Goal: Task Accomplishment & Management: Manage account settings

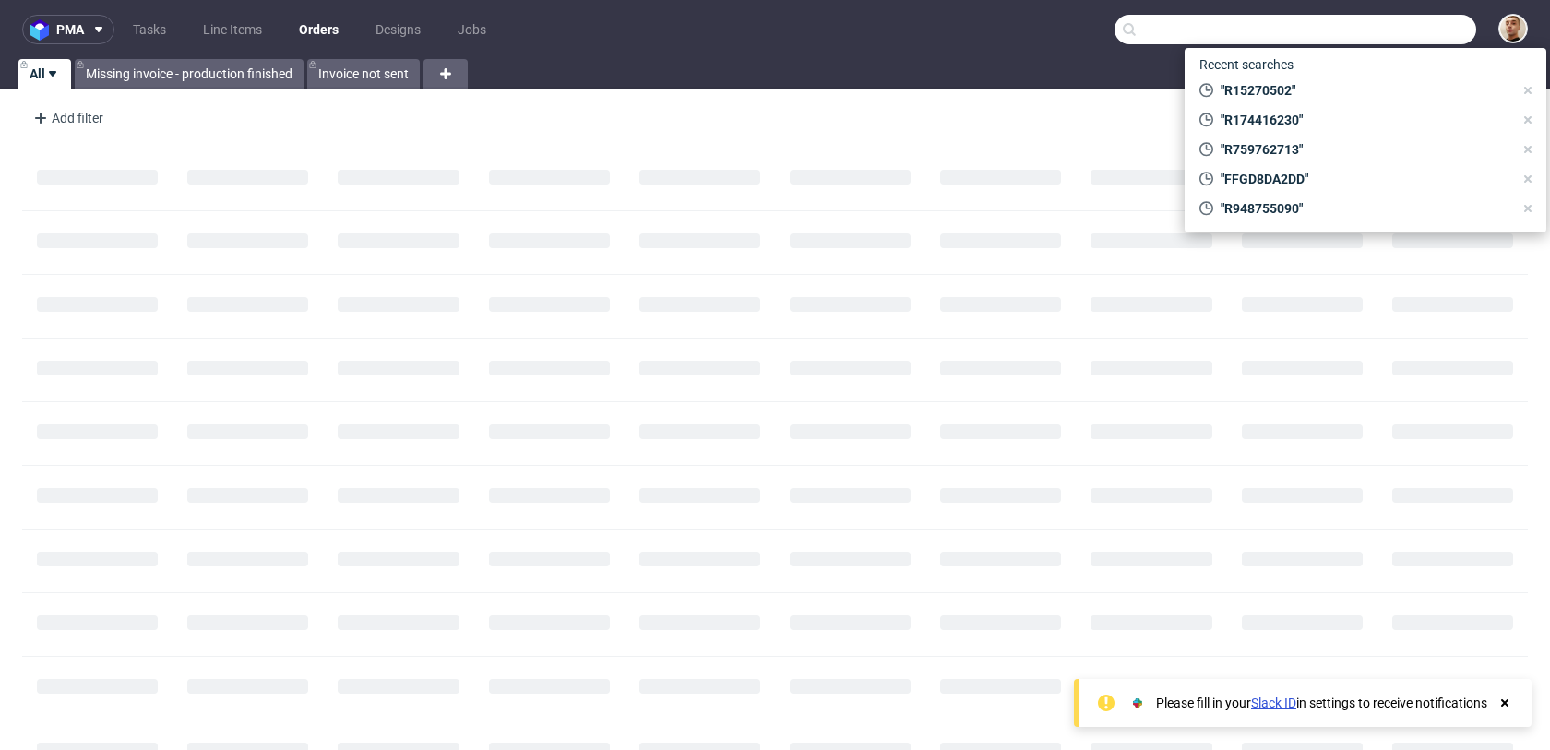
click at [1393, 39] on input "text" at bounding box center [1296, 30] width 362 height 30
paste input "R016817101"
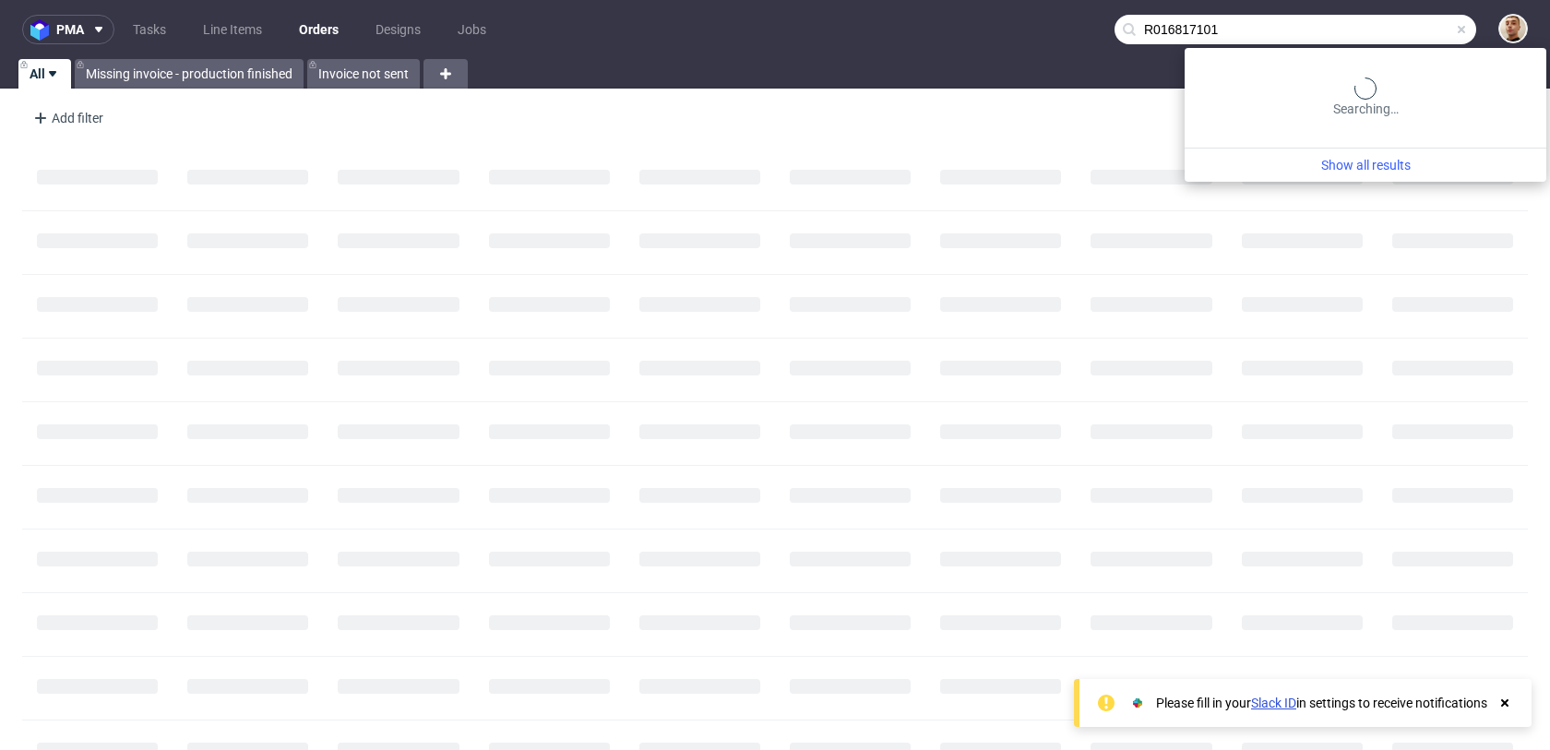
type input "R016817101"
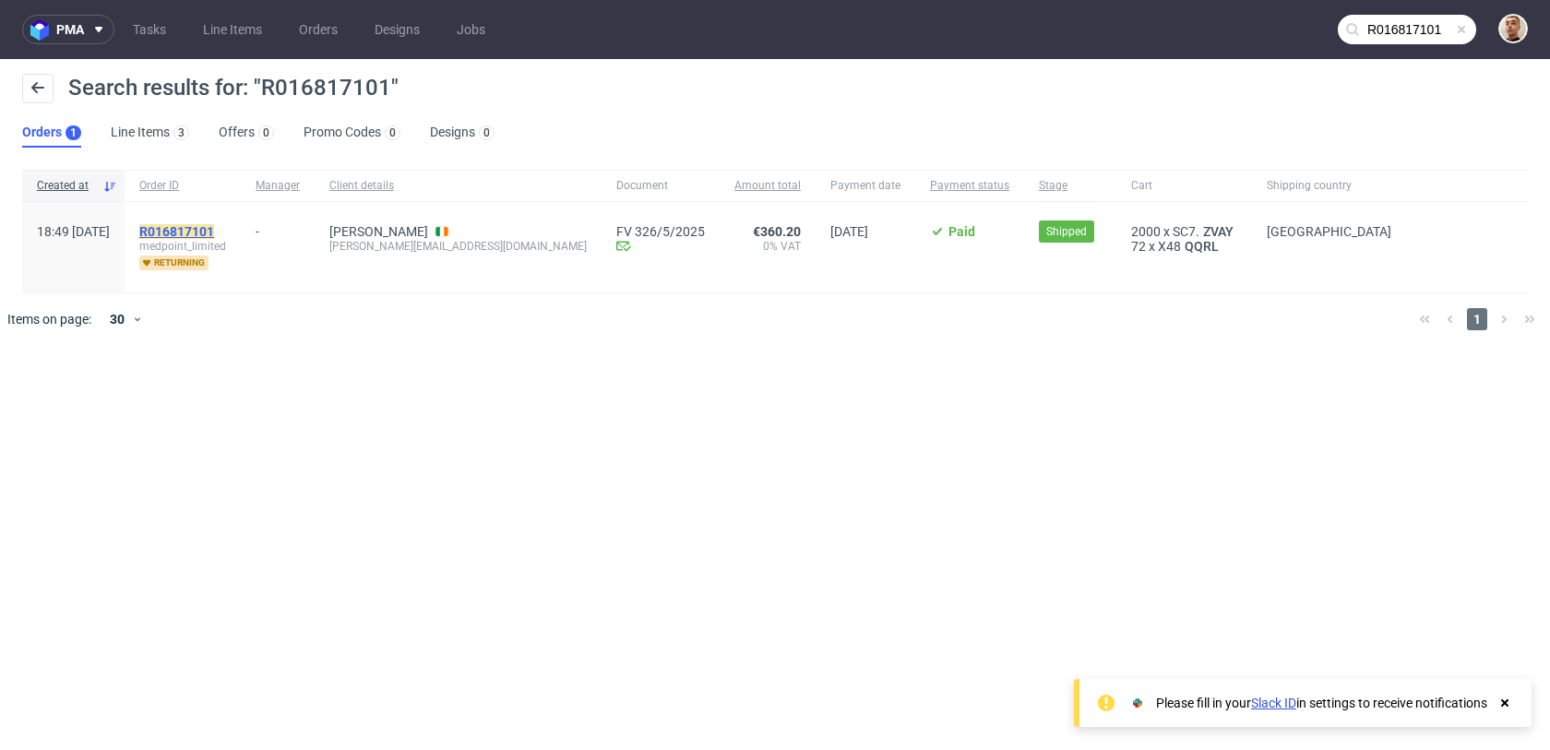
click at [214, 228] on mark "R016817101" at bounding box center [176, 231] width 75 height 15
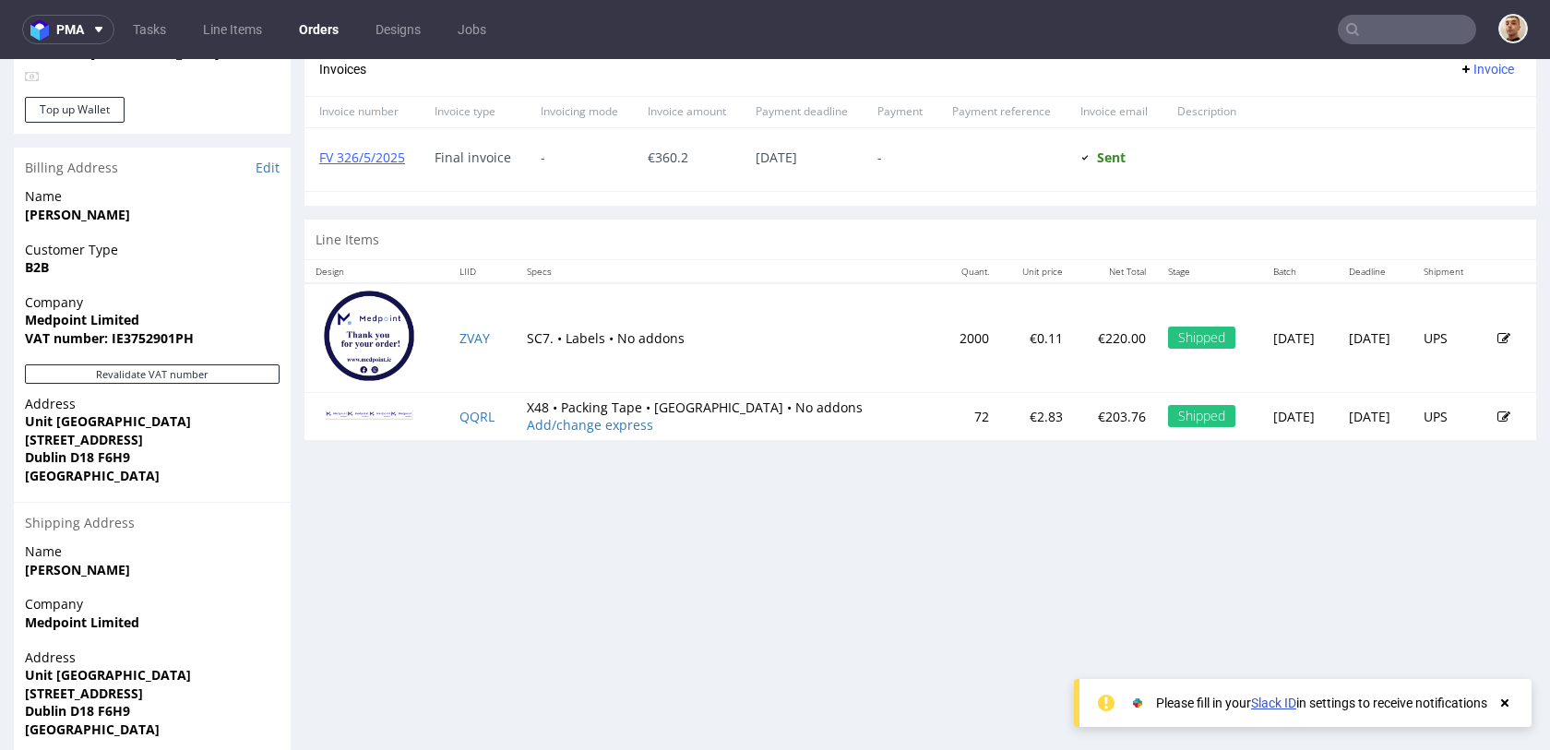
scroll to position [781, 0]
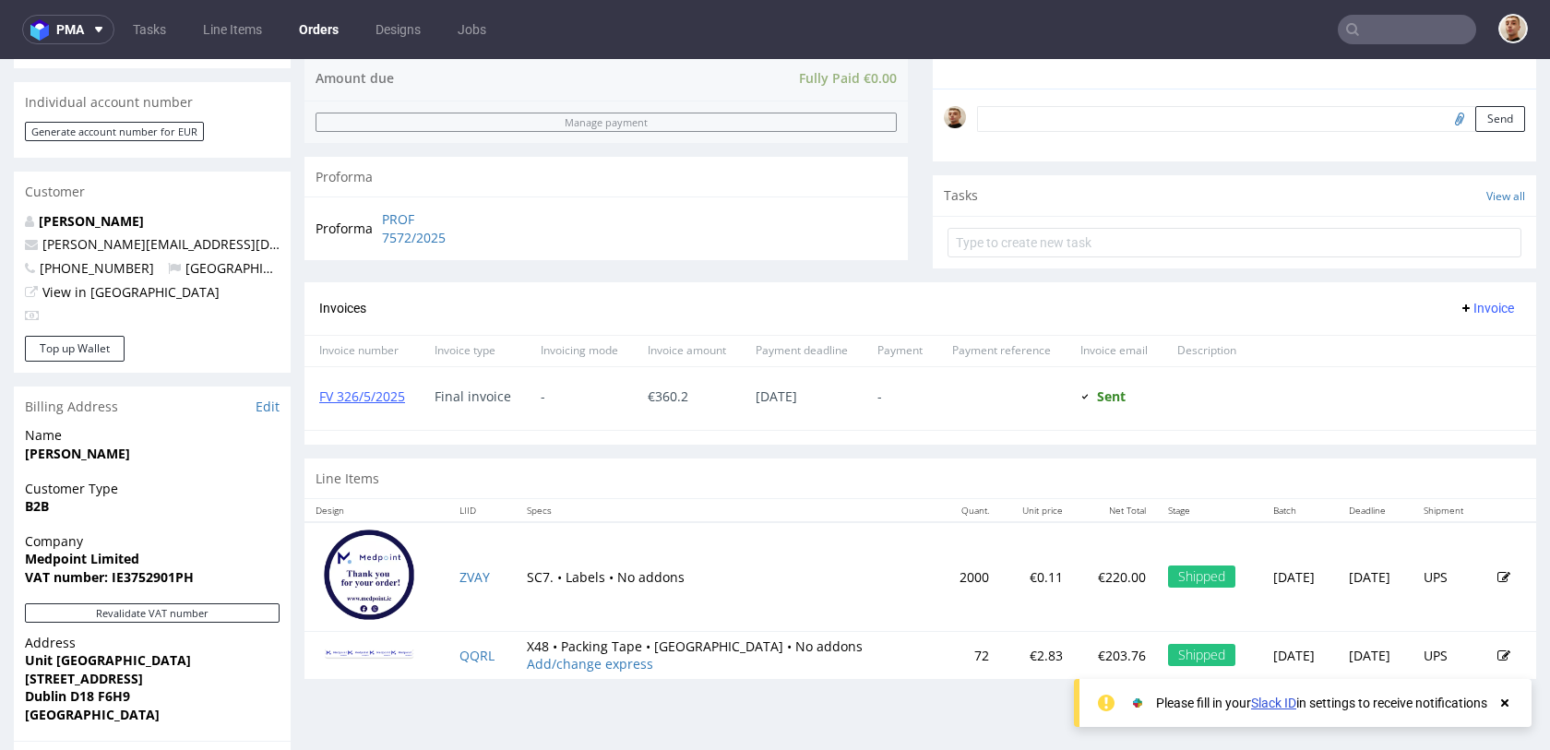
scroll to position [642, 0]
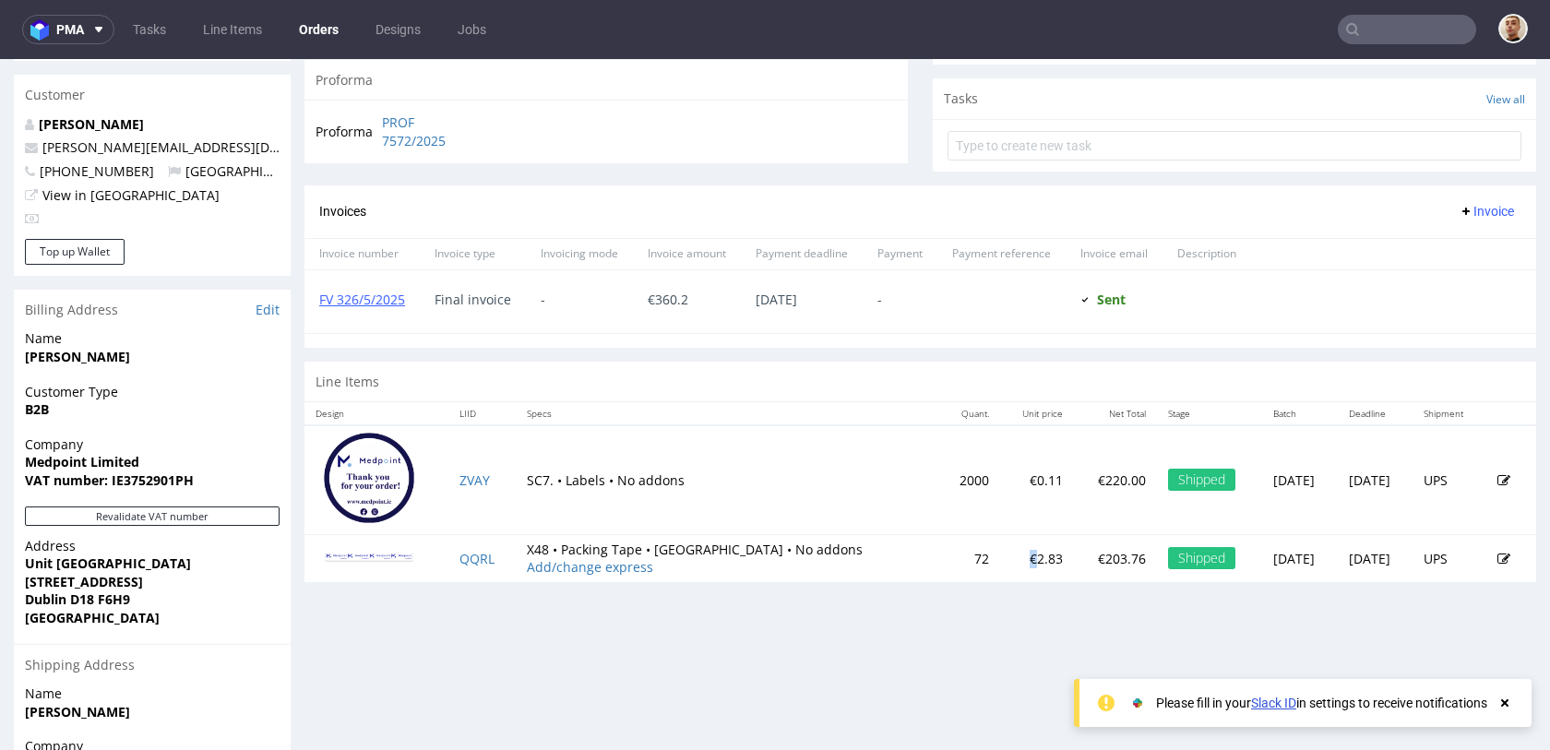
drag, startPoint x: 959, startPoint y: 556, endPoint x: 946, endPoint y: 556, distance: 12.9
click at [1000, 556] on td "€2.83" at bounding box center [1037, 558] width 74 height 48
copy td "€"
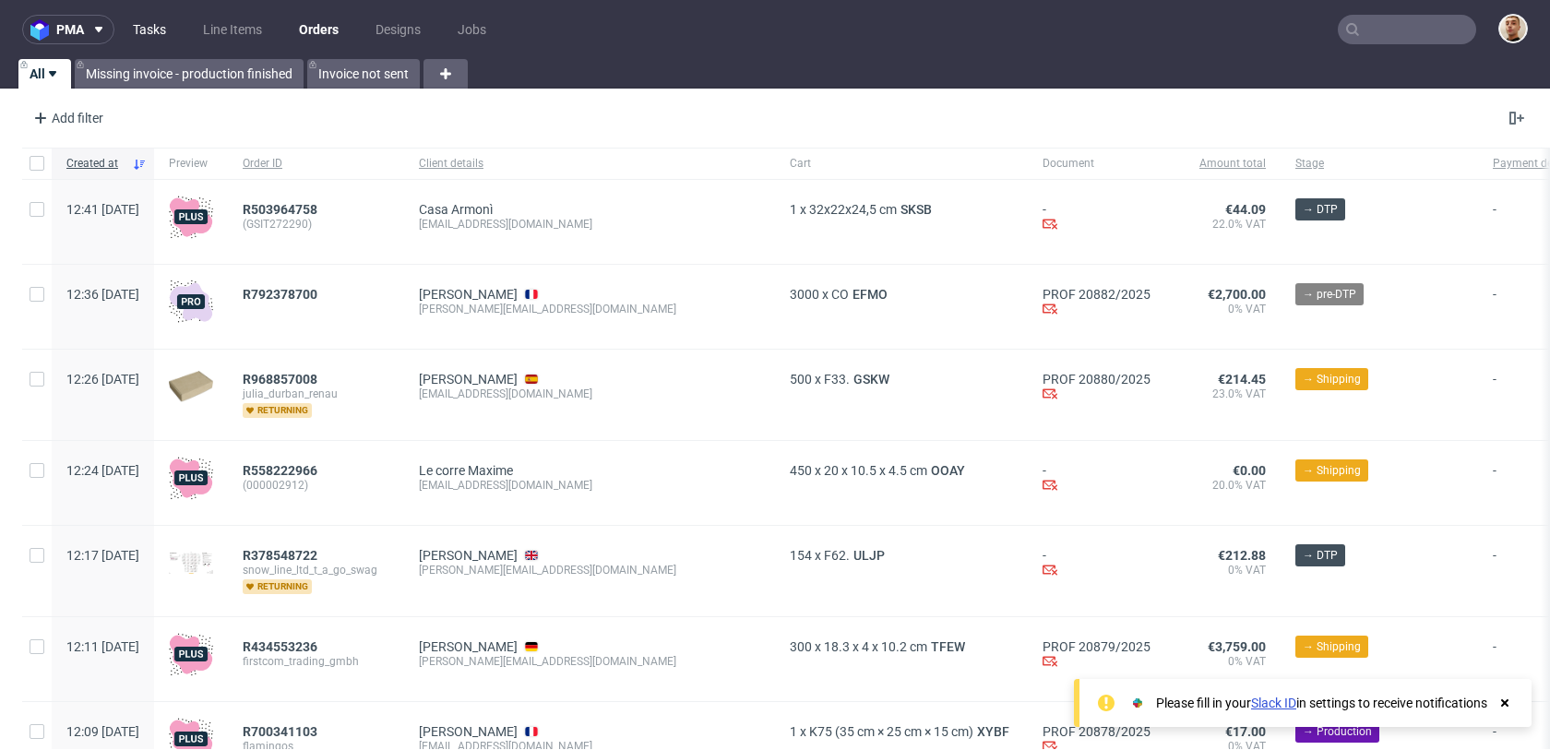
click at [164, 16] on link "Tasks" at bounding box center [149, 30] width 55 height 30
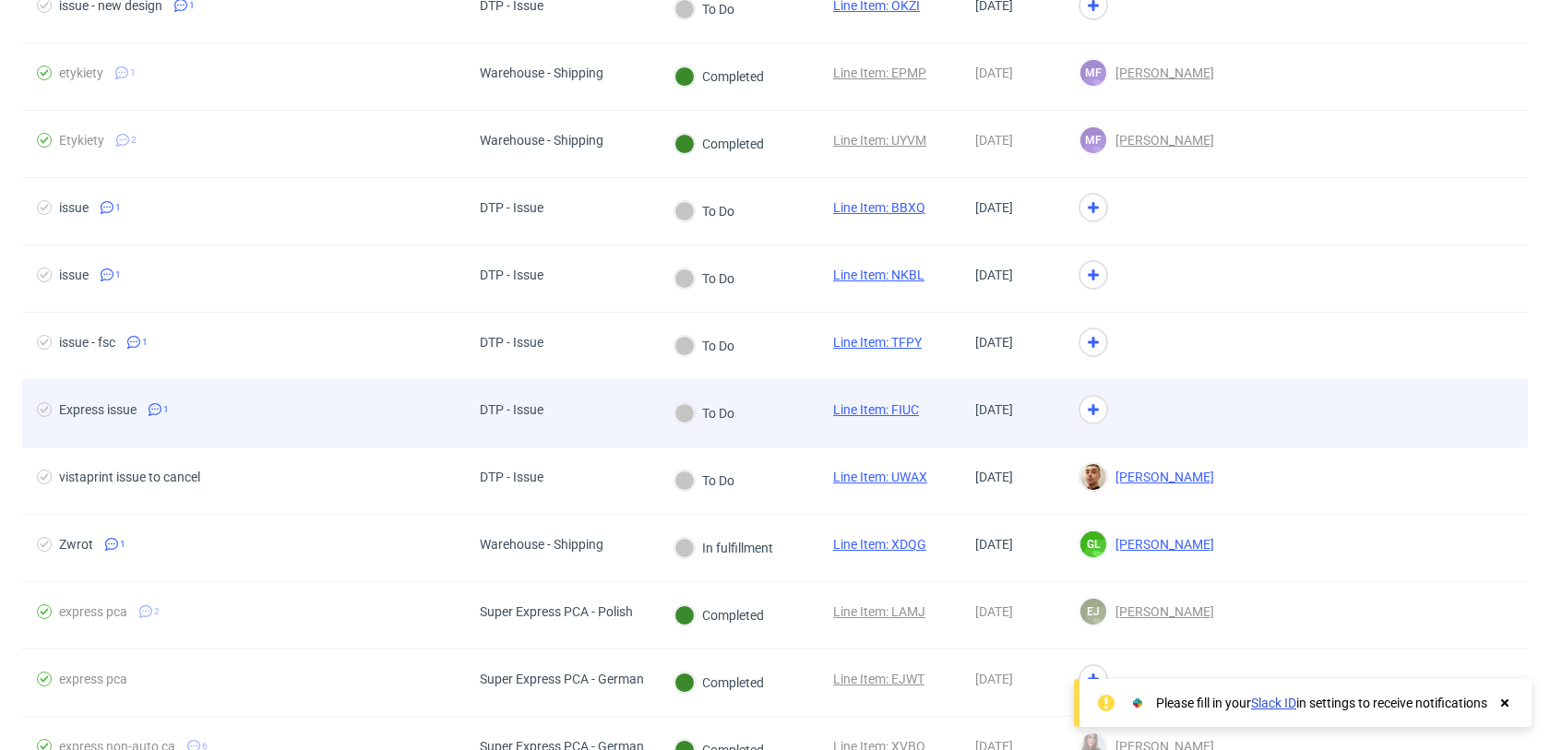
scroll to position [2390, 0]
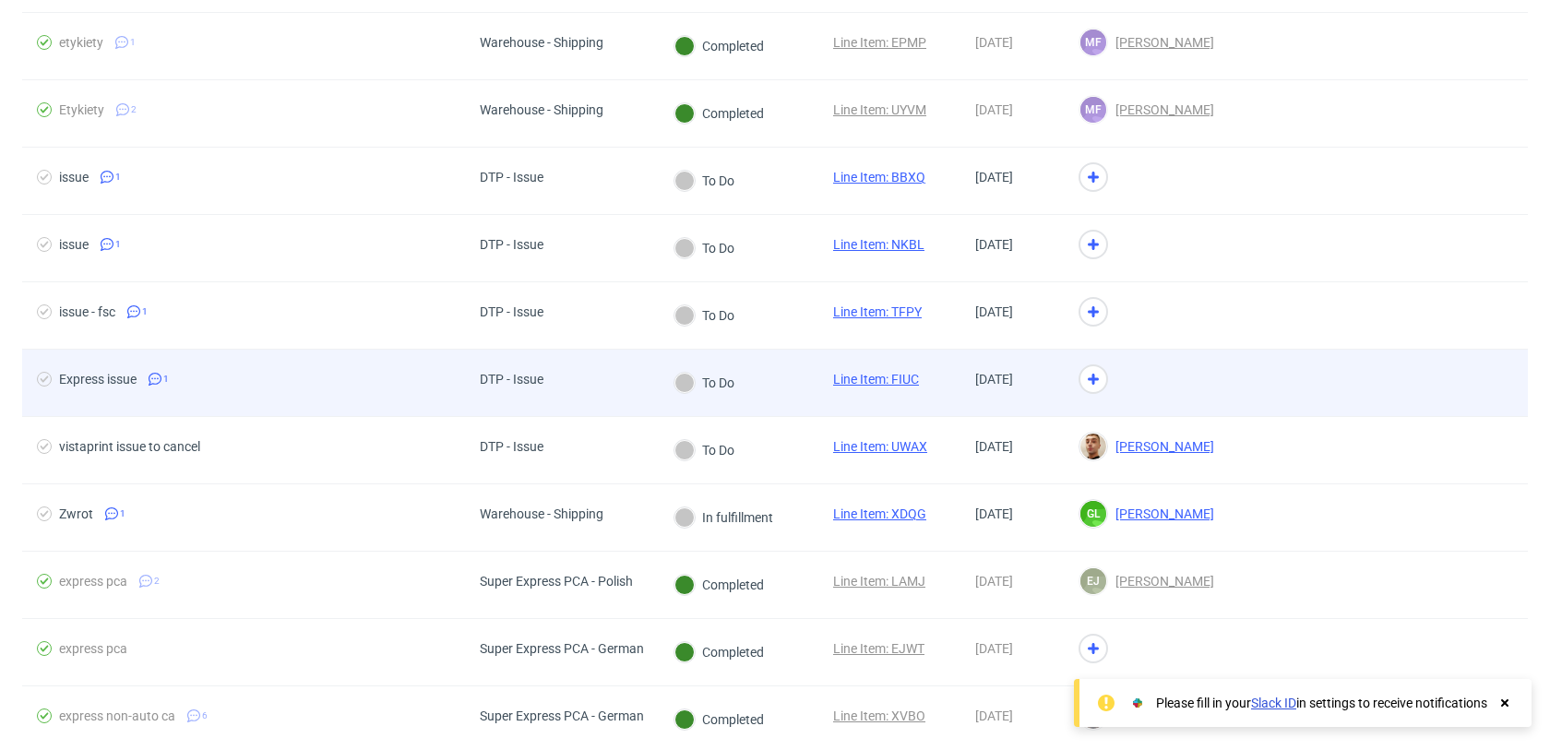
click at [778, 400] on div "To Do" at bounding box center [739, 383] width 160 height 67
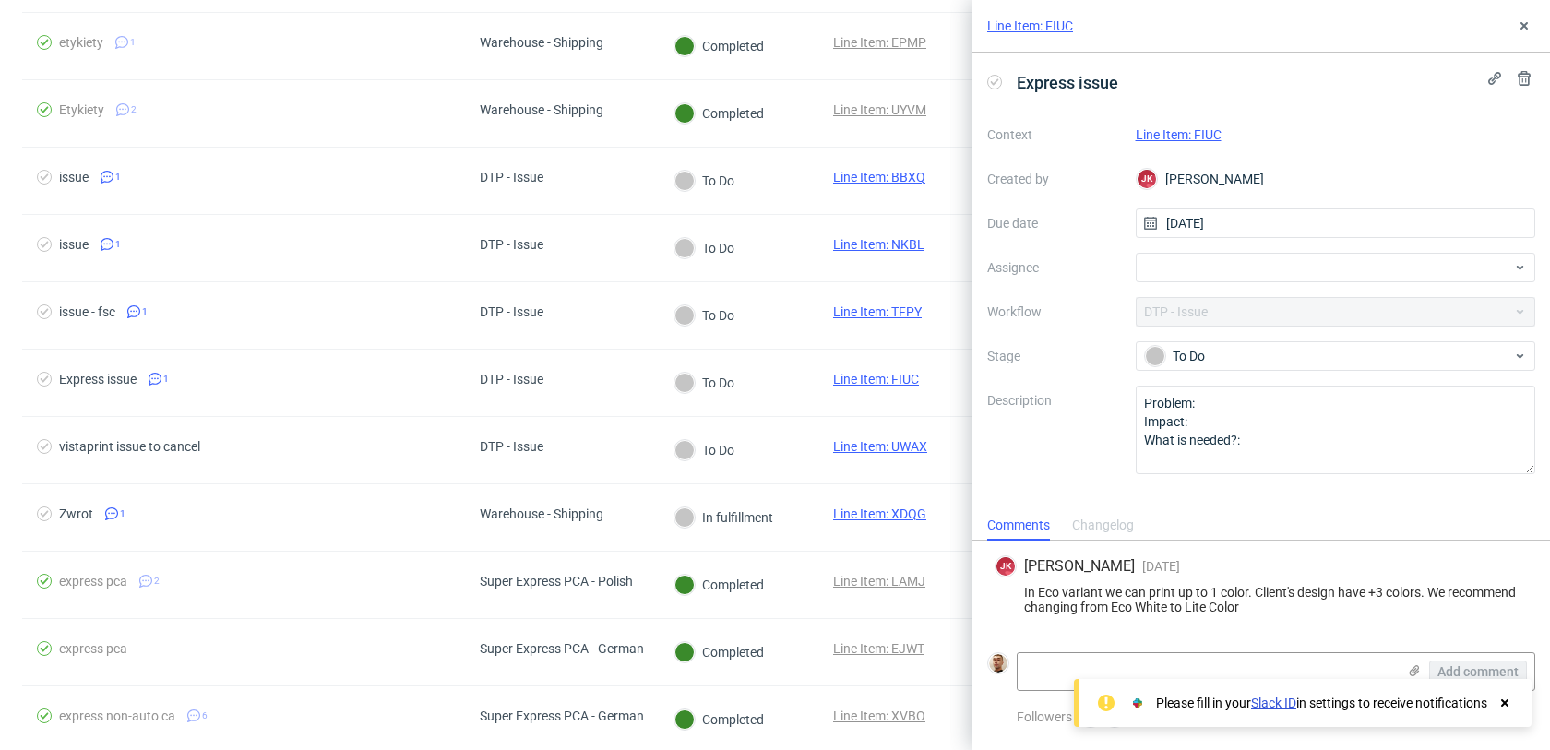
click at [1203, 132] on link "Line Item: FIUC" at bounding box center [1179, 134] width 86 height 15
click at [1210, 283] on div "Context Line Item: FIUC Created by JK Jan Kocik Due date 25/09/2025 Assignee Wo…" at bounding box center [1261, 297] width 548 height 354
click at [1218, 260] on div at bounding box center [1336, 268] width 400 height 30
type input "bogna"
click at [1213, 301] on span "Bogna Krystian" at bounding box center [1226, 308] width 99 height 18
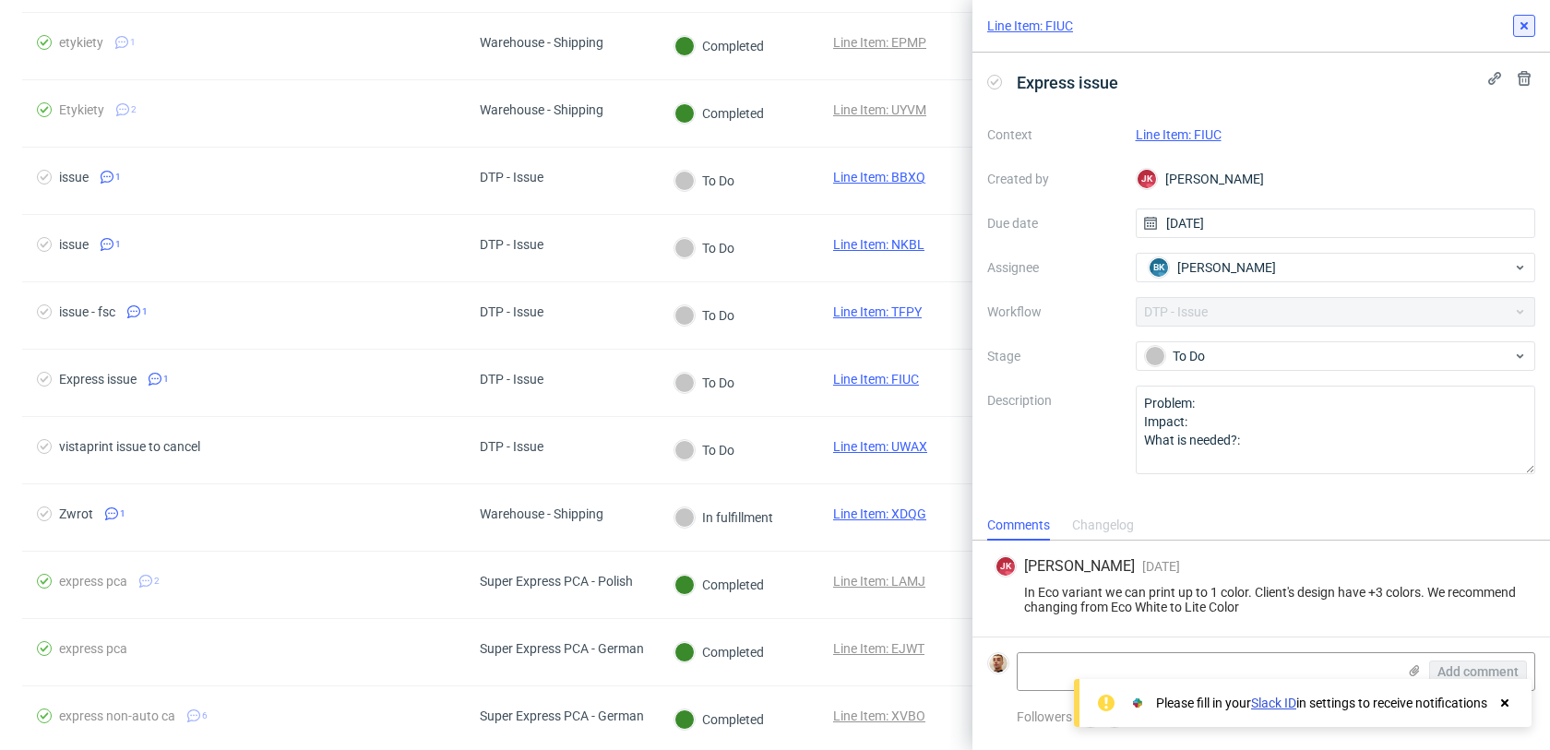
click at [1521, 30] on icon at bounding box center [1524, 25] width 15 height 15
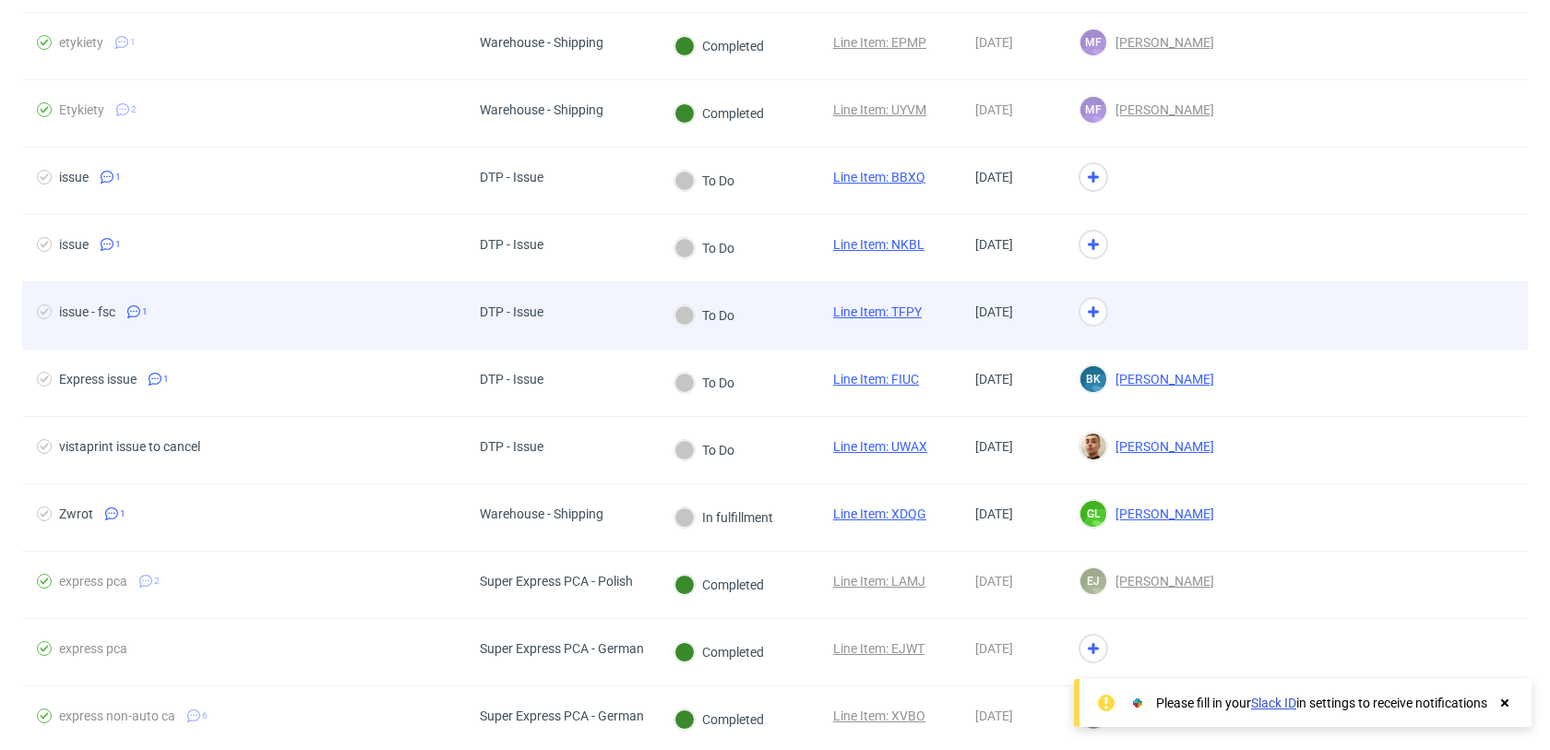
click at [1229, 310] on div at bounding box center [1146, 315] width 165 height 67
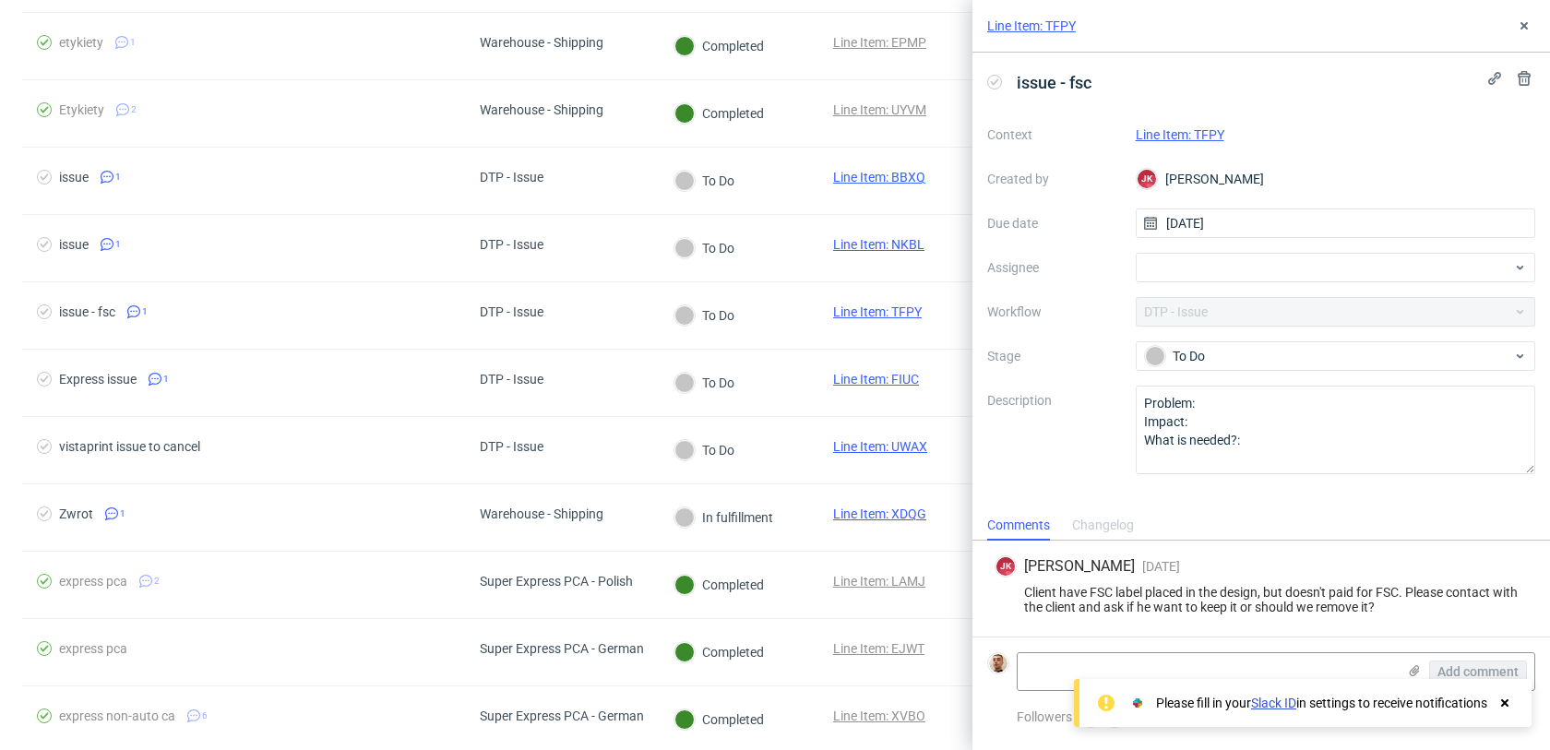
click at [1205, 135] on link "Line Item: TFPY" at bounding box center [1180, 134] width 89 height 15
click at [1196, 269] on div at bounding box center [1336, 268] width 400 height 30
type input "matt"
click at [1193, 299] on span "Matteo Corsico" at bounding box center [1226, 308] width 99 height 18
click at [1518, 23] on icon at bounding box center [1524, 25] width 15 height 15
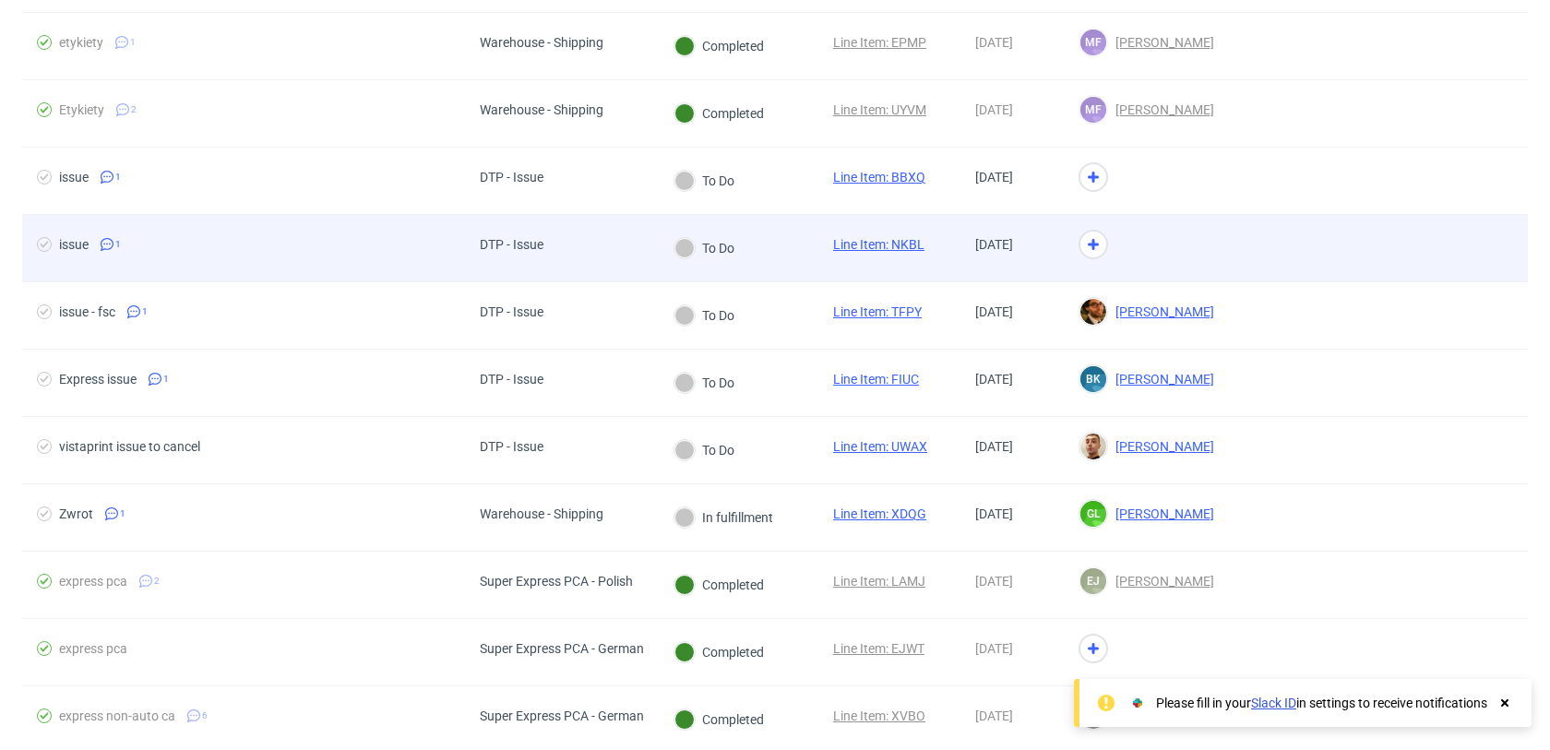
click at [1279, 230] on div at bounding box center [1378, 248] width 299 height 66
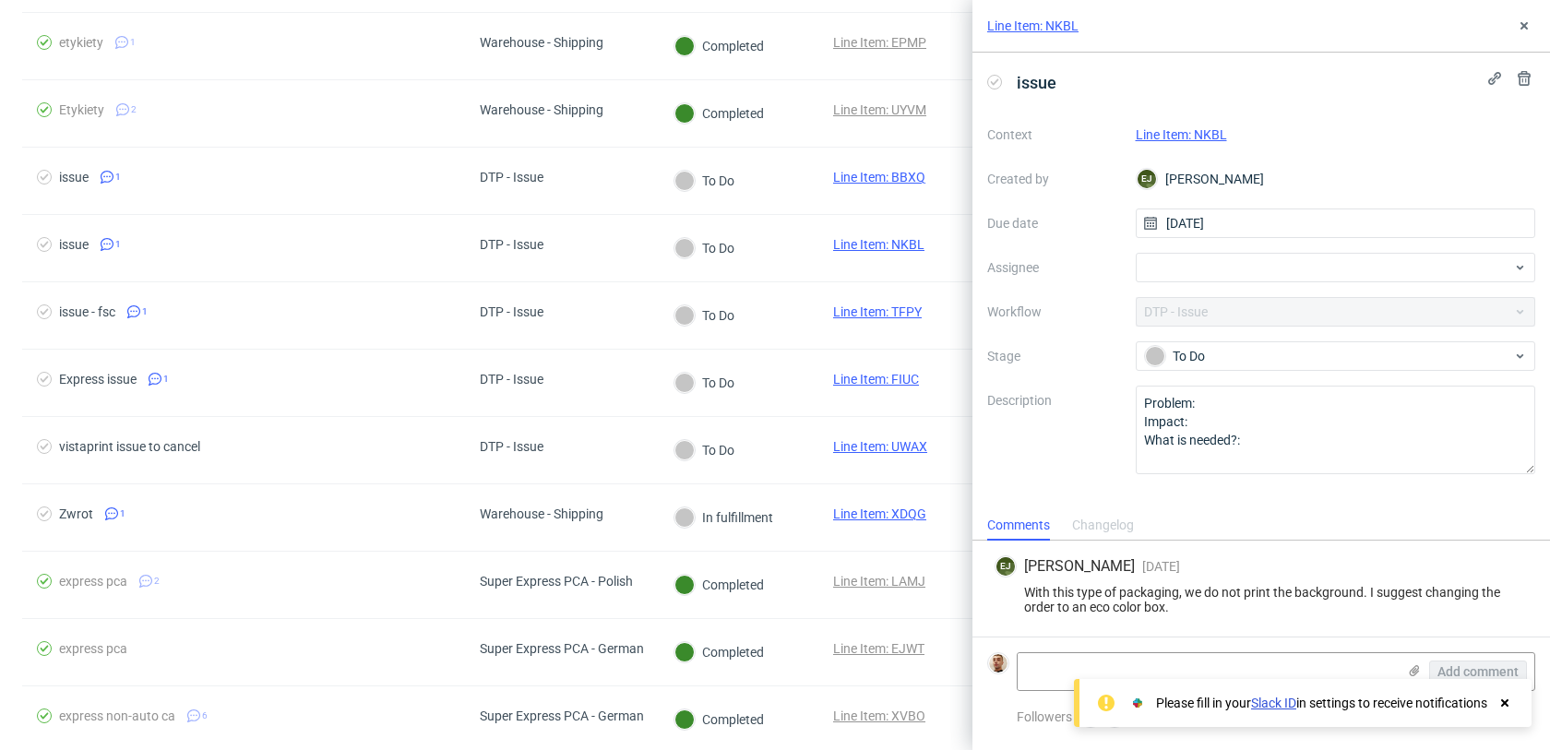
click at [1210, 138] on link "Line Item: NKBL" at bounding box center [1181, 134] width 91 height 15
click at [1171, 270] on div at bounding box center [1336, 268] width 400 height 30
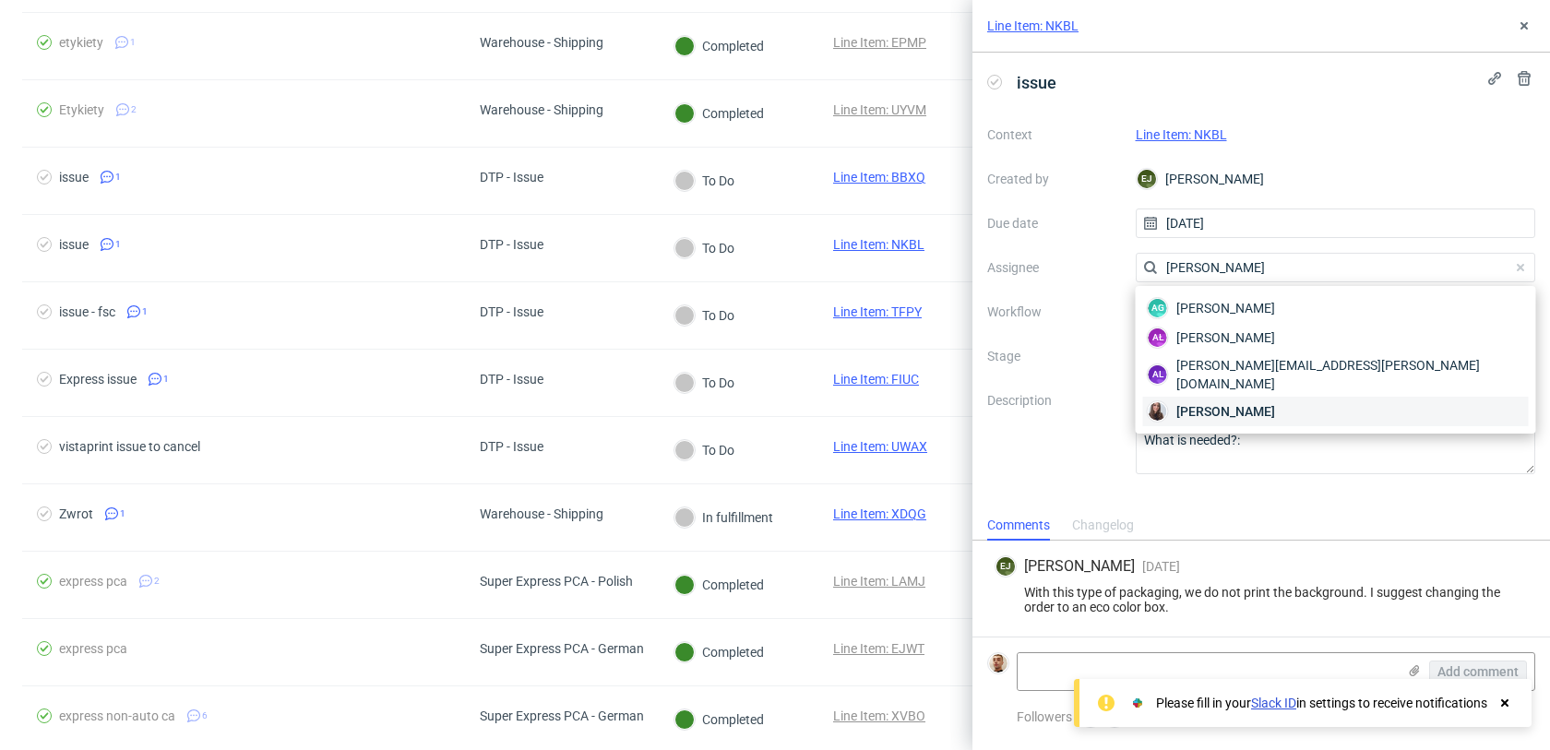
type input "sandra"
click at [1209, 402] on span "Sandra Beśka" at bounding box center [1226, 411] width 99 height 18
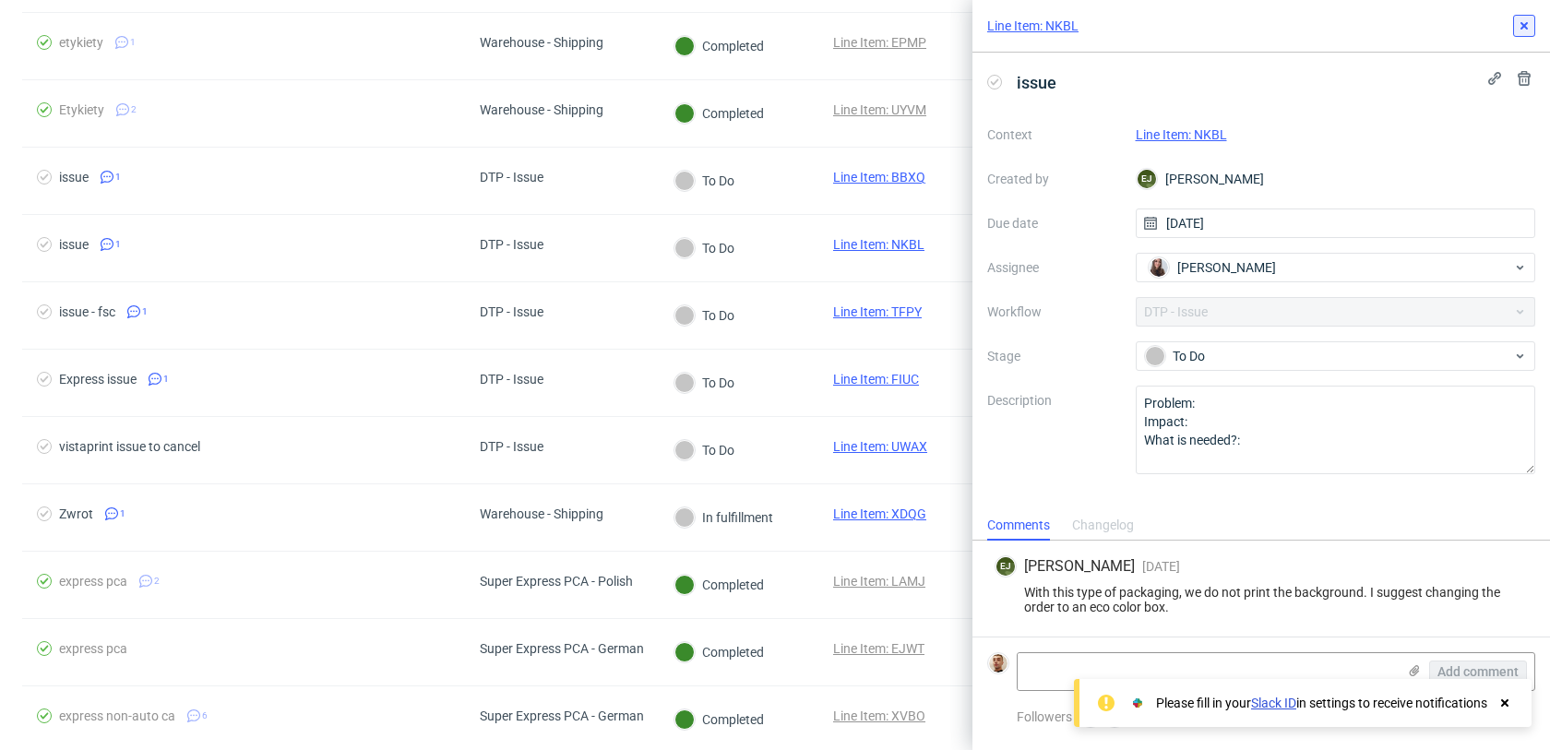
click at [1522, 30] on icon at bounding box center [1524, 25] width 15 height 15
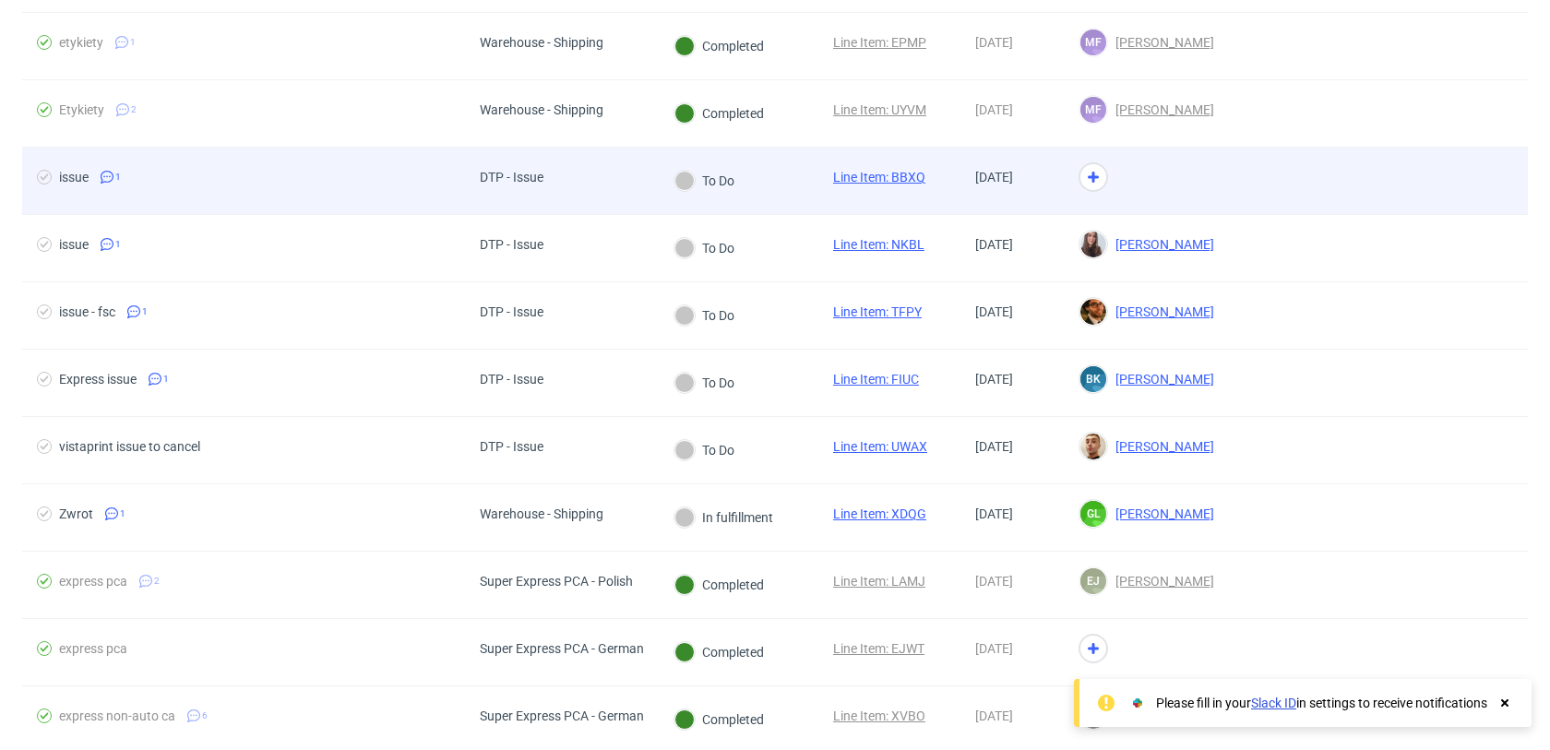
click at [1272, 194] on div at bounding box center [1378, 181] width 299 height 66
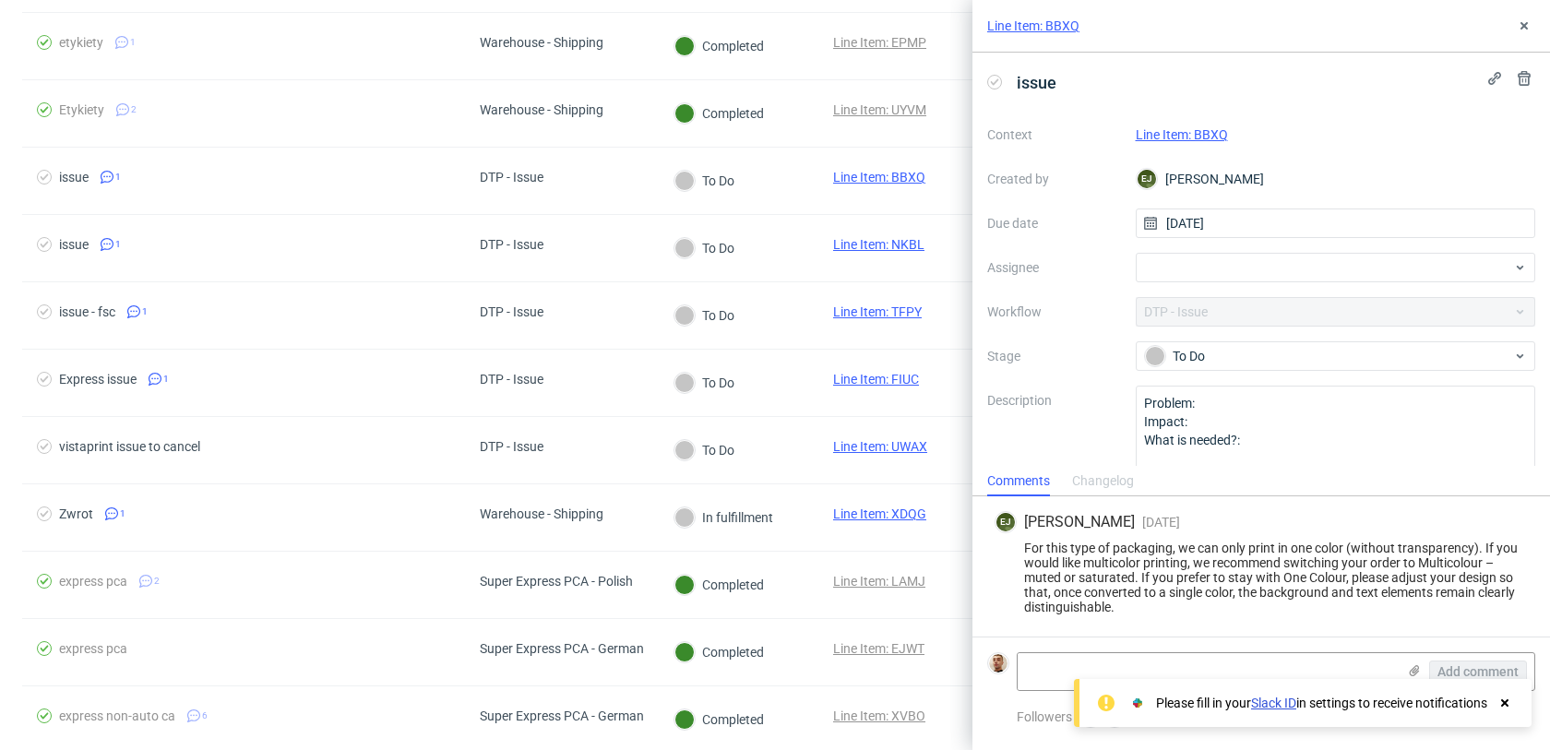
click at [1214, 127] on link "Line Item: BBXQ" at bounding box center [1182, 134] width 92 height 15
click at [1173, 260] on div at bounding box center [1336, 268] width 400 height 30
type input "rach"
click at [1198, 314] on span "Michał Rachański" at bounding box center [1226, 308] width 99 height 18
click at [1519, 36] on button at bounding box center [1524, 26] width 22 height 22
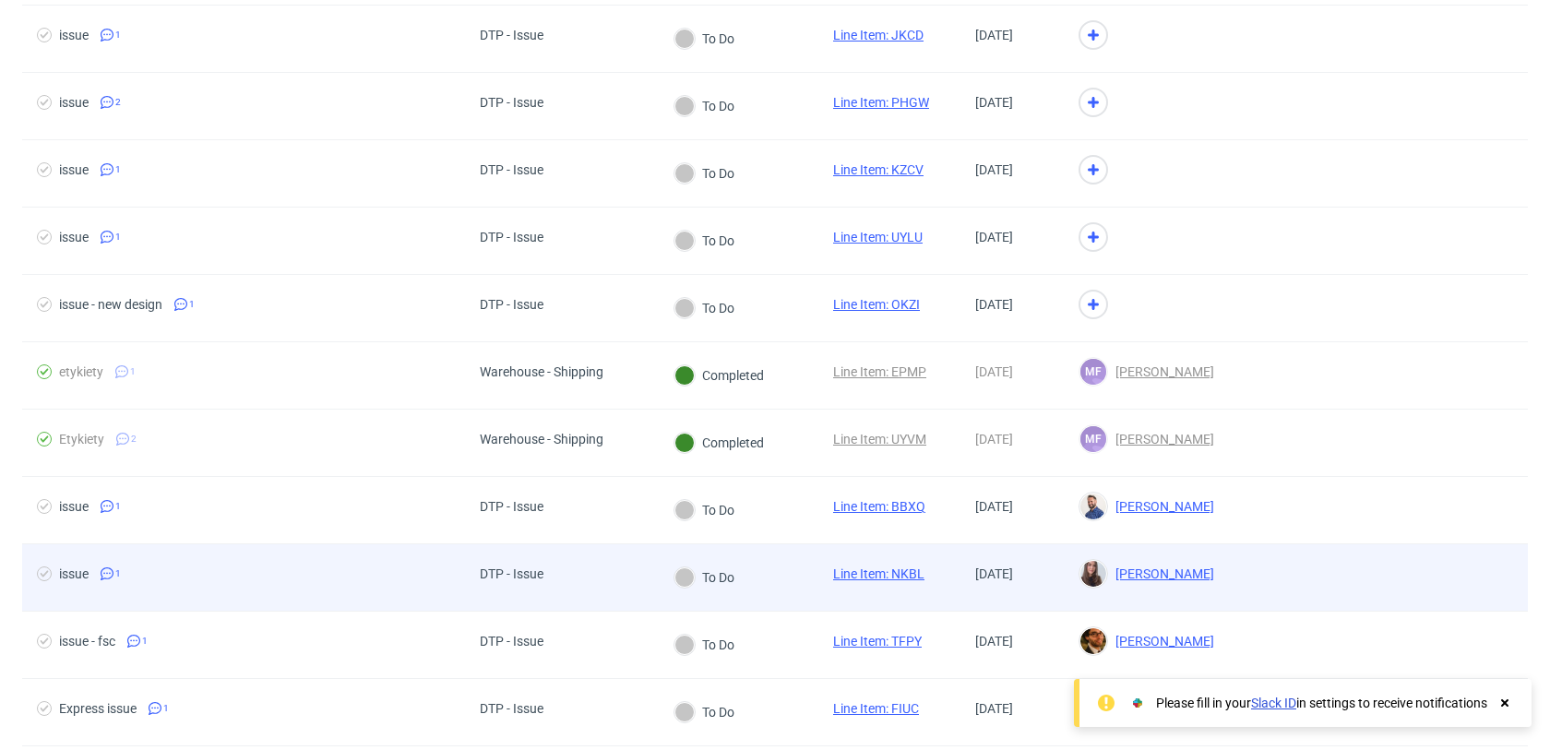
scroll to position [2014, 0]
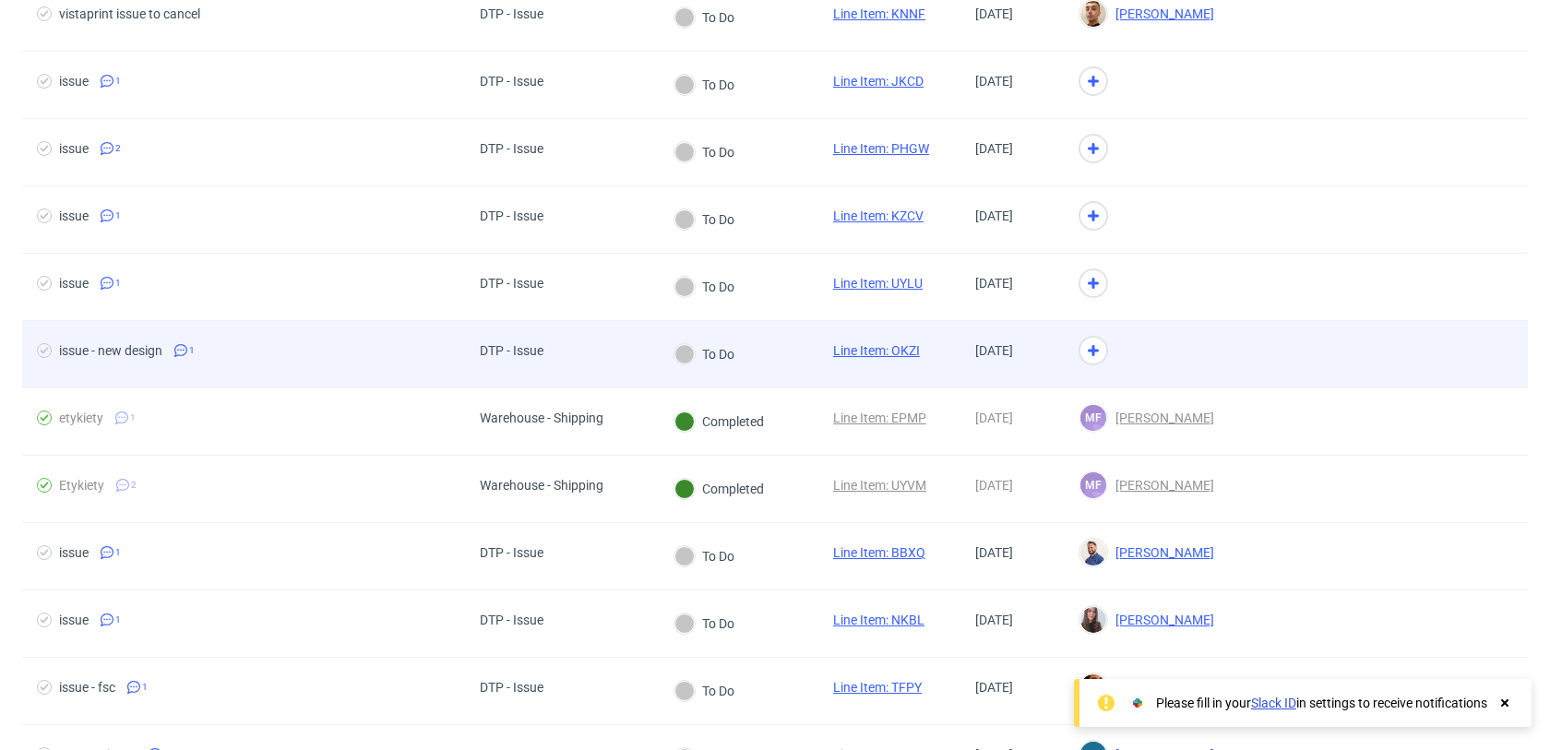
click at [1201, 331] on div at bounding box center [1146, 354] width 165 height 67
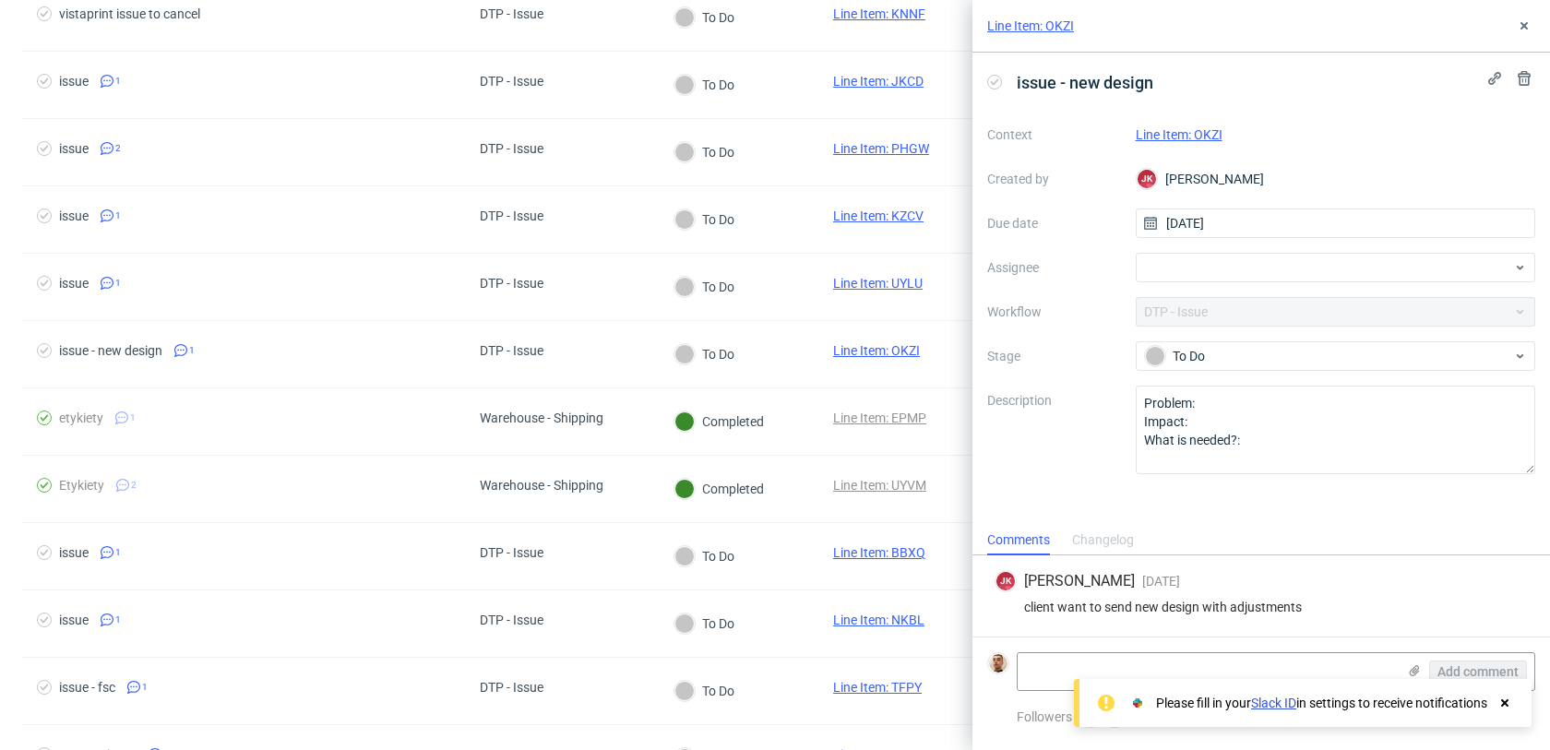
click at [1216, 137] on link "Line Item: OKZI" at bounding box center [1179, 134] width 87 height 15
click at [1213, 267] on div at bounding box center [1336, 268] width 400 height 30
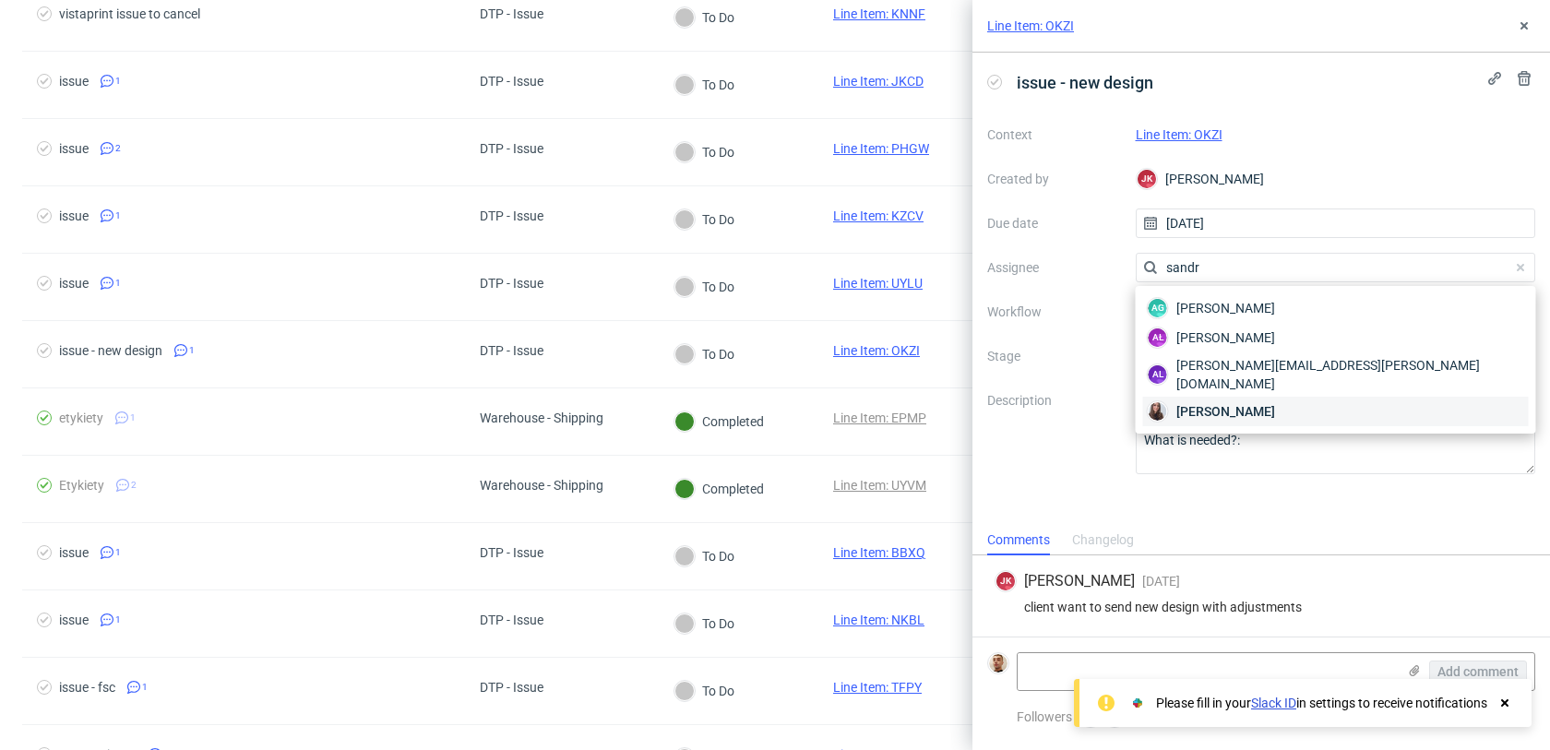
type input "sandr"
click at [1229, 397] on div "Sandra Beśka" at bounding box center [1336, 412] width 386 height 30
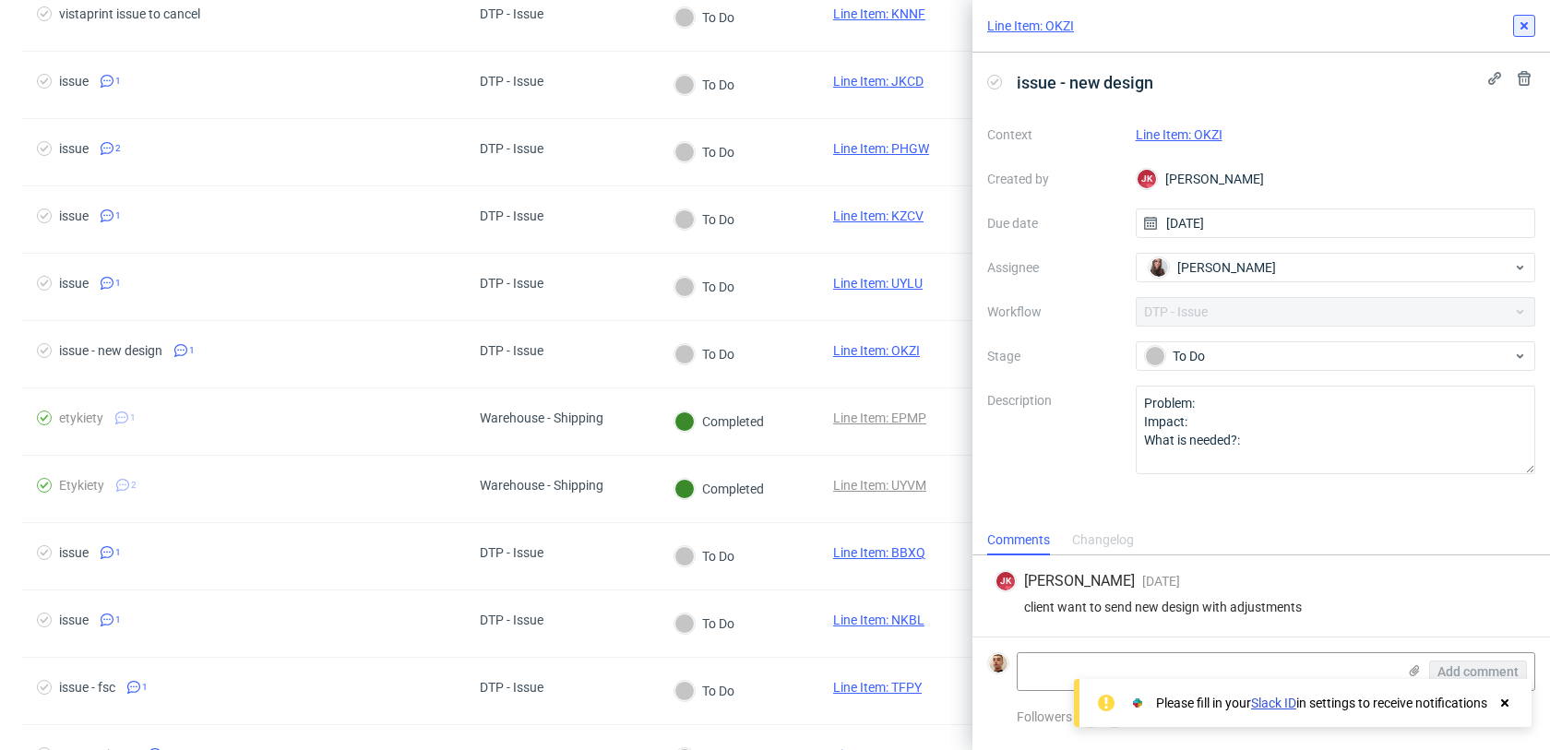
click at [1526, 22] on icon at bounding box center [1524, 25] width 15 height 15
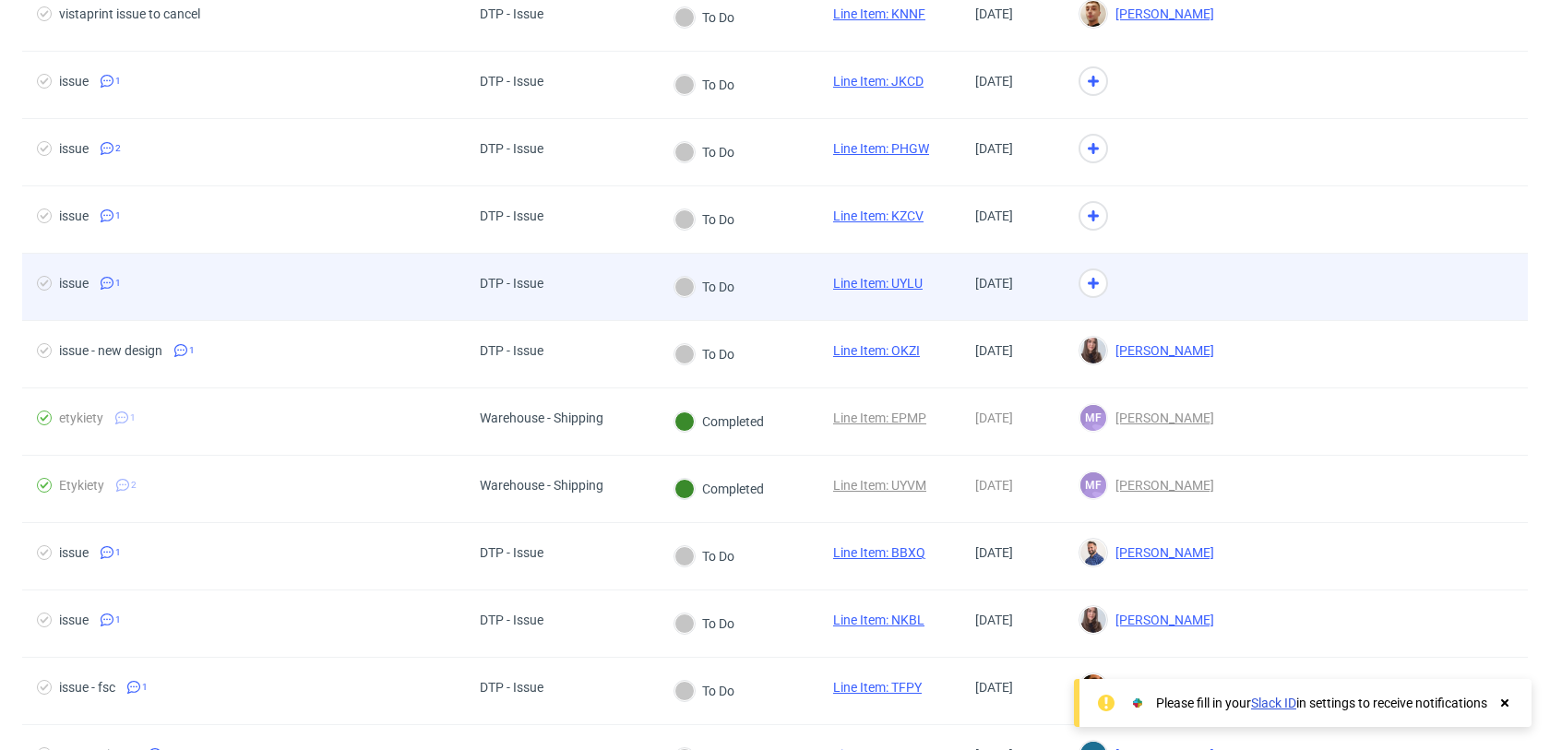
click at [1181, 287] on div at bounding box center [1146, 287] width 165 height 67
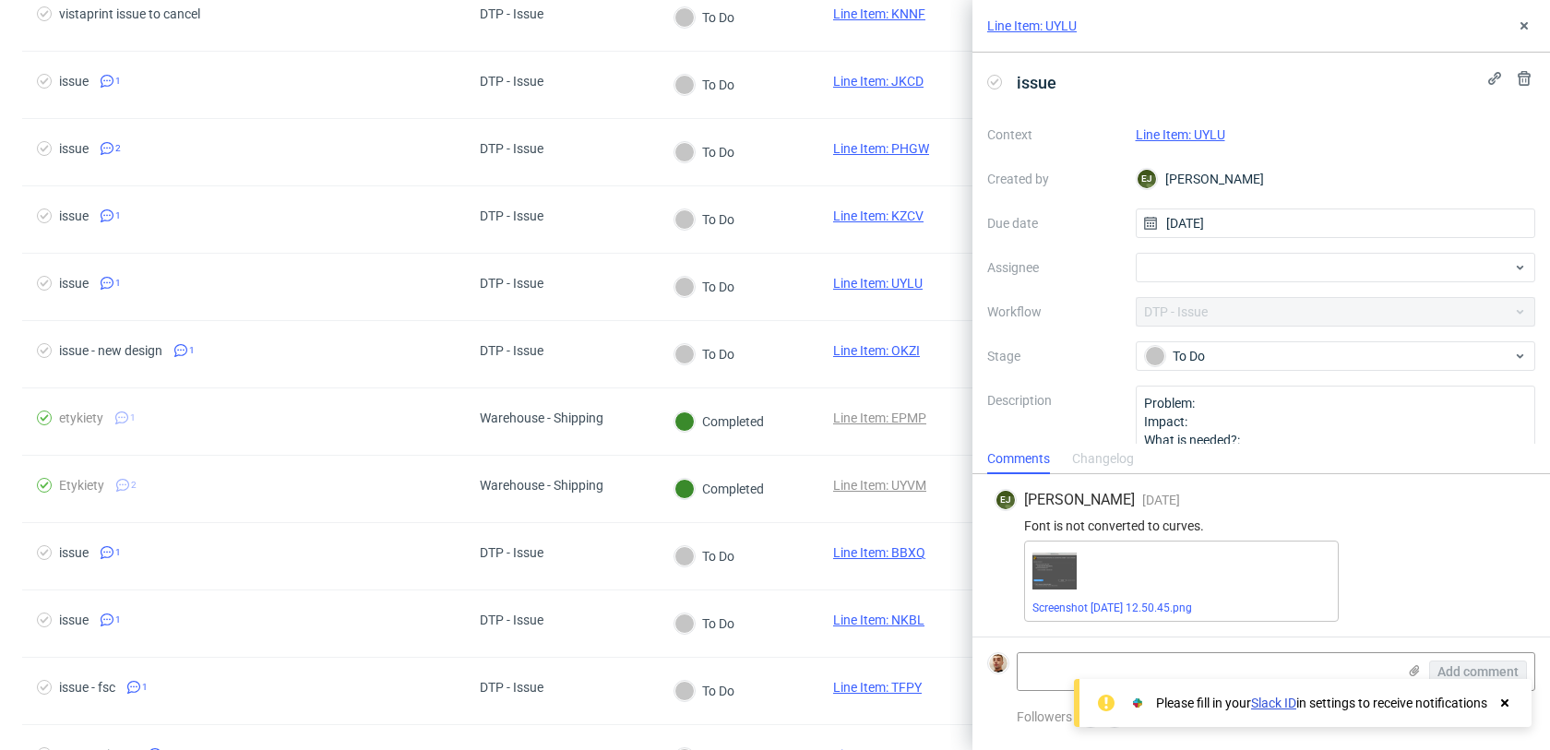
click at [1175, 137] on link "Line Item: UYLU" at bounding box center [1181, 134] width 90 height 15
click at [1189, 281] on div at bounding box center [1336, 268] width 400 height 30
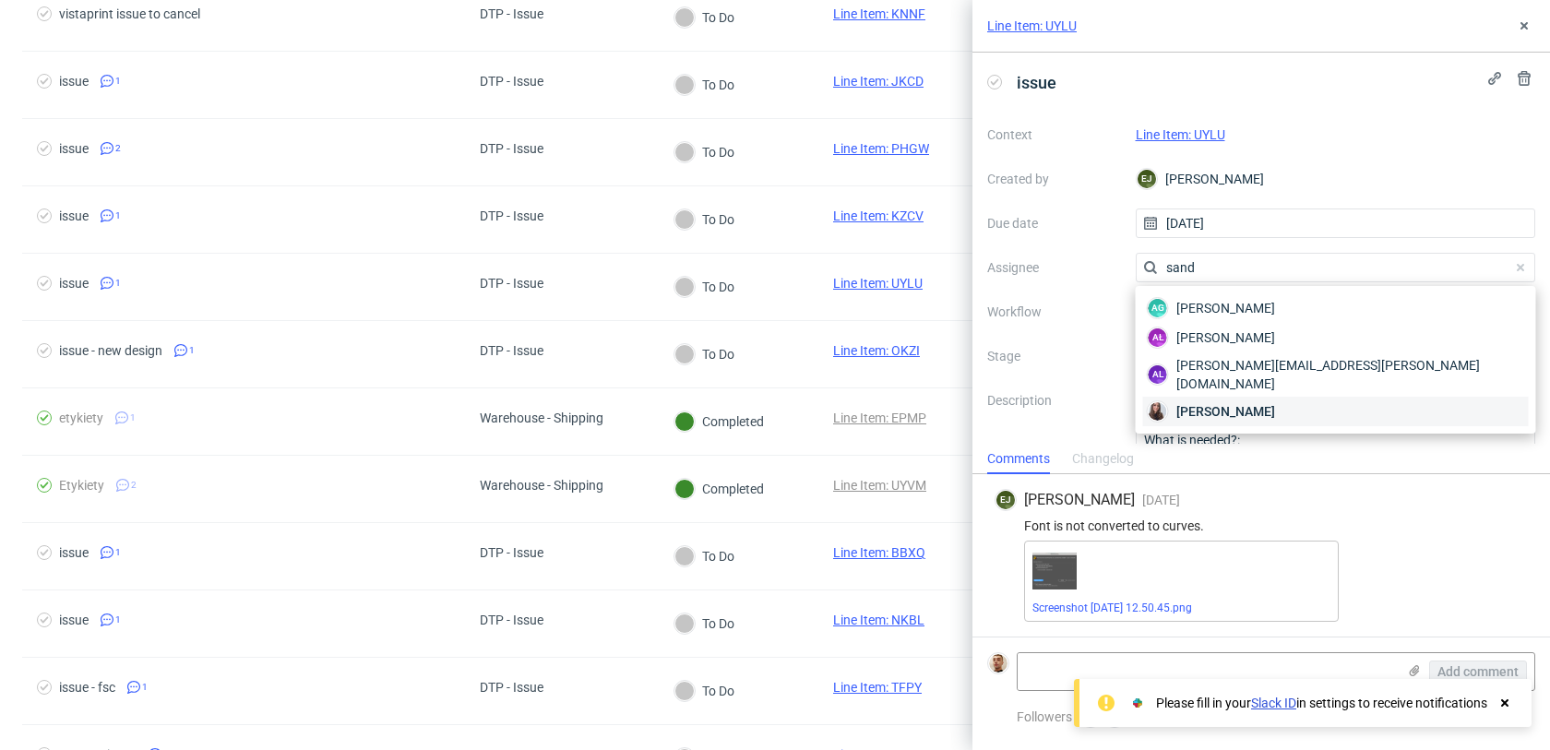
type input "sand"
click at [1192, 402] on span "Sandra Beśka" at bounding box center [1226, 411] width 99 height 18
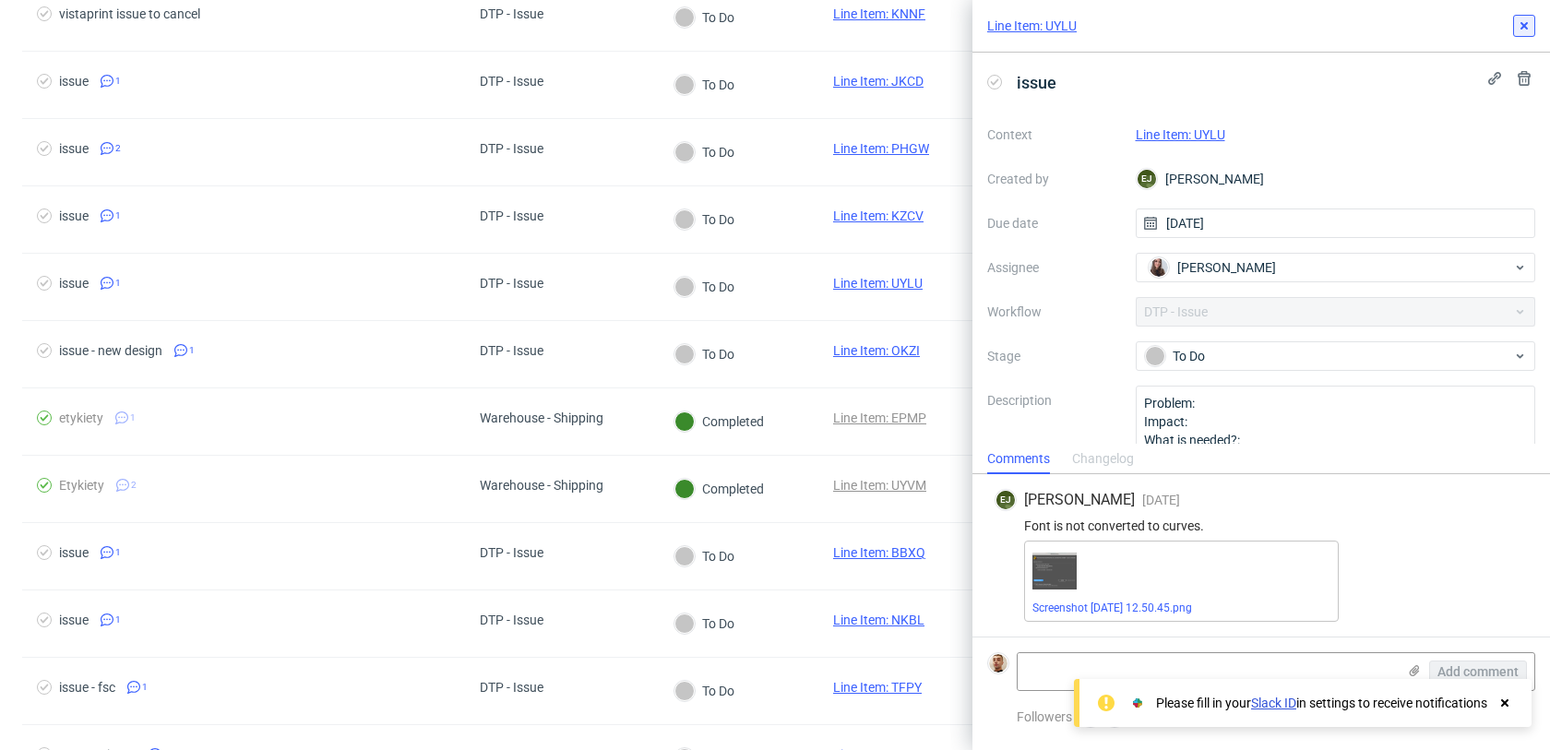
click at [1523, 35] on button at bounding box center [1524, 26] width 22 height 22
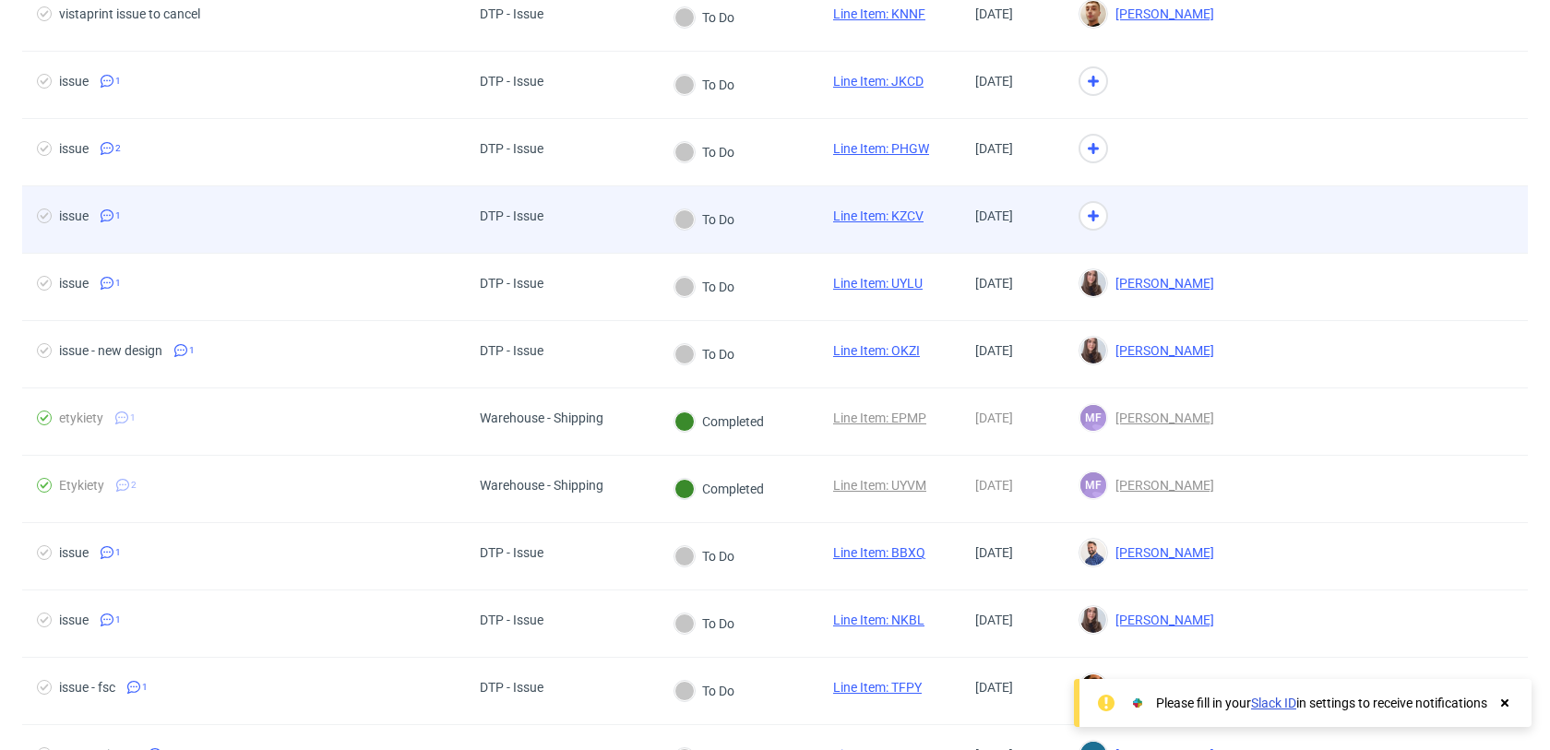
click at [1265, 208] on div at bounding box center [1378, 219] width 299 height 66
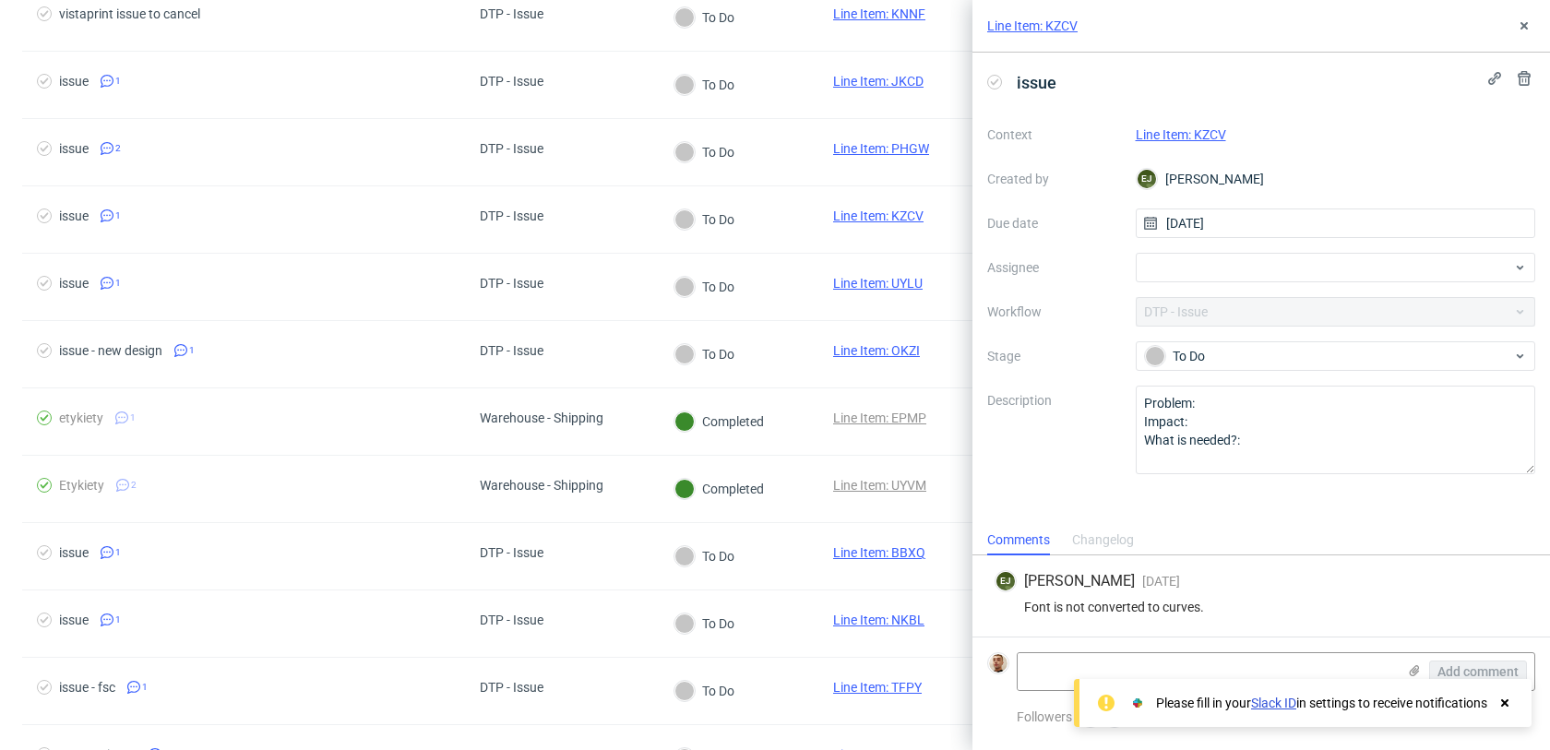
click at [1192, 139] on link "Line Item: KZCV" at bounding box center [1181, 134] width 90 height 15
click at [1200, 261] on div at bounding box center [1336, 268] width 400 height 30
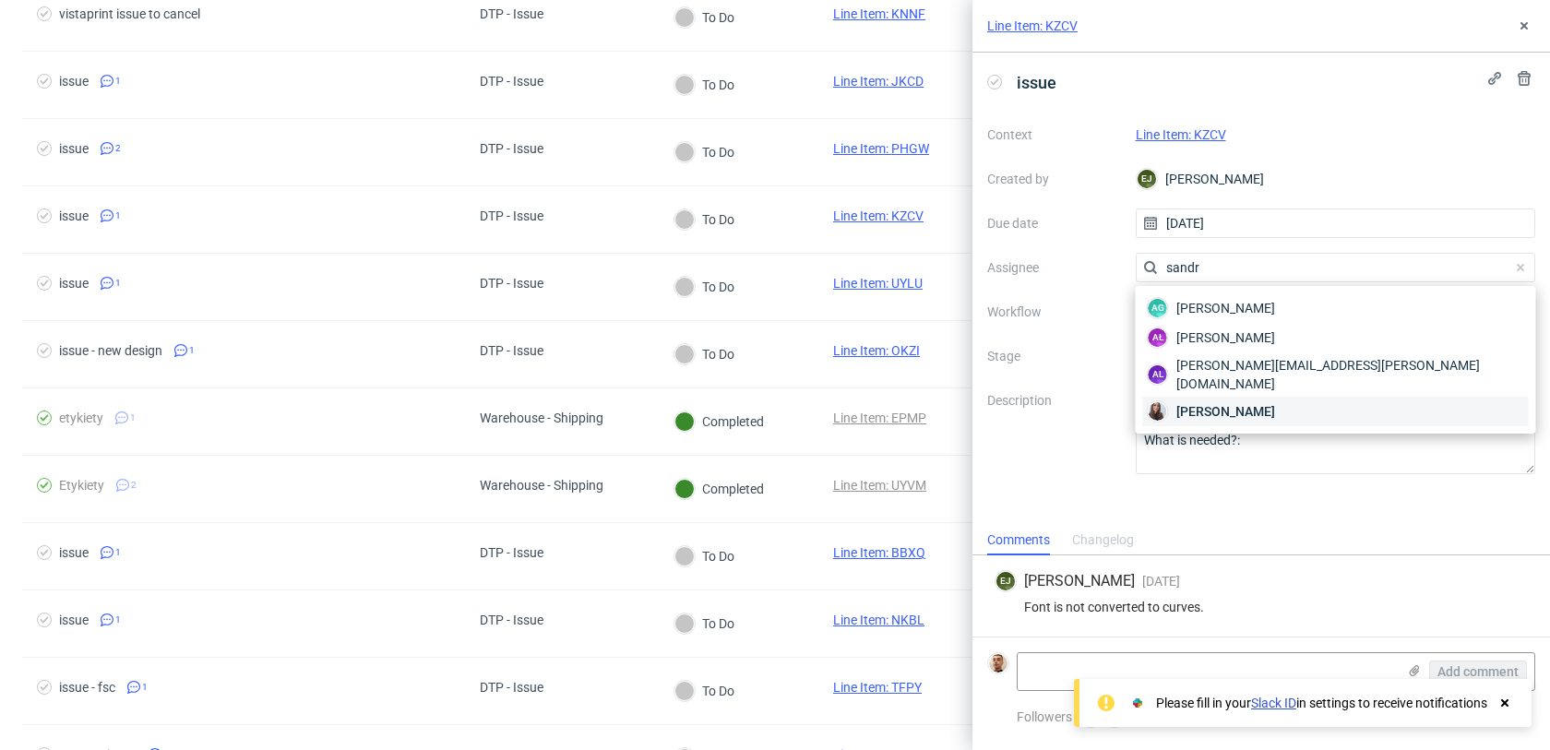
type input "sandr"
click at [1206, 402] on span "Sandra Beśka" at bounding box center [1226, 411] width 99 height 18
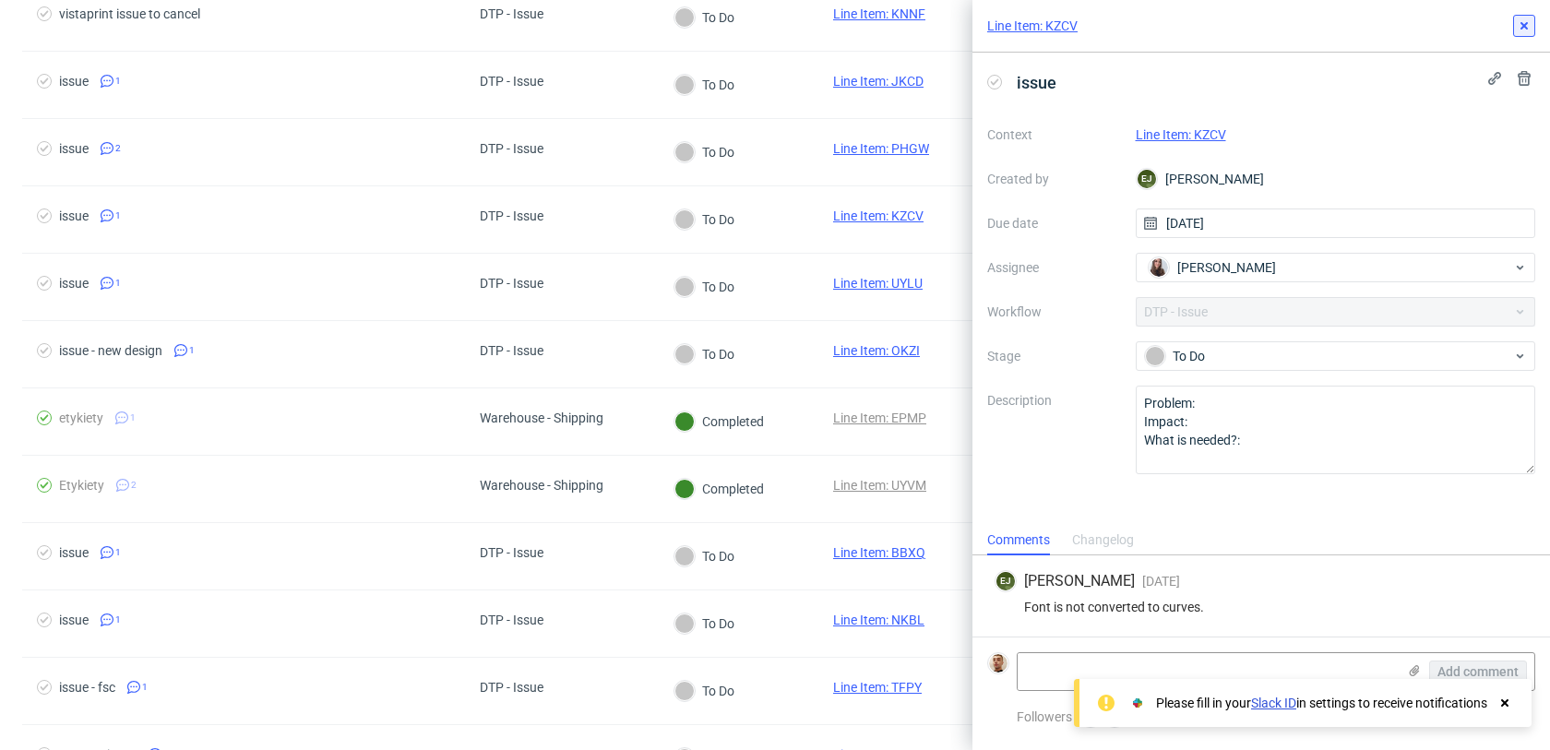
click at [1526, 31] on icon at bounding box center [1524, 25] width 15 height 15
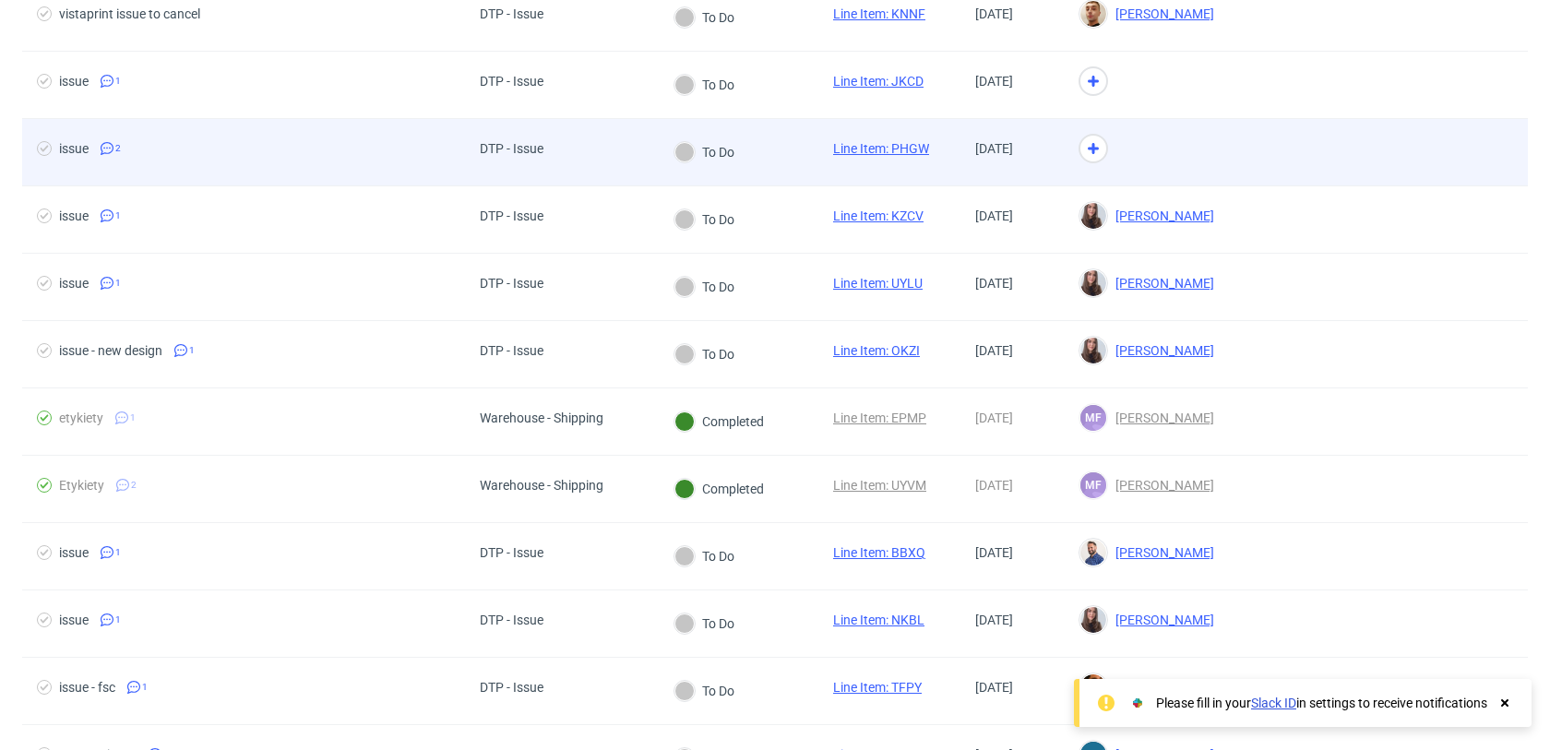
click at [1229, 152] on div at bounding box center [1146, 152] width 165 height 67
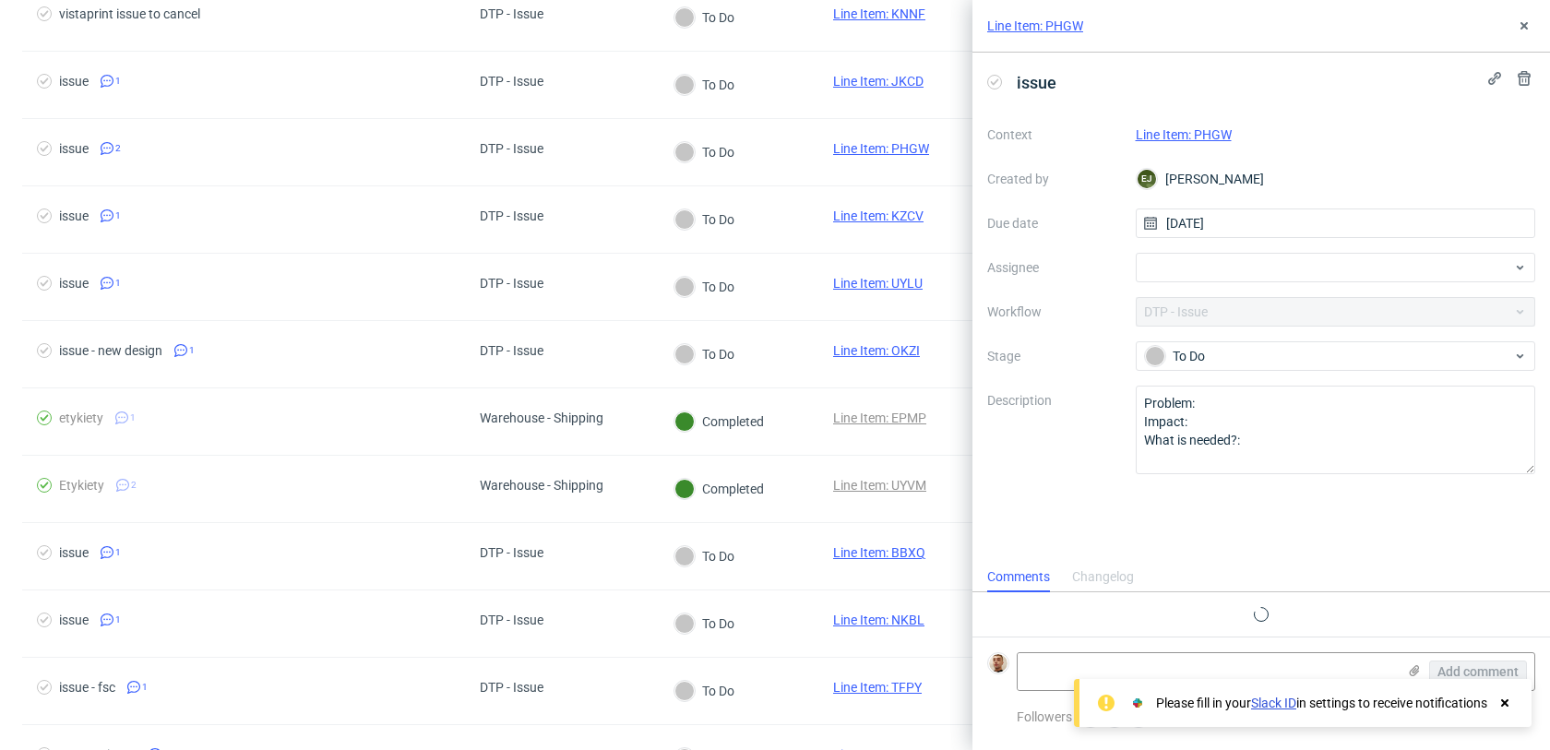
scroll to position [13, 0]
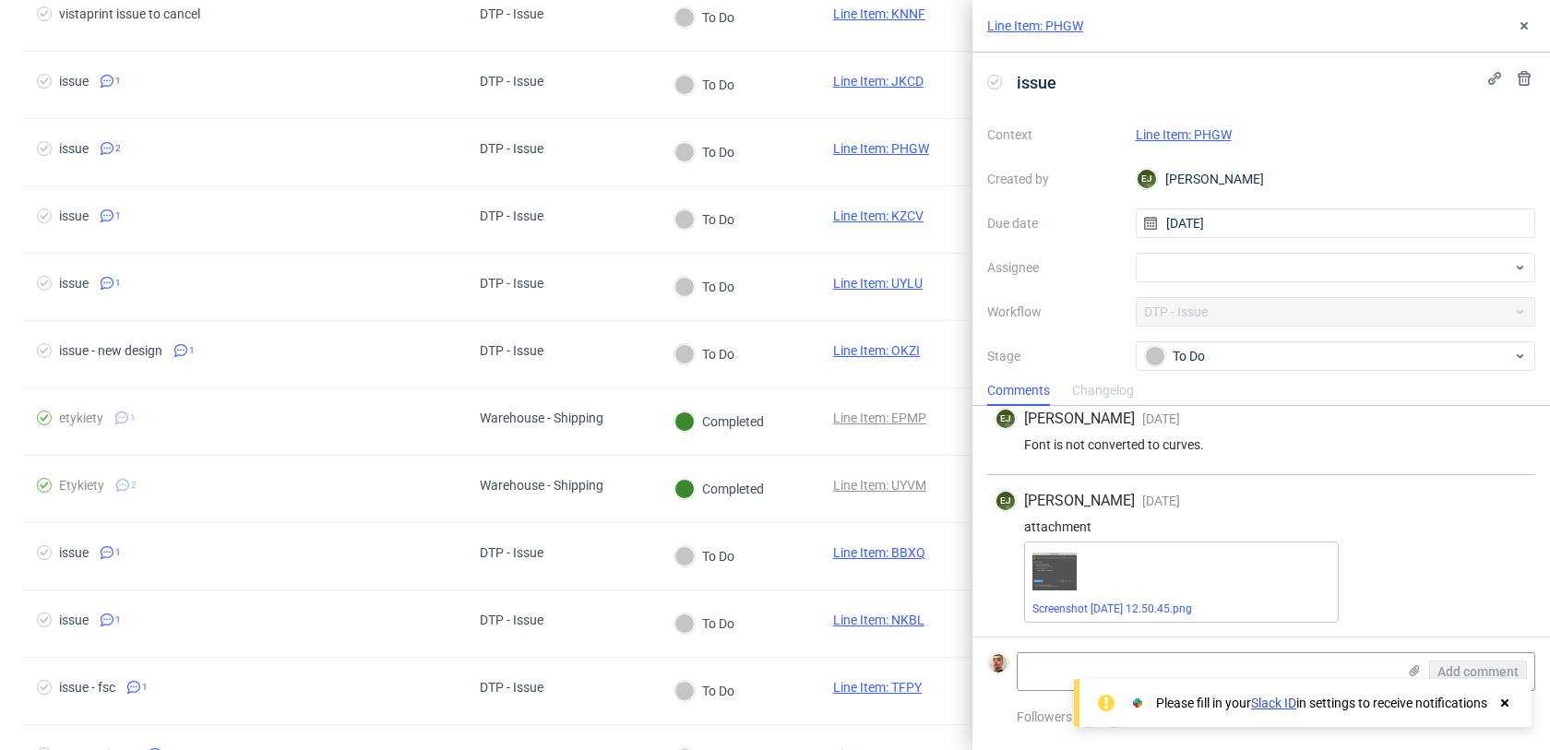
click at [1170, 129] on link "Line Item: PHGW" at bounding box center [1184, 134] width 96 height 15
click at [1179, 268] on div at bounding box center [1336, 268] width 400 height 30
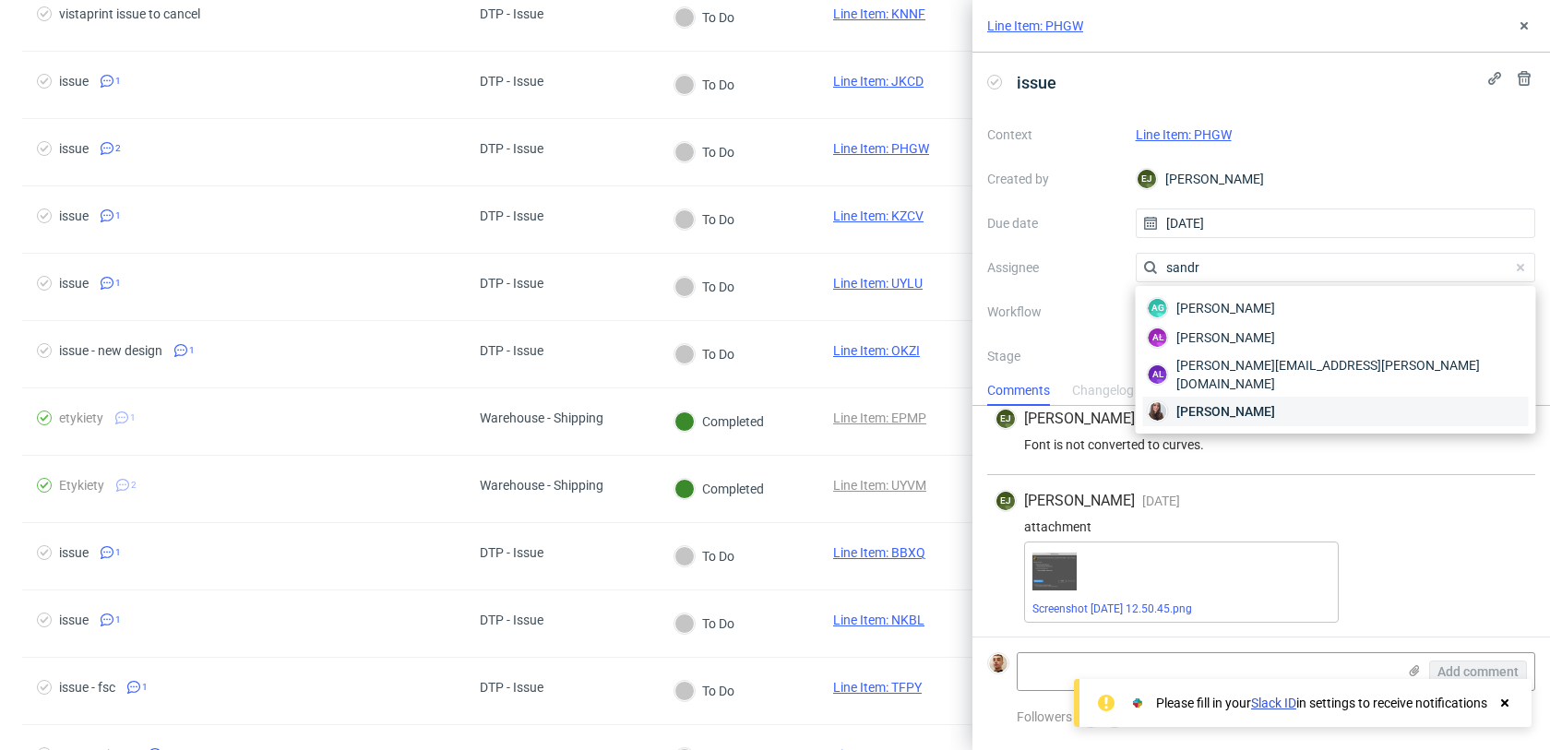
type input "sandr"
click at [1222, 402] on span "Sandra Beśka" at bounding box center [1226, 411] width 99 height 18
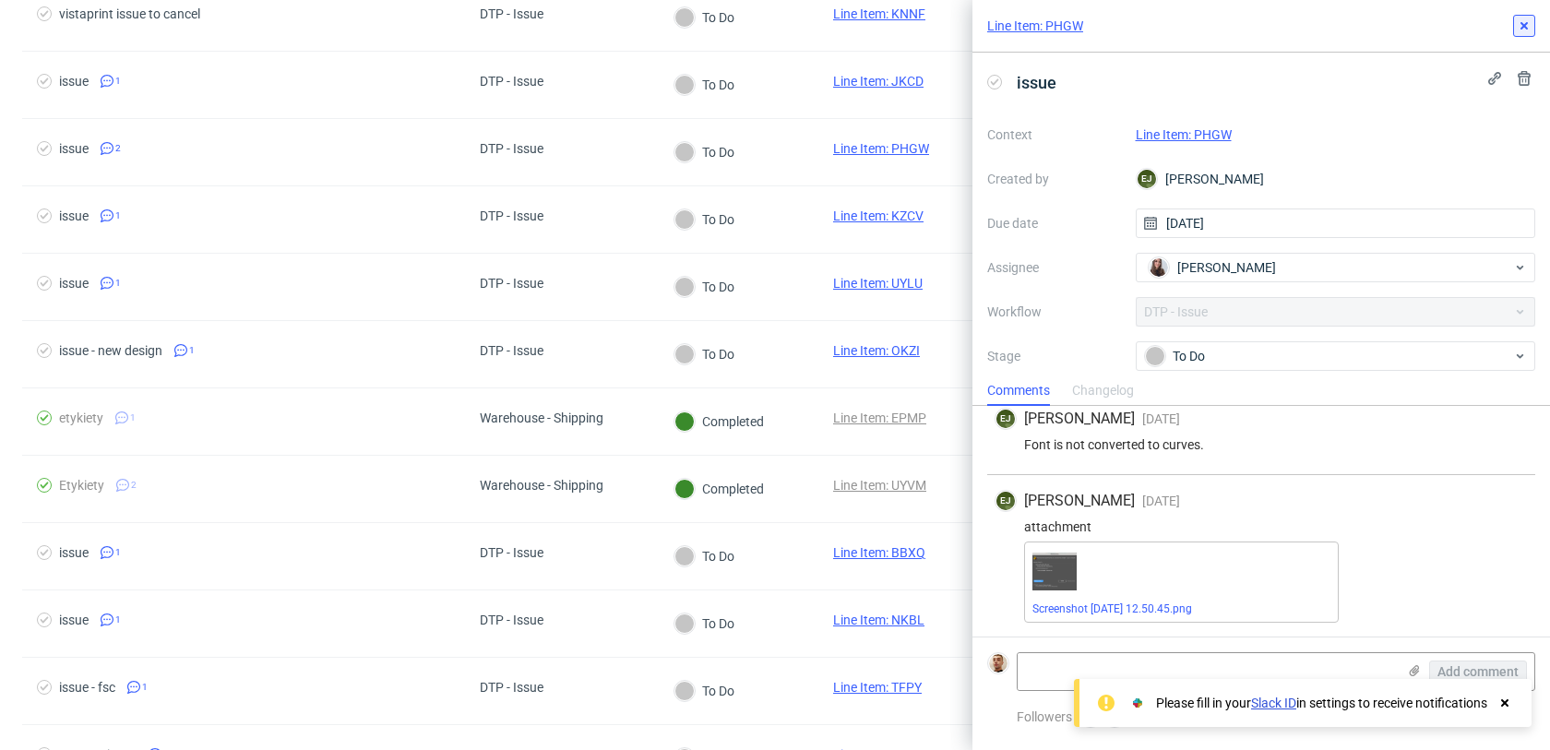
click at [1527, 23] on use at bounding box center [1524, 25] width 7 height 7
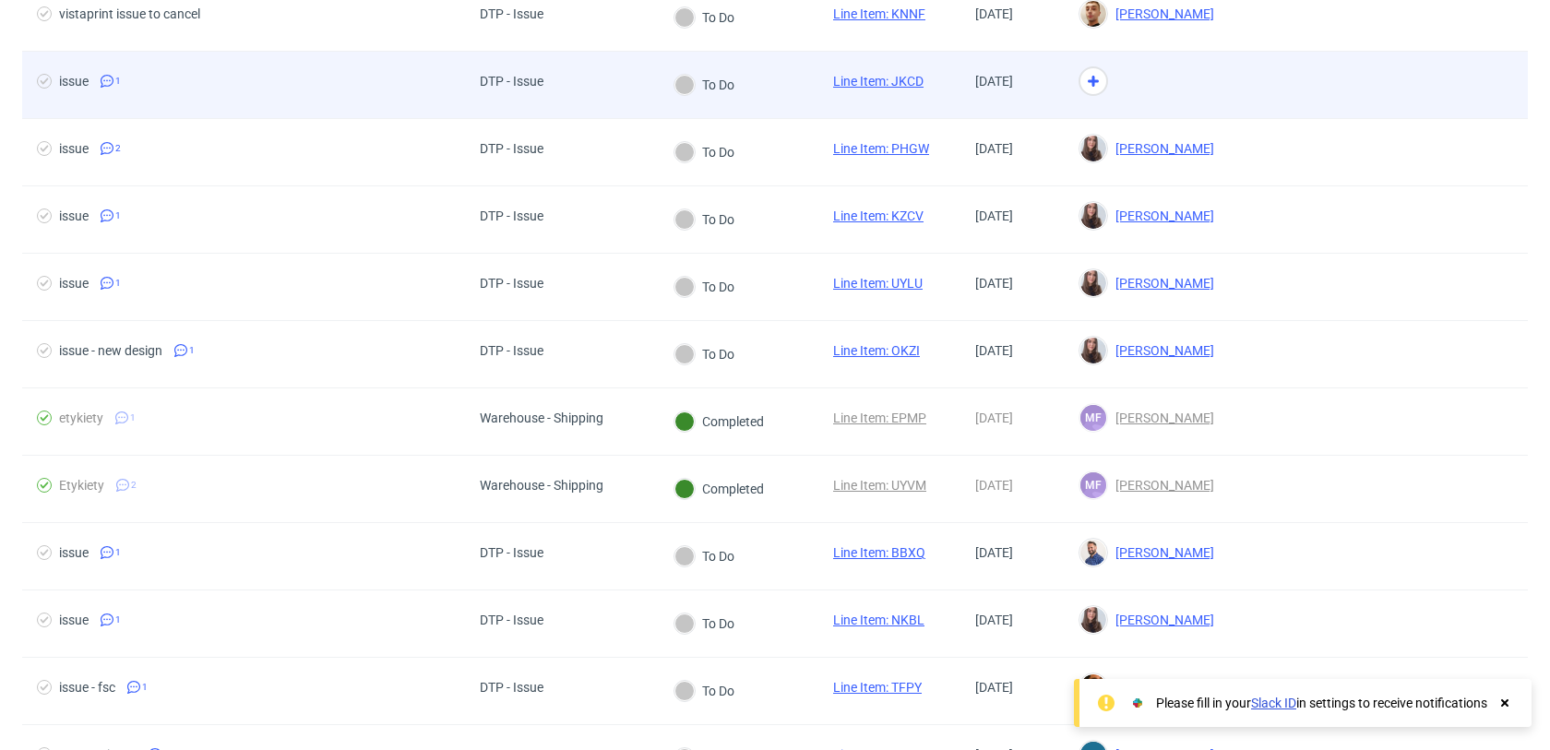
click at [1258, 100] on div at bounding box center [1378, 85] width 299 height 66
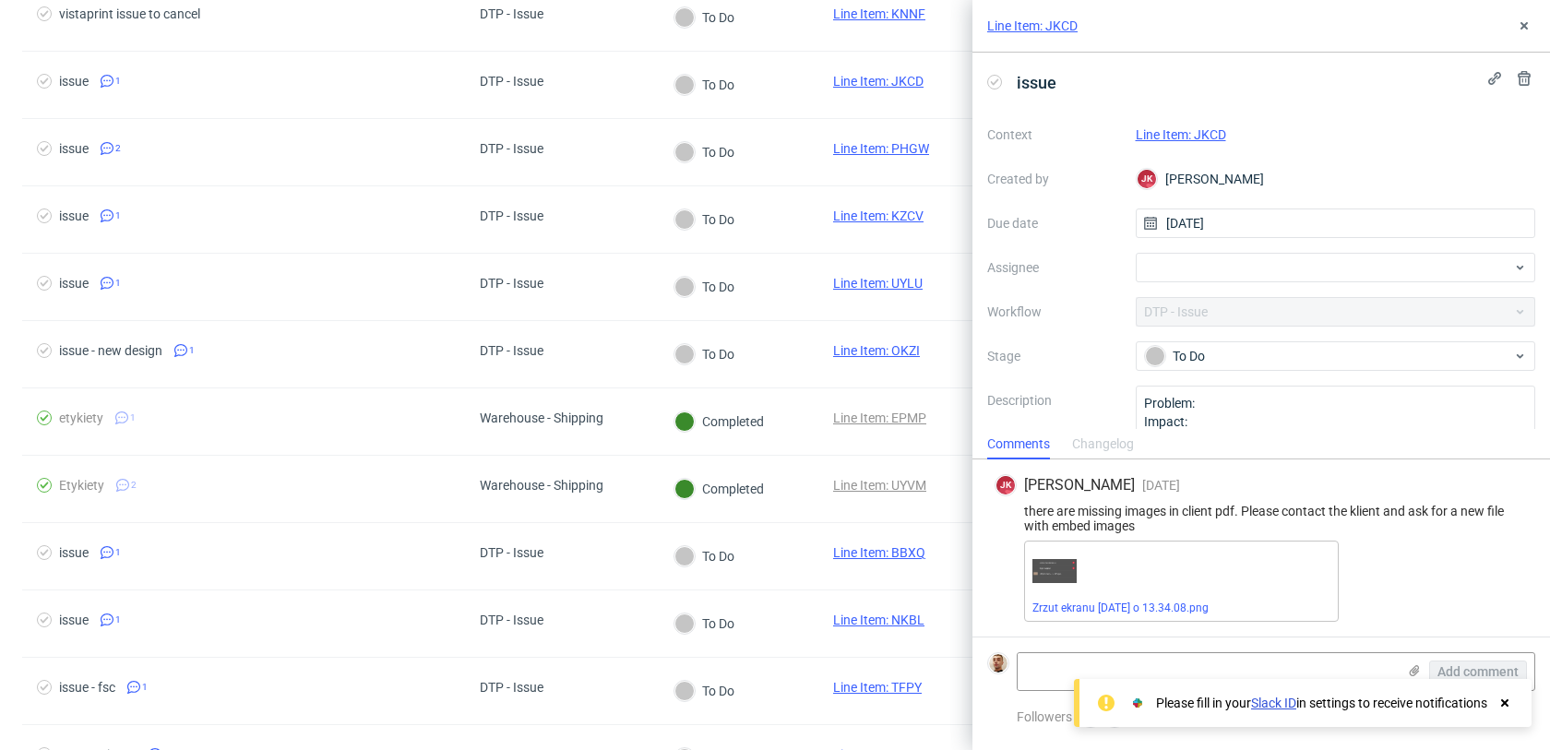
click at [1211, 137] on link "Line Item: JKCD" at bounding box center [1181, 134] width 90 height 15
click at [1176, 267] on div at bounding box center [1336, 268] width 400 height 30
type input "gui"
click at [1193, 315] on span "Guillaume Leroux" at bounding box center [1226, 308] width 99 height 18
click at [1525, 29] on icon at bounding box center [1524, 25] width 15 height 15
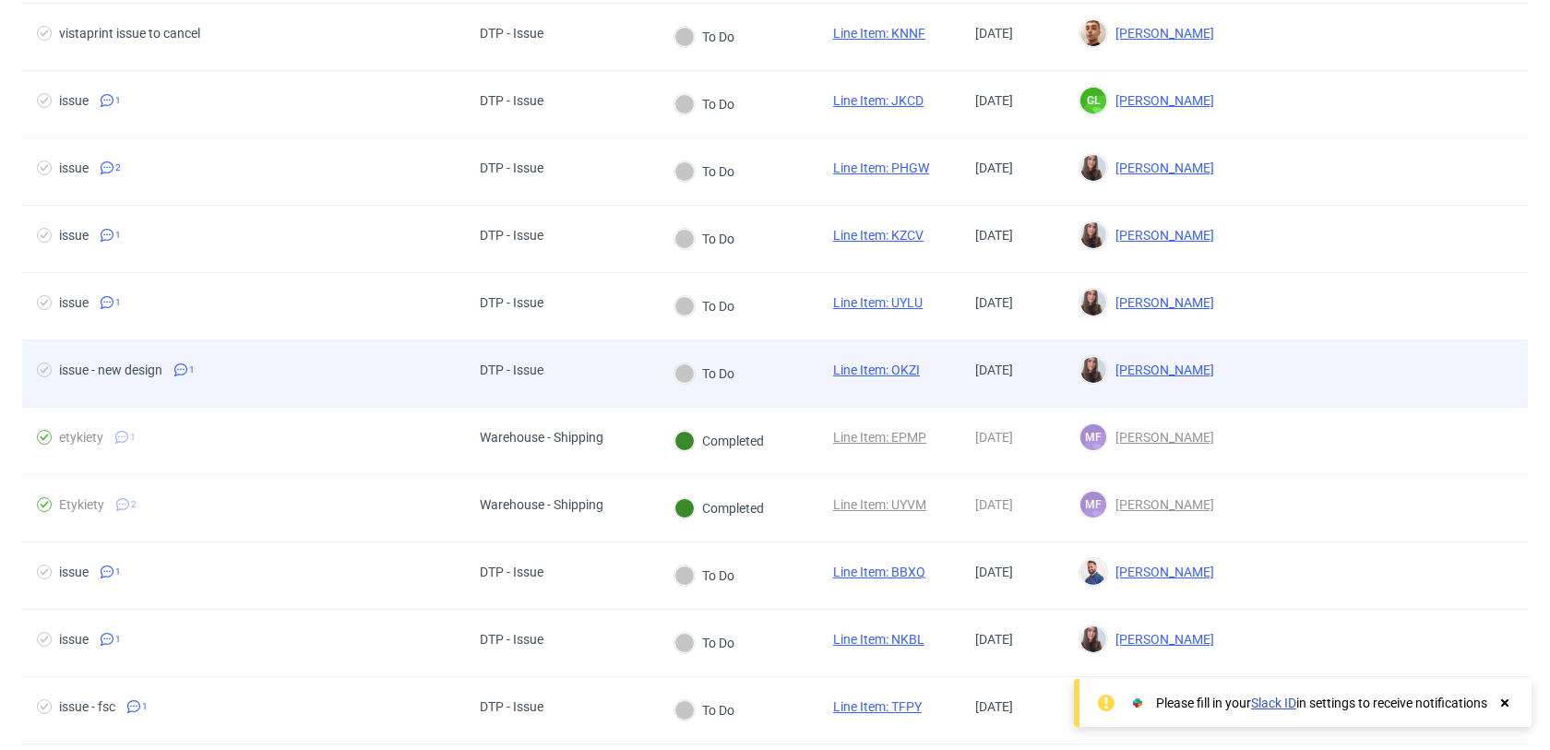
scroll to position [1997, 0]
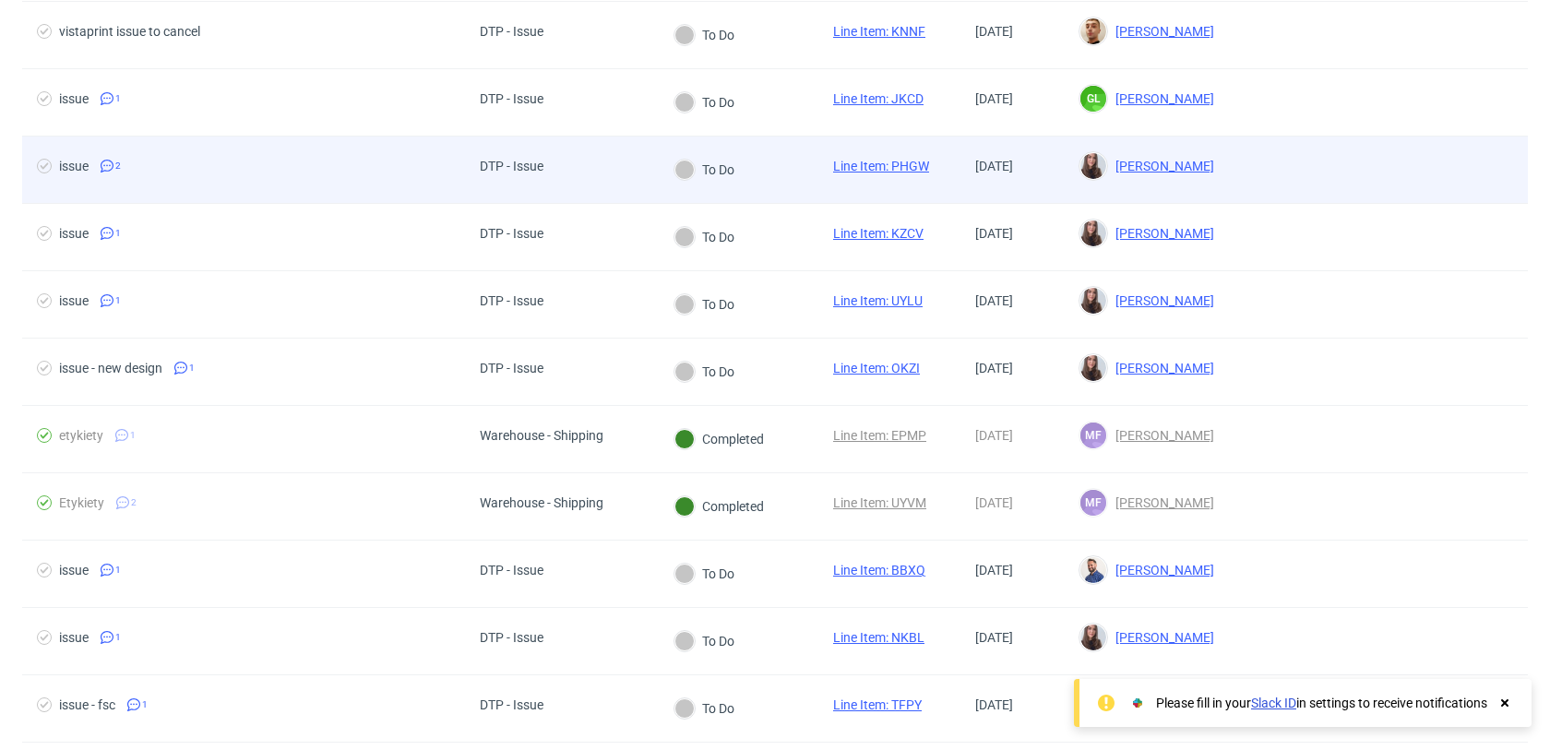
click at [1257, 169] on div at bounding box center [1378, 170] width 299 height 66
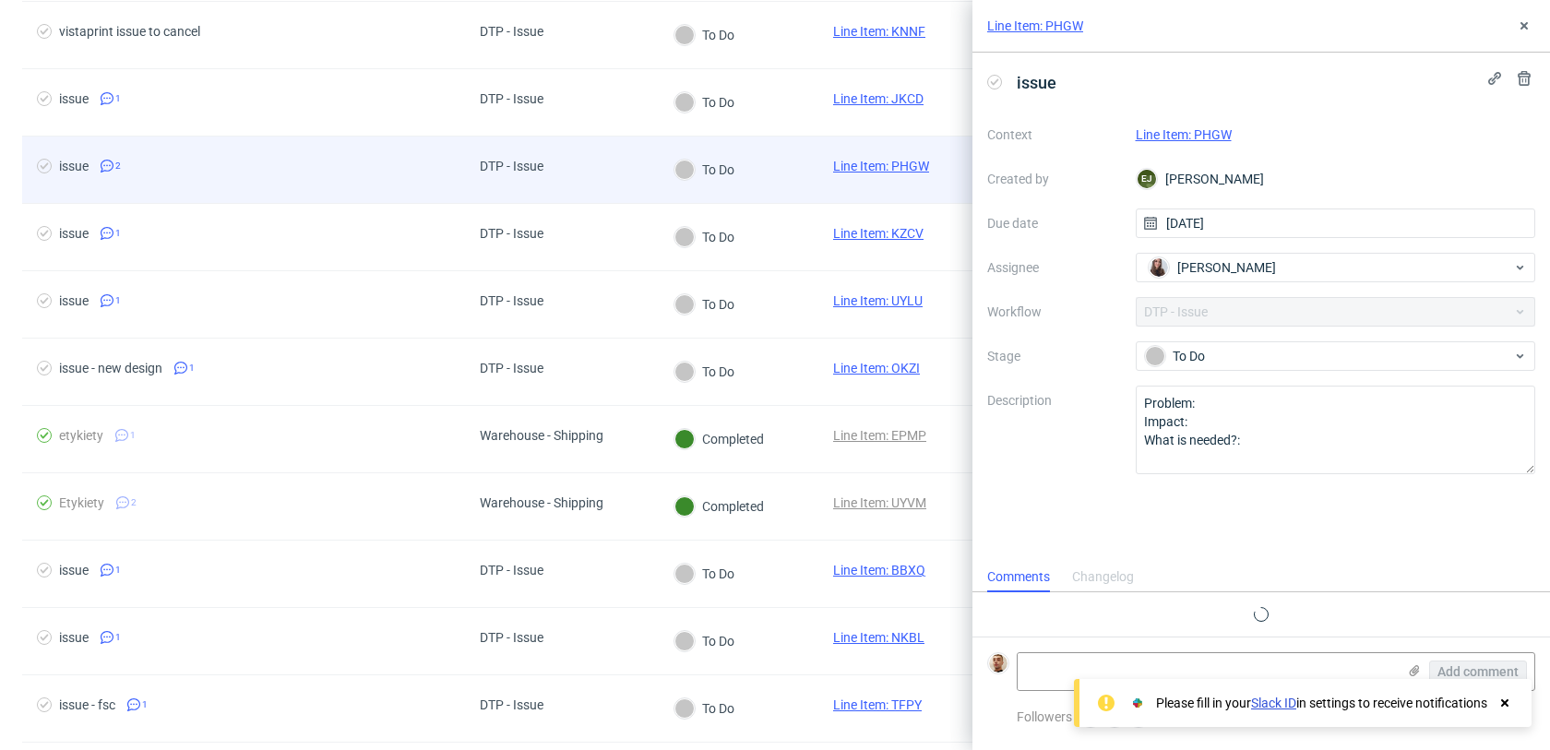
scroll to position [13, 0]
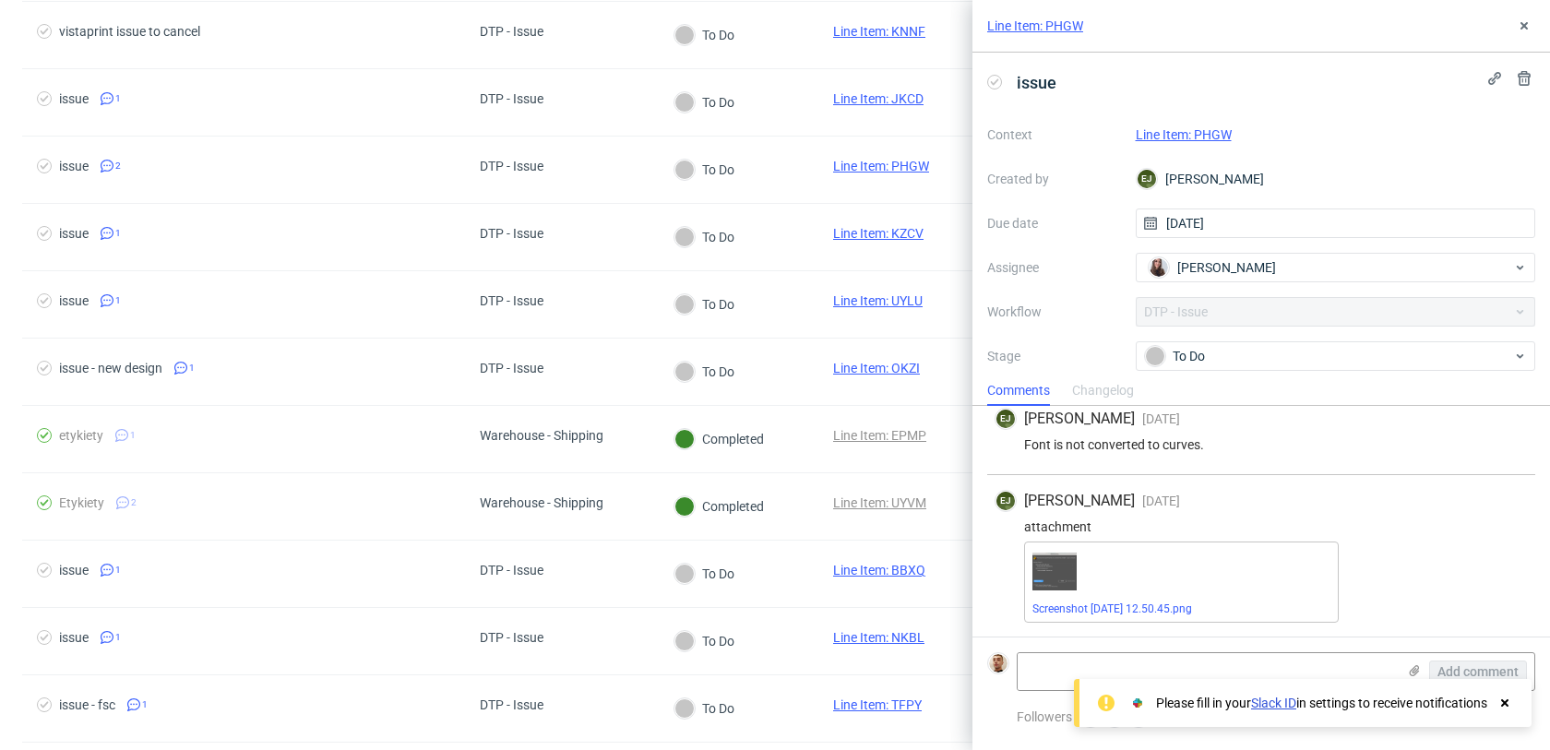
click at [1220, 140] on link "Line Item: PHGW" at bounding box center [1184, 134] width 96 height 15
click at [1073, 85] on div "issue" at bounding box center [1261, 82] width 548 height 30
click at [1093, 85] on span "issue - same CLIENT" at bounding box center [1094, 82] width 169 height 30
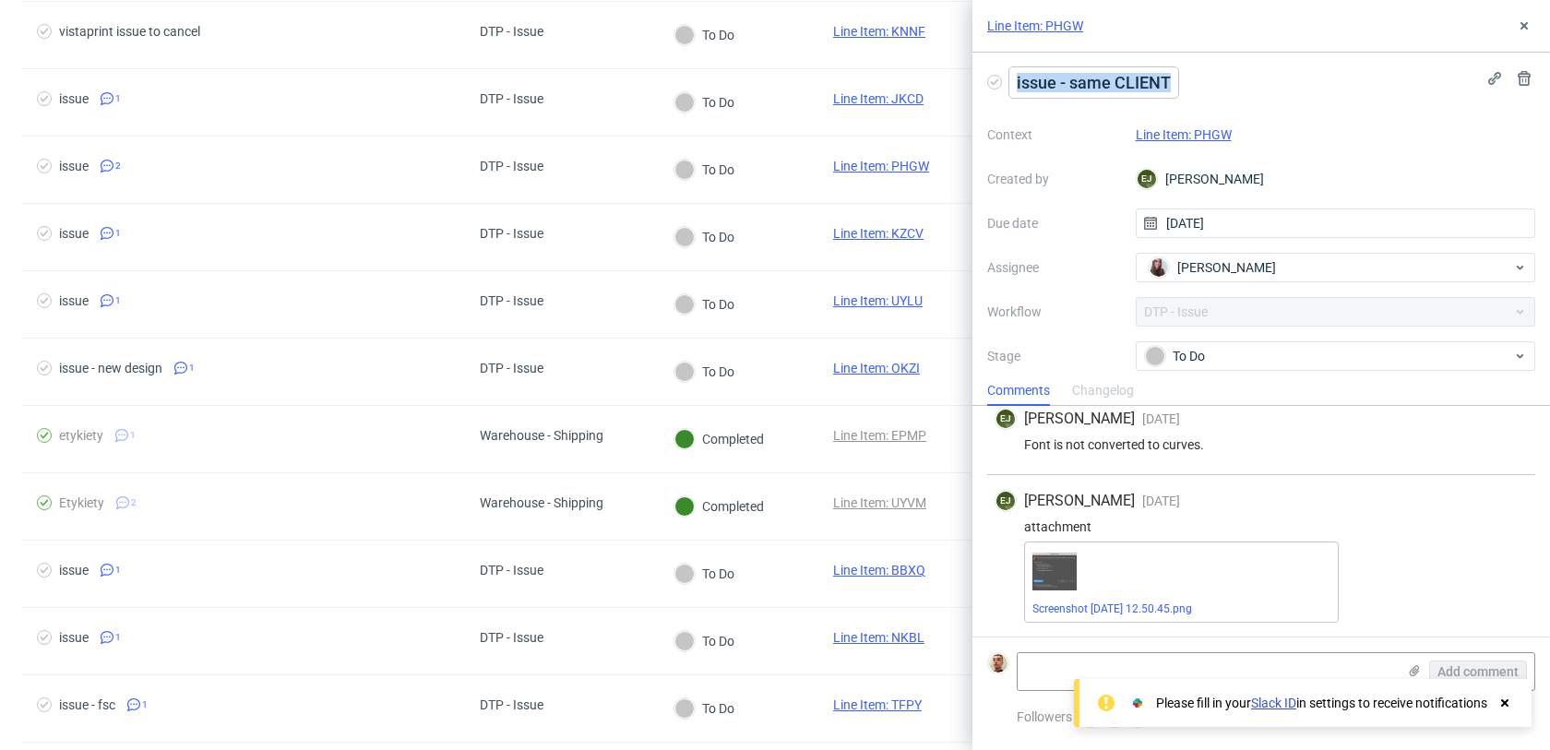
copy span "issue - same CLIENT"
click at [1361, 62] on div "issue - same CLIENT Context Line Item: PHGW Created by EJ Elżbieta Jelińska Due…" at bounding box center [1262, 214] width 578 height 323
click at [1519, 30] on icon at bounding box center [1524, 25] width 15 height 15
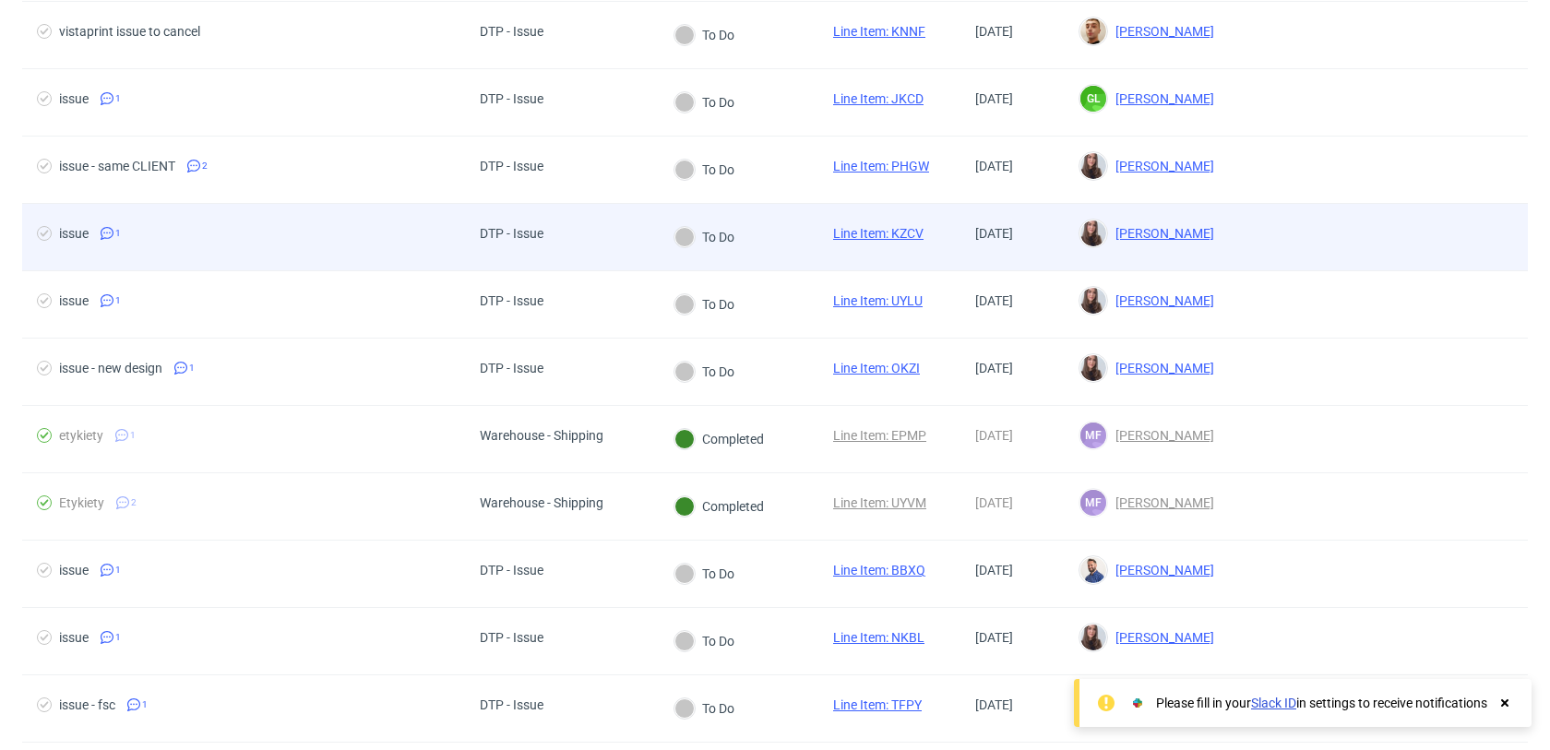
click at [1282, 230] on div at bounding box center [1378, 237] width 299 height 66
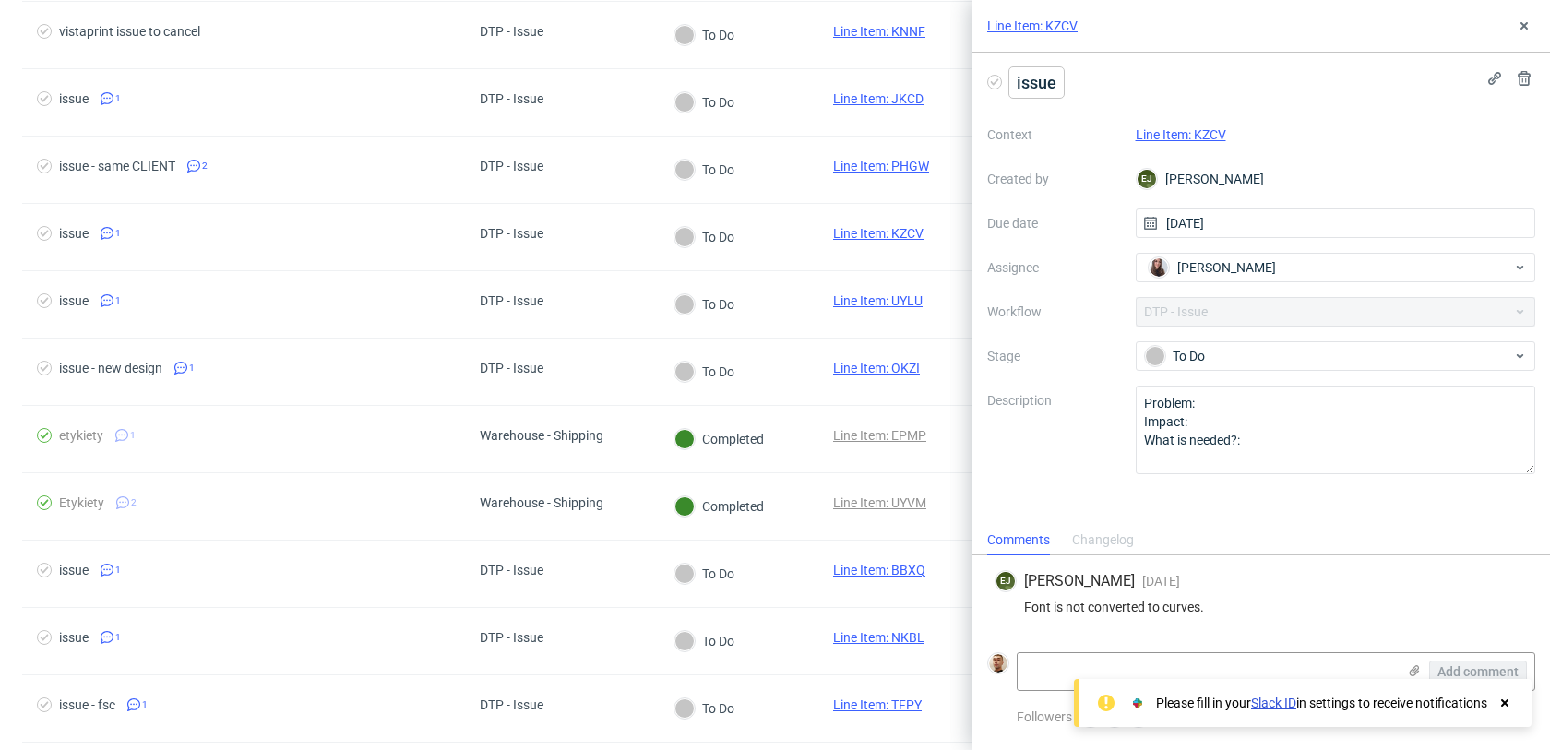
click at [1014, 69] on span "issue" at bounding box center [1037, 82] width 54 height 30
paste span
click at [1525, 29] on icon at bounding box center [1524, 25] width 15 height 15
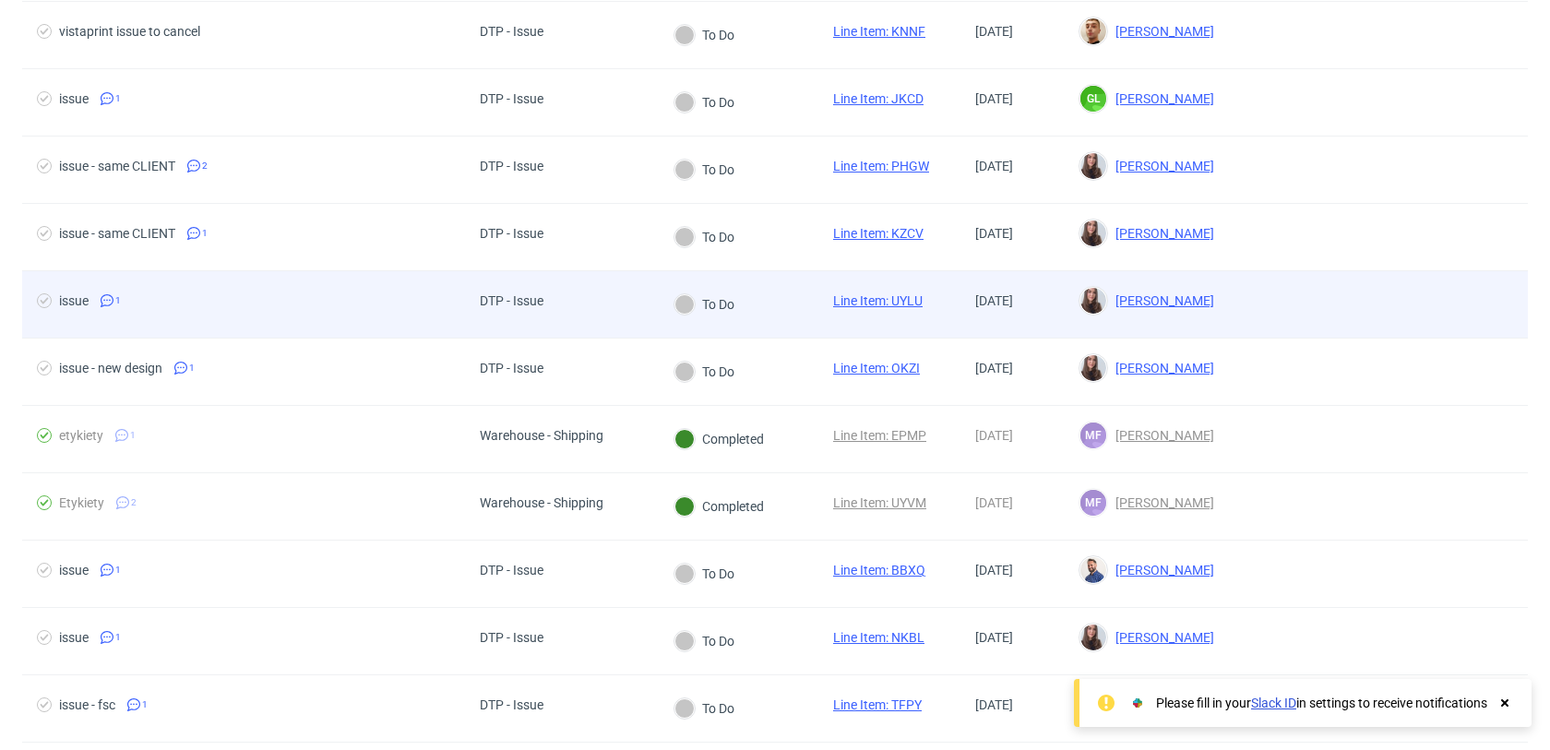
click at [418, 310] on span "issue 1" at bounding box center [243, 304] width 413 height 22
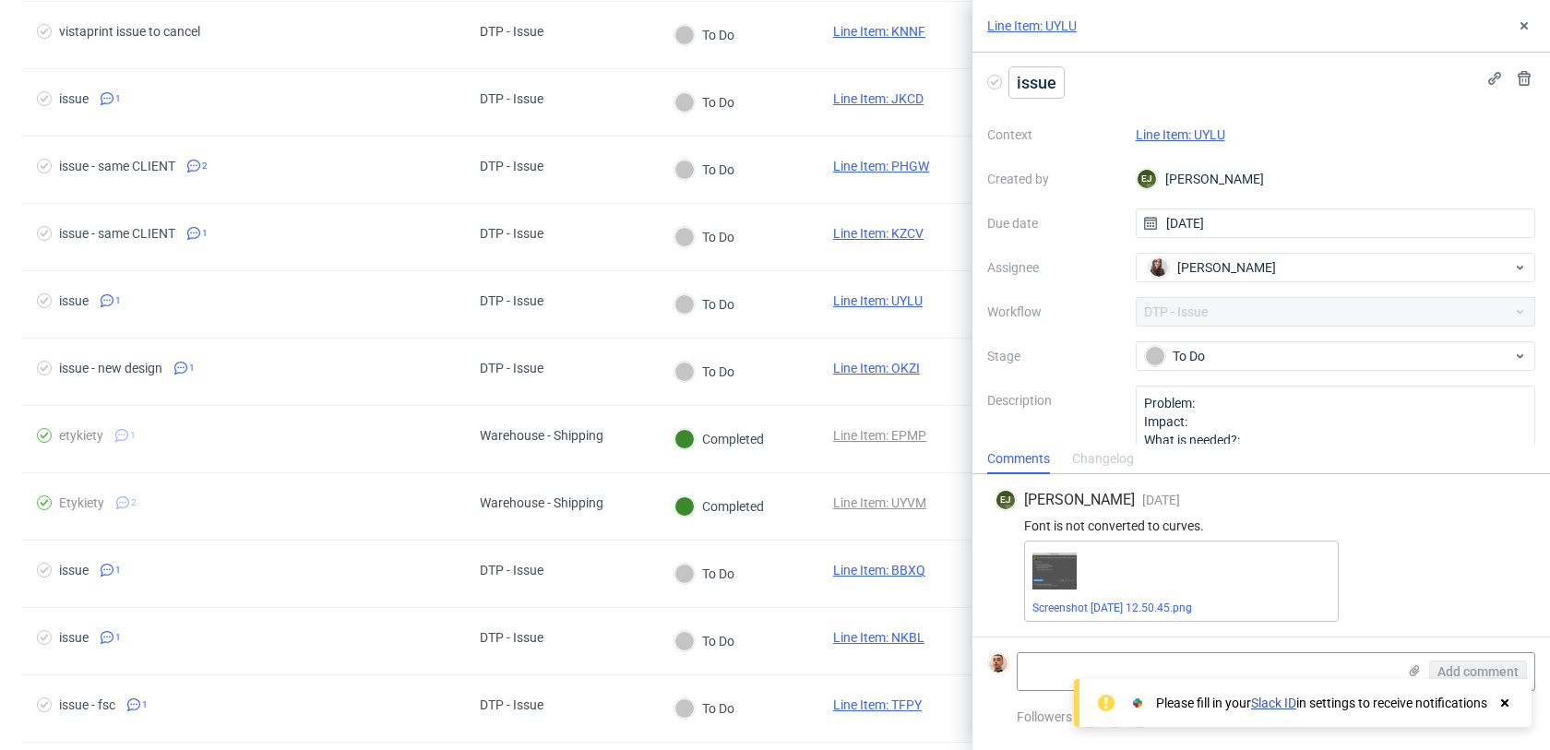
click at [1042, 81] on span "issue" at bounding box center [1037, 82] width 54 height 30
paste span
click at [1525, 18] on button at bounding box center [1524, 26] width 22 height 22
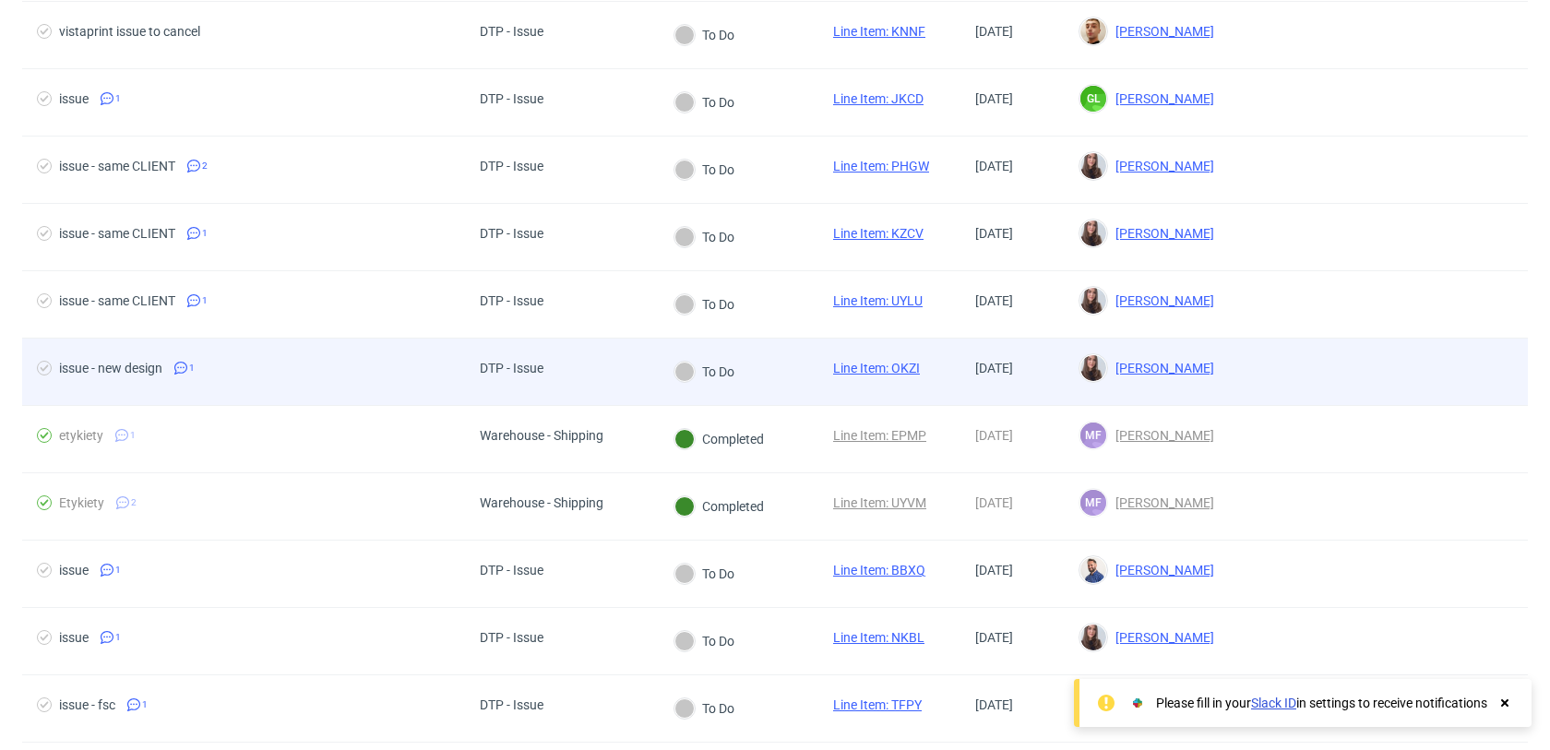
click at [294, 362] on span "issue - new design 1" at bounding box center [243, 372] width 413 height 22
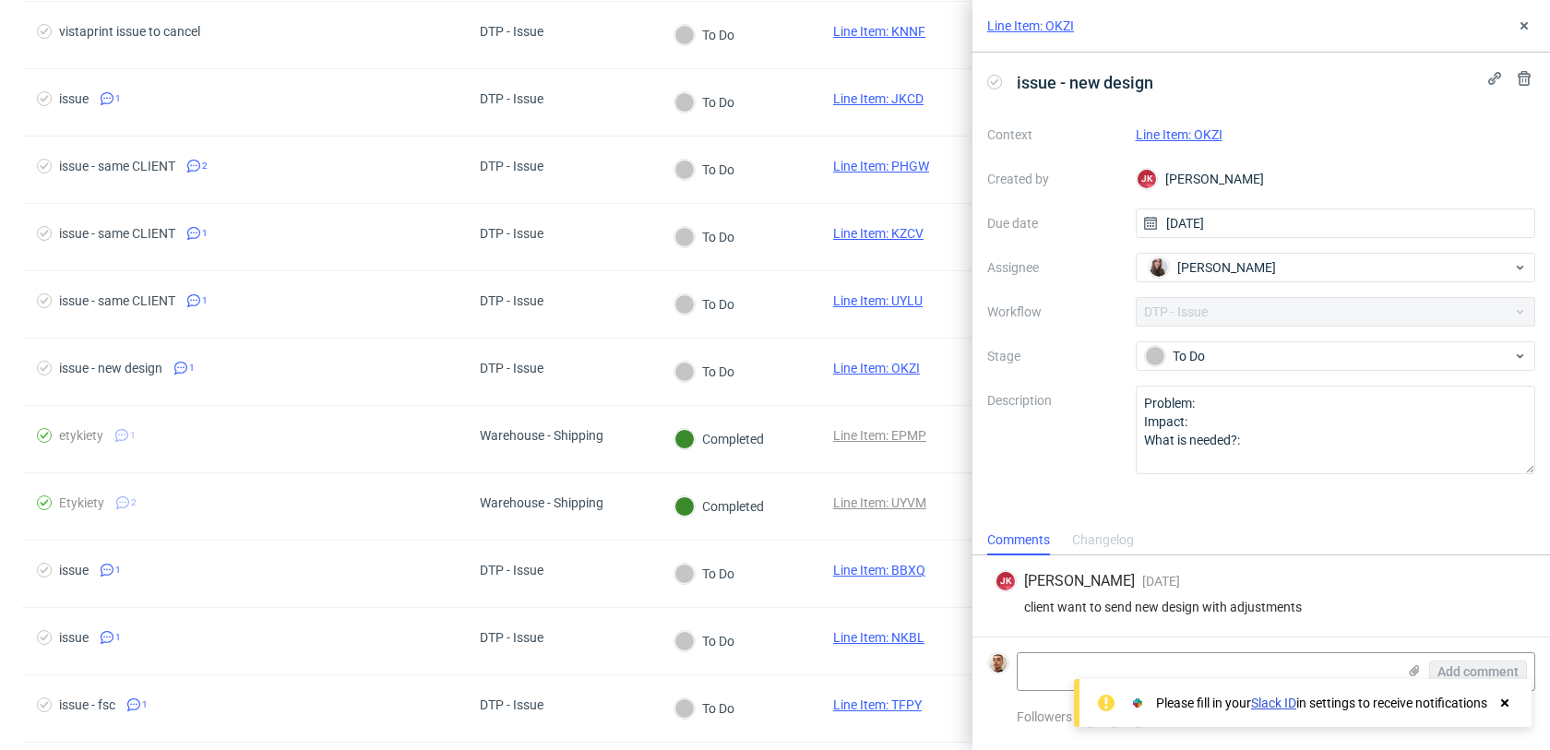
click at [1213, 134] on link "Line Item: OKZI" at bounding box center [1179, 134] width 87 height 15
click at [1524, 32] on icon at bounding box center [1524, 25] width 15 height 15
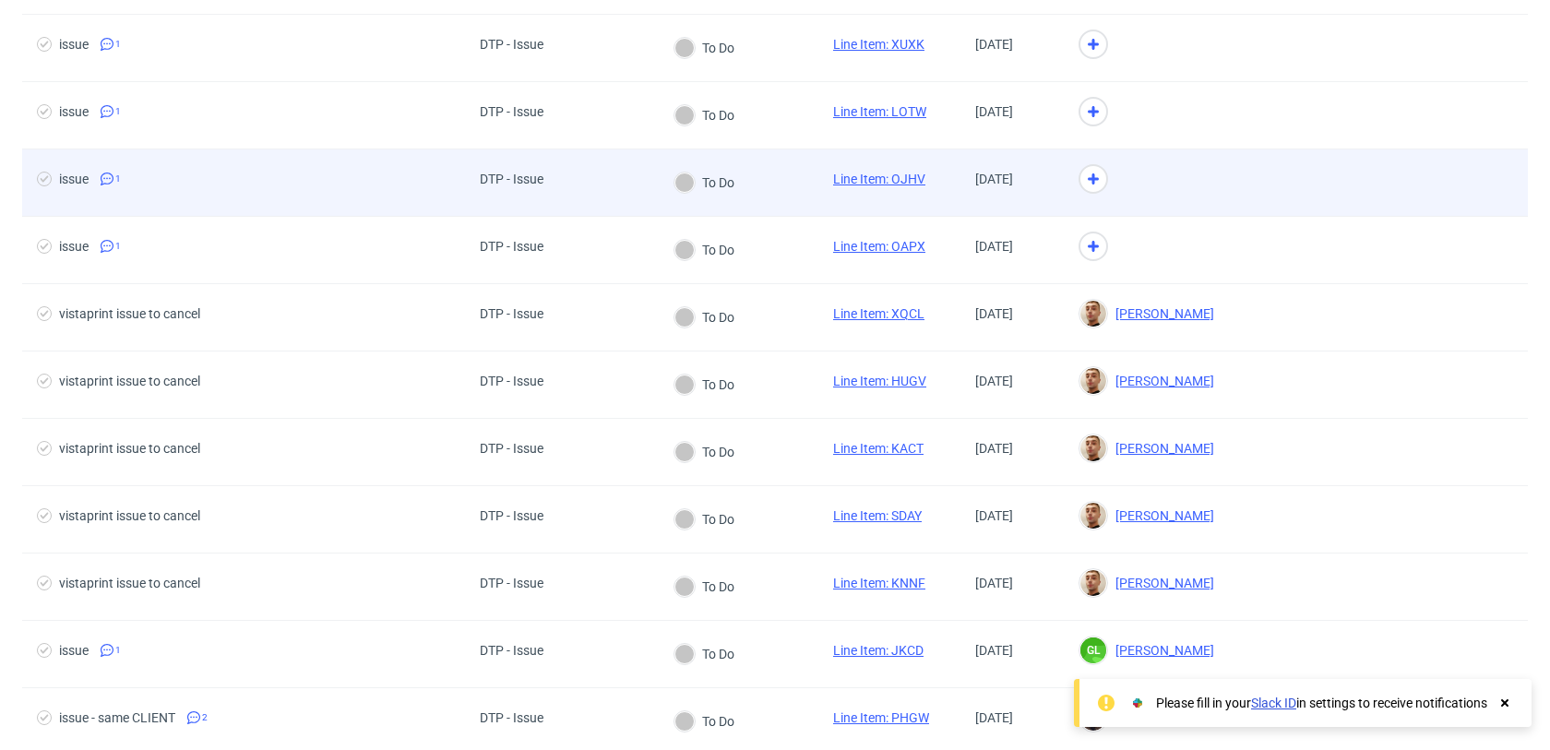
scroll to position [1430, 0]
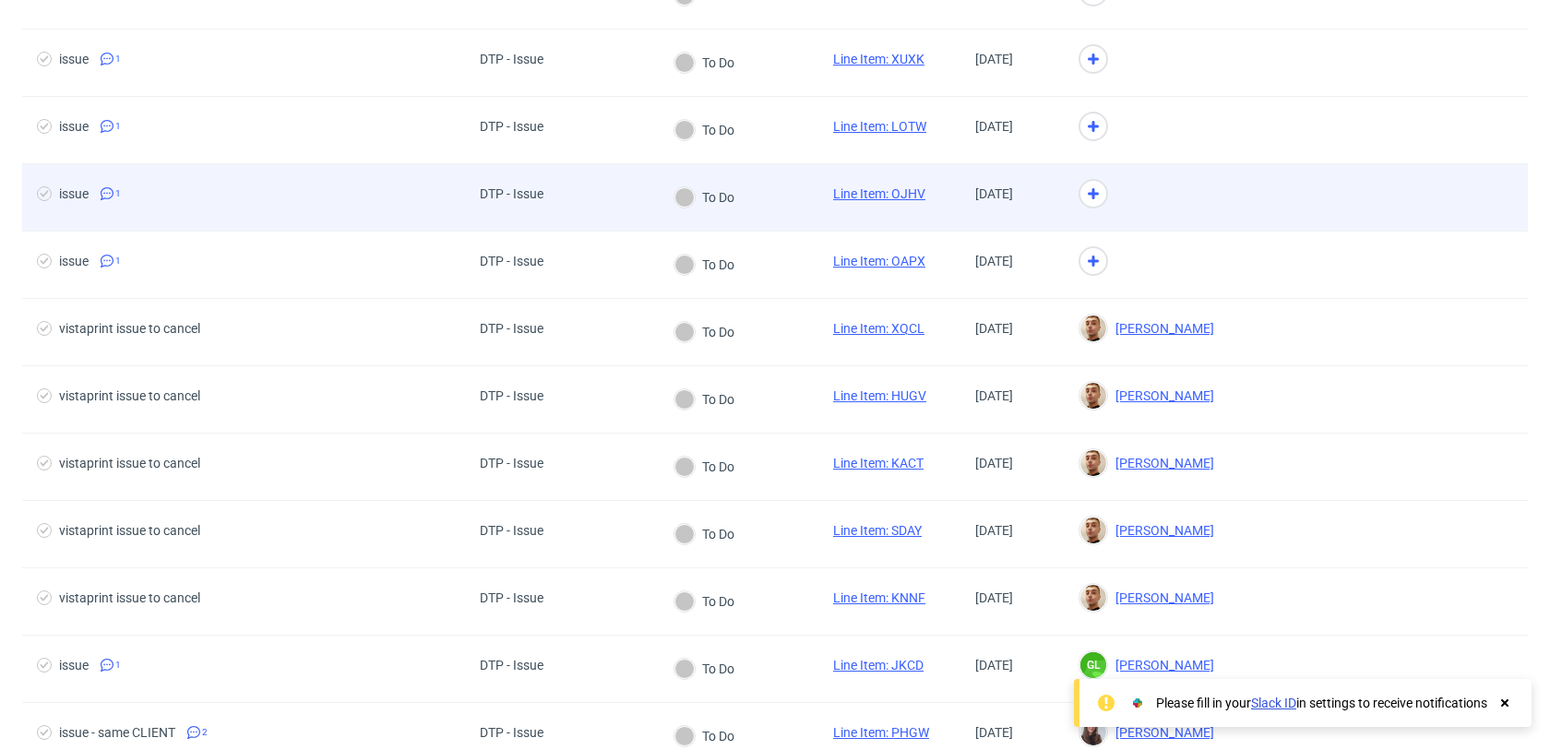
click at [1157, 229] on div at bounding box center [1146, 197] width 165 height 67
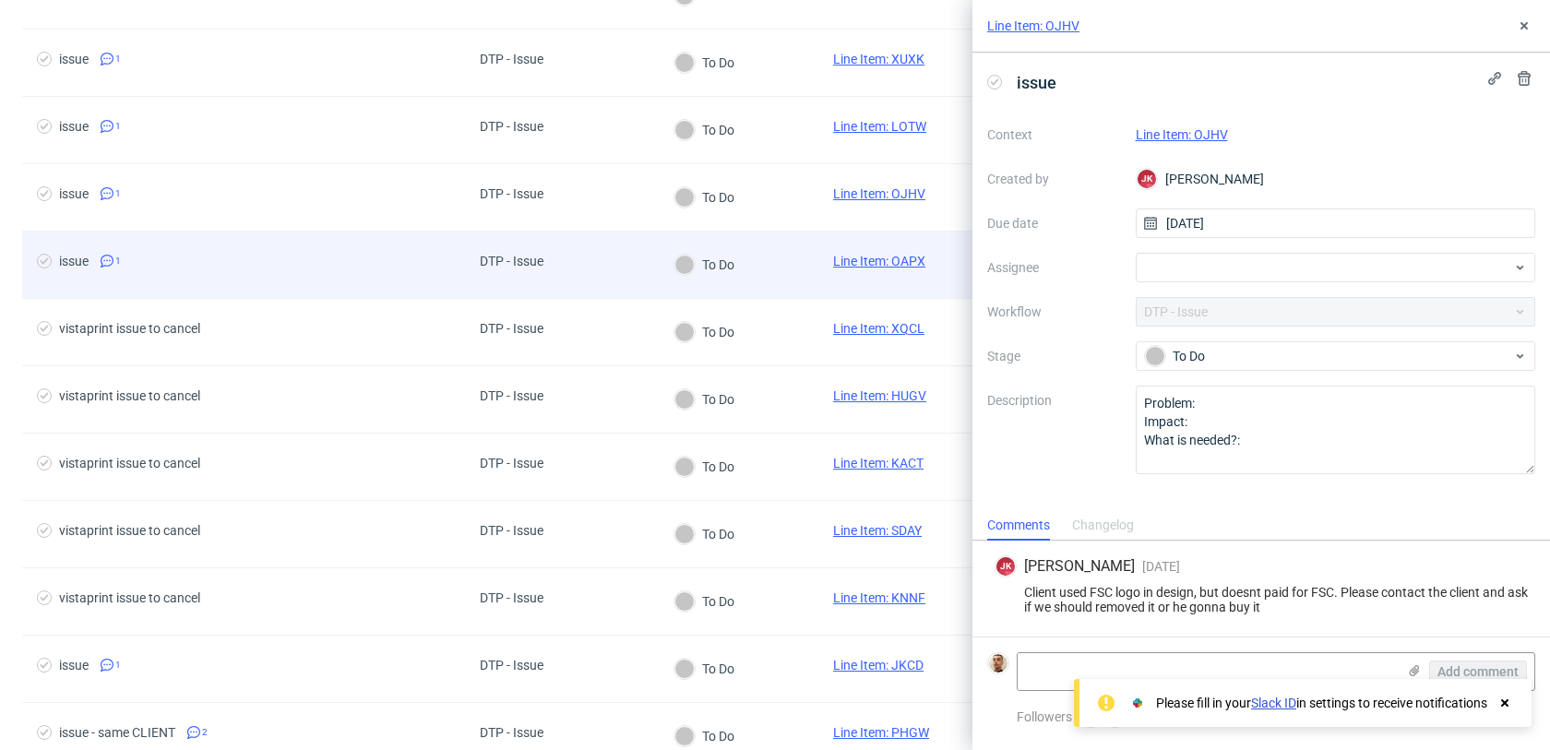
click at [434, 257] on span "issue 1" at bounding box center [243, 265] width 413 height 22
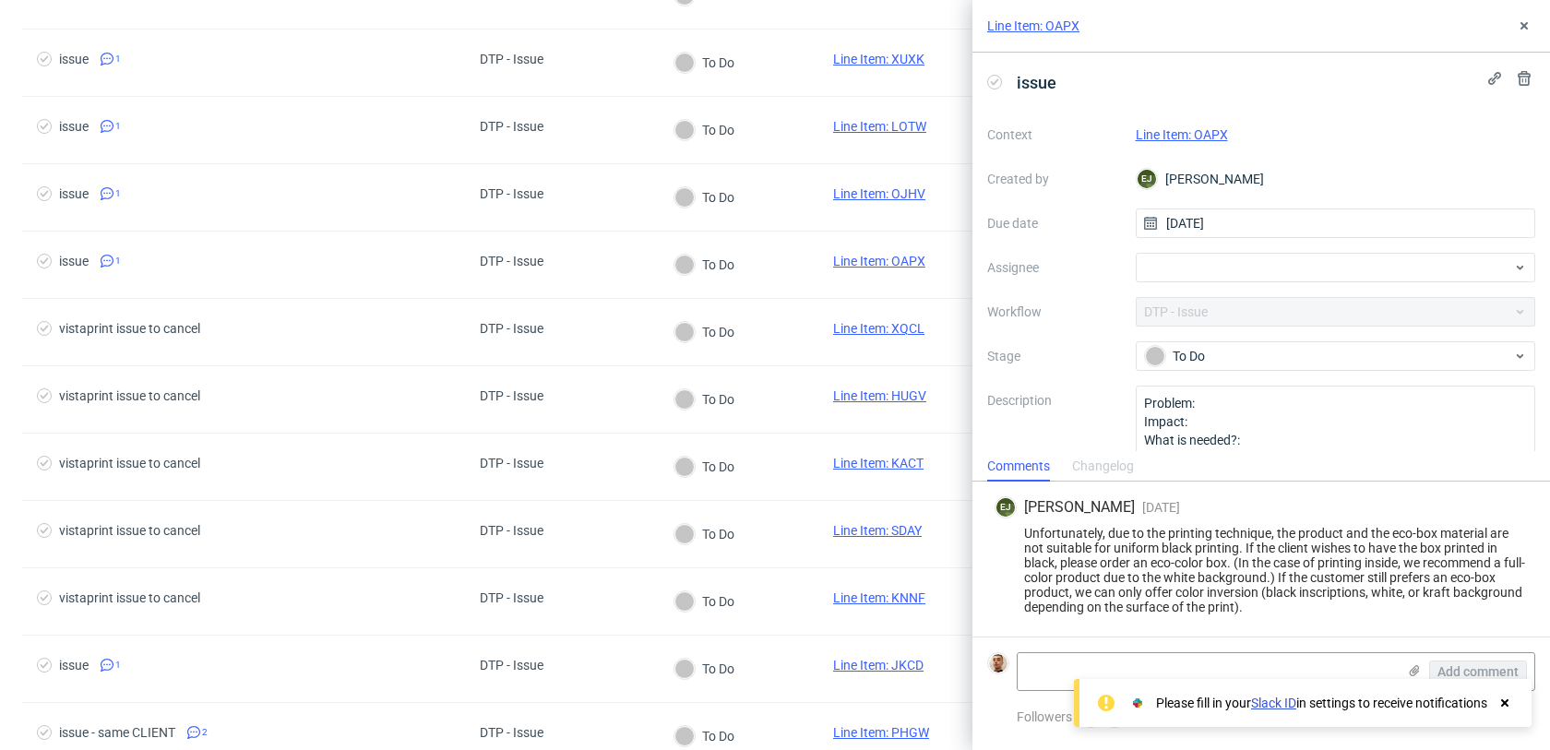
click at [1174, 141] on link "Line Item: OAPX" at bounding box center [1182, 134] width 92 height 15
click at [1199, 257] on div at bounding box center [1336, 268] width 400 height 30
type input "bogn"
click at [1239, 317] on span "Bogna Krystian" at bounding box center [1226, 308] width 99 height 18
click at [1524, 35] on button at bounding box center [1524, 26] width 22 height 22
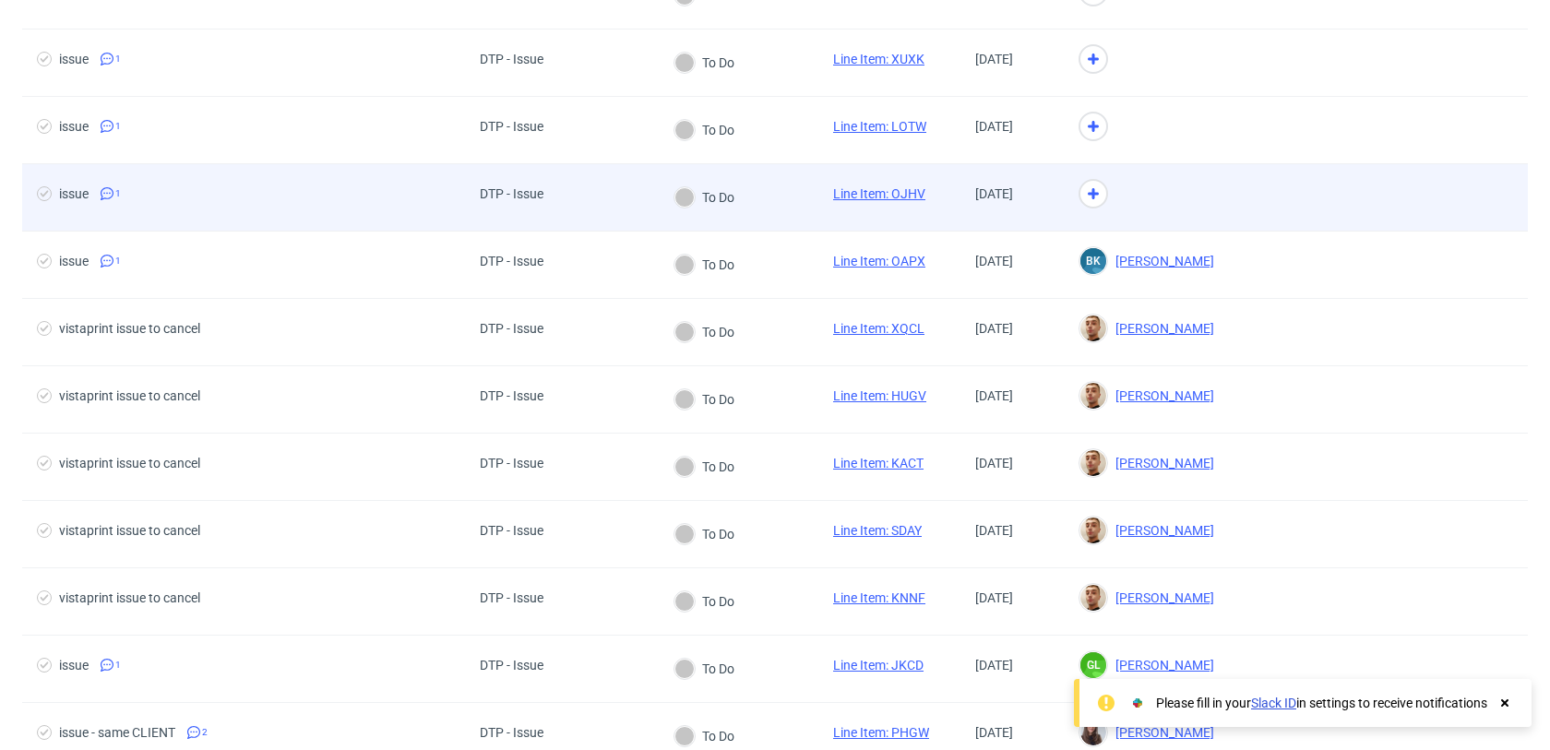
click at [1223, 197] on div at bounding box center [1146, 197] width 165 height 67
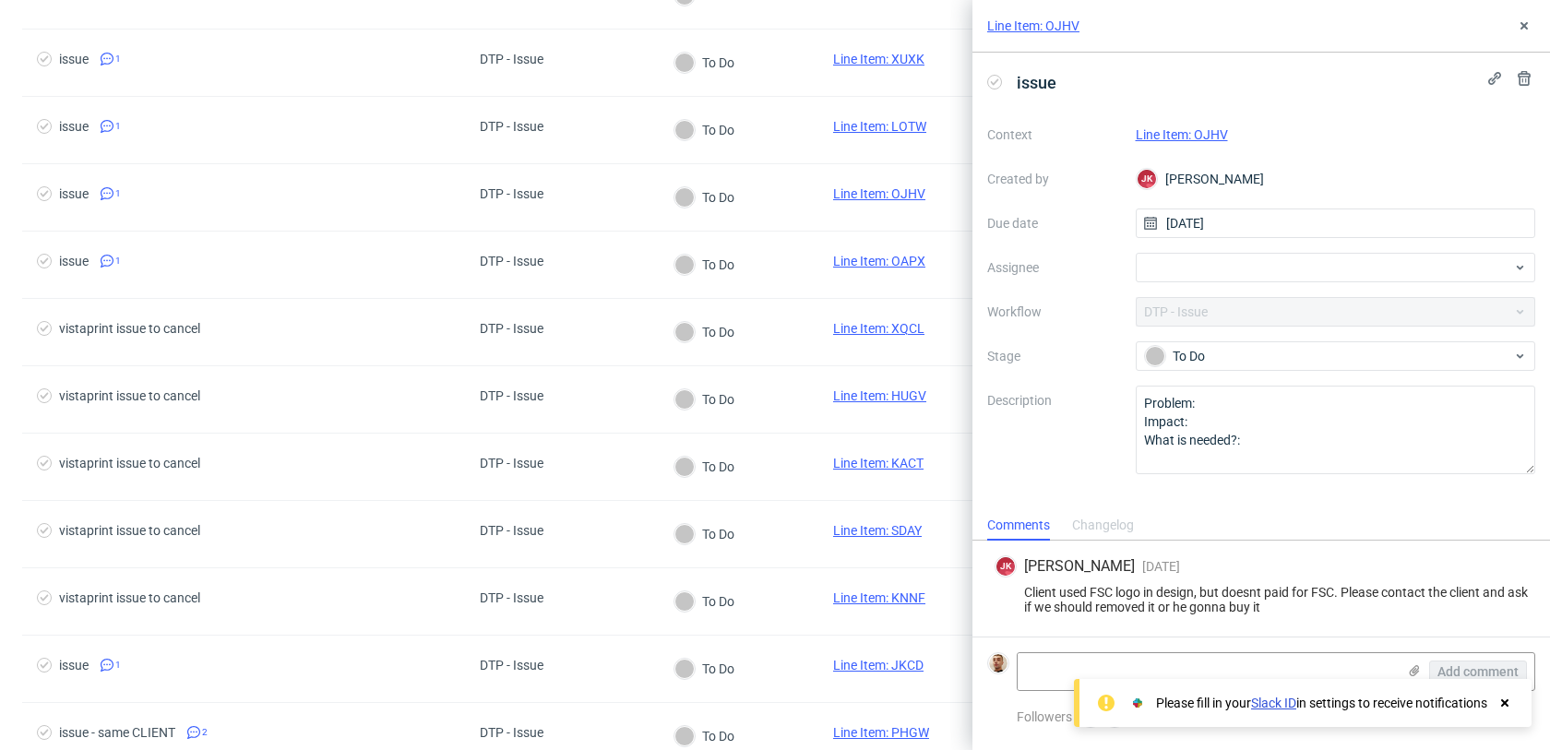
click at [1186, 132] on link "Line Item: OJHV" at bounding box center [1182, 134] width 92 height 15
click at [1183, 267] on div at bounding box center [1336, 268] width 400 height 30
type input "rach"
click at [1210, 319] on div "Michał Rachański" at bounding box center [1336, 308] width 386 height 30
click at [1524, 23] on icon at bounding box center [1524, 25] width 15 height 15
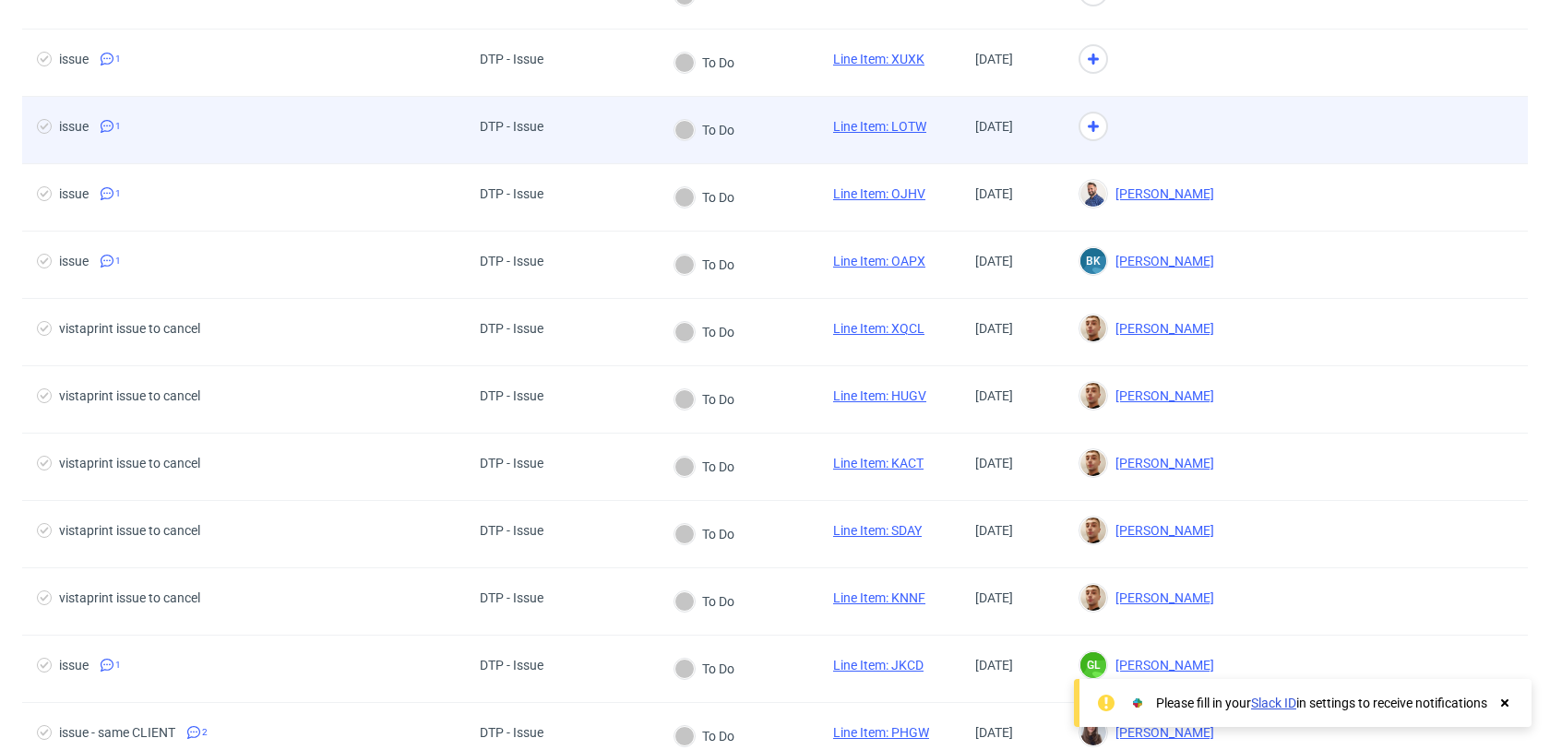
click at [1262, 130] on div at bounding box center [1378, 130] width 299 height 66
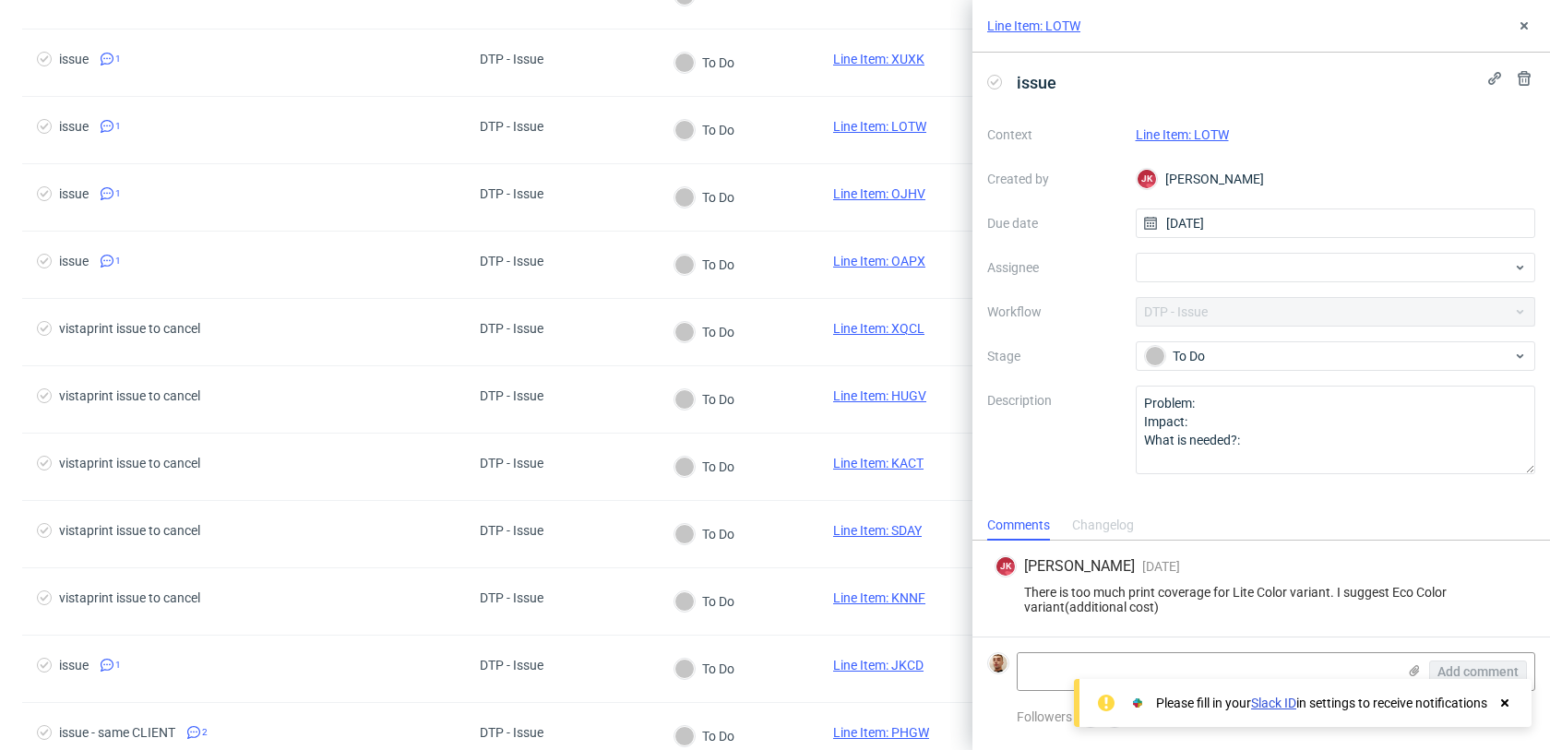
click at [1177, 130] on link "Line Item: LOTW" at bounding box center [1182, 134] width 93 height 15
click at [1159, 257] on div at bounding box center [1336, 268] width 400 height 30
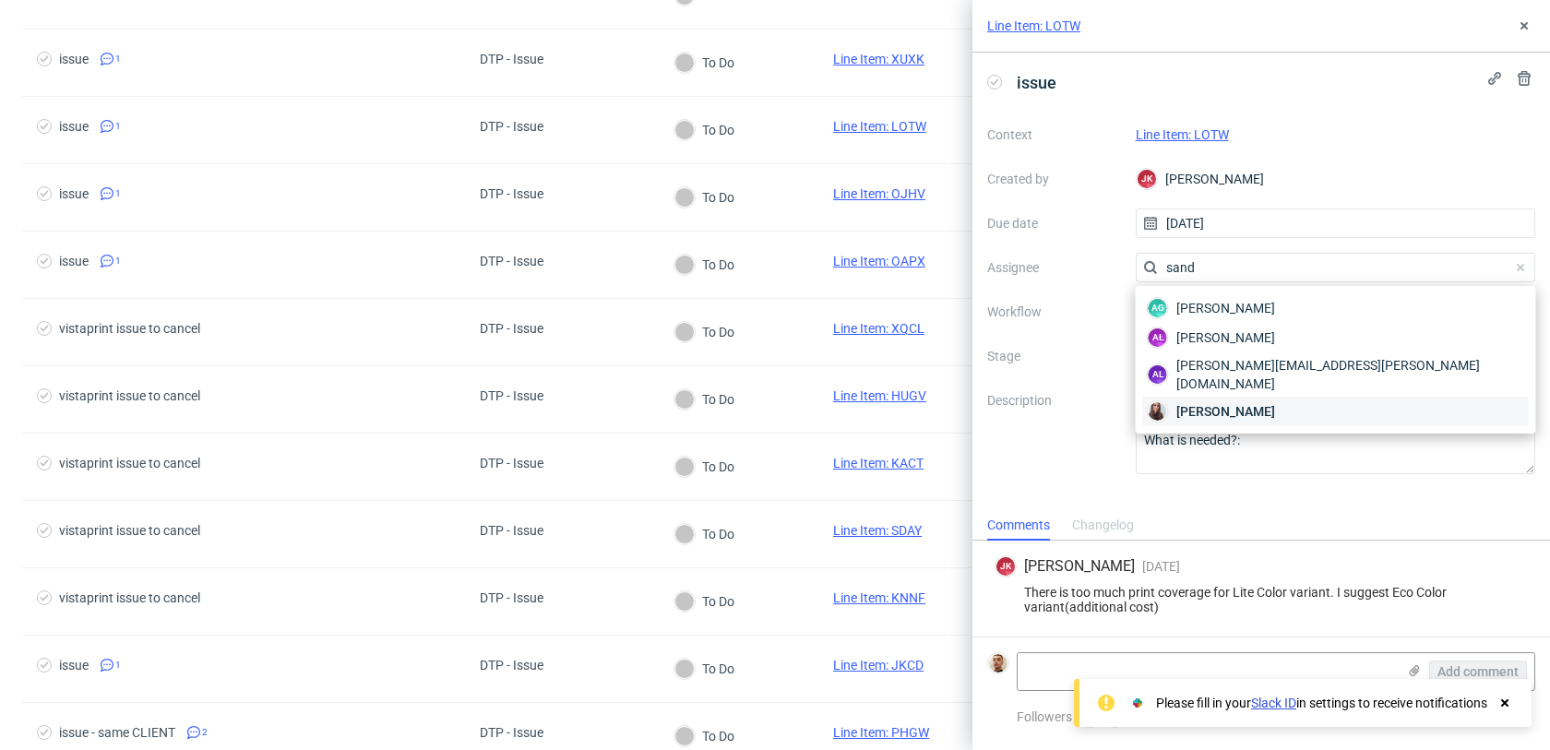
type input "sand"
click at [1174, 397] on div "Sandra Beśka" at bounding box center [1336, 412] width 386 height 30
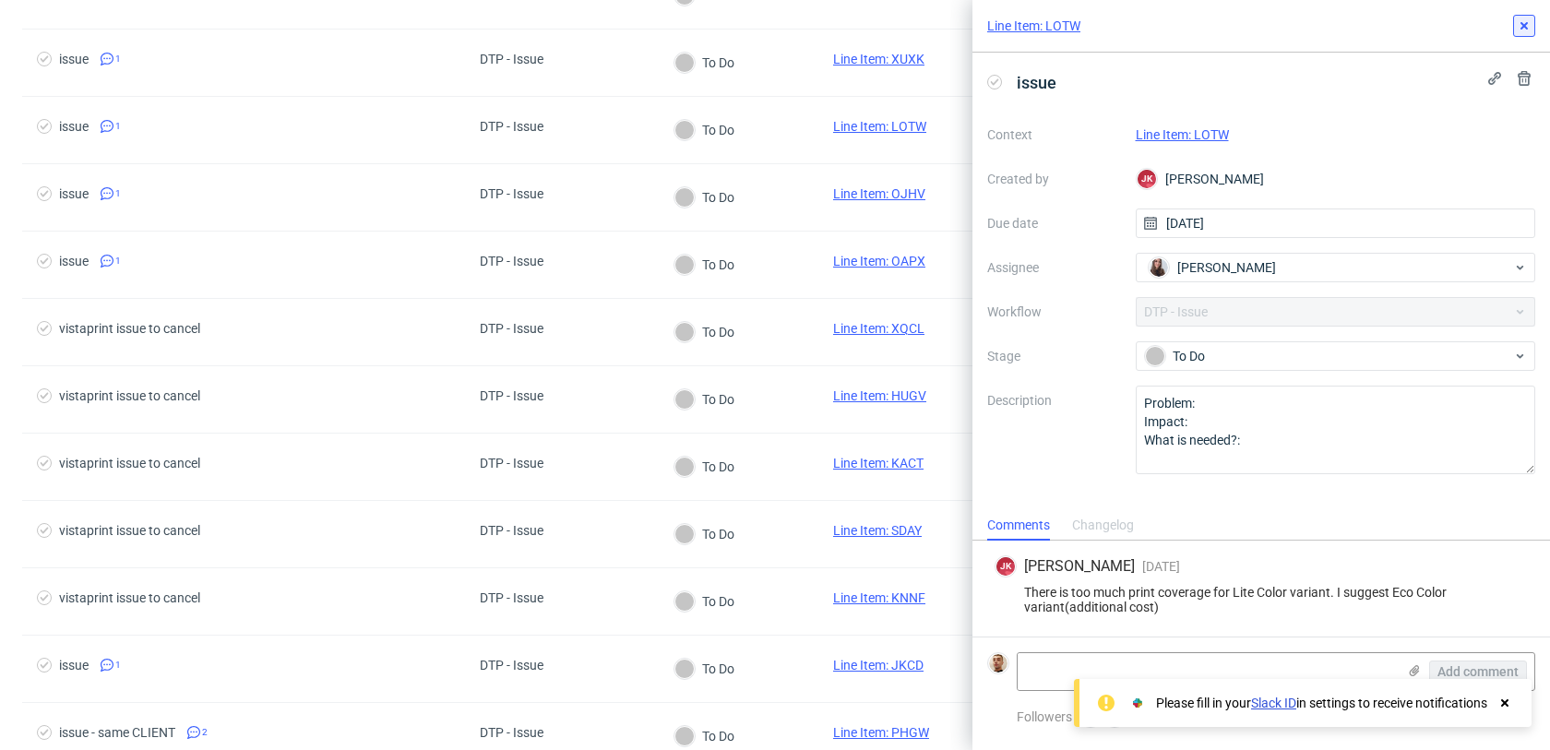
click at [1525, 15] on button at bounding box center [1524, 26] width 22 height 22
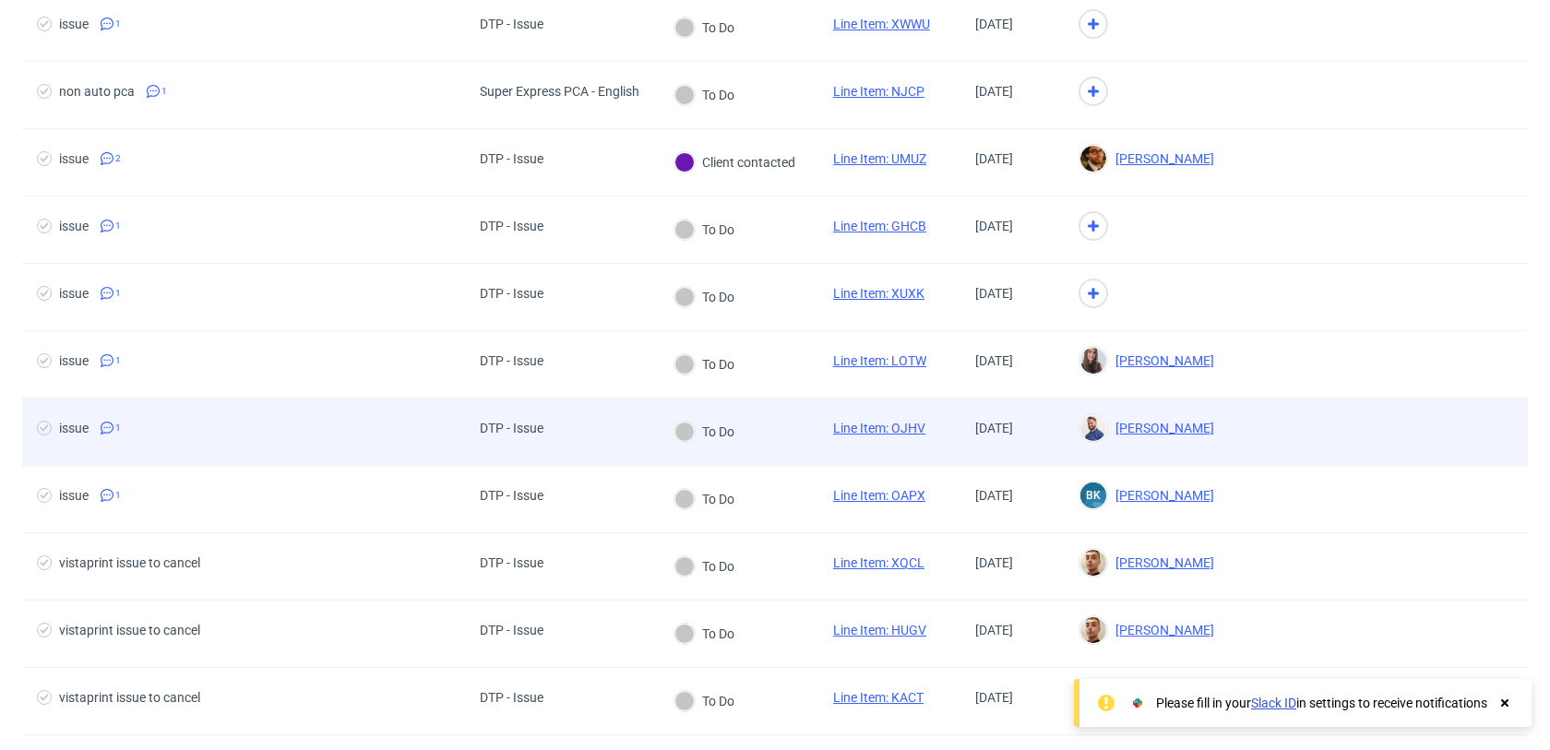
scroll to position [1140, 0]
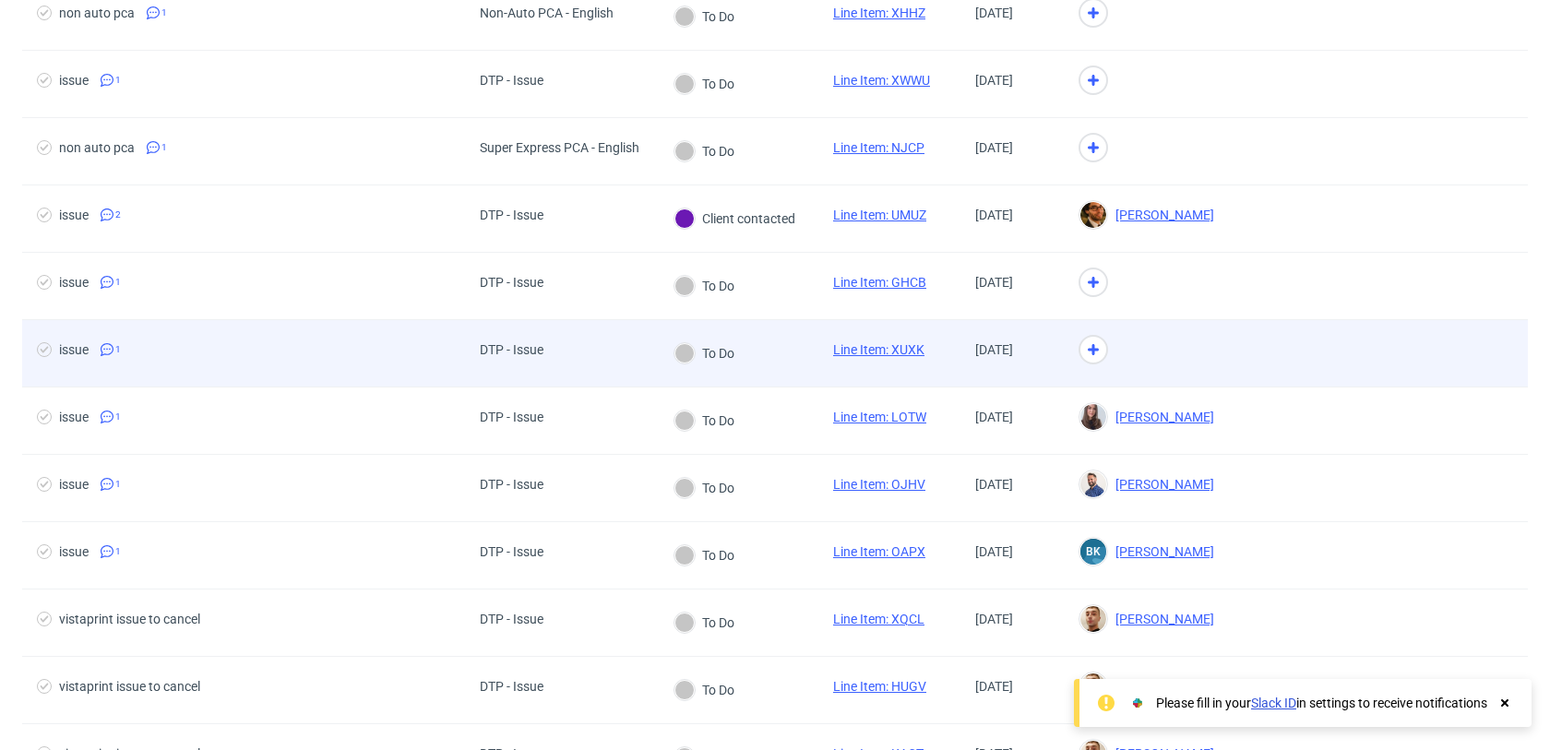
click at [1185, 360] on div at bounding box center [1146, 353] width 165 height 67
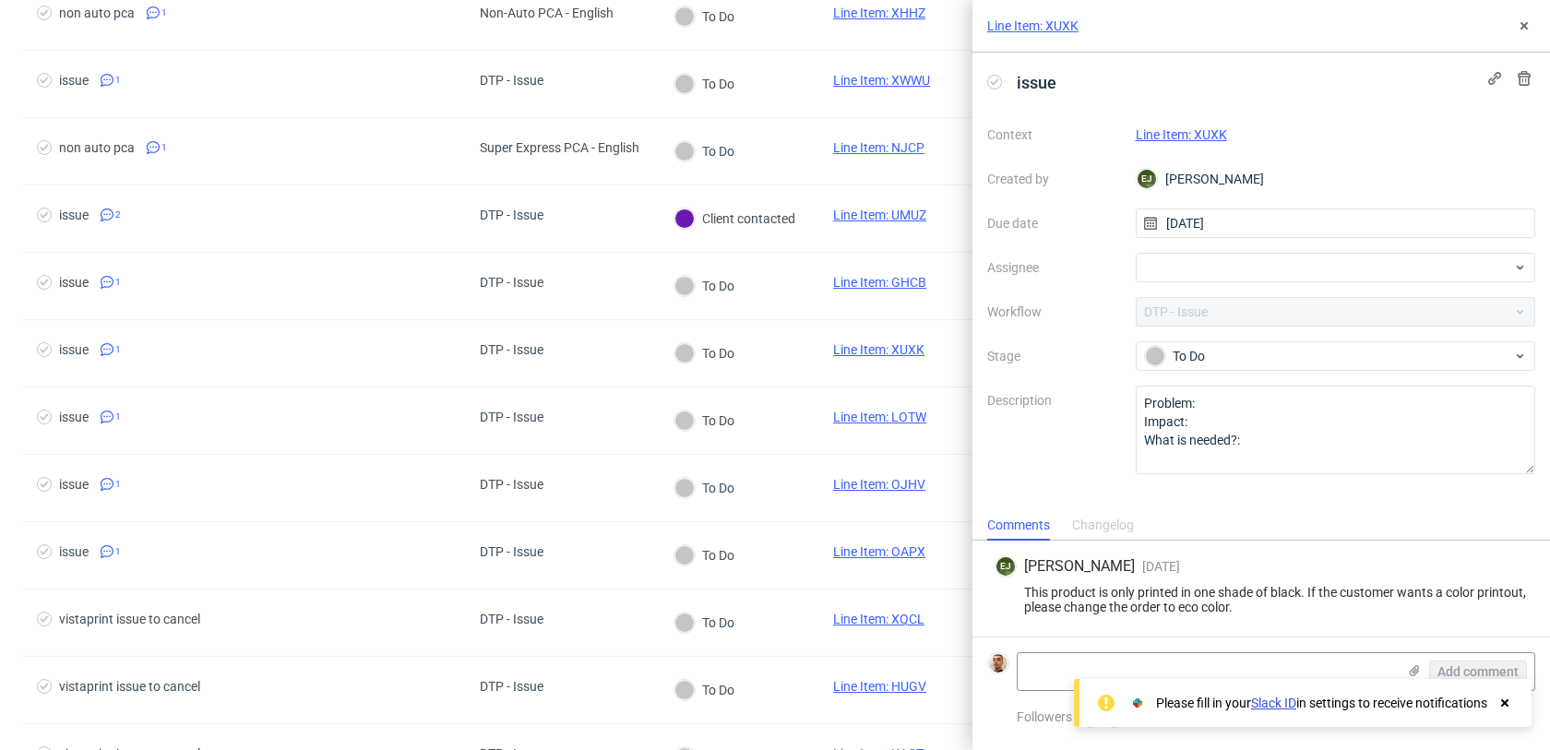
click at [1204, 128] on link "Line Item: XUXK" at bounding box center [1181, 134] width 91 height 15
click at [1177, 260] on div at bounding box center [1336, 268] width 400 height 30
type input "matt"
click at [1185, 303] on span "Matteo Corsico" at bounding box center [1226, 308] width 99 height 18
click at [1520, 34] on button at bounding box center [1524, 26] width 22 height 22
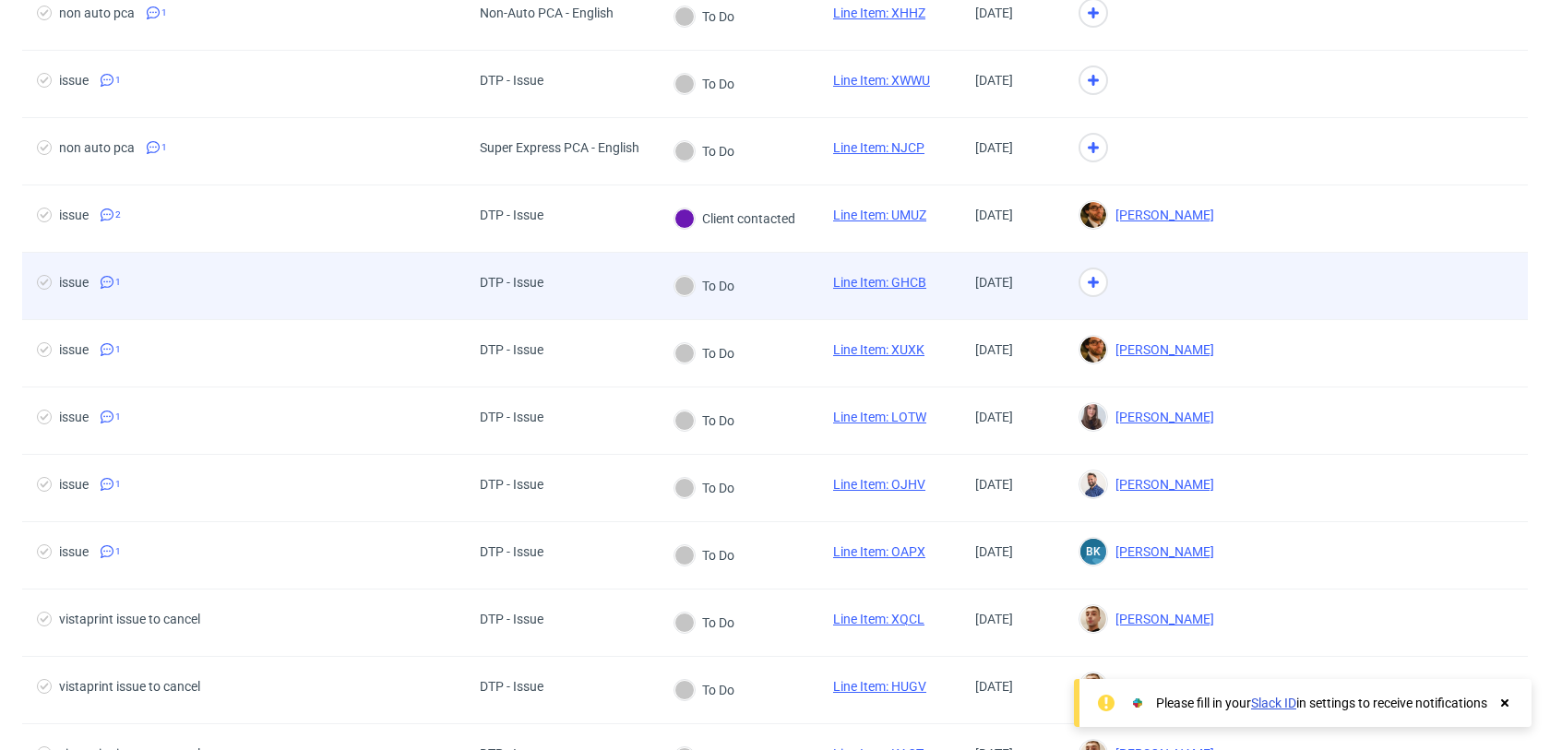
click at [1261, 266] on div at bounding box center [1378, 286] width 299 height 66
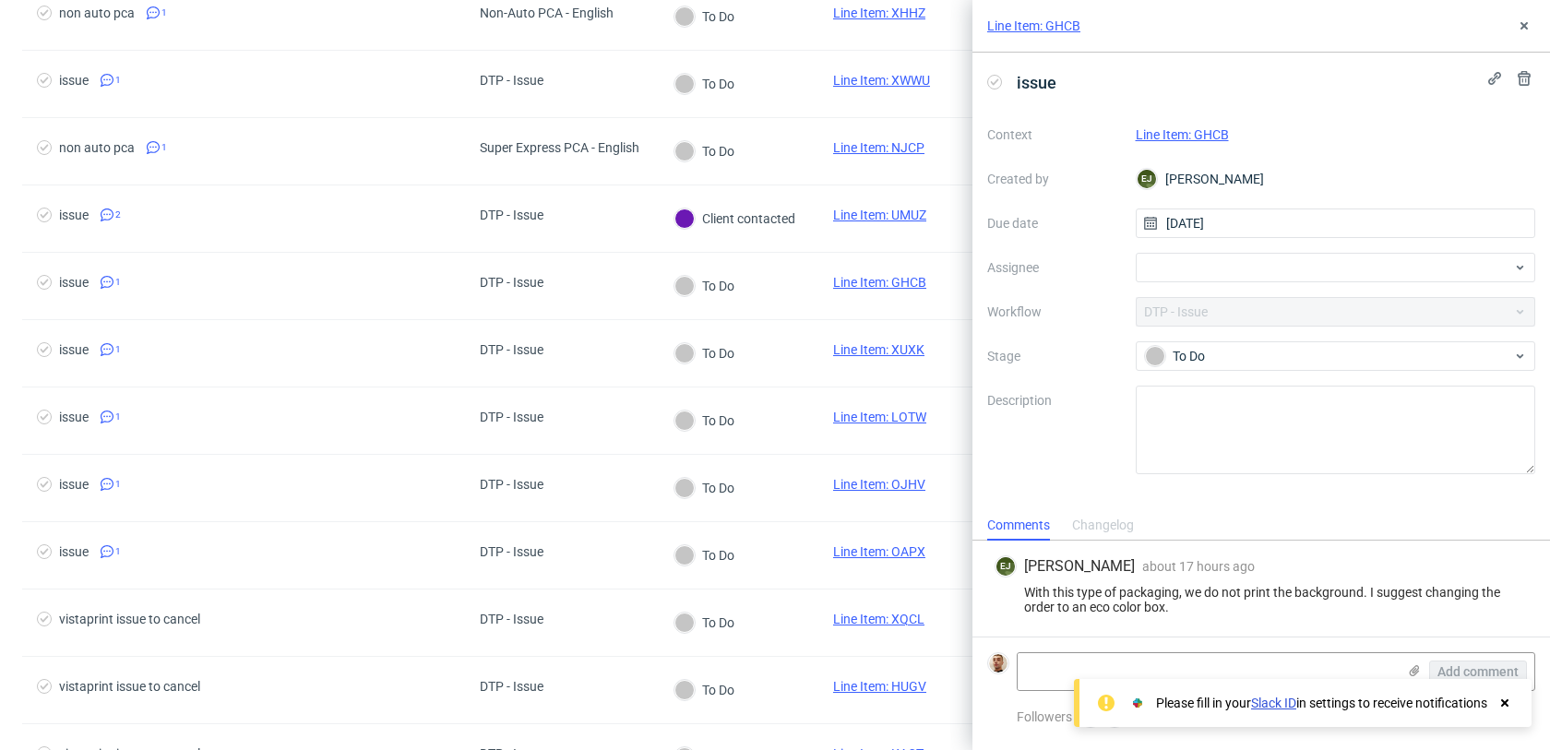
click at [1213, 135] on link "Line Item: GHCB" at bounding box center [1182, 134] width 93 height 15
click at [1168, 262] on div at bounding box center [1336, 268] width 400 height 30
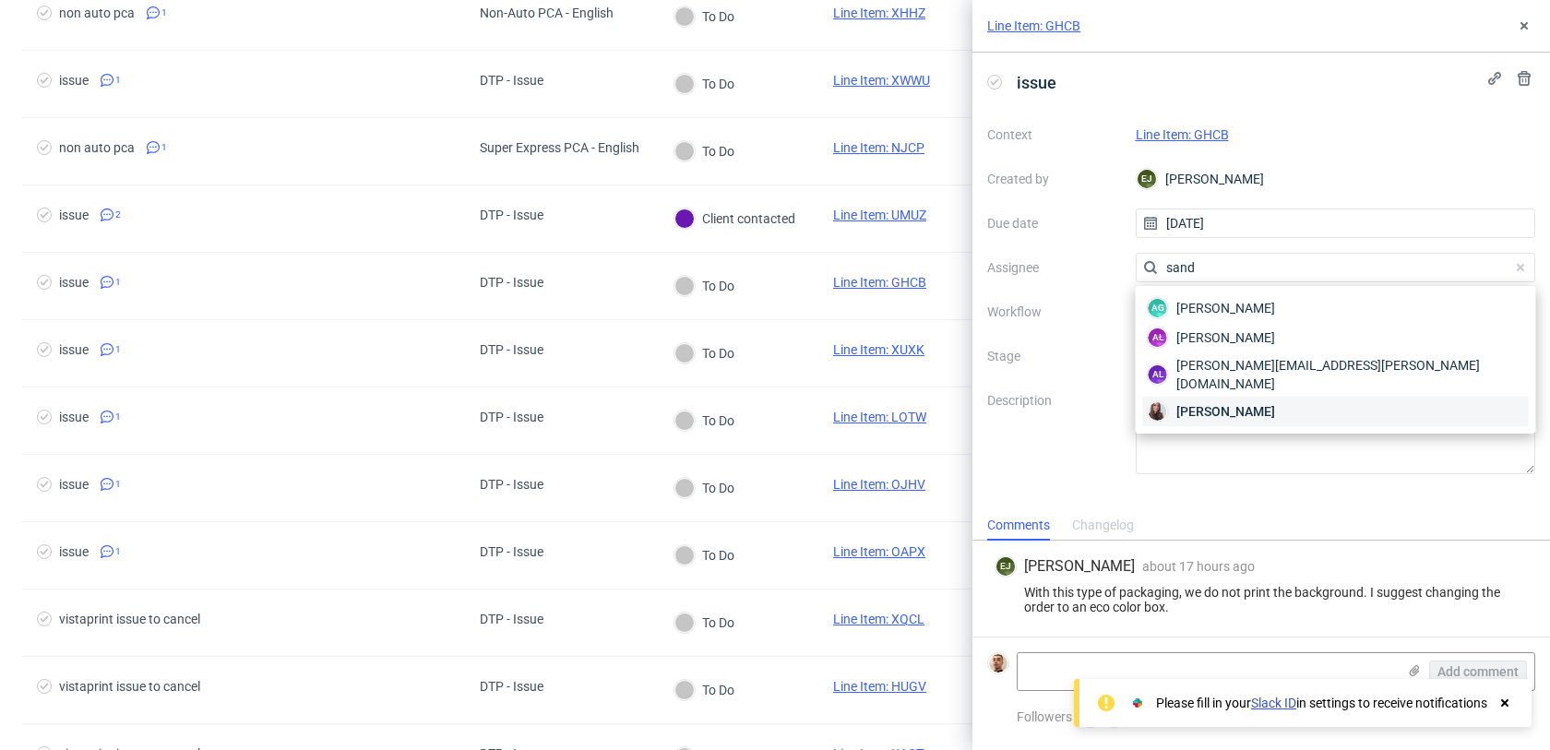
type input "sand"
click at [1190, 397] on div "Sandra Beśka" at bounding box center [1336, 412] width 386 height 30
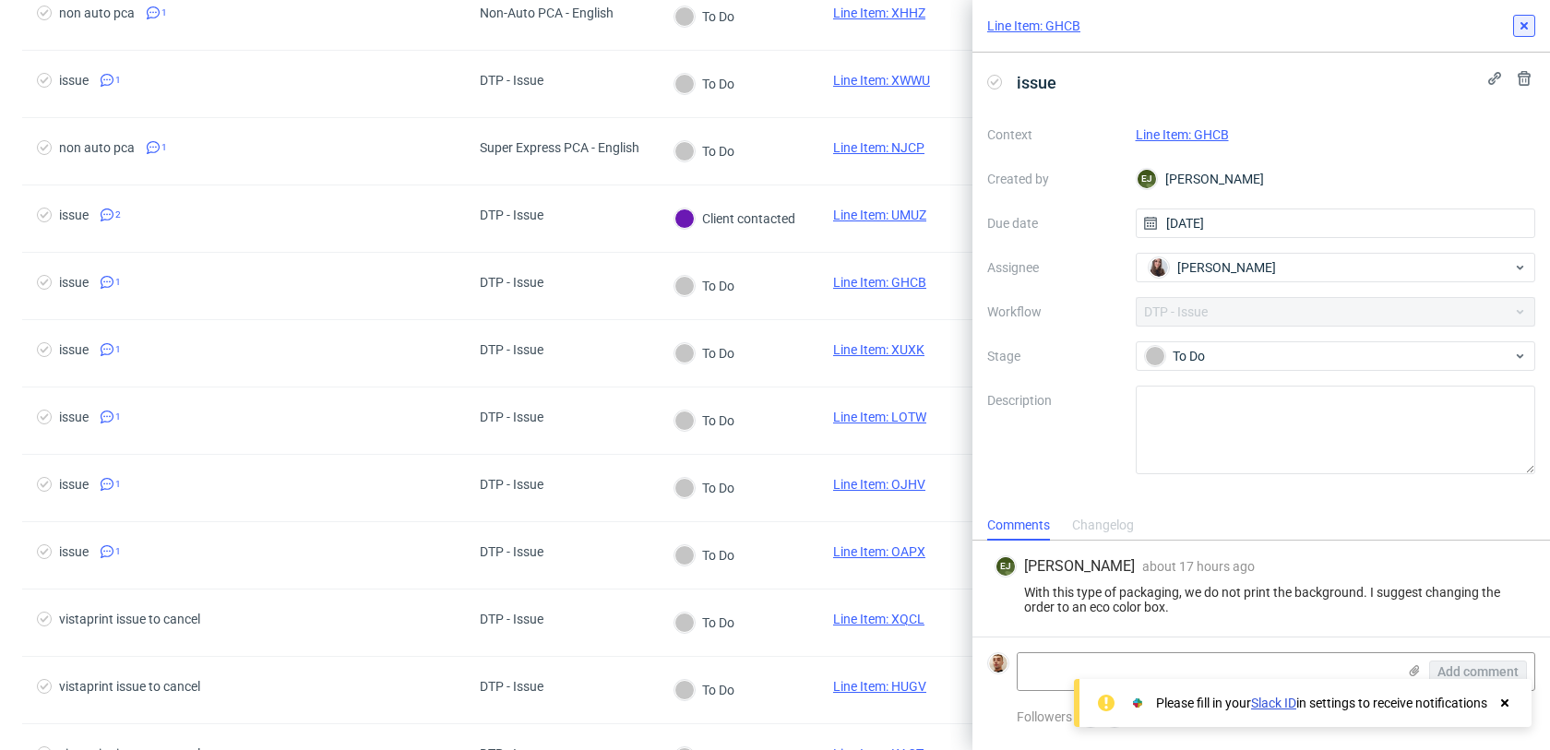
click at [1522, 18] on icon at bounding box center [1524, 25] width 15 height 15
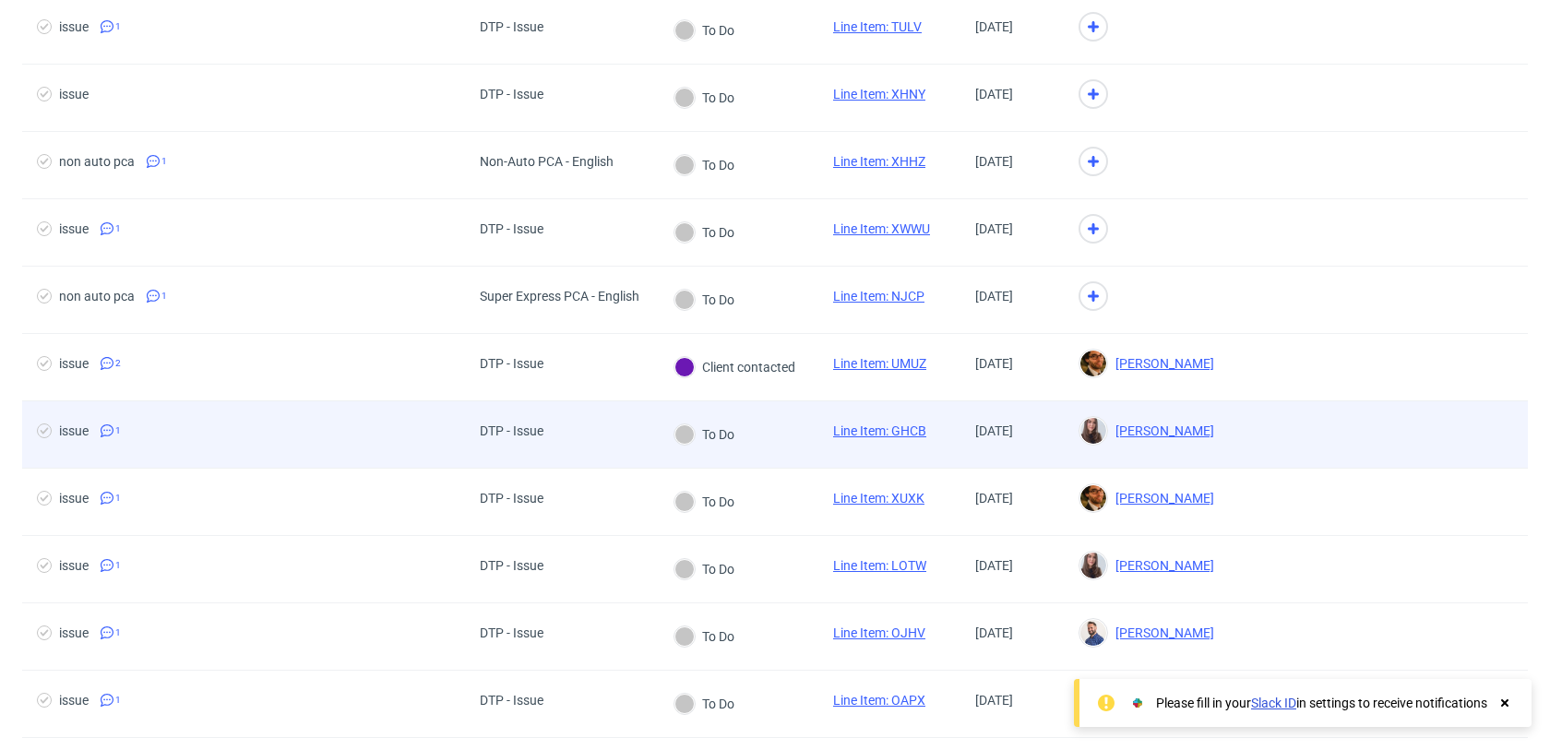
scroll to position [961, 0]
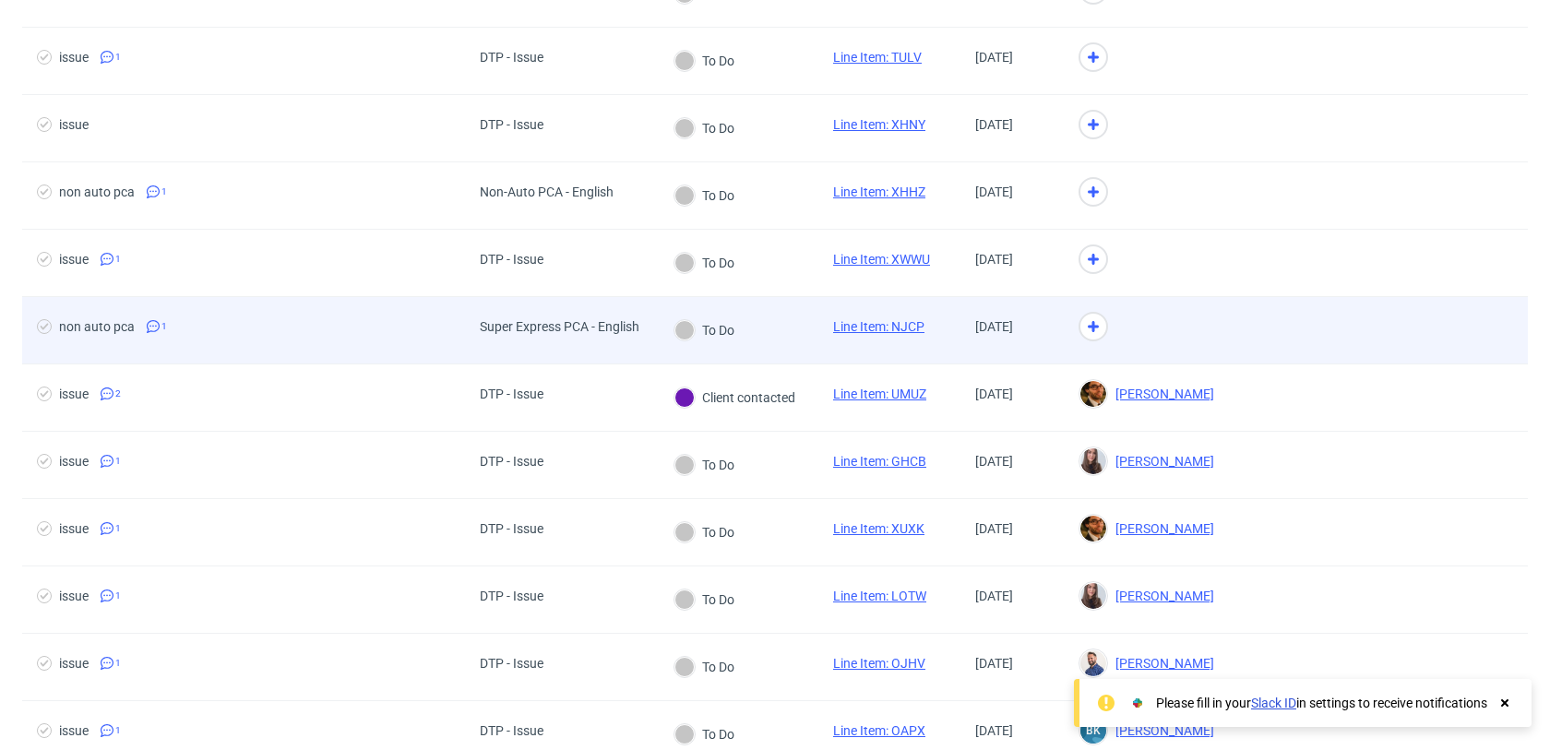
click at [1192, 314] on div at bounding box center [1146, 330] width 165 height 67
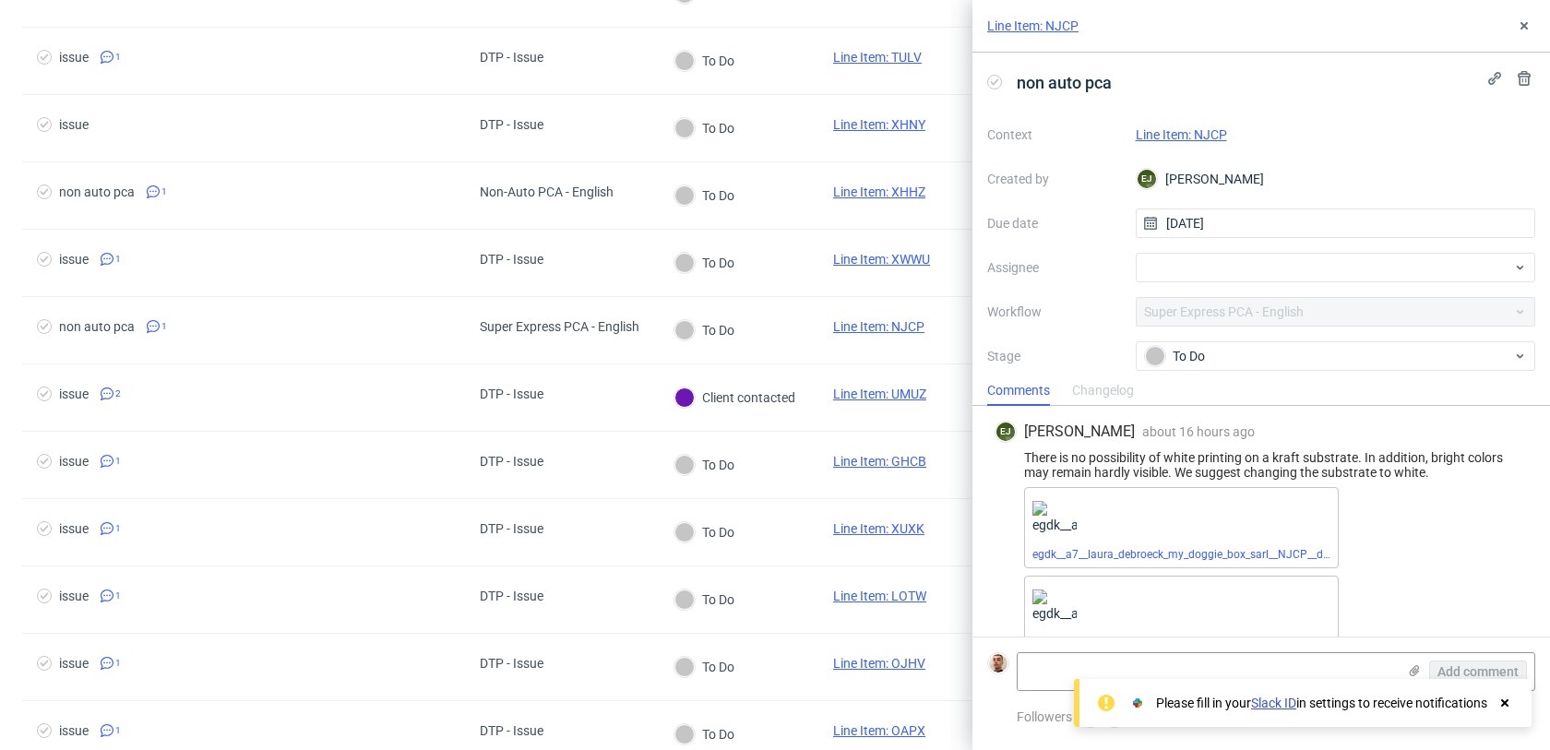
scroll to position [34, 0]
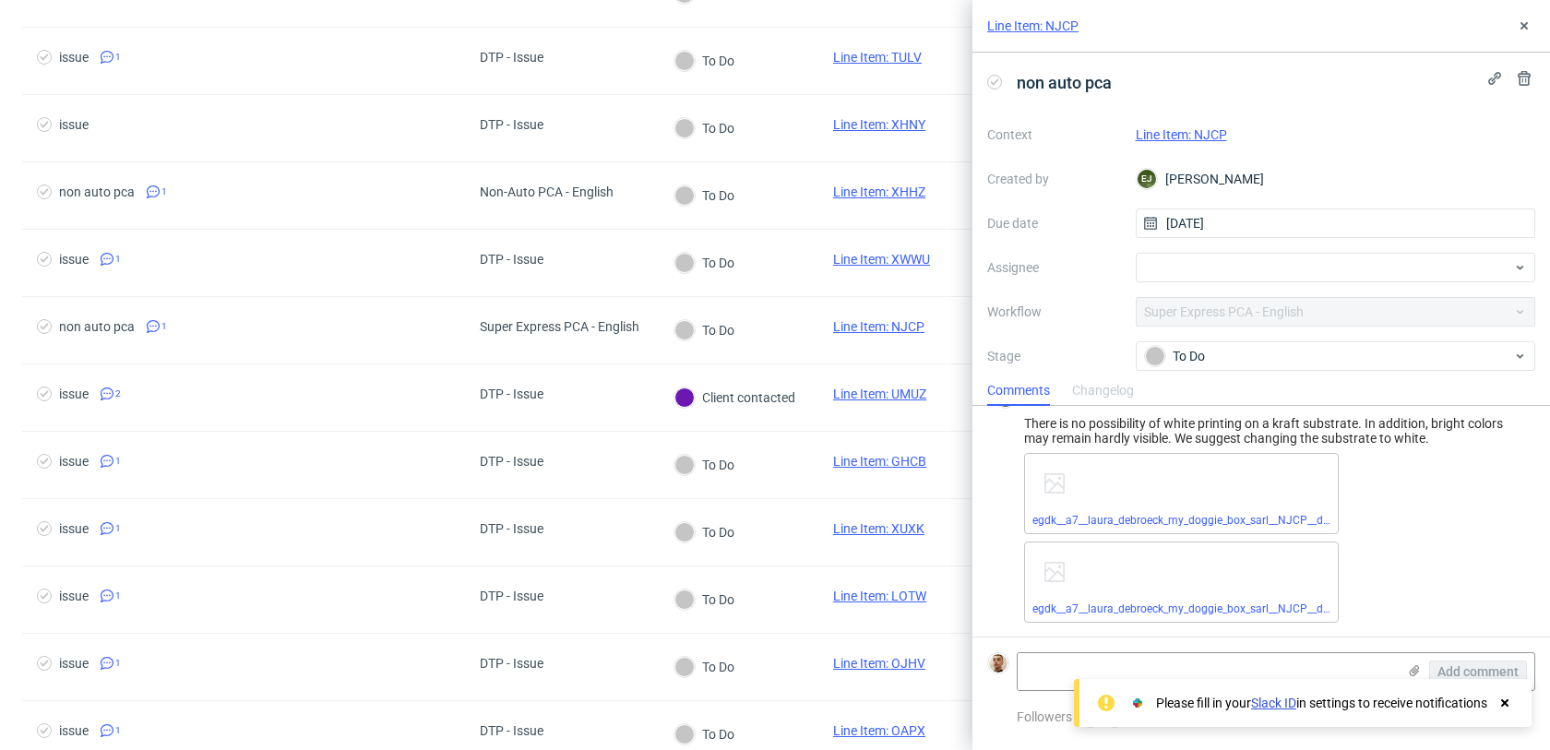
click at [1157, 135] on link "Line Item: NJCP" at bounding box center [1181, 134] width 91 height 15
click at [1256, 269] on div at bounding box center [1336, 268] width 400 height 30
type input "guill"
click at [1296, 306] on div "GL Guillaume Leroux" at bounding box center [1336, 308] width 386 height 30
click at [1519, 30] on icon at bounding box center [1524, 25] width 15 height 15
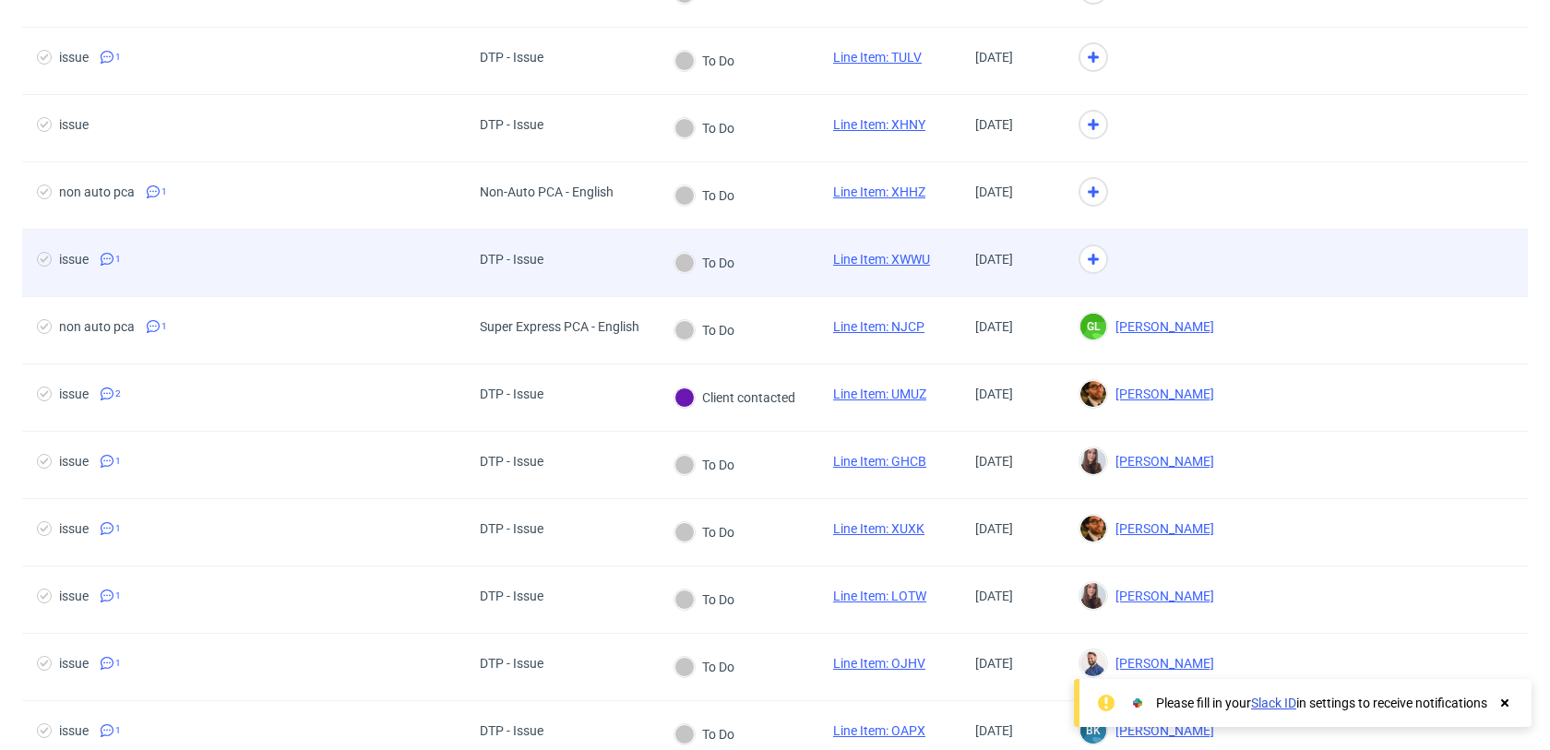
click at [1199, 268] on div at bounding box center [1146, 263] width 165 height 67
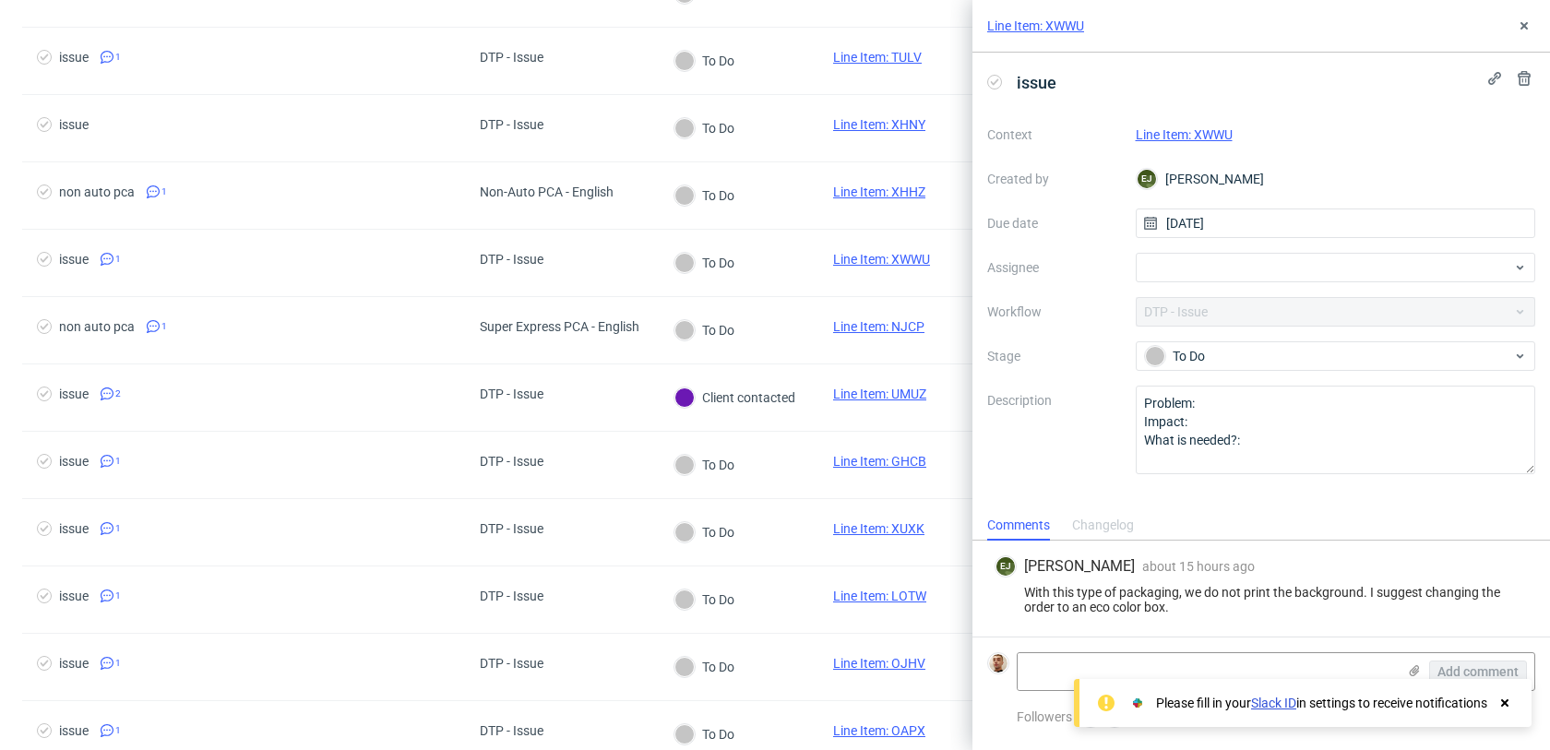
click at [1213, 137] on link "Line Item: XWWU" at bounding box center [1184, 134] width 97 height 15
click at [1166, 274] on div at bounding box center [1336, 268] width 400 height 30
type input "matt"
click at [1168, 314] on div "Matteo Corsico" at bounding box center [1336, 308] width 386 height 30
click at [1524, 20] on icon at bounding box center [1524, 25] width 15 height 15
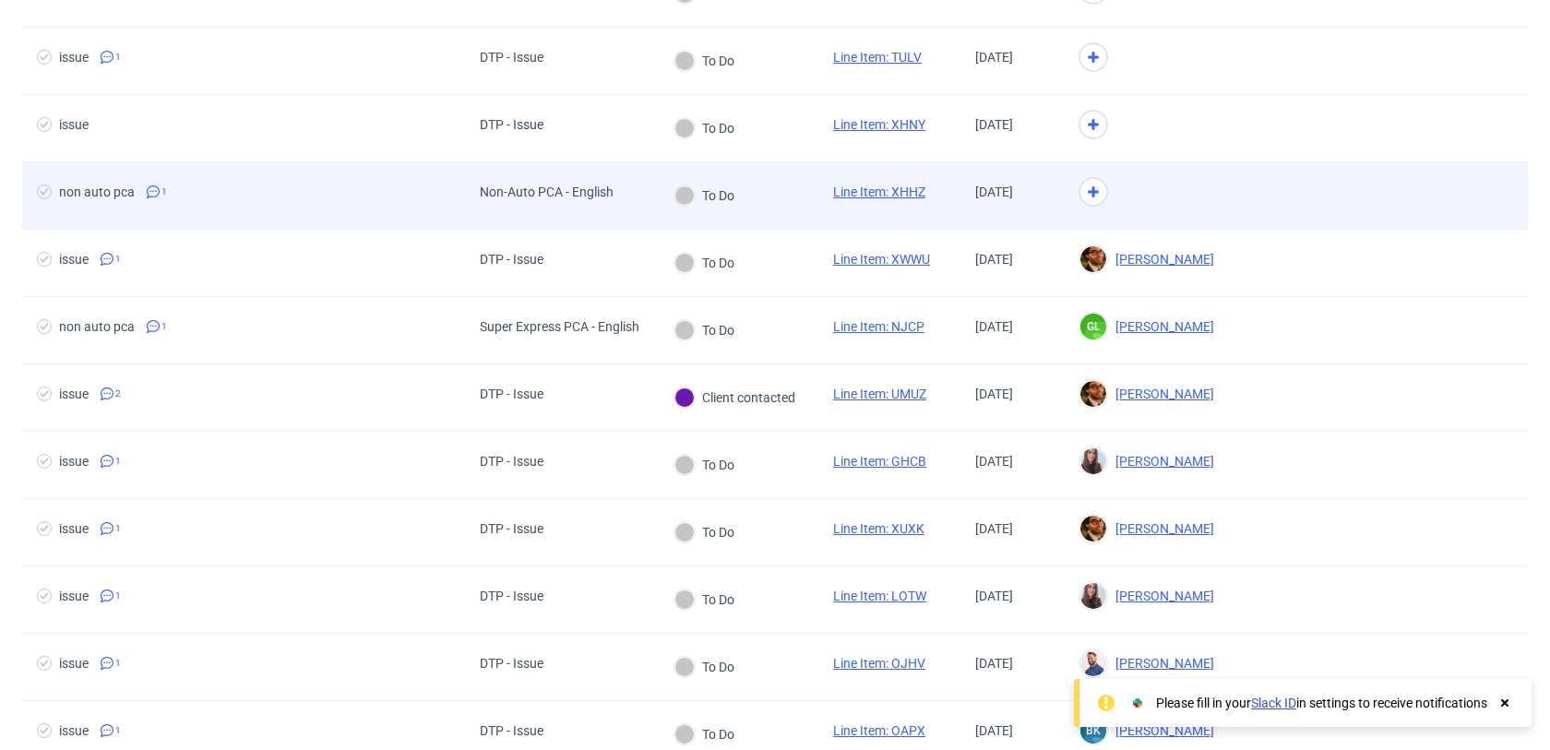
click at [1226, 186] on div at bounding box center [1146, 195] width 165 height 67
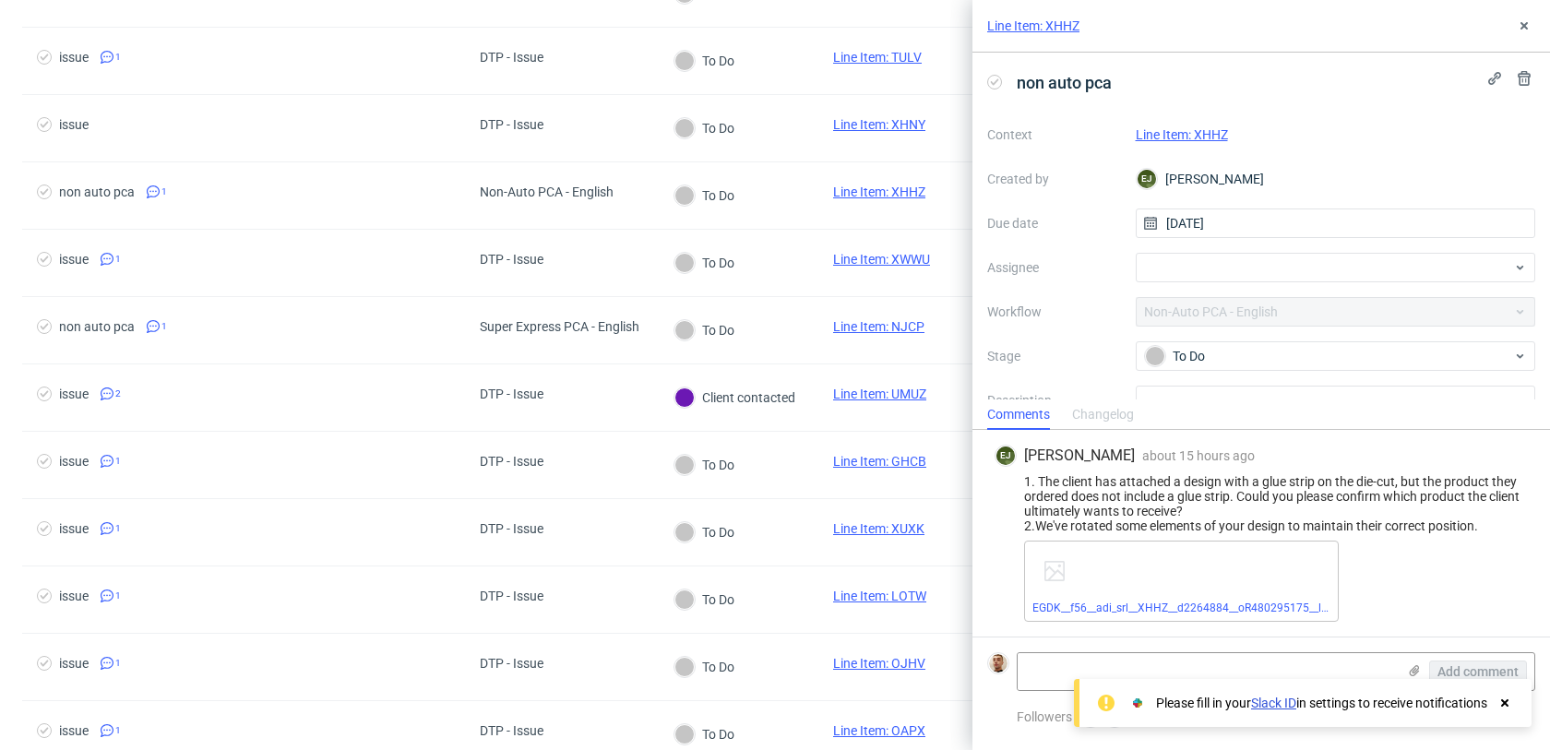
click at [1212, 135] on link "Line Item: XHHZ" at bounding box center [1182, 134] width 92 height 15
click at [1153, 264] on div at bounding box center [1336, 268] width 400 height 30
type input "matt"
click at [1159, 312] on img at bounding box center [1158, 308] width 18 height 18
click at [1517, 22] on icon at bounding box center [1524, 25] width 15 height 15
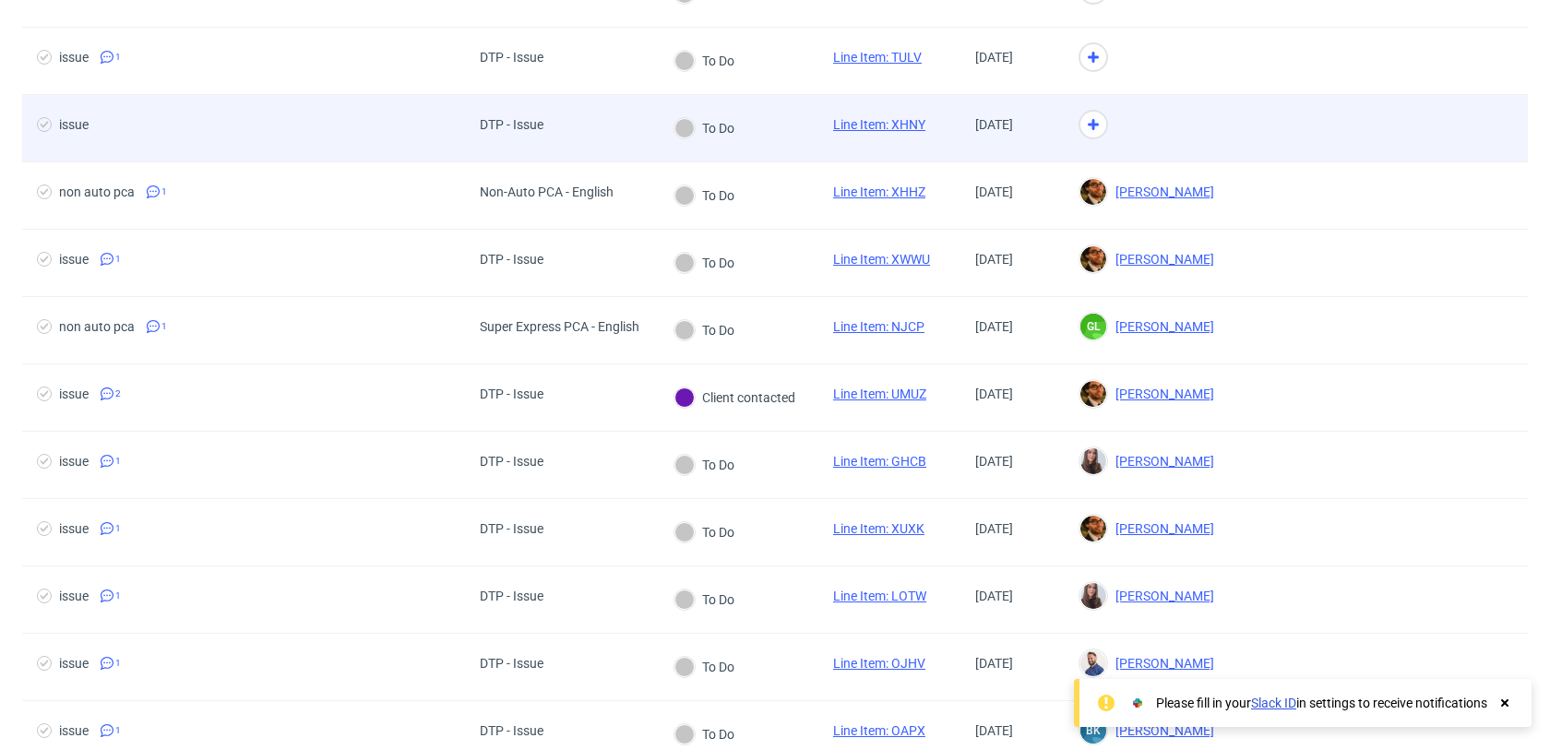
click at [1229, 152] on div at bounding box center [1146, 128] width 165 height 67
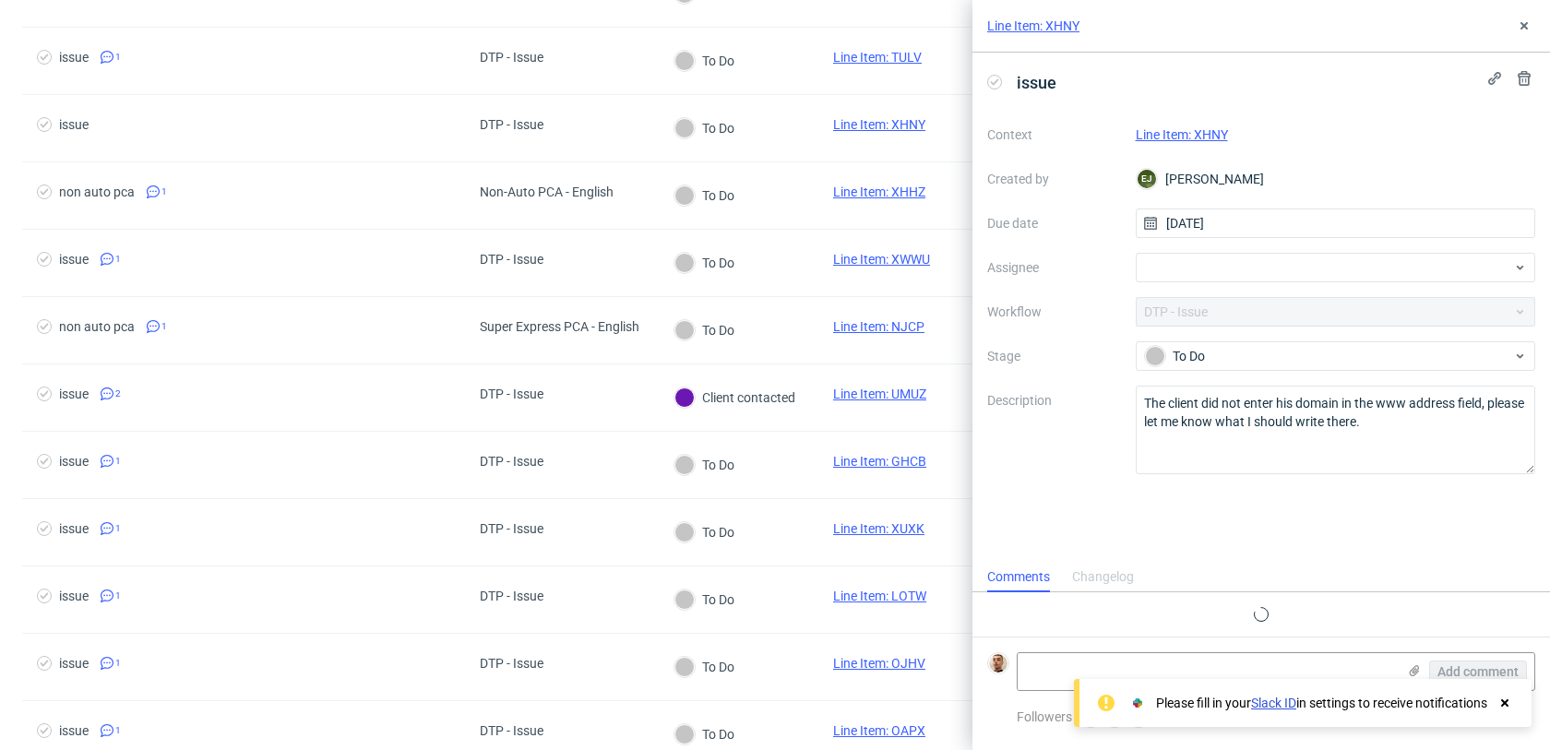
scroll to position [15, 0]
click at [1211, 143] on div "Line Item: XHNY" at bounding box center [1336, 135] width 400 height 22
click at [1162, 137] on link "Line Item: XHNY" at bounding box center [1182, 134] width 92 height 15
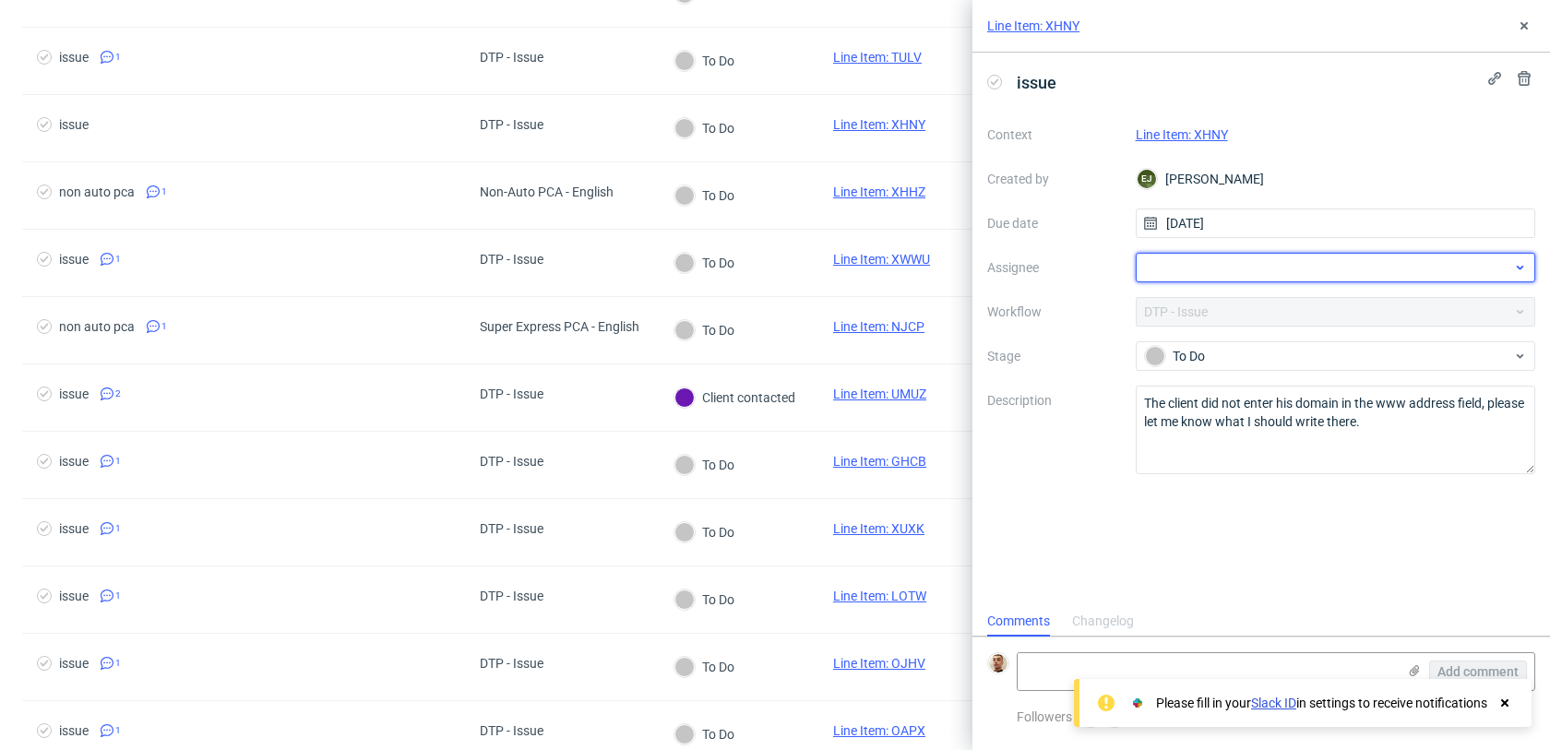
click at [1189, 256] on div at bounding box center [1336, 268] width 400 height 30
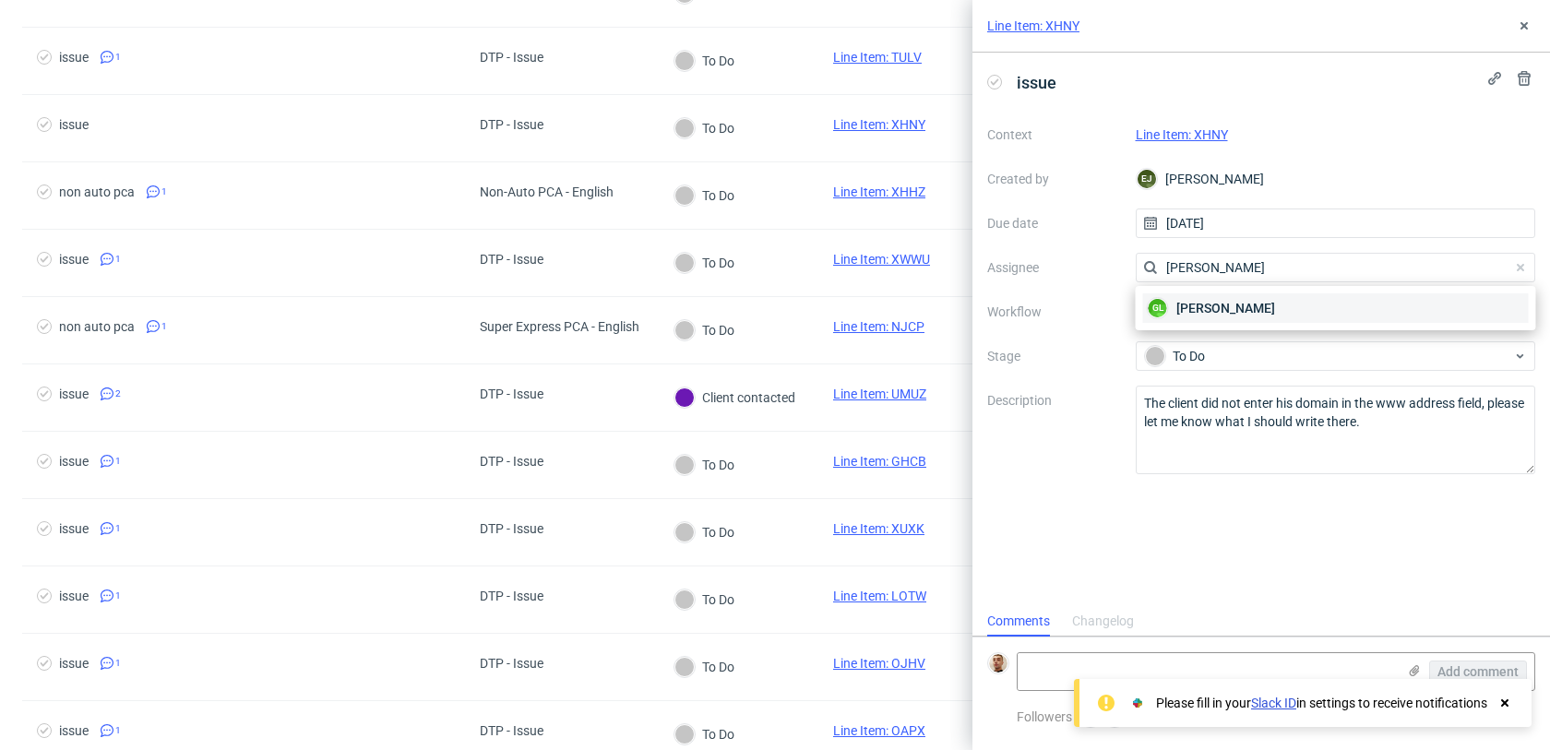
type input "guill"
click at [1211, 305] on span "Guillaume Leroux" at bounding box center [1226, 308] width 99 height 18
click at [1527, 23] on use at bounding box center [1524, 25] width 7 height 7
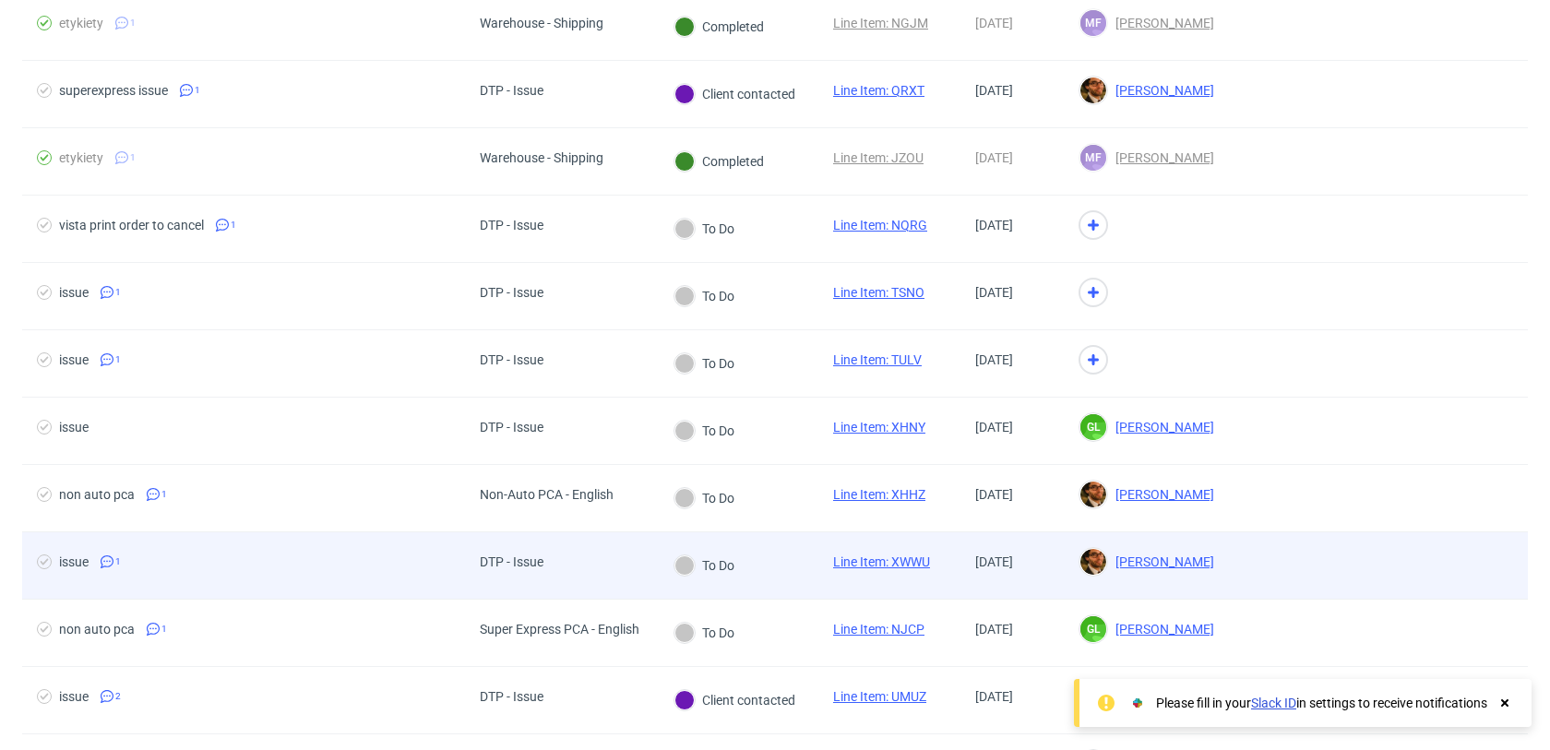
scroll to position [606, 0]
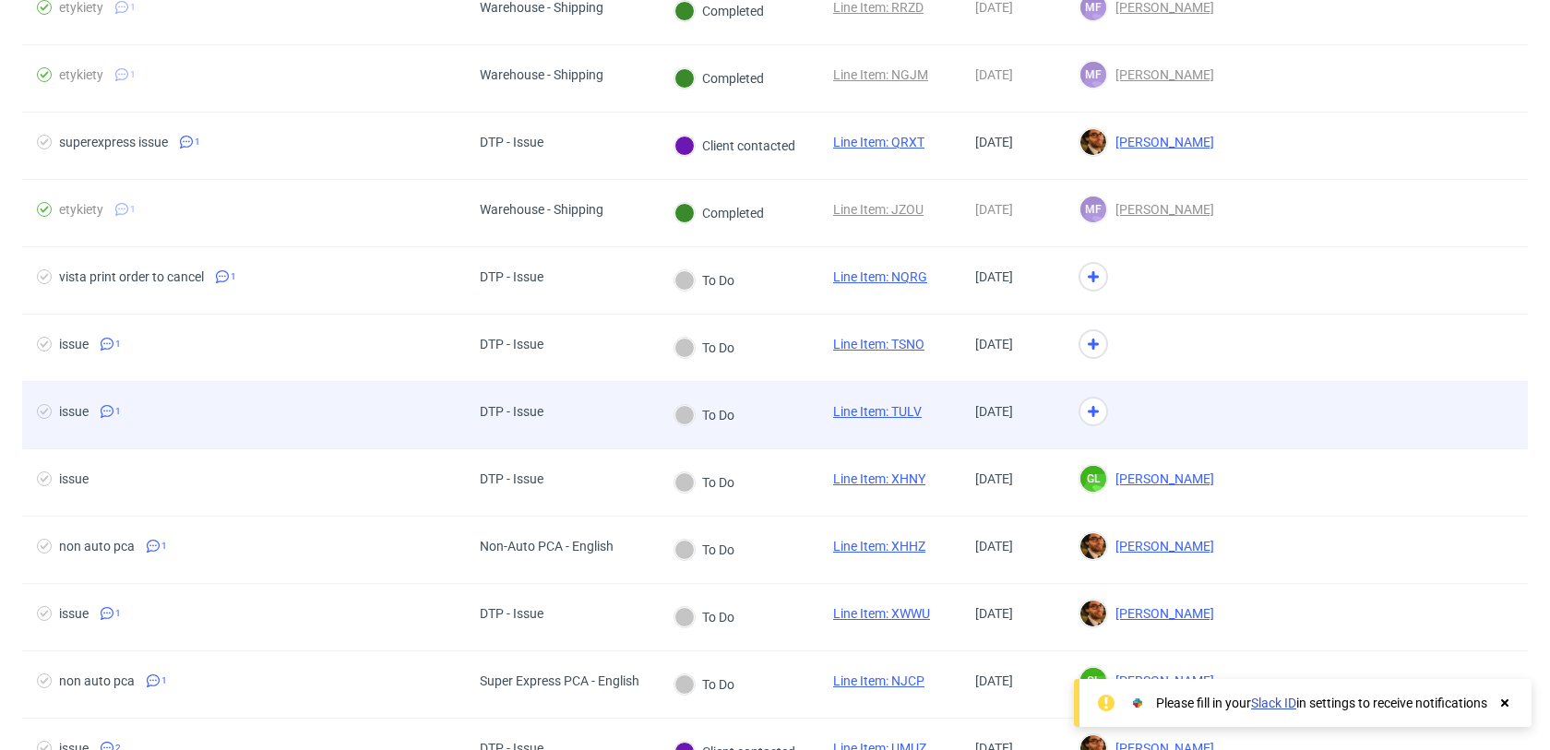
click at [1229, 397] on div at bounding box center [1146, 415] width 165 height 67
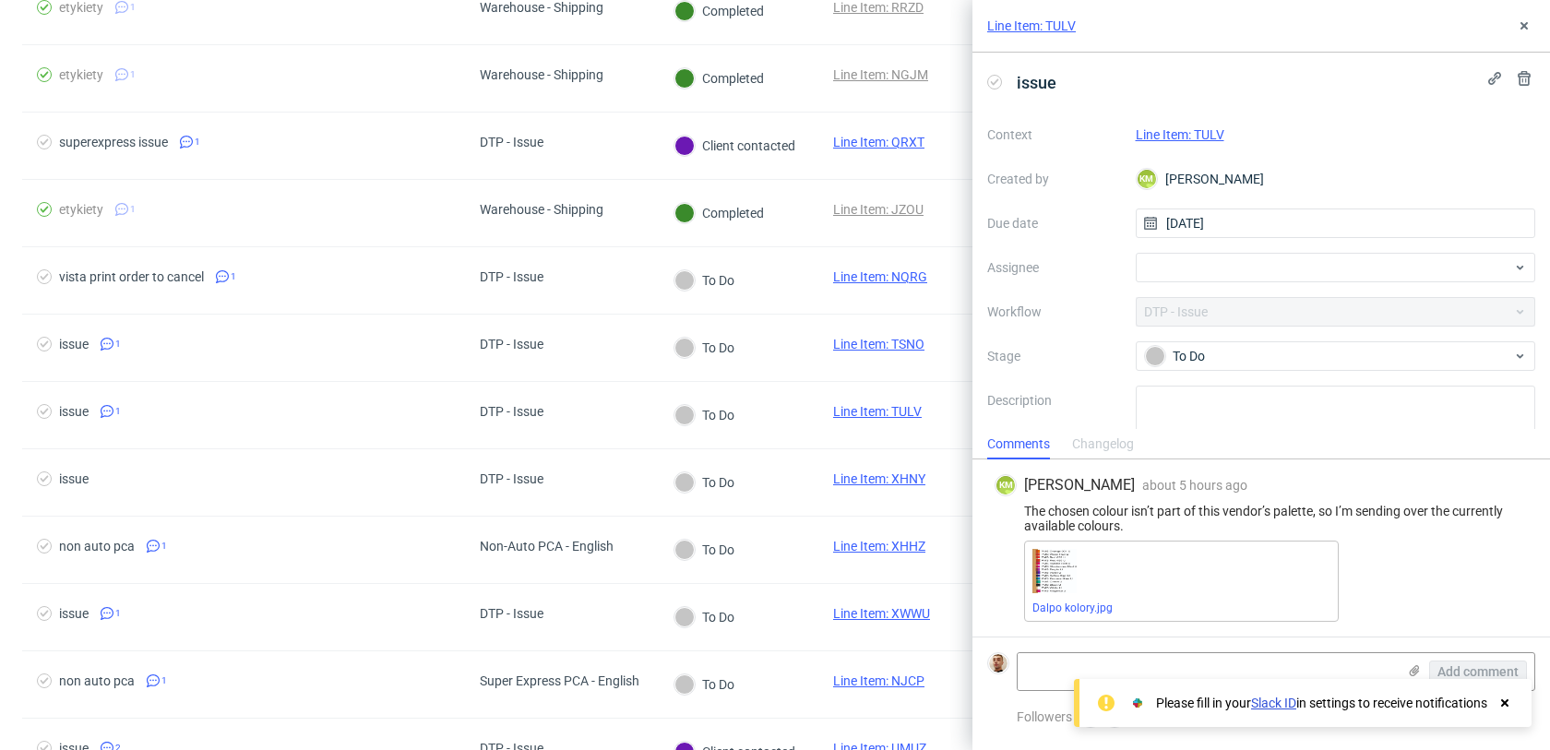
click at [1213, 140] on link "Line Item: TULV" at bounding box center [1180, 134] width 89 height 15
click at [1166, 265] on div at bounding box center [1336, 268] width 400 height 30
type input "rach"
click at [1177, 317] on span "Michał Rachański" at bounding box center [1226, 308] width 99 height 18
click at [1523, 30] on icon at bounding box center [1524, 25] width 15 height 15
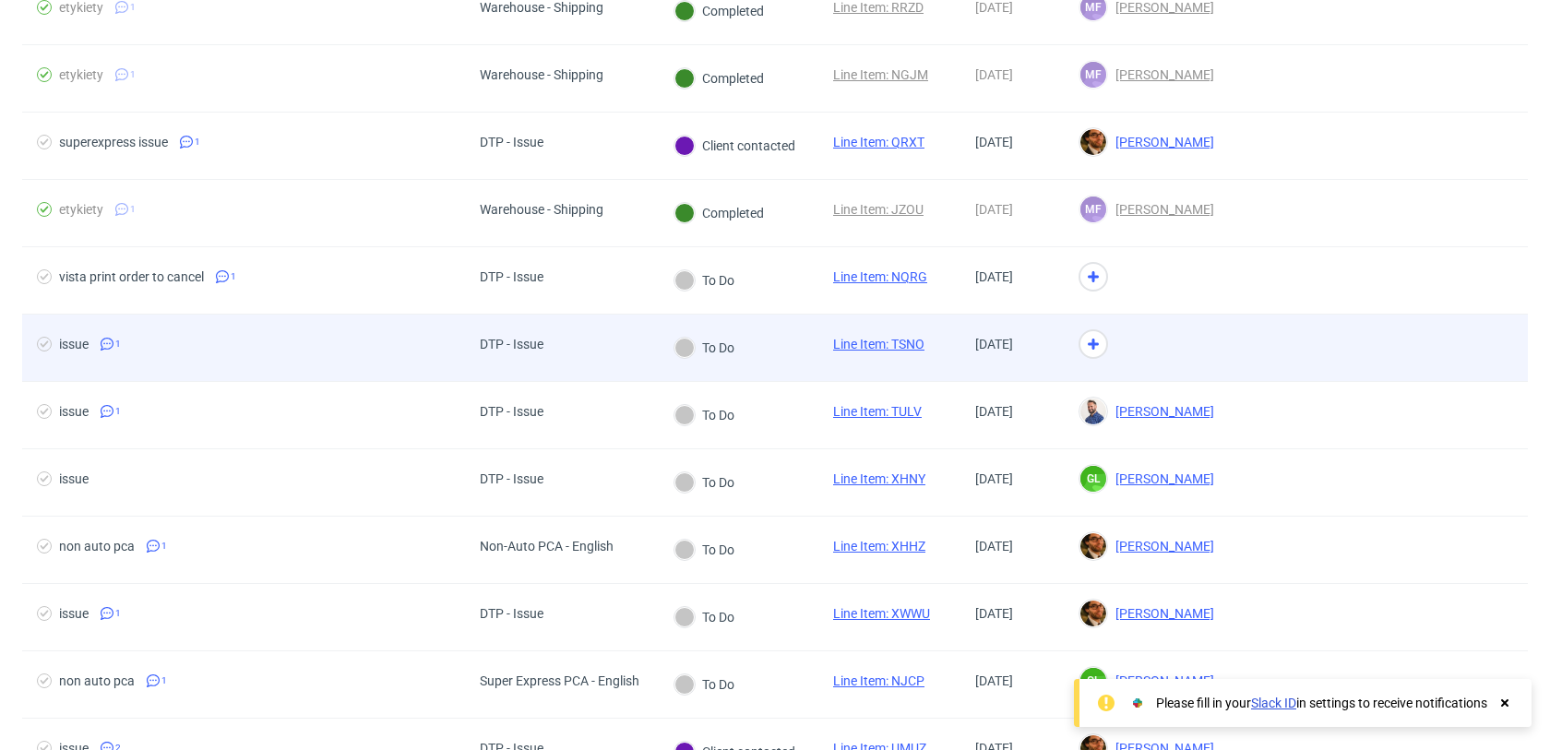
click at [1210, 332] on div at bounding box center [1146, 348] width 165 height 67
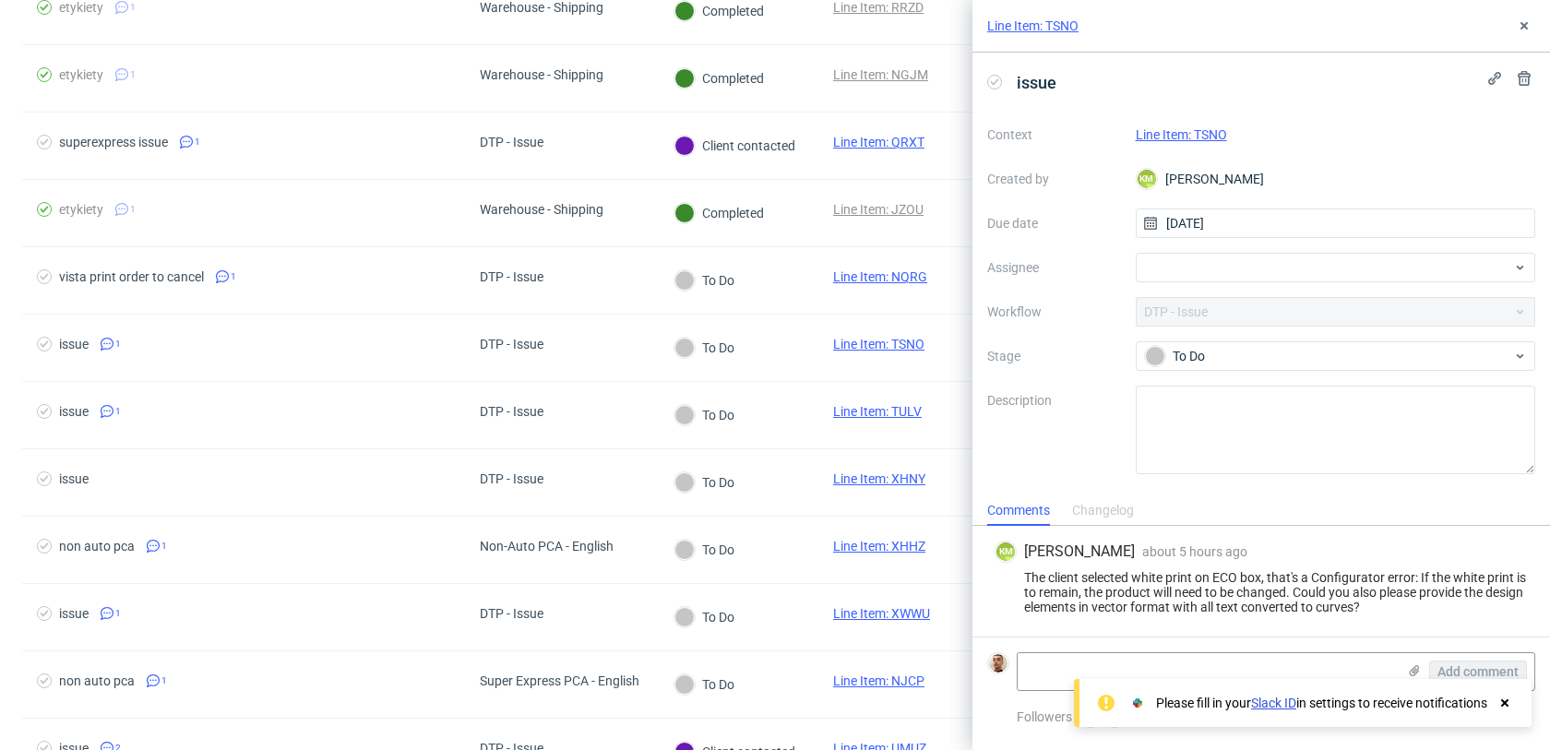
click at [1201, 141] on link "Line Item: TSNO" at bounding box center [1181, 134] width 91 height 15
click at [1186, 259] on div at bounding box center [1336, 268] width 400 height 30
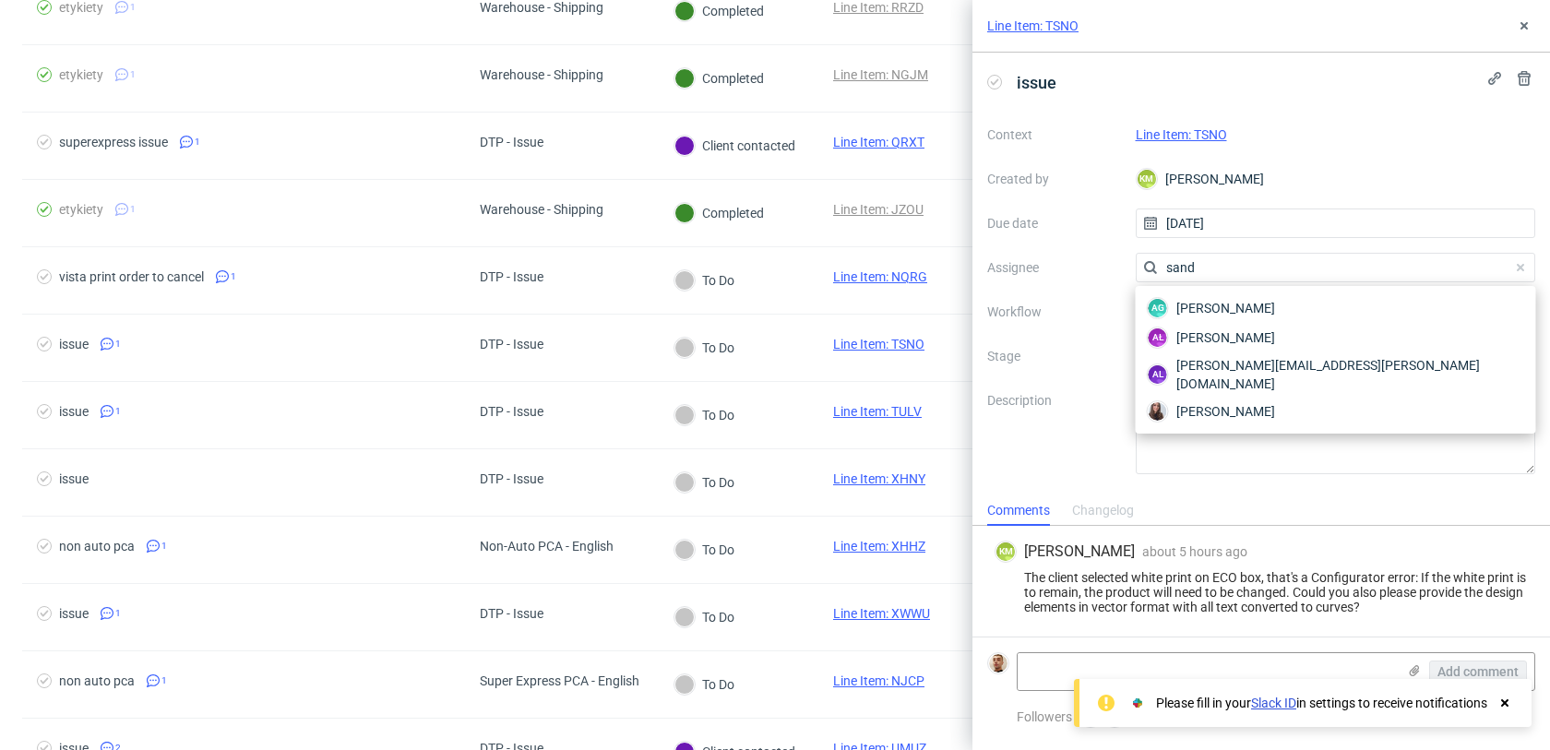
type input "sandr"
click at [1215, 276] on input "sandr" at bounding box center [1336, 268] width 400 height 30
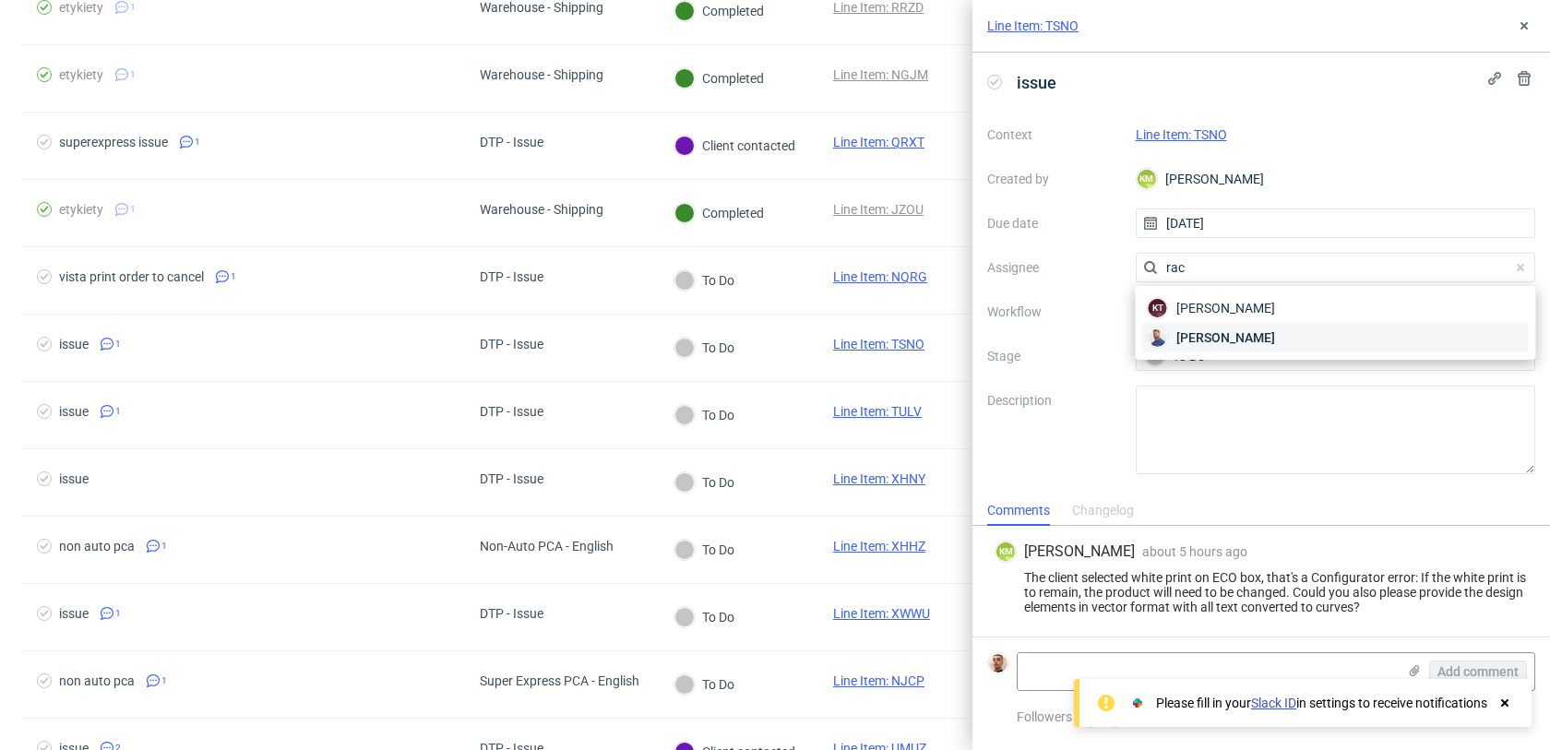
type input "rac"
click at [1217, 341] on span "Michał Rachański" at bounding box center [1226, 338] width 99 height 18
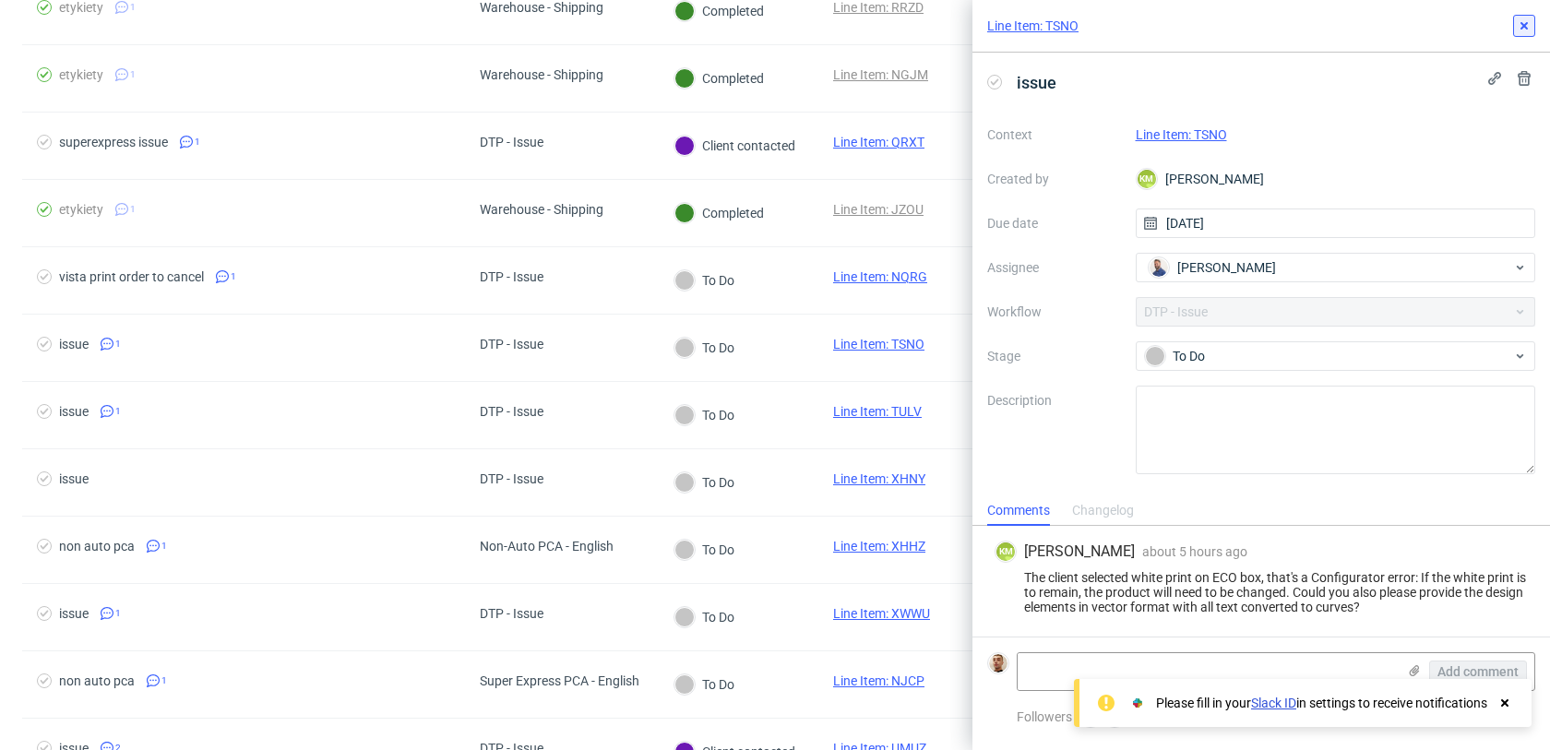
click at [1520, 30] on icon at bounding box center [1524, 25] width 15 height 15
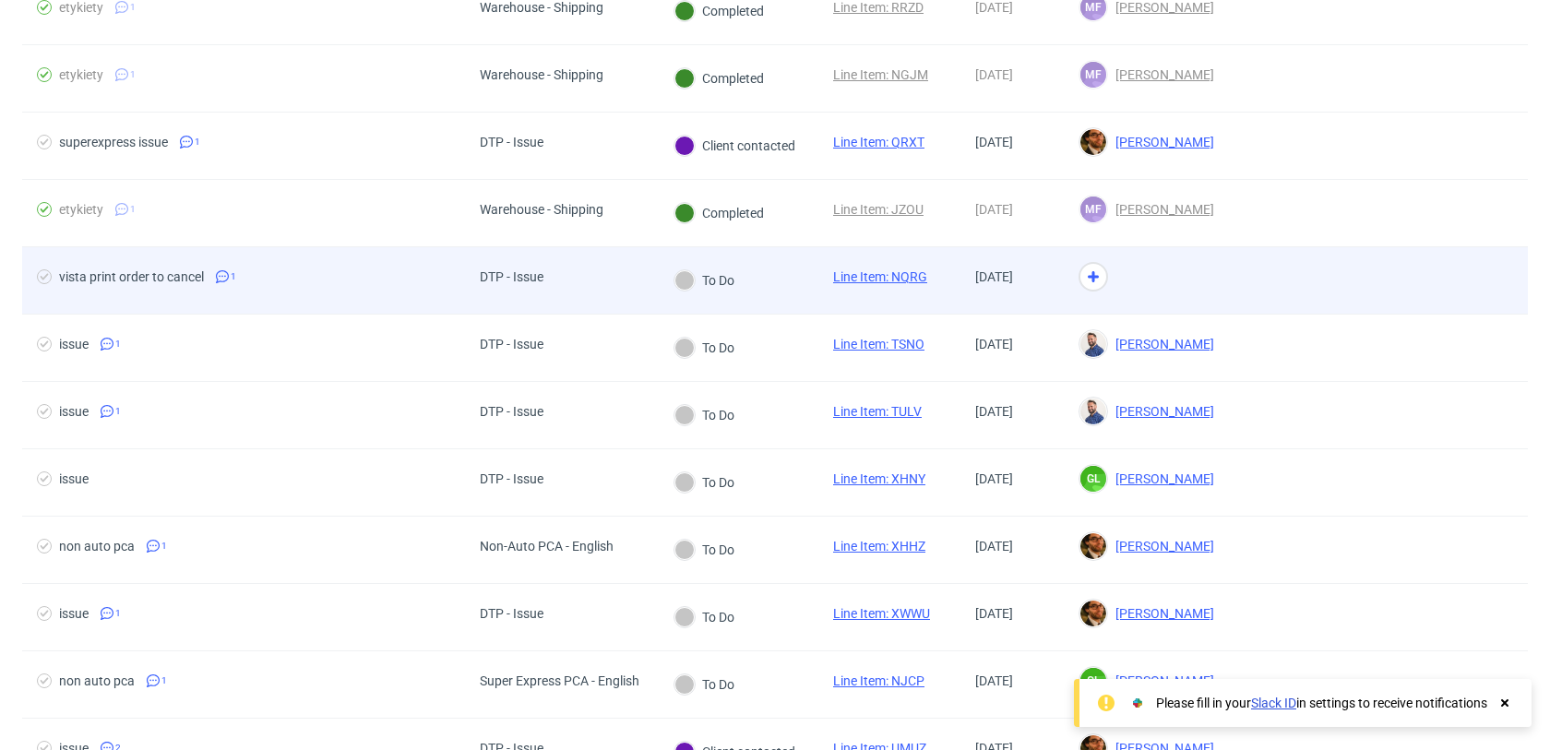
click at [1204, 273] on div at bounding box center [1146, 280] width 165 height 67
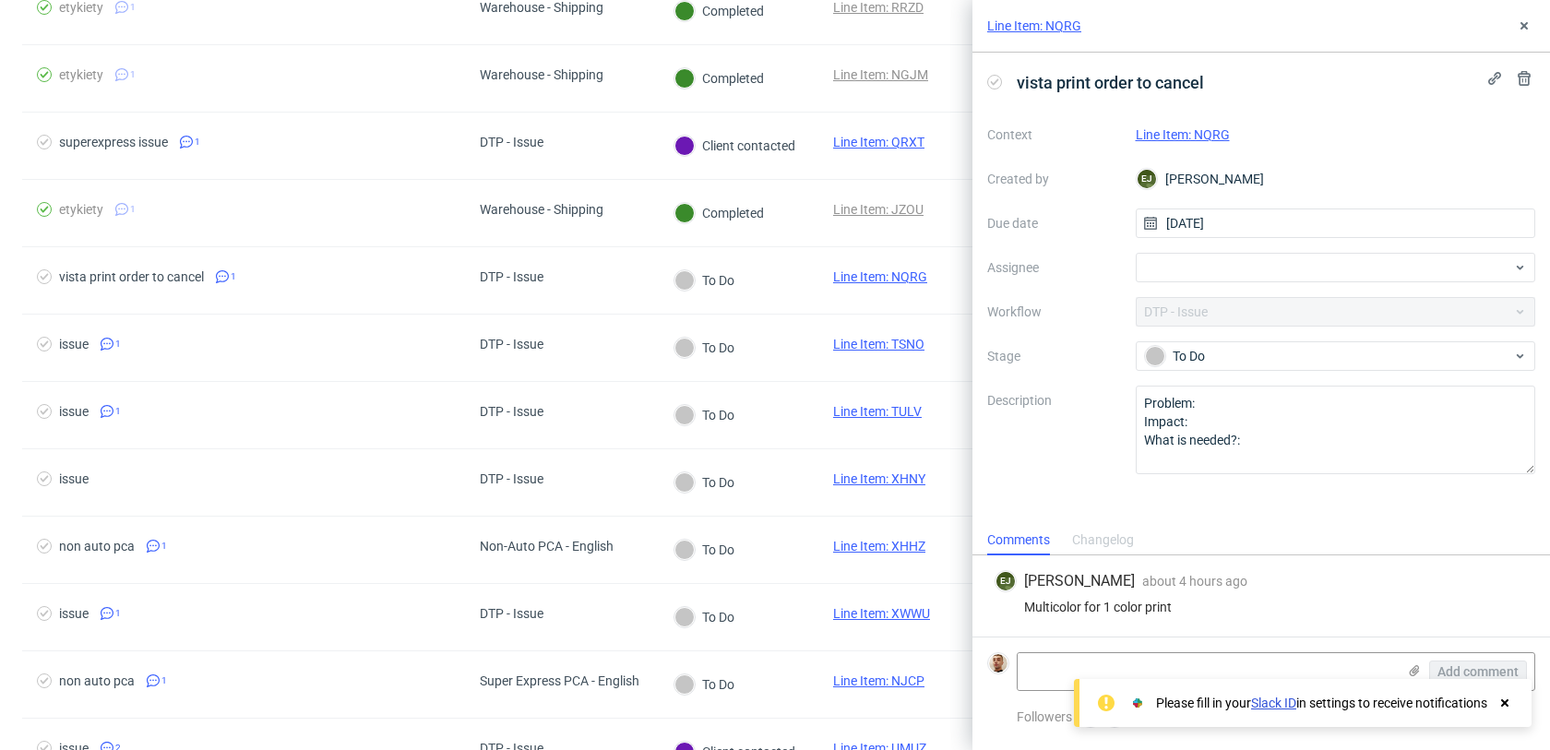
click at [1193, 141] on link "Line Item: NQRG" at bounding box center [1183, 134] width 94 height 15
click at [1163, 263] on div at bounding box center [1336, 268] width 400 height 30
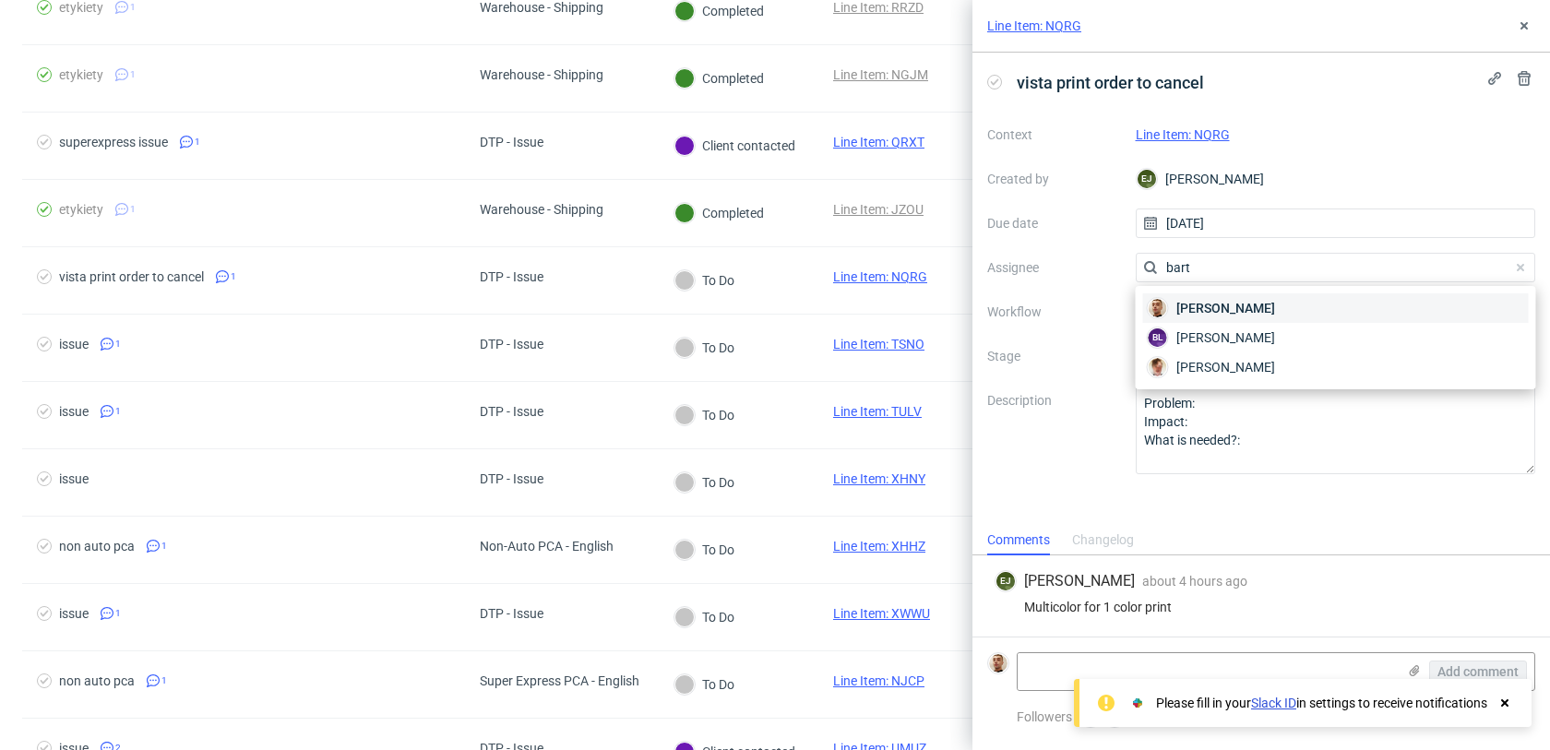
type input "bart"
click at [1182, 313] on span "Bartłomiej Leśniczuk" at bounding box center [1226, 308] width 99 height 18
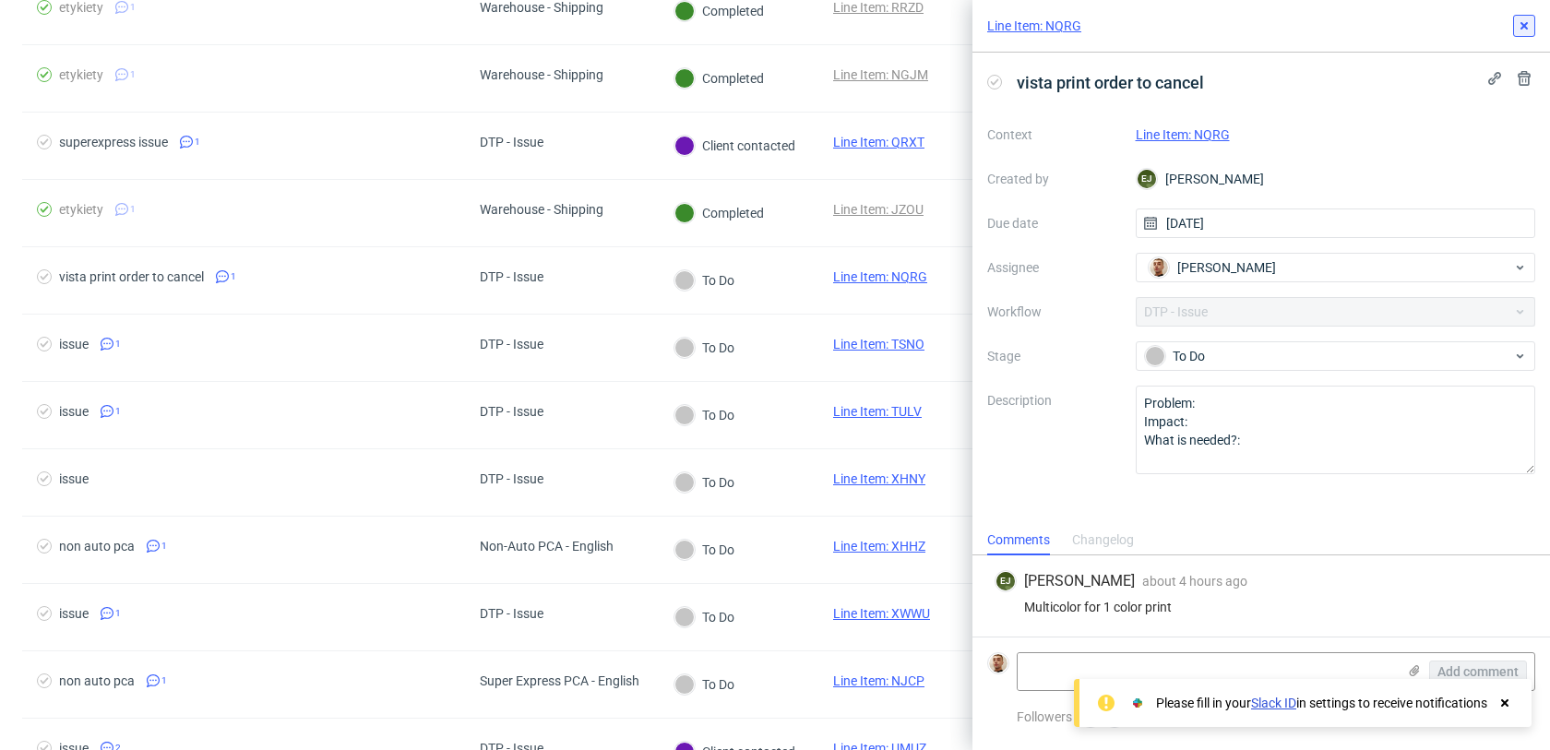
click at [1528, 24] on icon at bounding box center [1524, 25] width 15 height 15
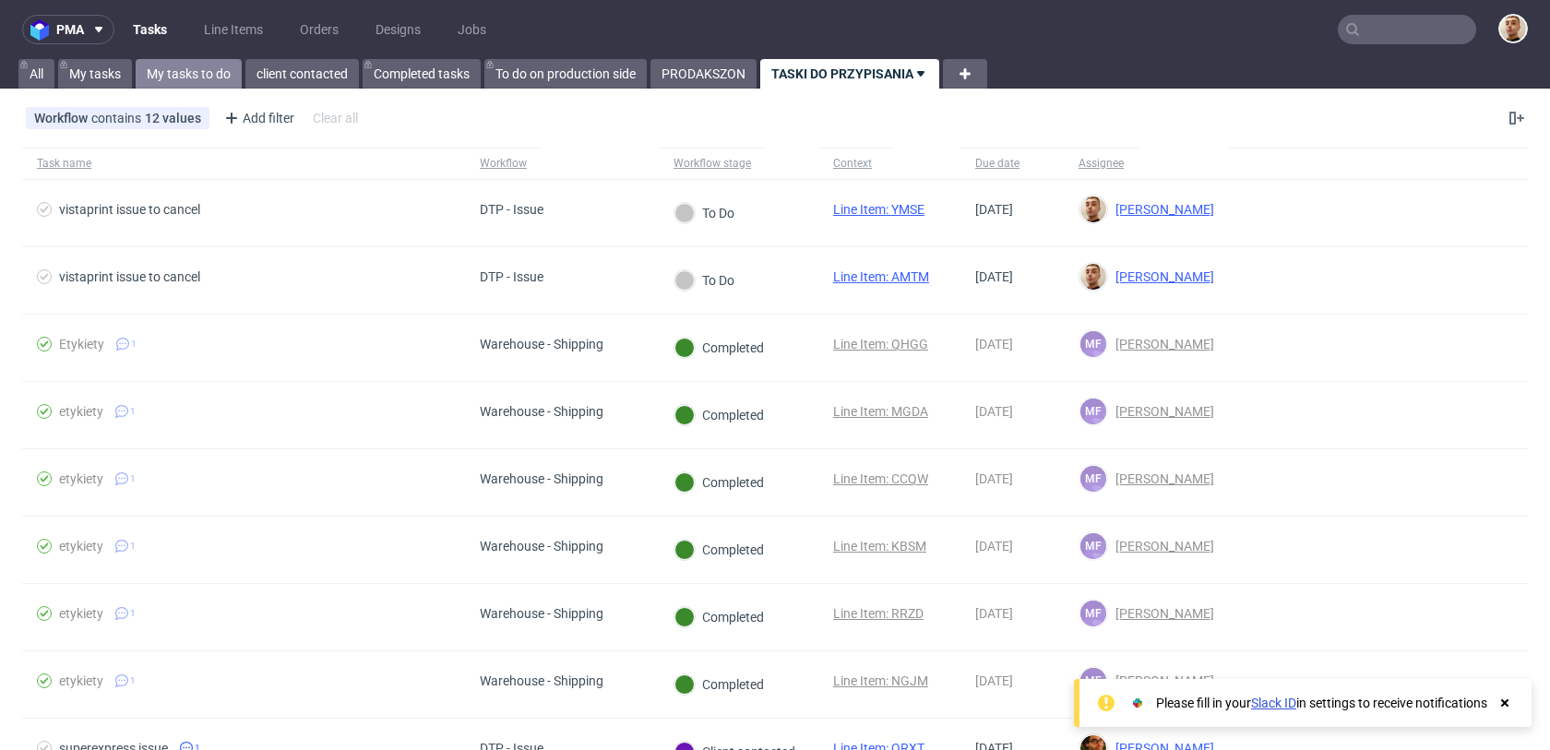
click at [193, 74] on link "My tasks to do" at bounding box center [189, 74] width 106 height 30
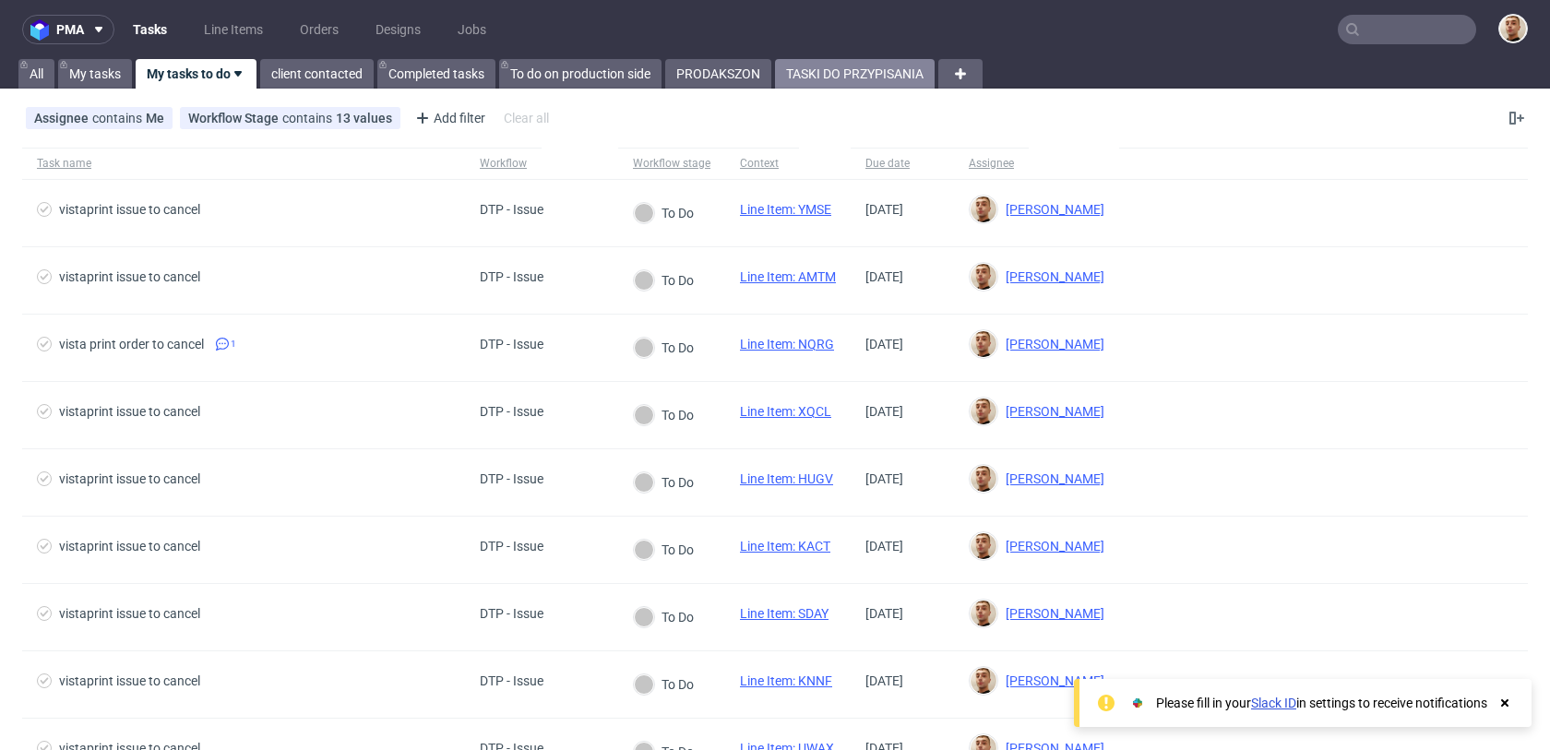
click at [876, 72] on link "TASKI DO PRZYPISANIA" at bounding box center [855, 74] width 160 height 30
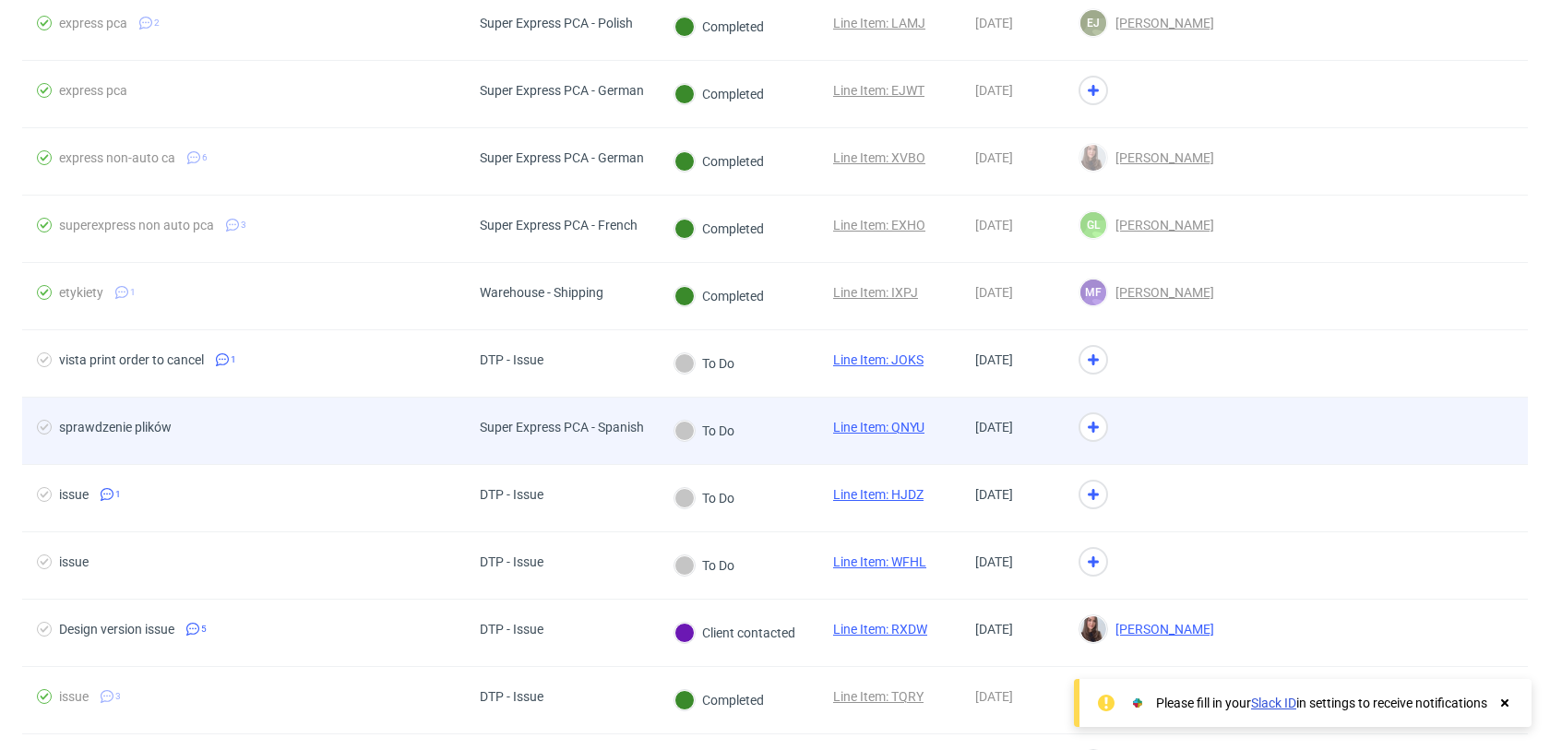
scroll to position [2982, 0]
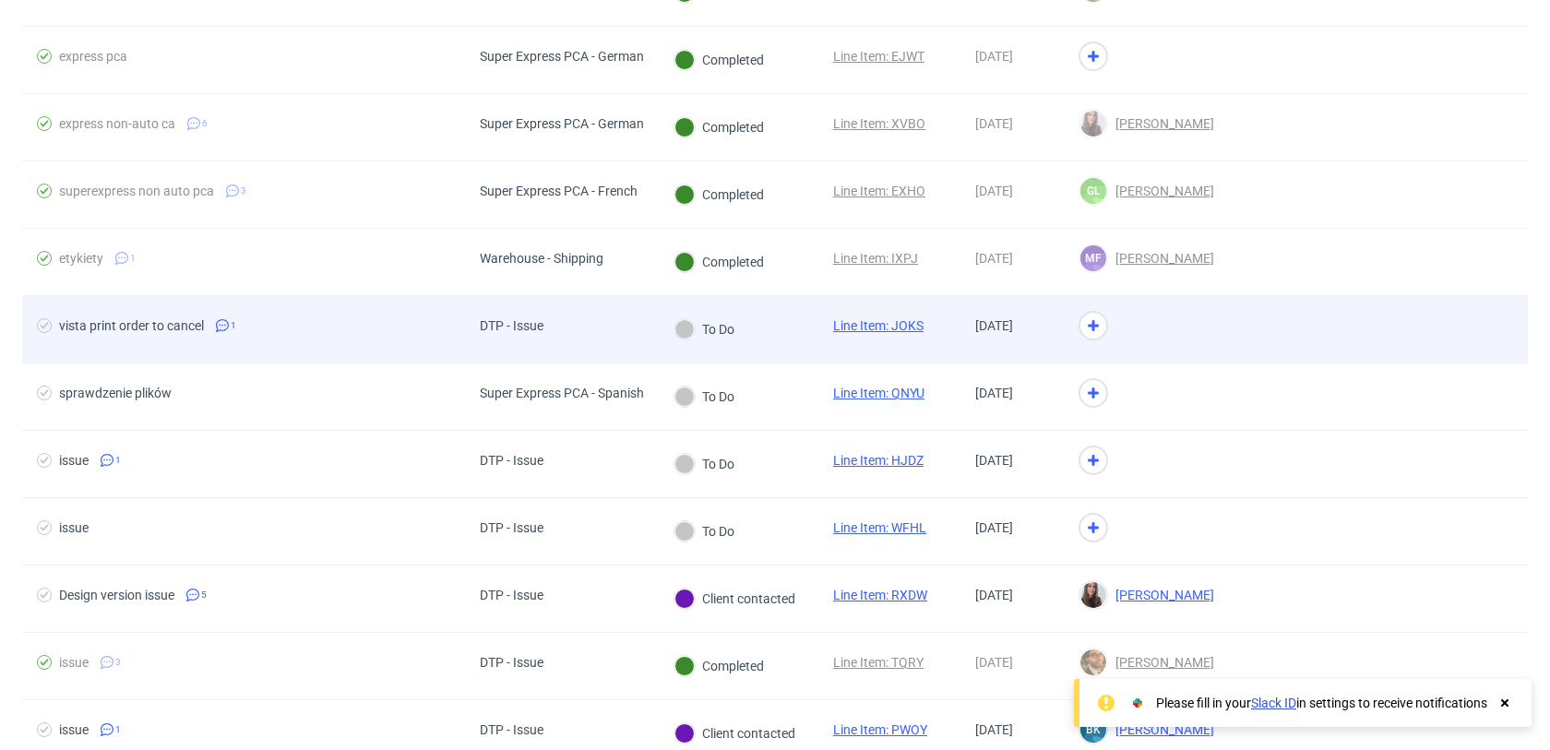
click at [804, 331] on div "To Do" at bounding box center [739, 329] width 160 height 67
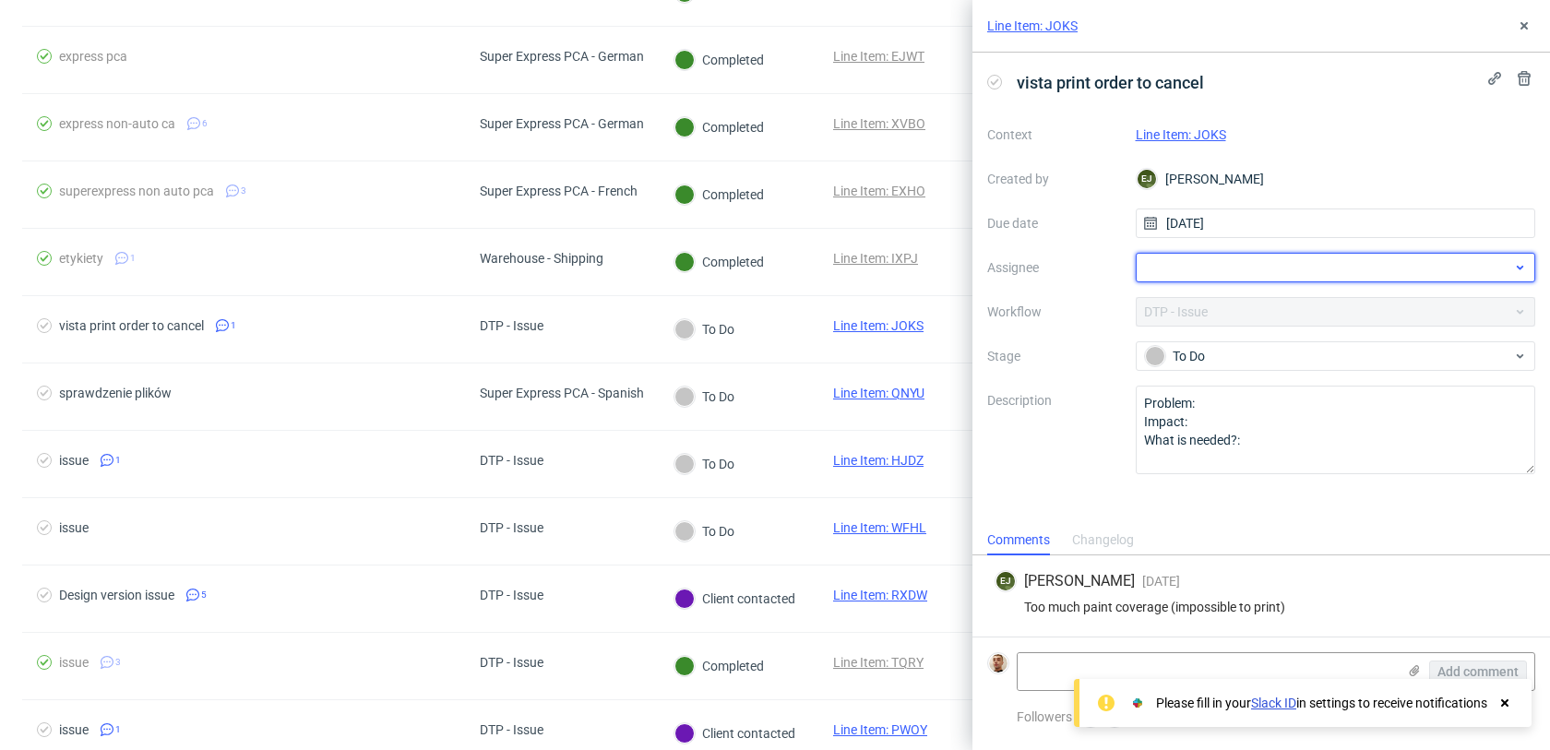
click at [1216, 263] on div at bounding box center [1336, 268] width 400 height 30
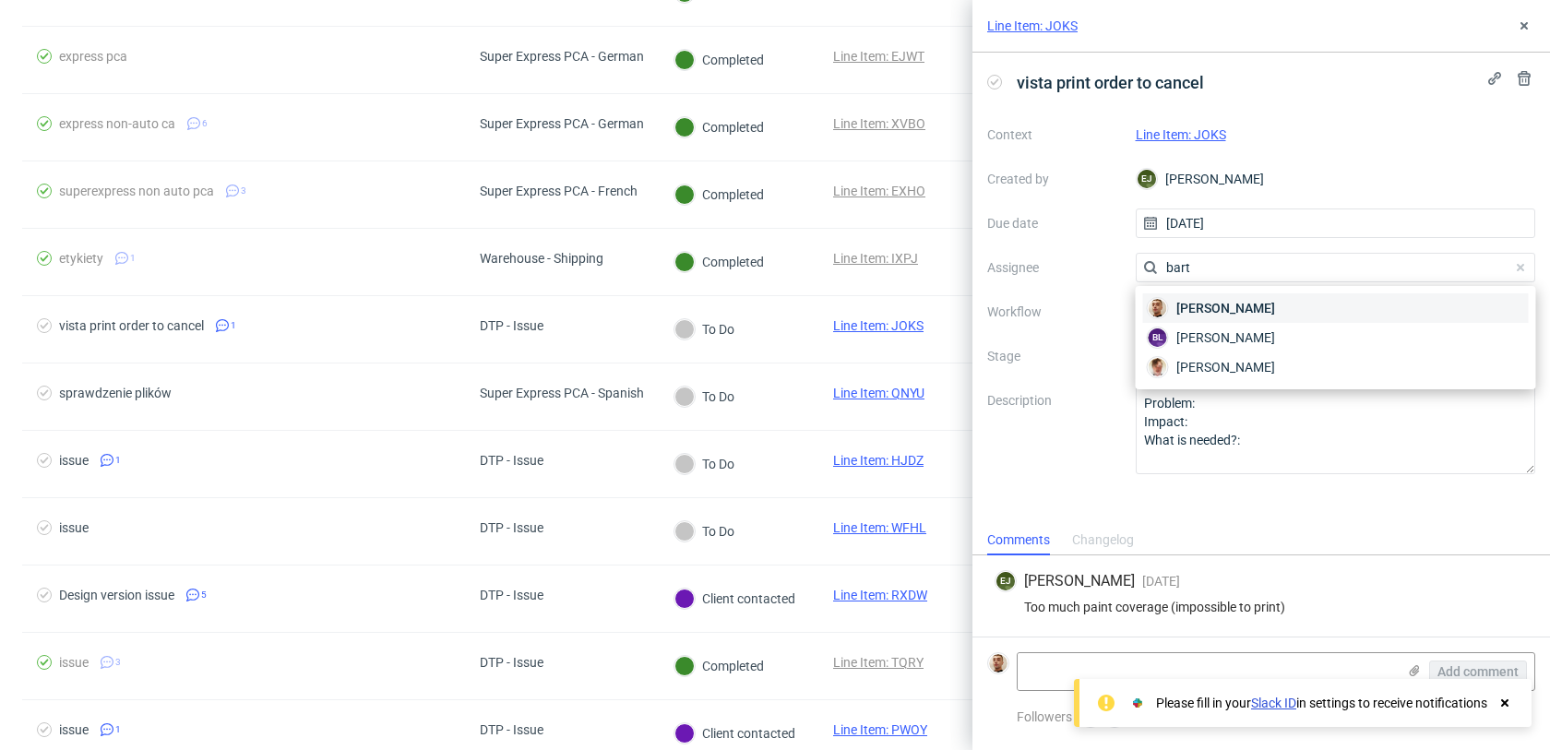
type input "bart"
click at [1210, 304] on span "Bartłomiej Leśniczuk" at bounding box center [1226, 308] width 99 height 18
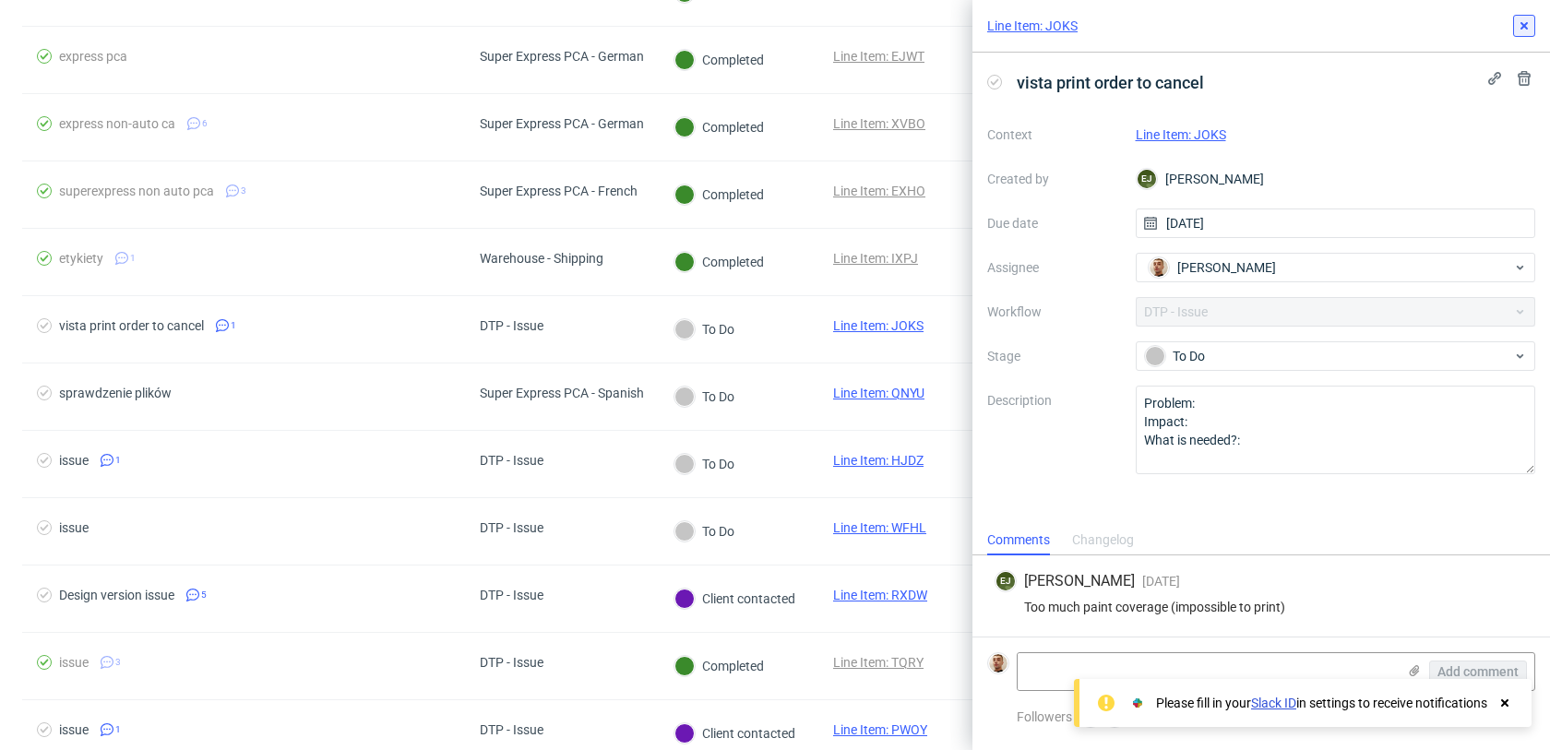
click at [1524, 22] on icon at bounding box center [1524, 25] width 15 height 15
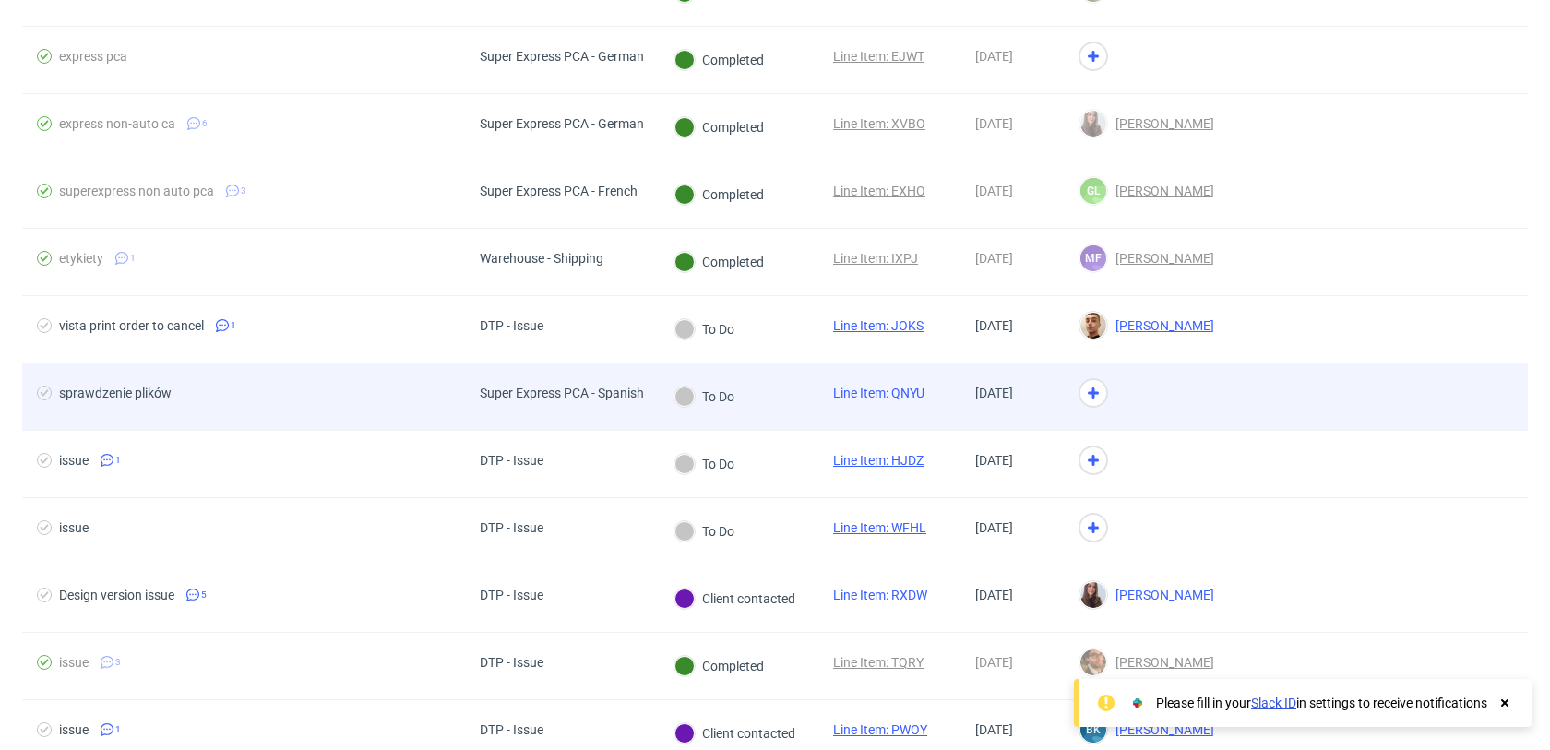
click at [1179, 389] on div at bounding box center [1146, 397] width 165 height 67
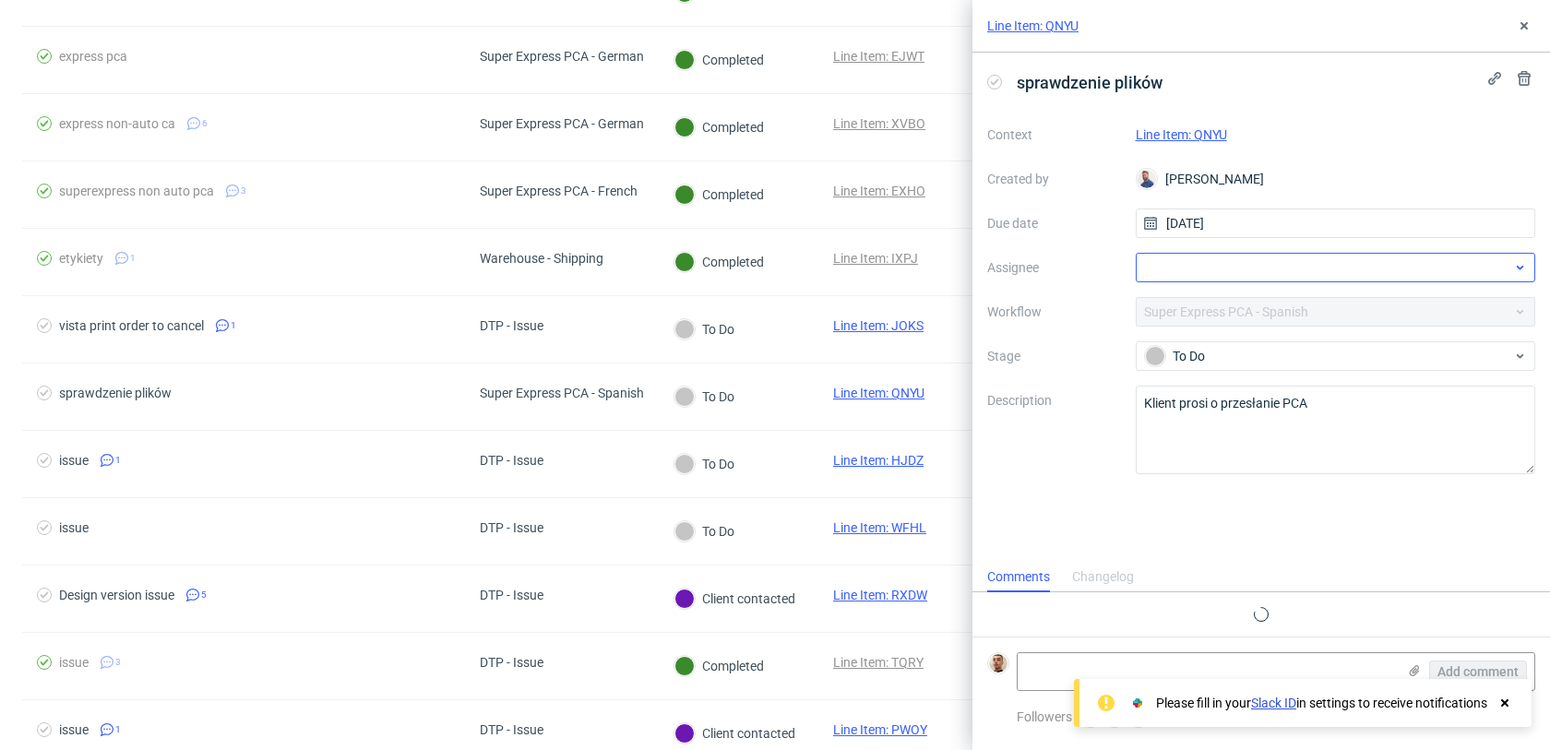
scroll to position [15, 0]
click at [1196, 130] on link "Line Item: QNYU" at bounding box center [1181, 134] width 91 height 15
click at [1189, 267] on div at bounding box center [1336, 268] width 400 height 30
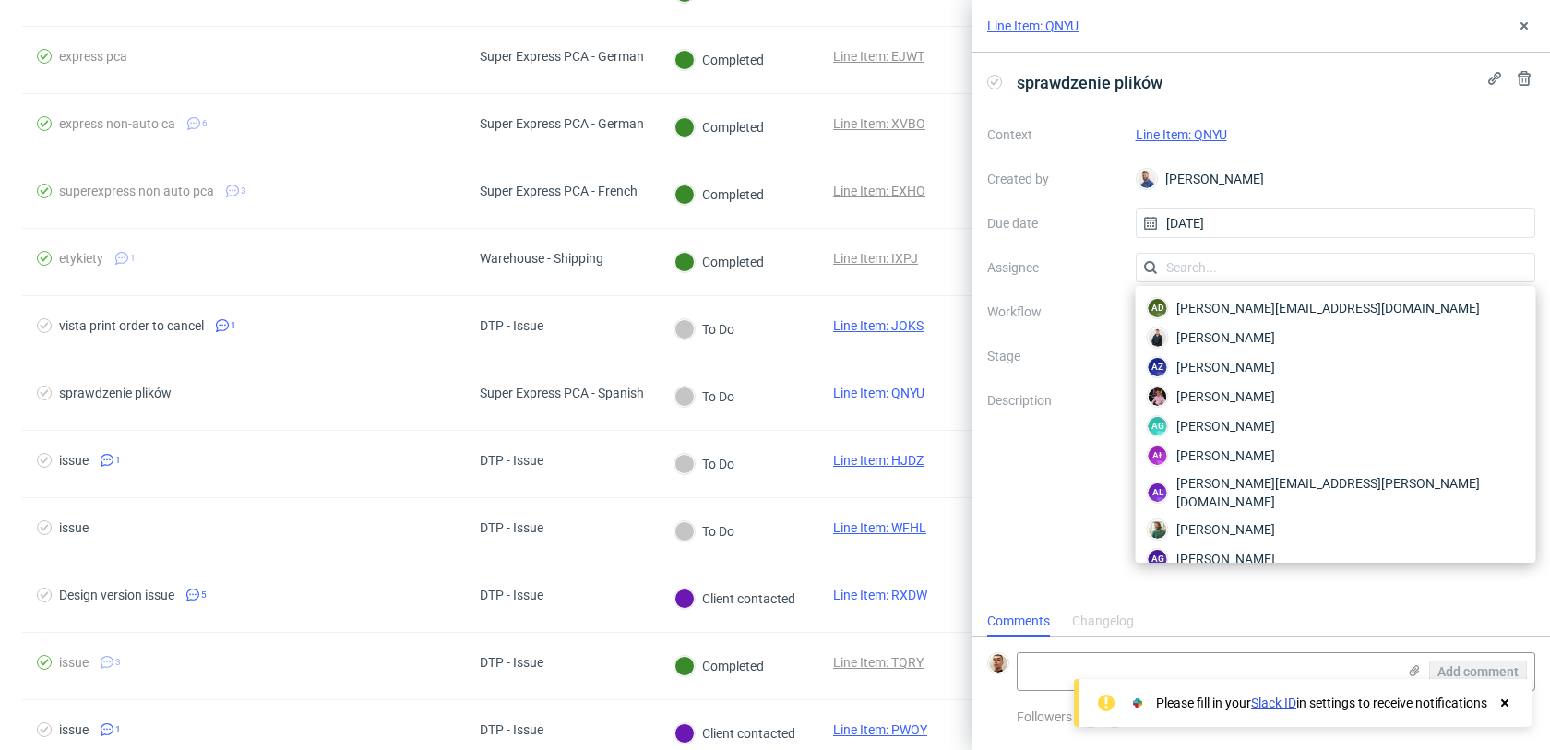
click at [1037, 344] on div "Context Line Item: QNYU Created by Michał Rachański Due date 28/09/2025 Assigne…" at bounding box center [1261, 297] width 548 height 354
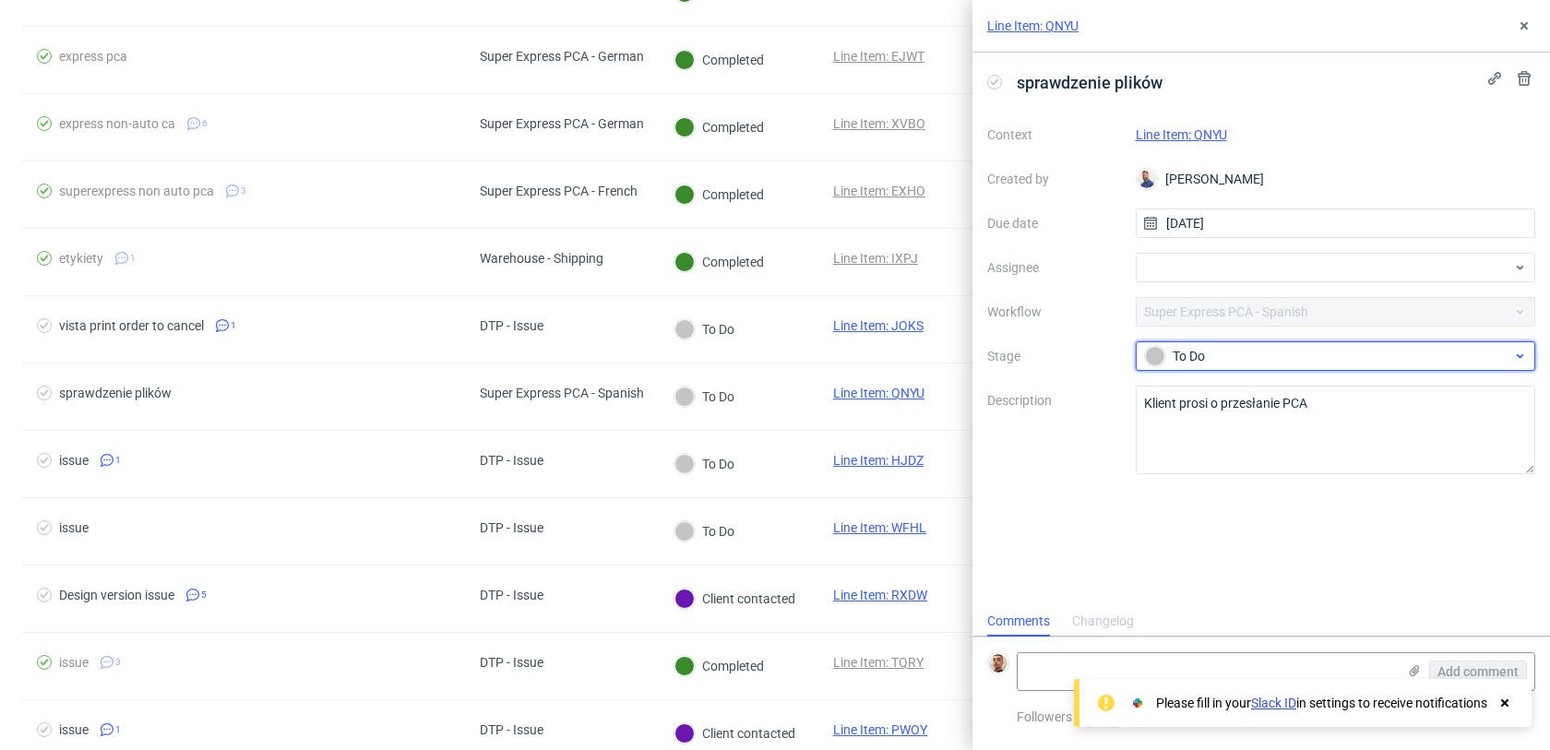
click at [1146, 355] on div at bounding box center [1155, 356] width 20 height 20
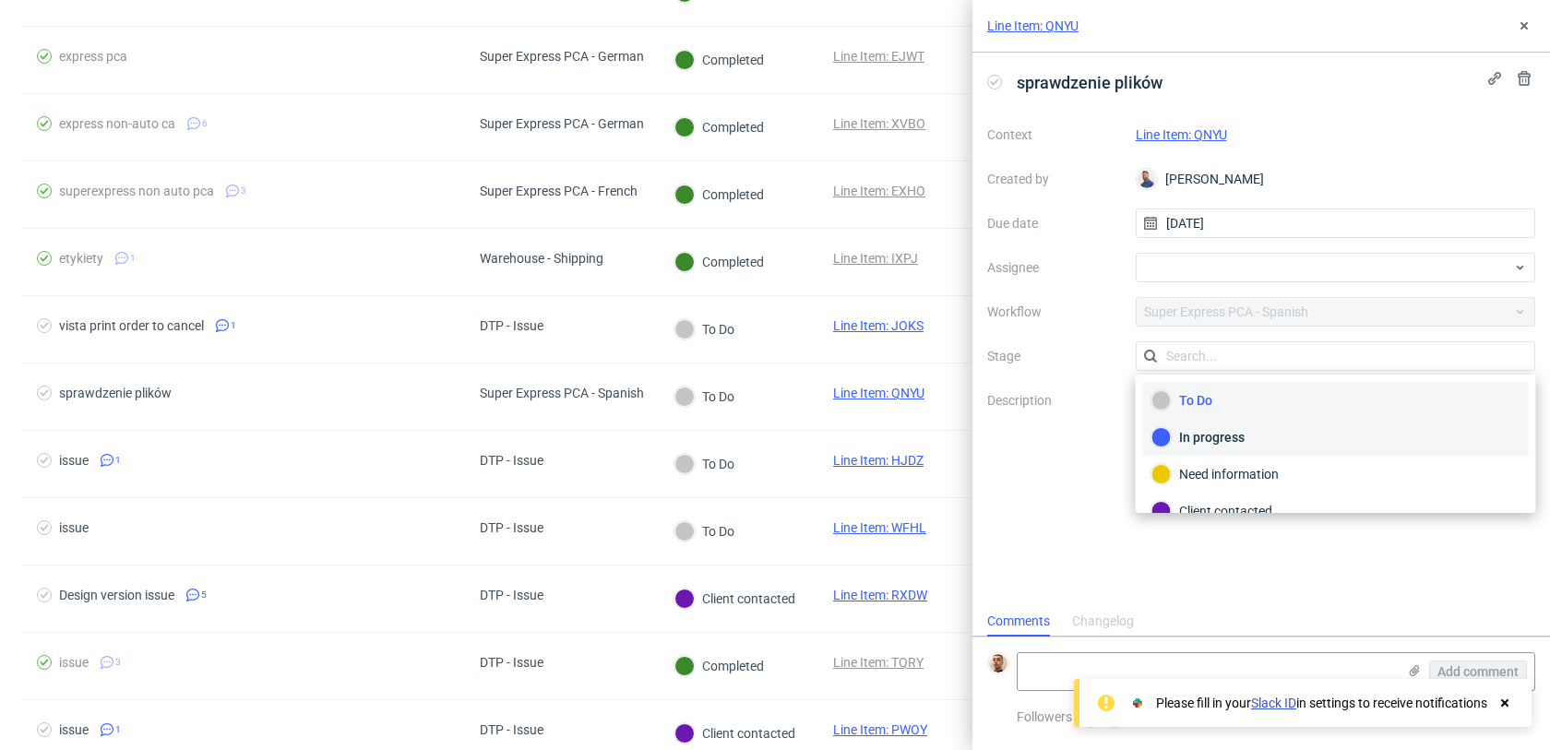
scroll to position [98, 0]
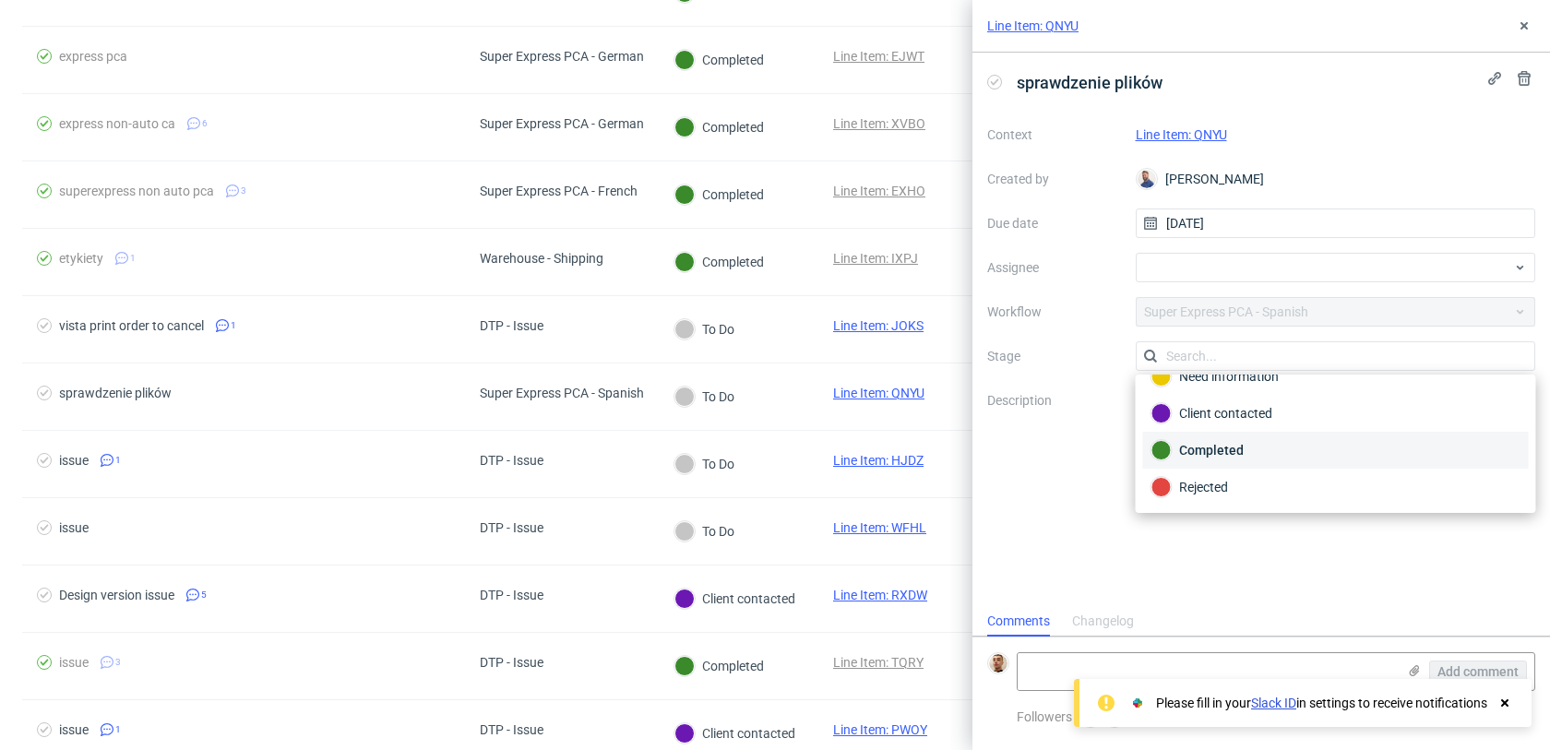
click at [1216, 453] on div "Completed" at bounding box center [1336, 450] width 369 height 20
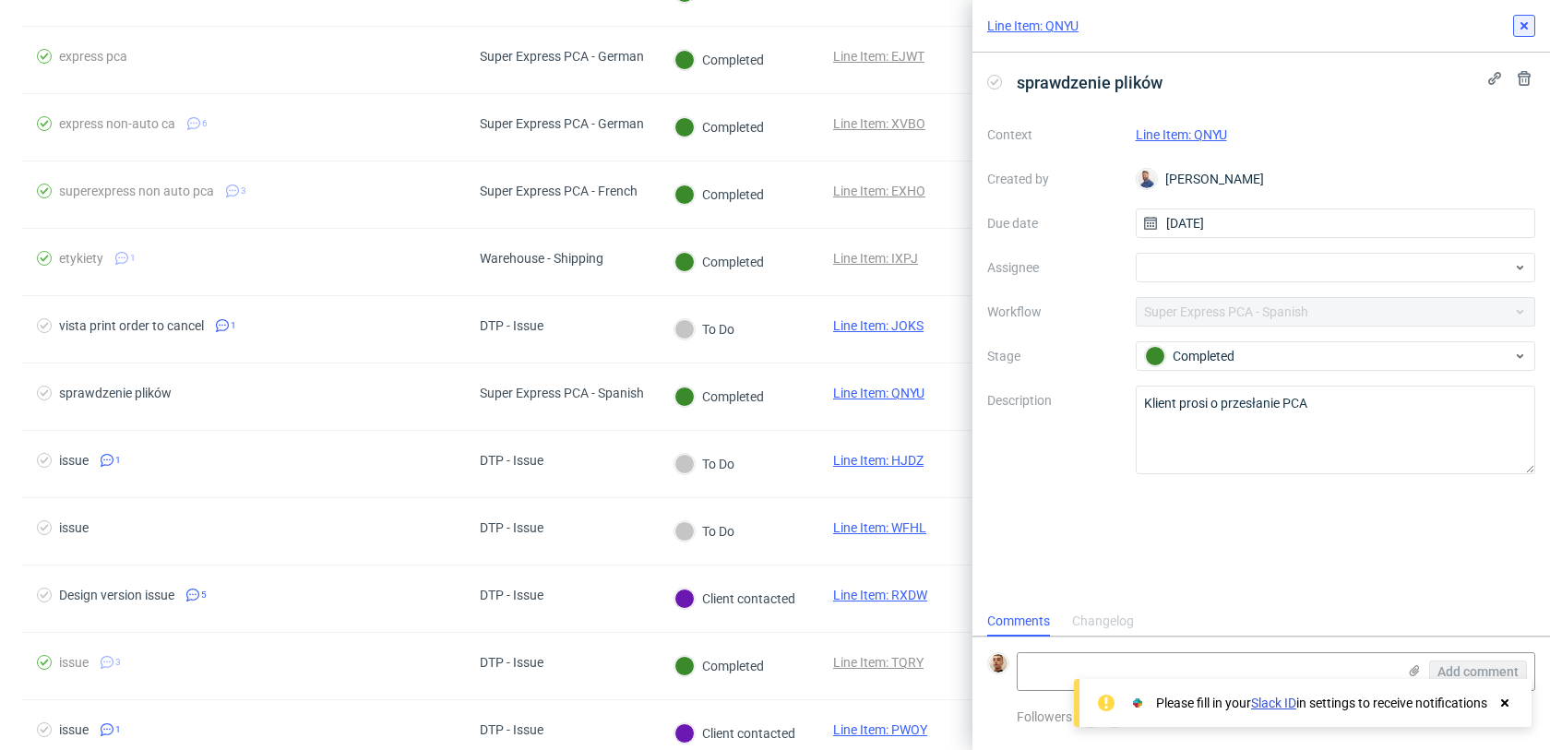
click at [1532, 19] on button at bounding box center [1524, 26] width 22 height 22
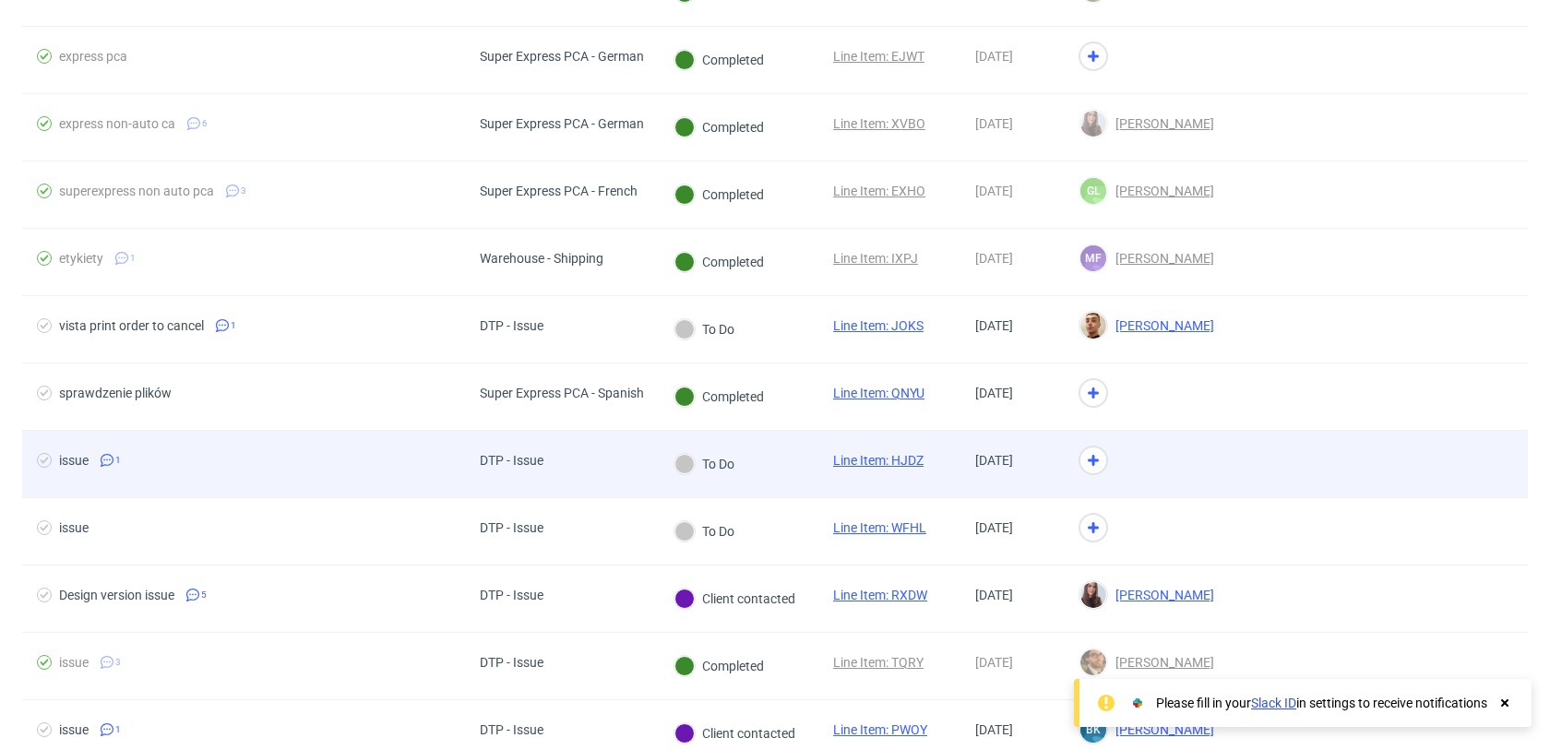
click at [1158, 463] on div at bounding box center [1146, 464] width 165 height 67
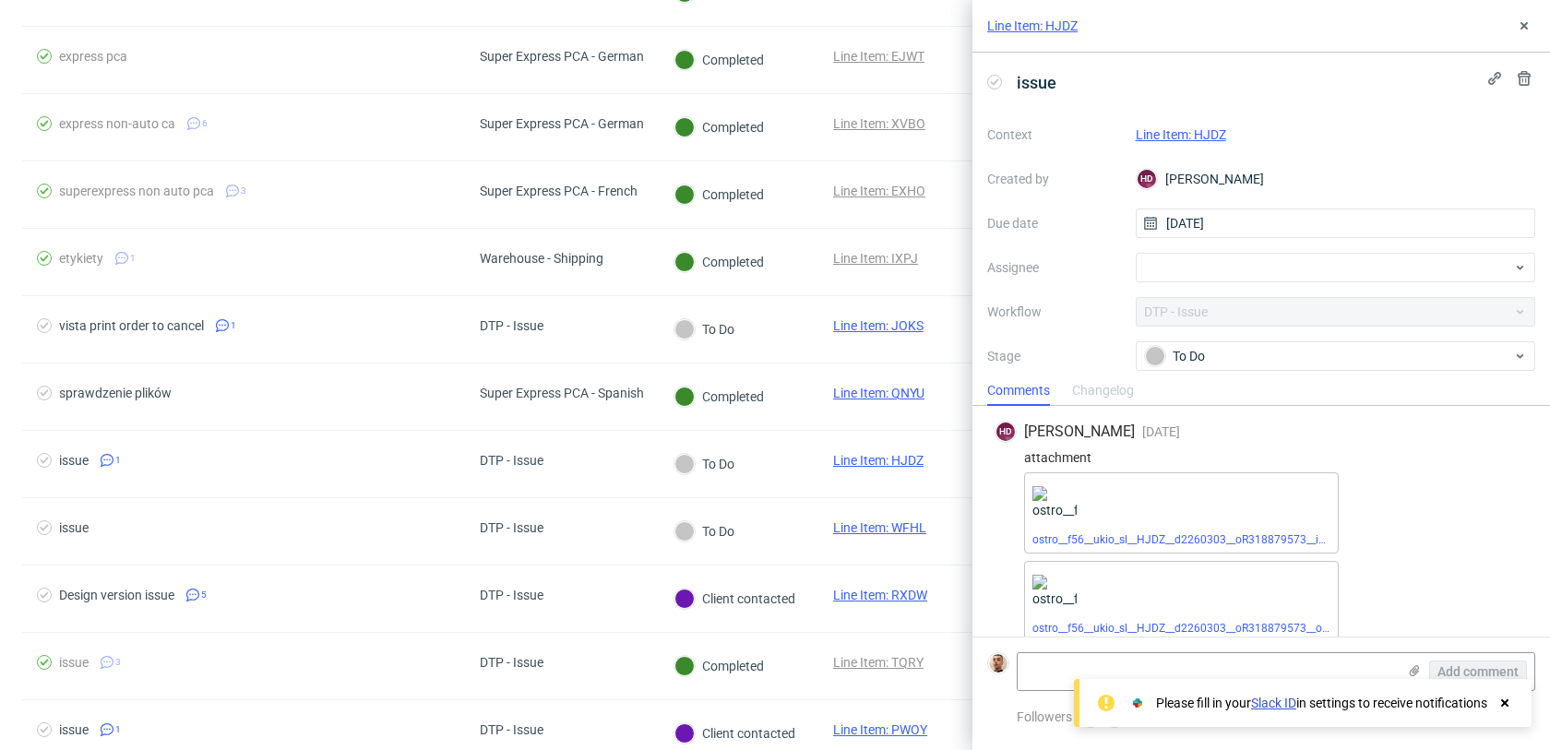
scroll to position [19, 0]
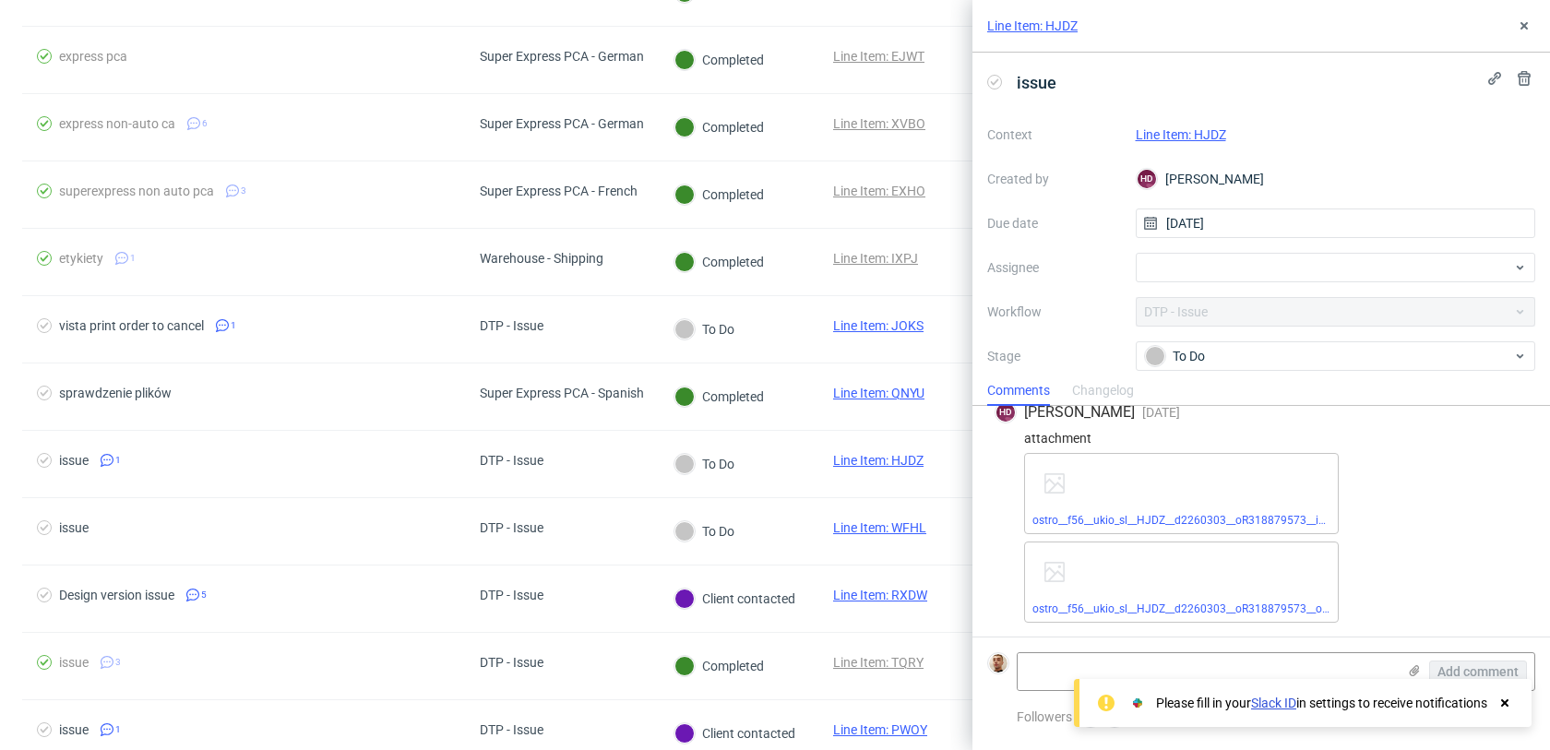
click at [1214, 132] on link "Line Item: HJDZ" at bounding box center [1181, 134] width 90 height 15
click at [1184, 263] on div at bounding box center [1336, 268] width 400 height 30
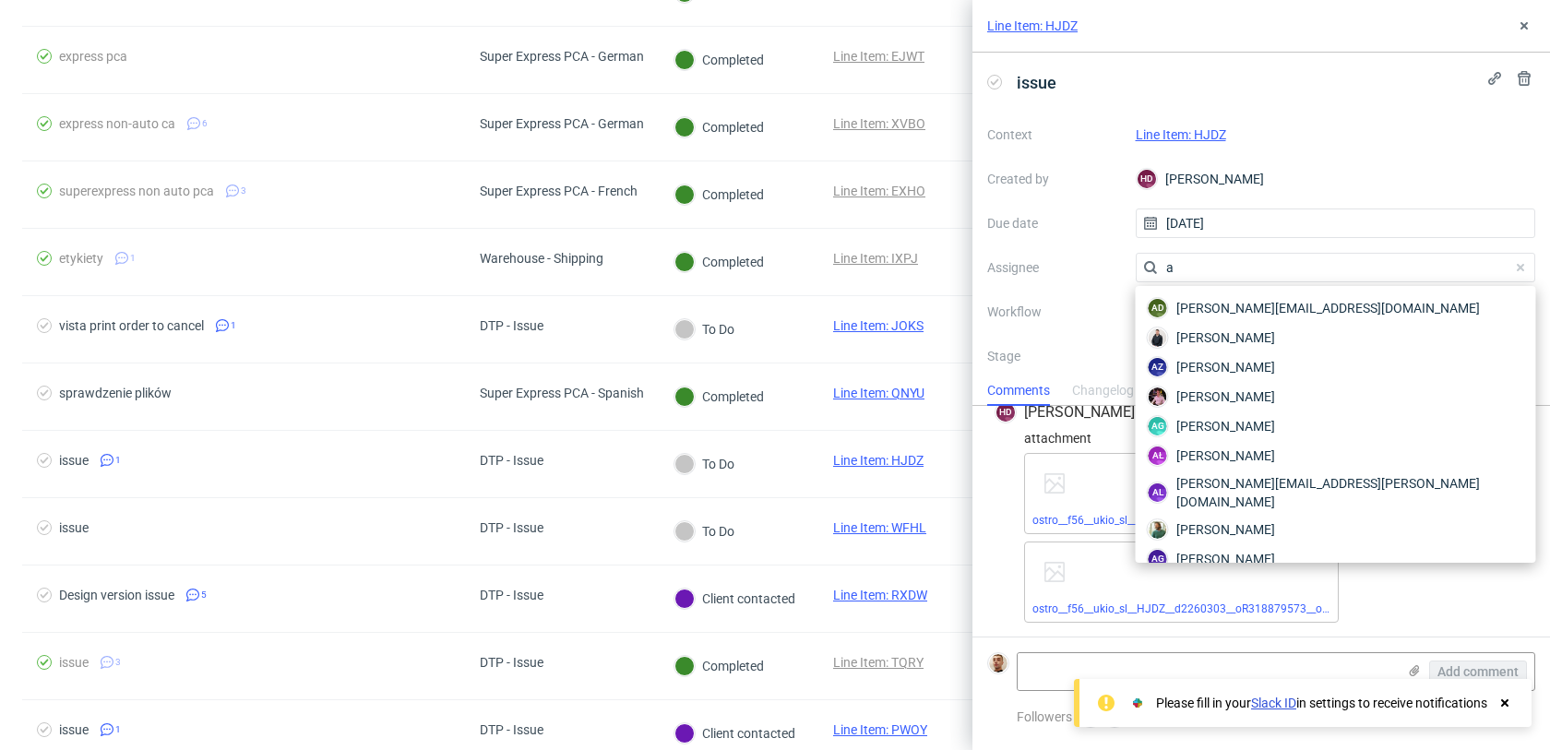
type input "ac"
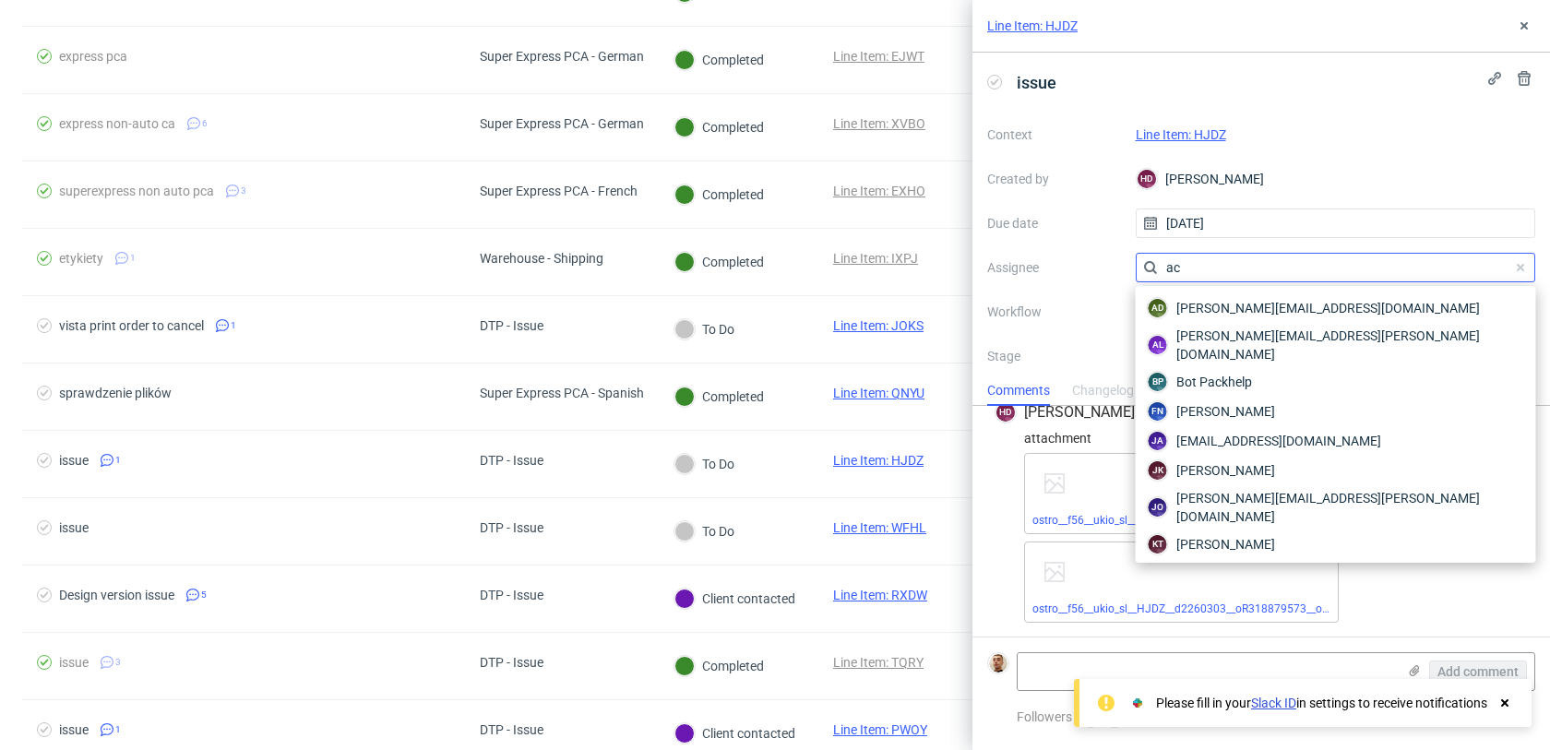
click at [1196, 269] on input "ac" at bounding box center [1336, 268] width 400 height 30
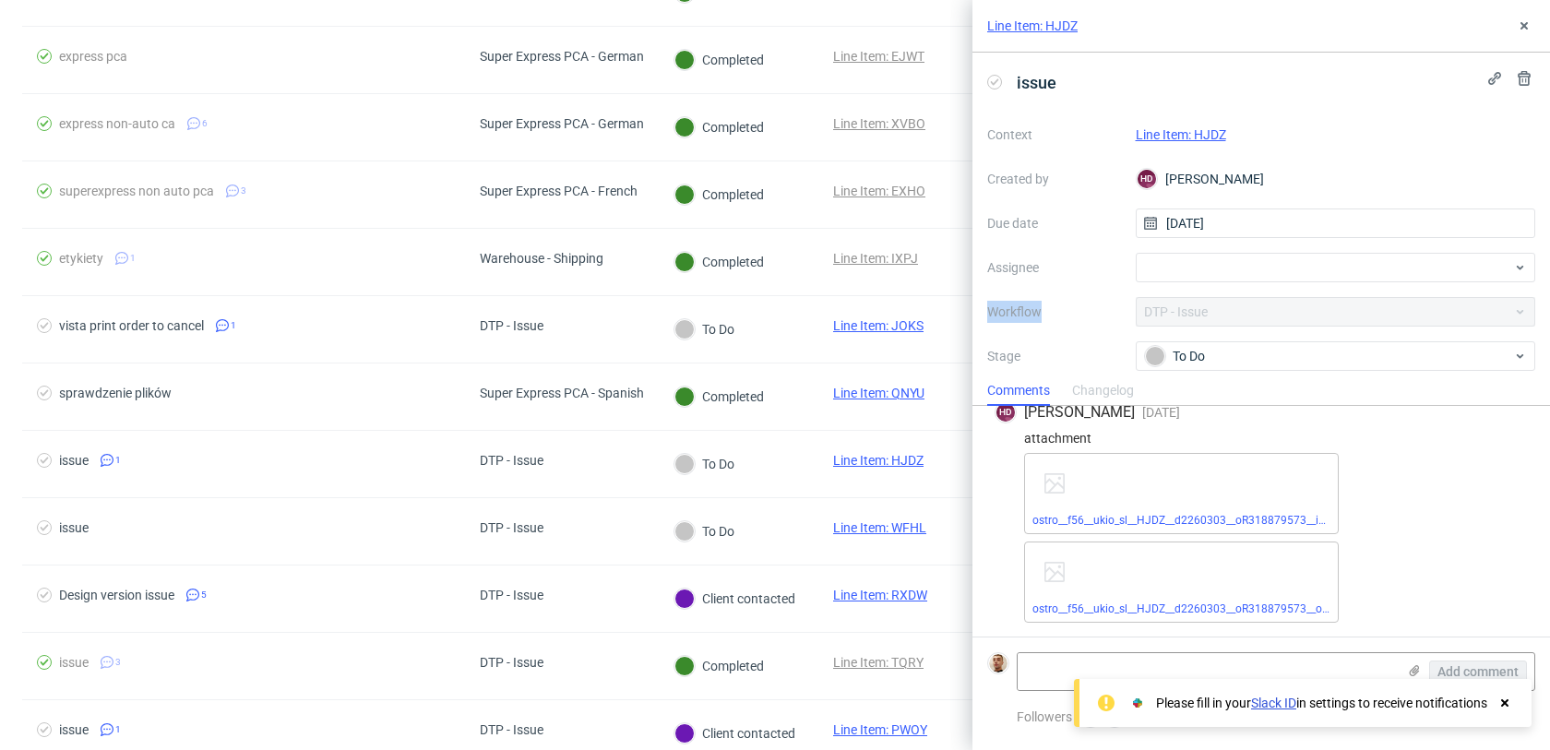
click at [1196, 269] on div at bounding box center [1336, 268] width 400 height 30
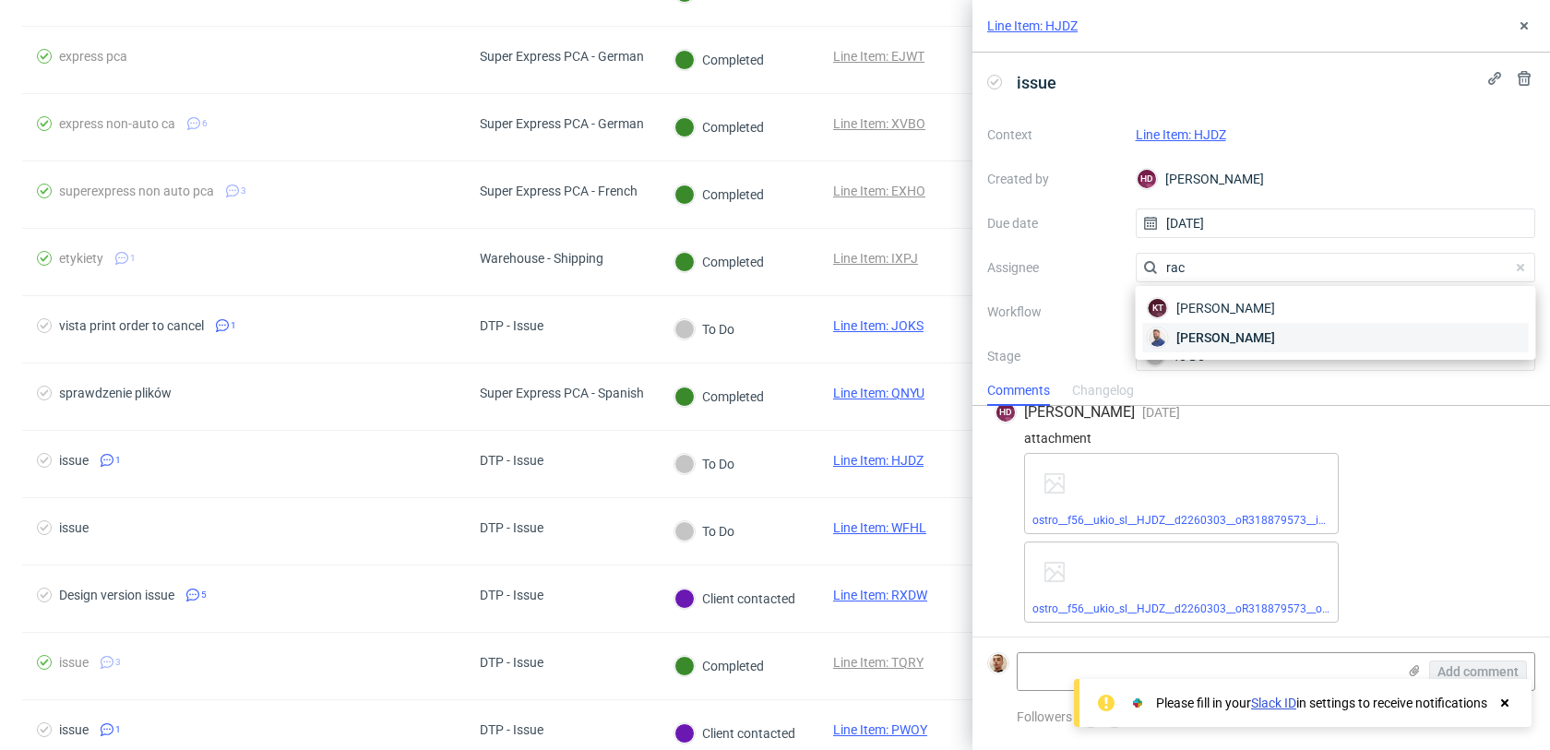
type input "rac"
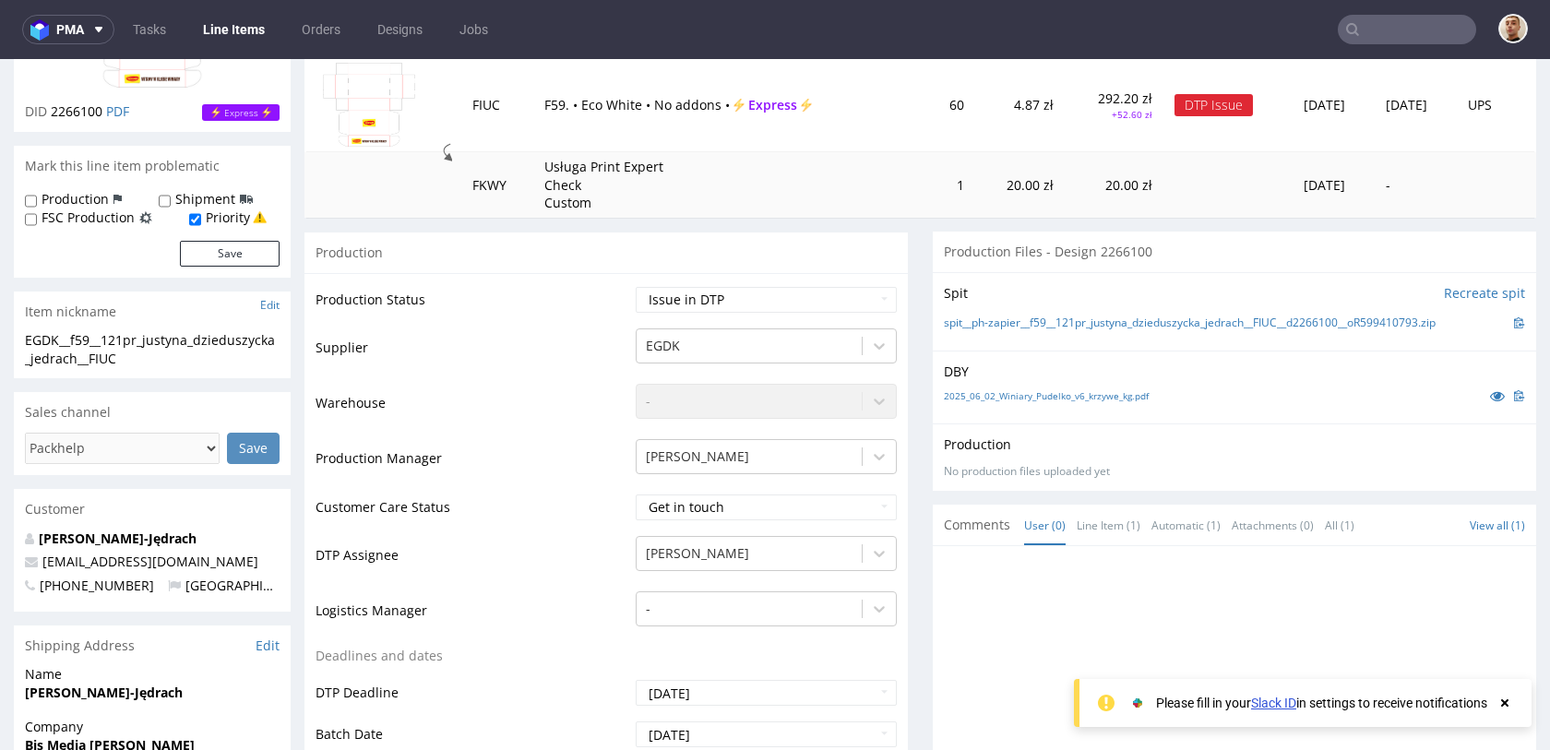
scroll to position [252, 0]
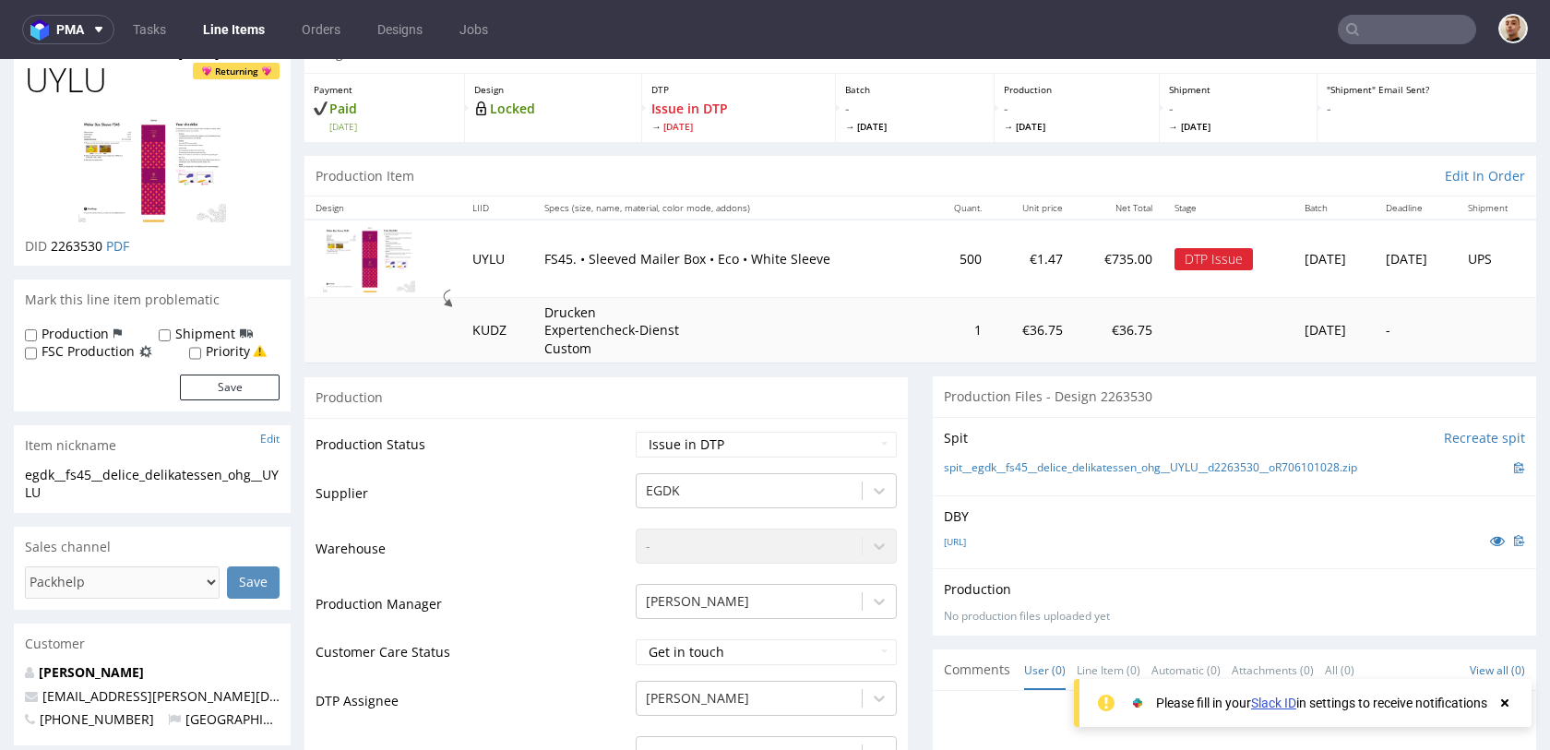
scroll to position [6, 0]
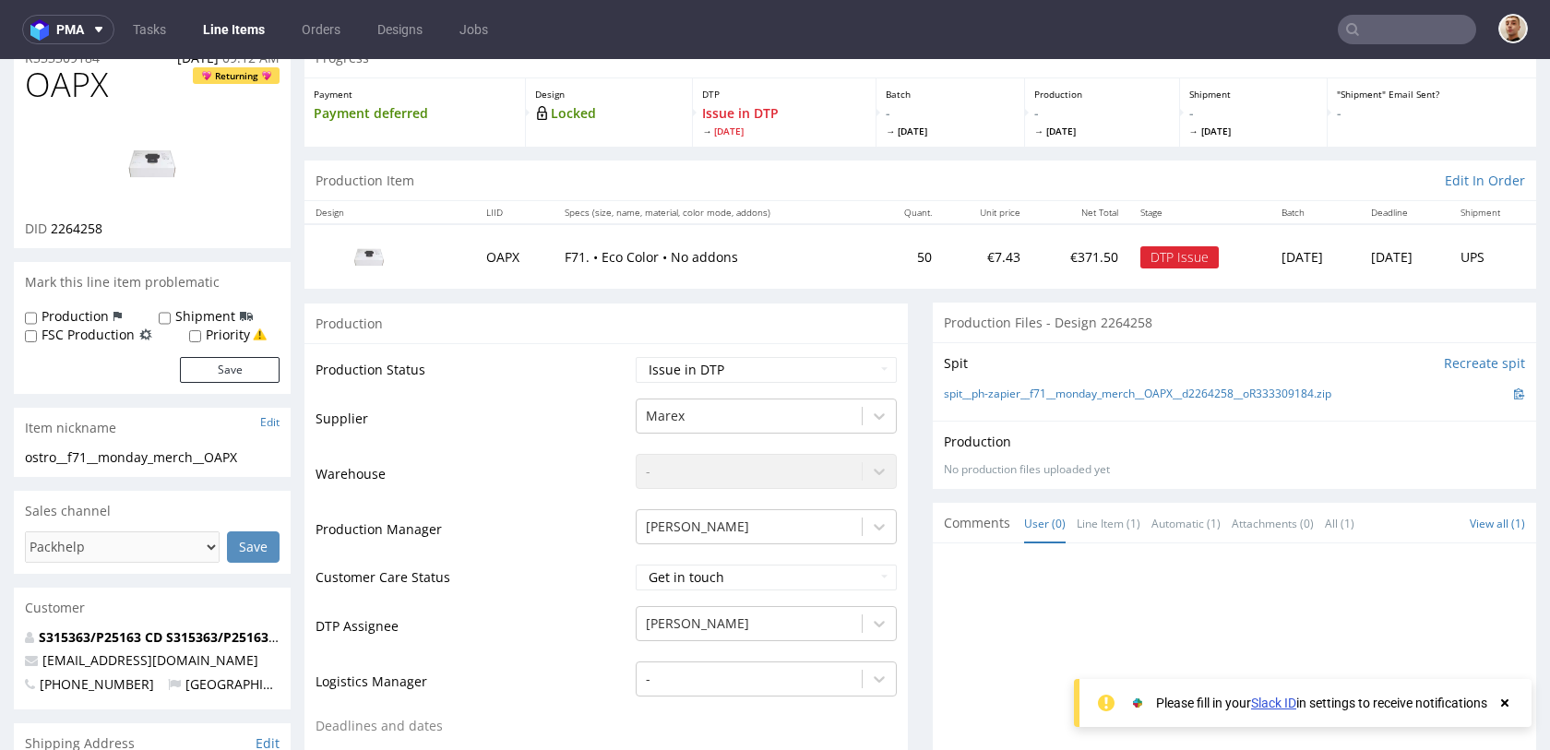
scroll to position [35, 0]
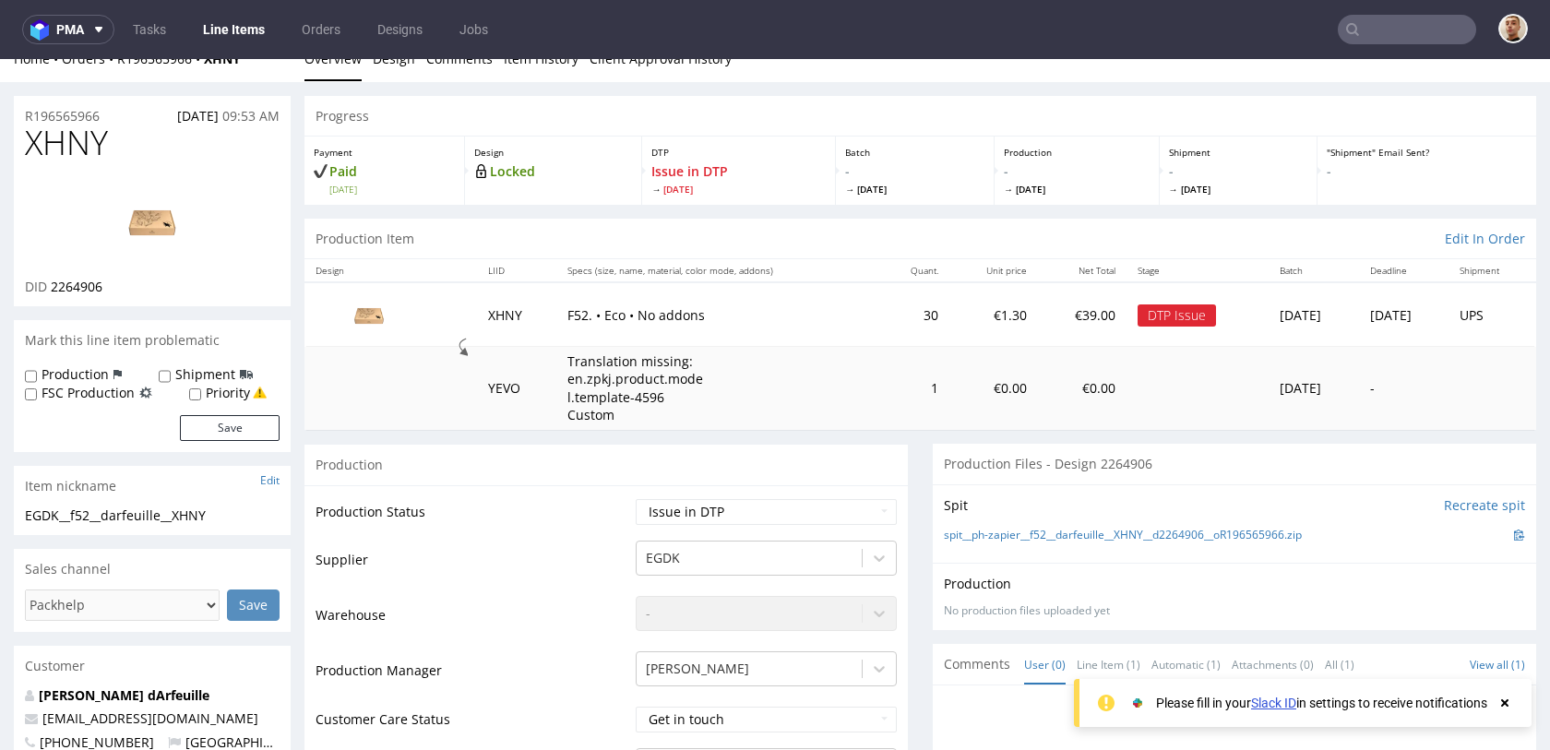
scroll to position [18, 0]
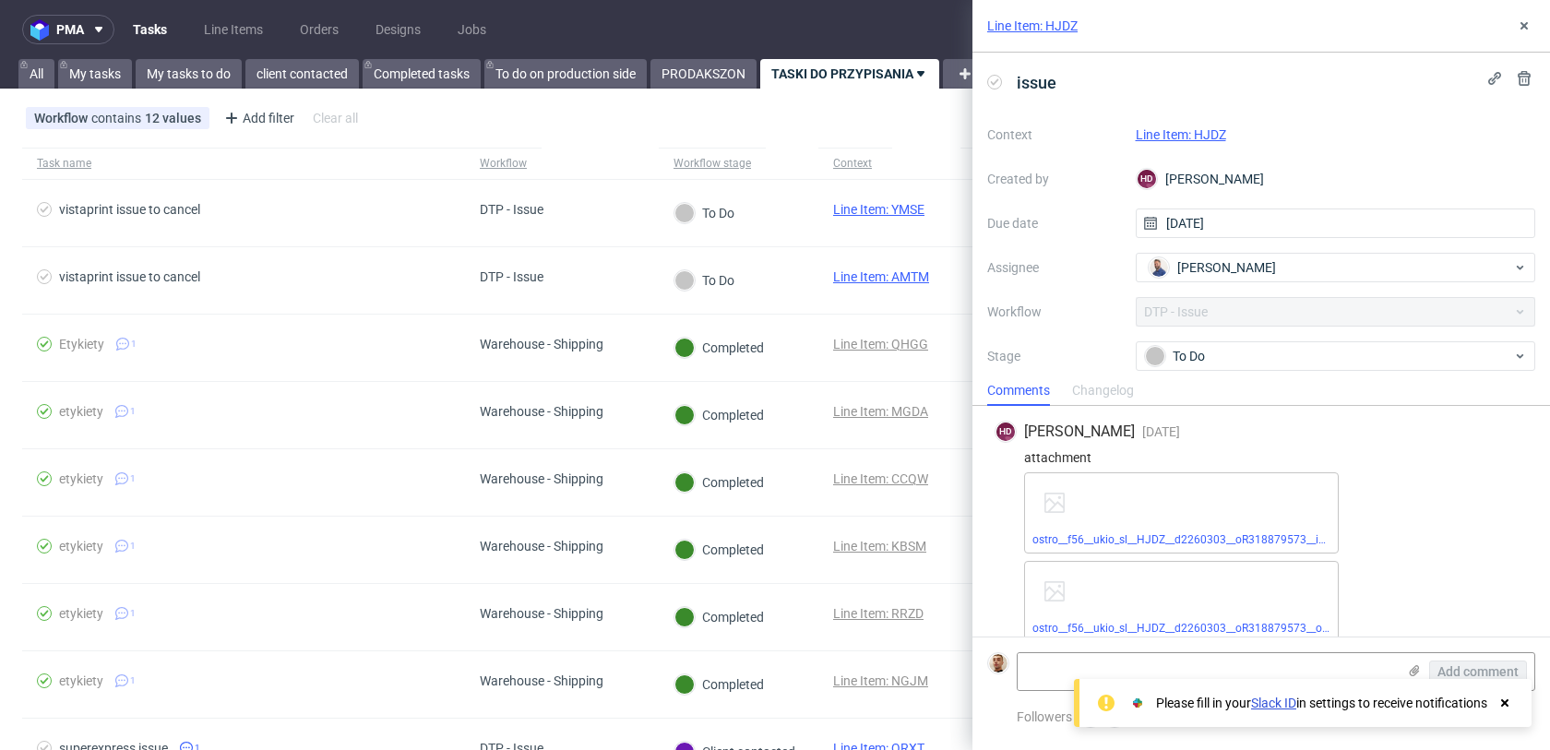
scroll to position [19, 0]
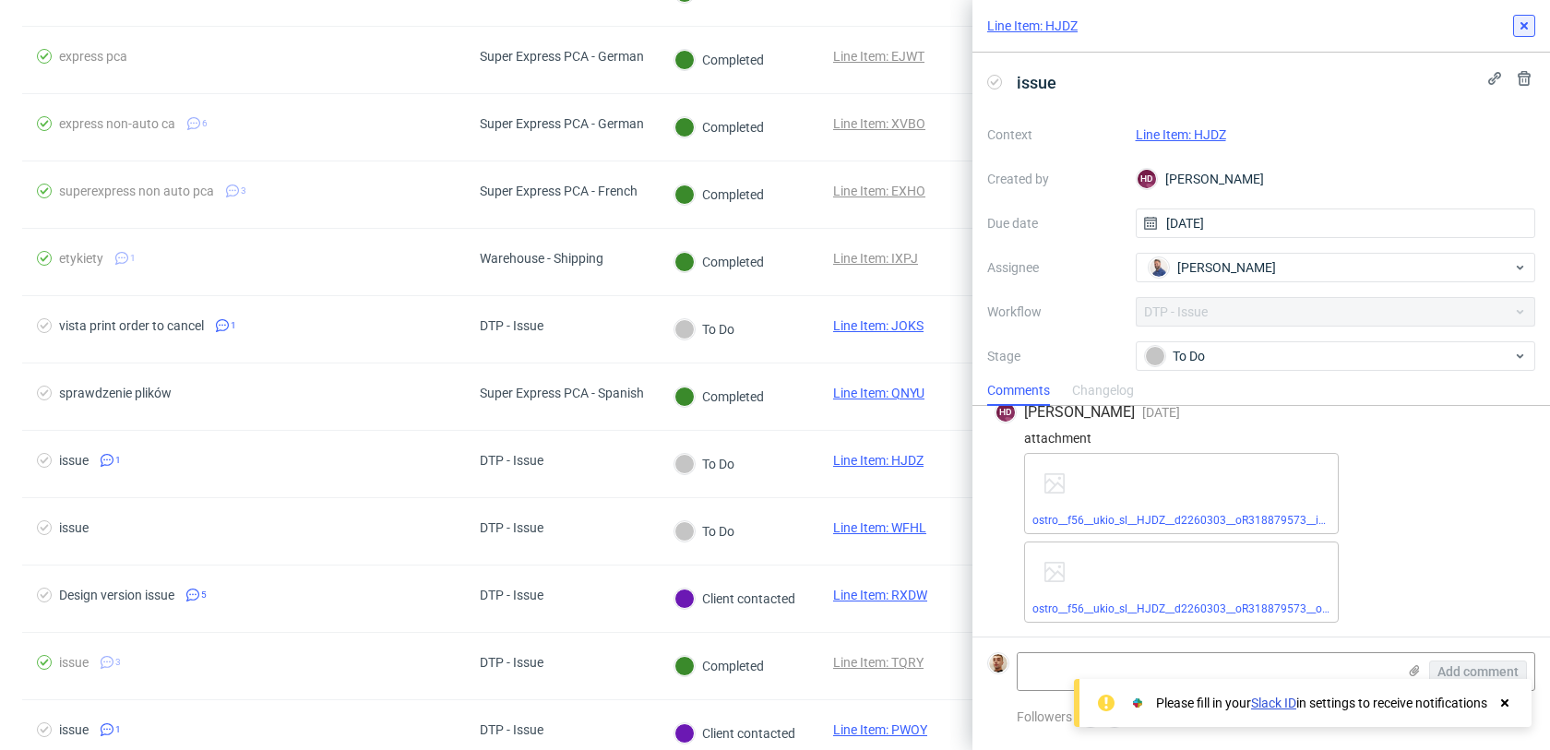
click at [1531, 30] on icon at bounding box center [1524, 25] width 15 height 15
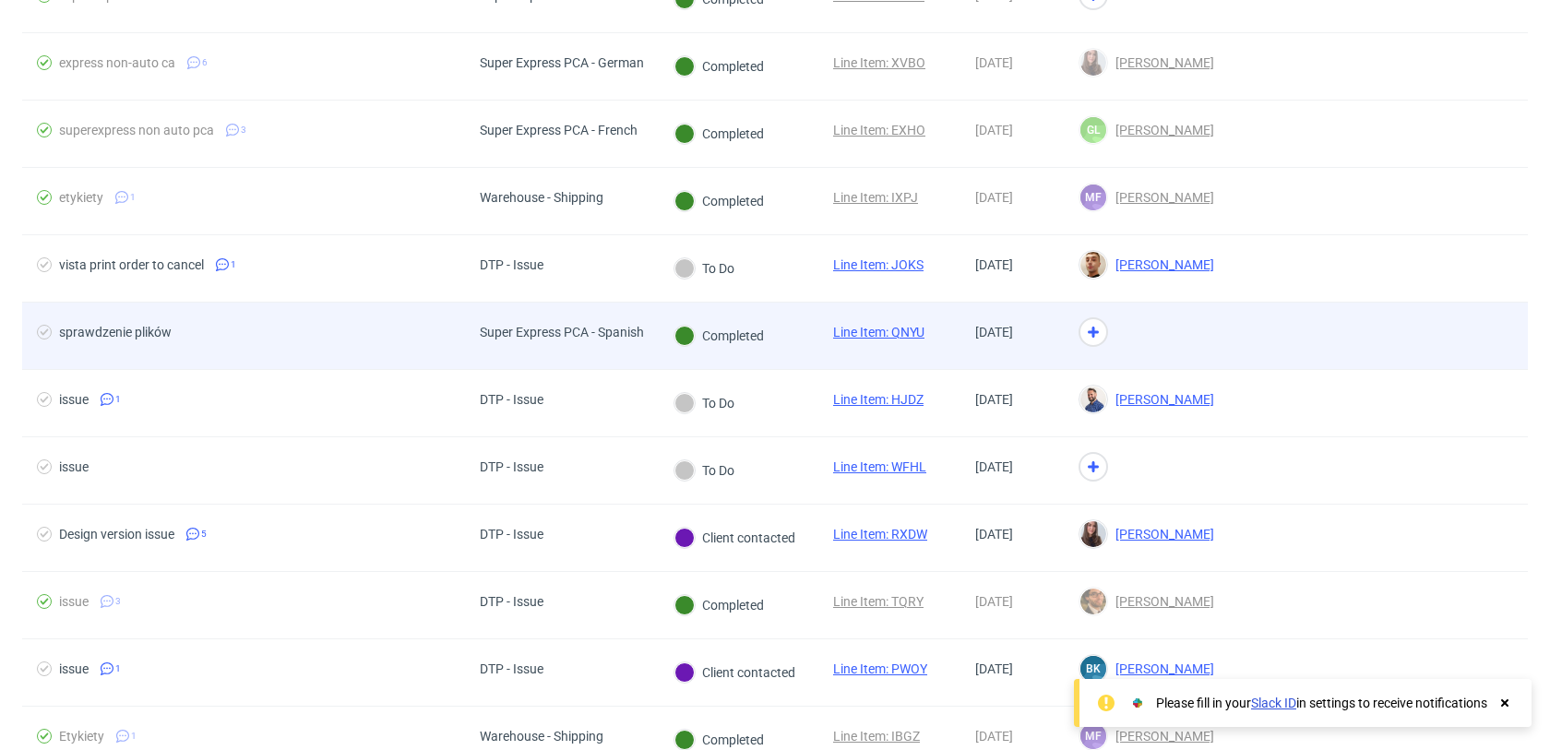
scroll to position [3141, 0]
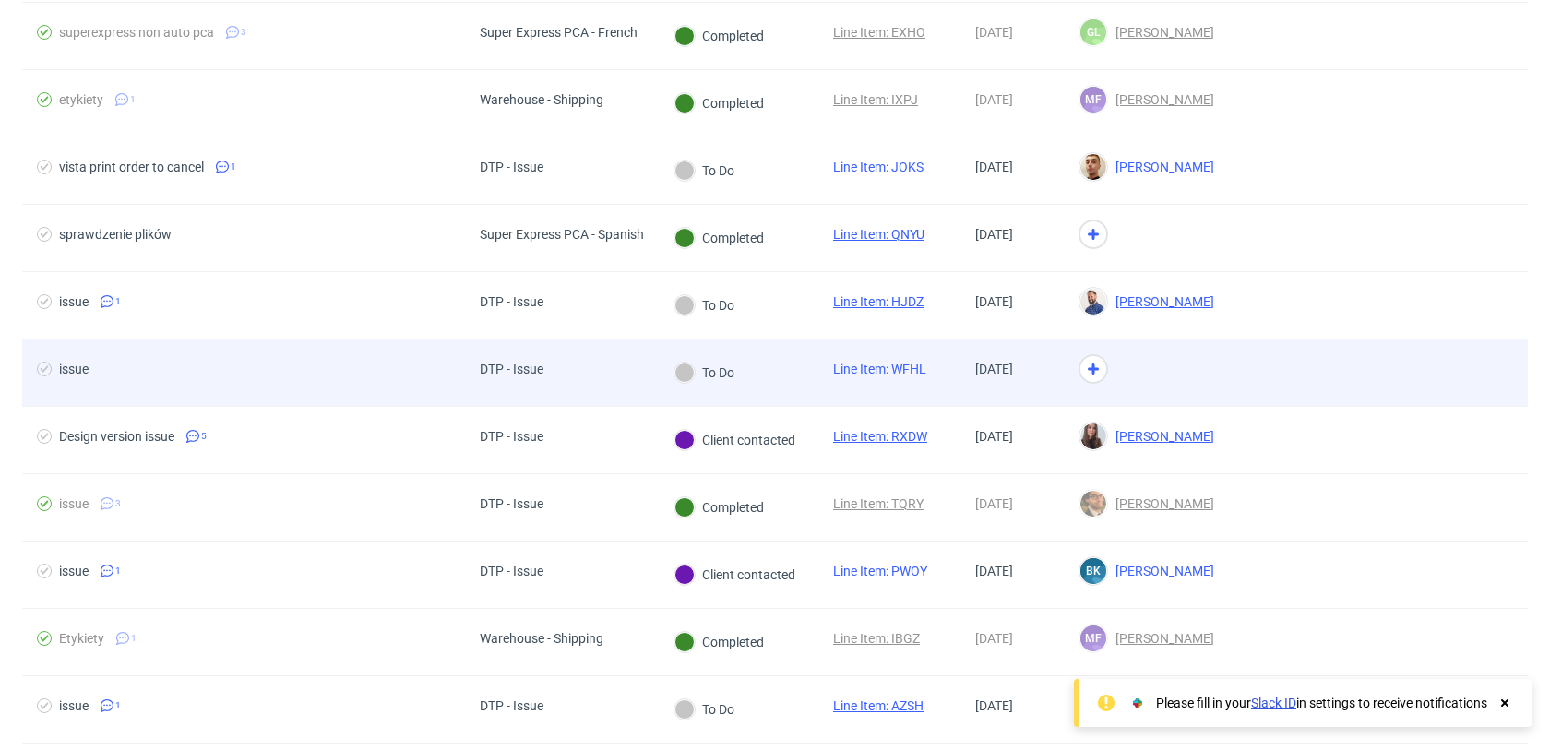
click at [1181, 364] on div at bounding box center [1146, 373] width 165 height 67
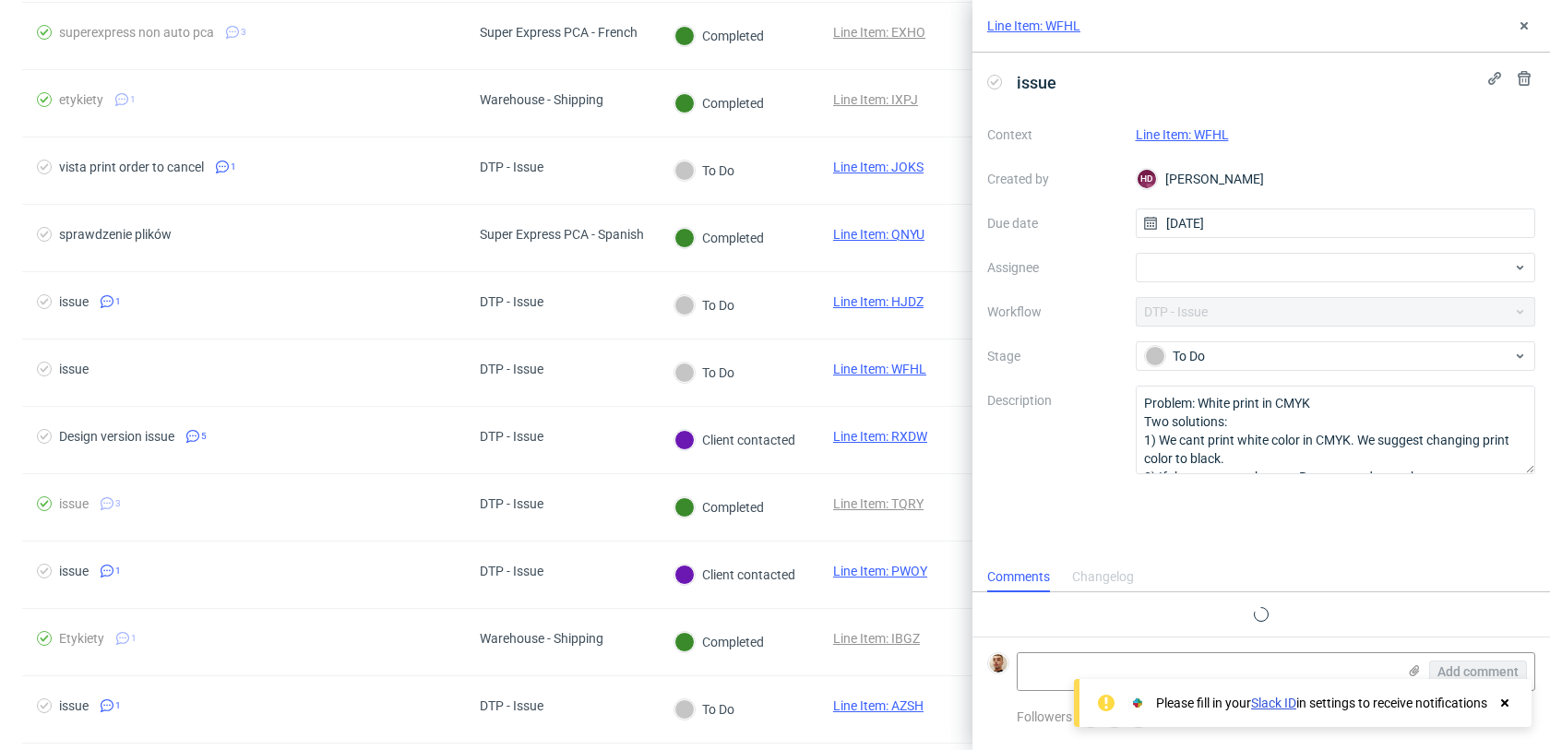
scroll to position [15, 0]
click at [1199, 135] on link "Line Item: WFHL" at bounding box center [1182, 134] width 93 height 15
click at [1187, 249] on div "Context Line Item: WFHL Created by HD Hapka Dominika Due date 25/09/2025 Assign…" at bounding box center [1261, 297] width 548 height 354
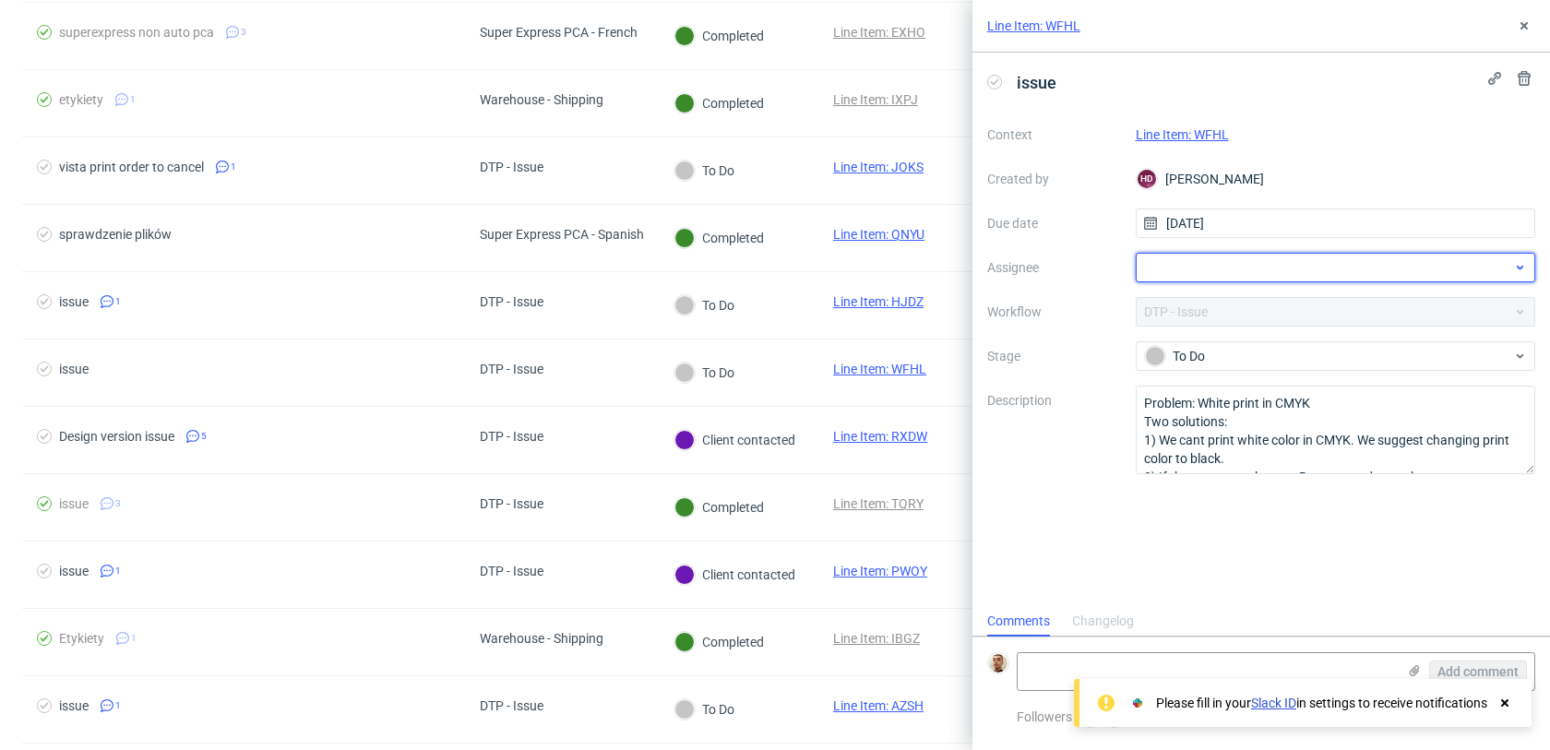
click at [1187, 254] on div at bounding box center [1336, 268] width 400 height 30
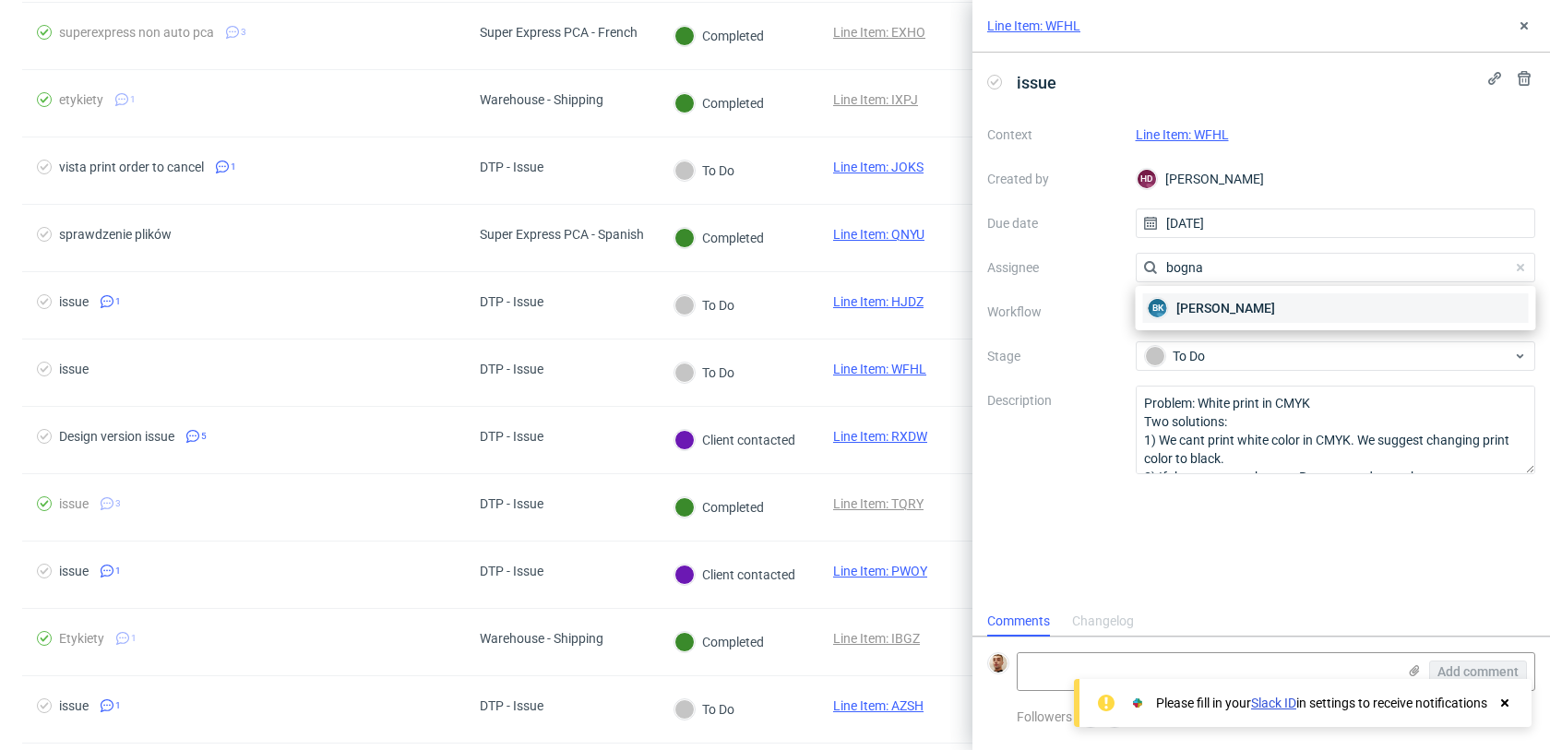
type input "bogna"
click at [1189, 306] on span "Bogna Krystian" at bounding box center [1226, 308] width 99 height 18
click at [1523, 18] on icon at bounding box center [1524, 25] width 15 height 15
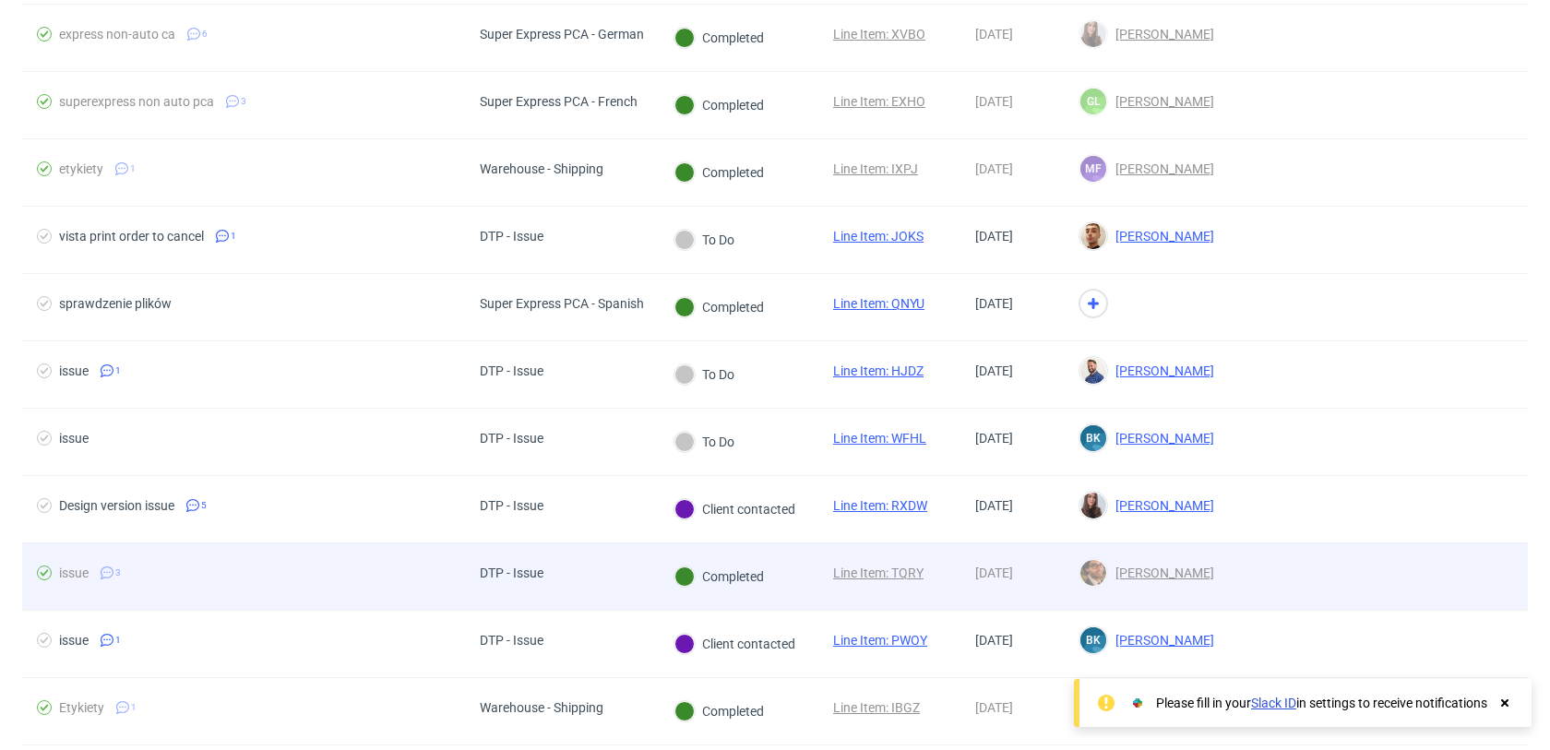
scroll to position [4873, 0]
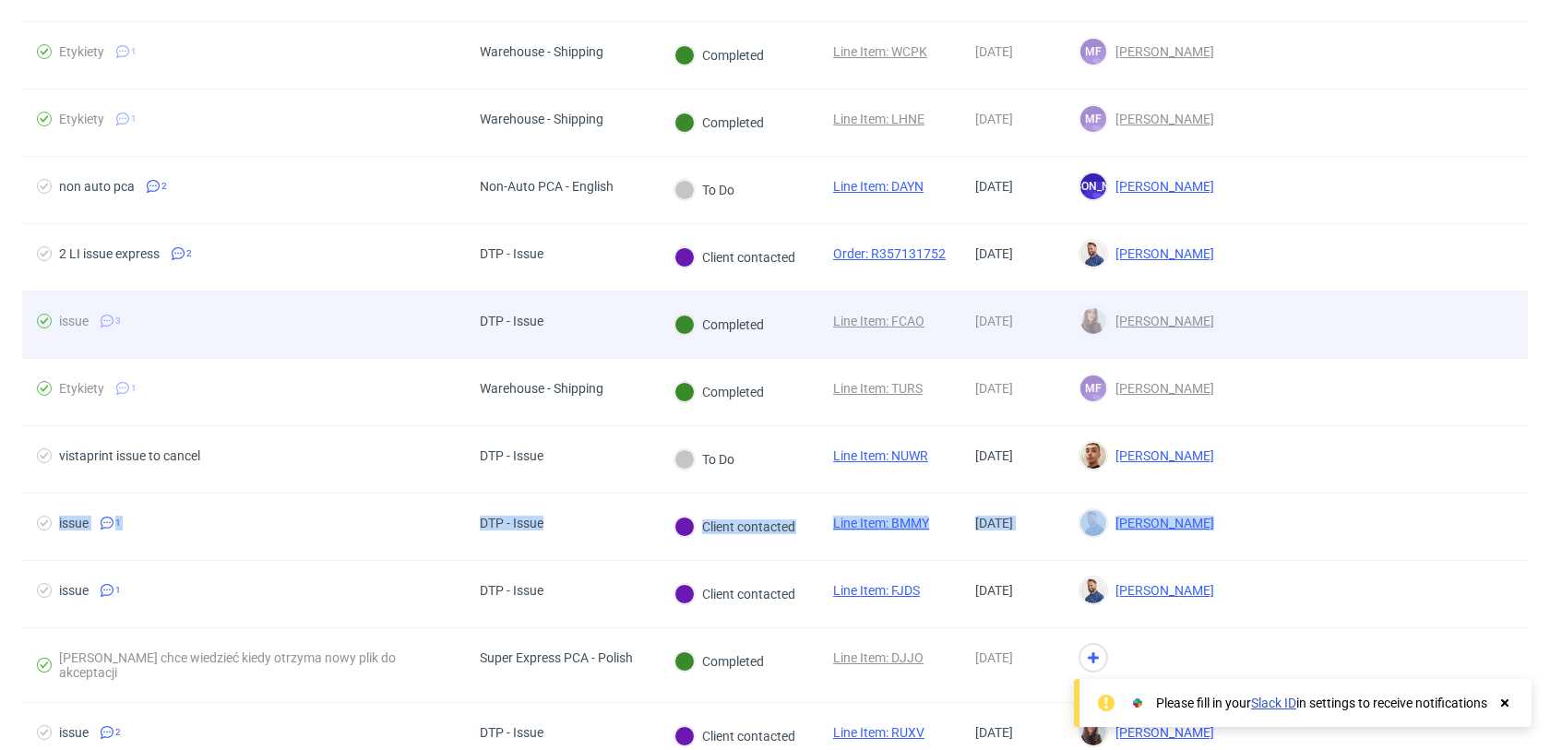
drag, startPoint x: 1255, startPoint y: 517, endPoint x: 1254, endPoint y: 307, distance: 209.5
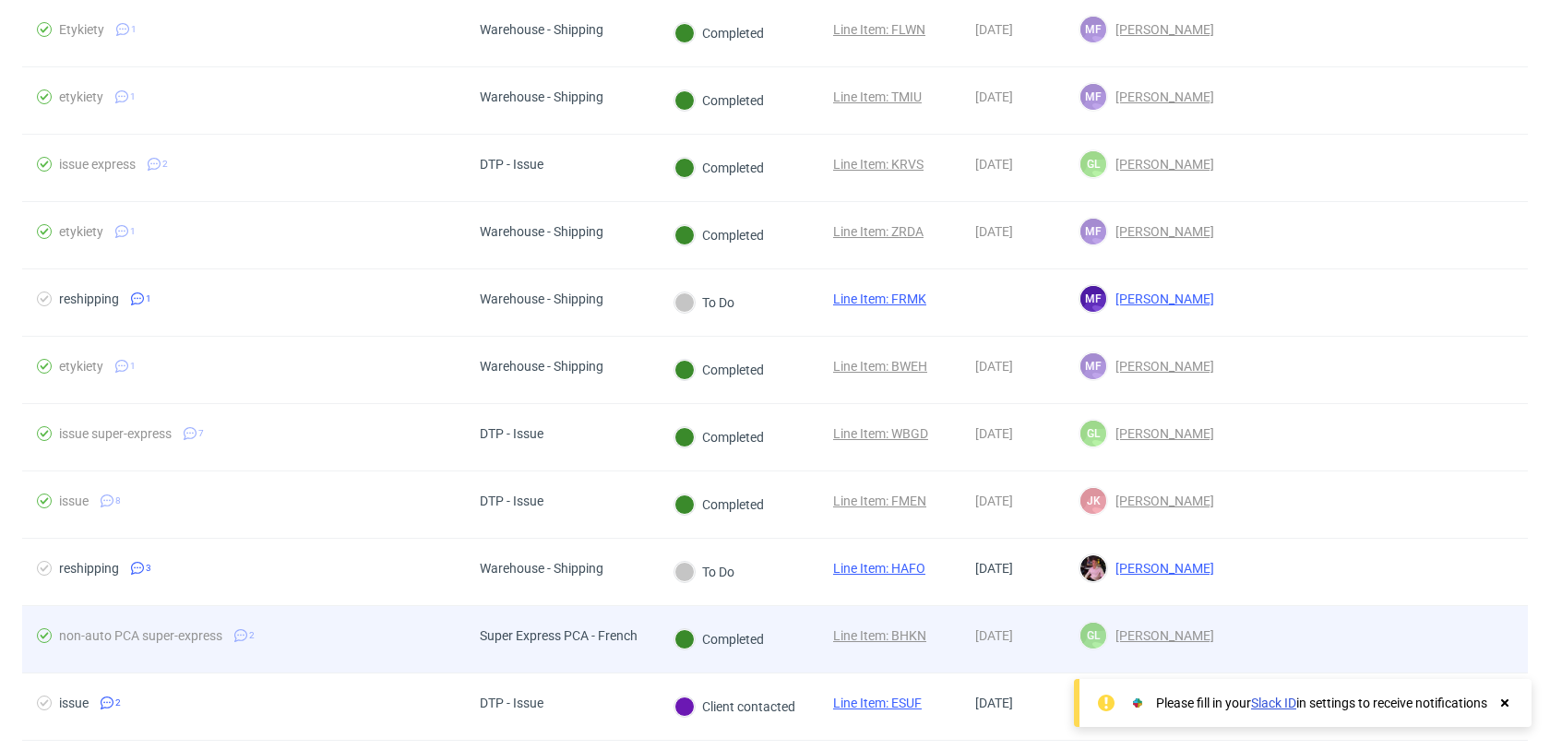
scroll to position [7572, 0]
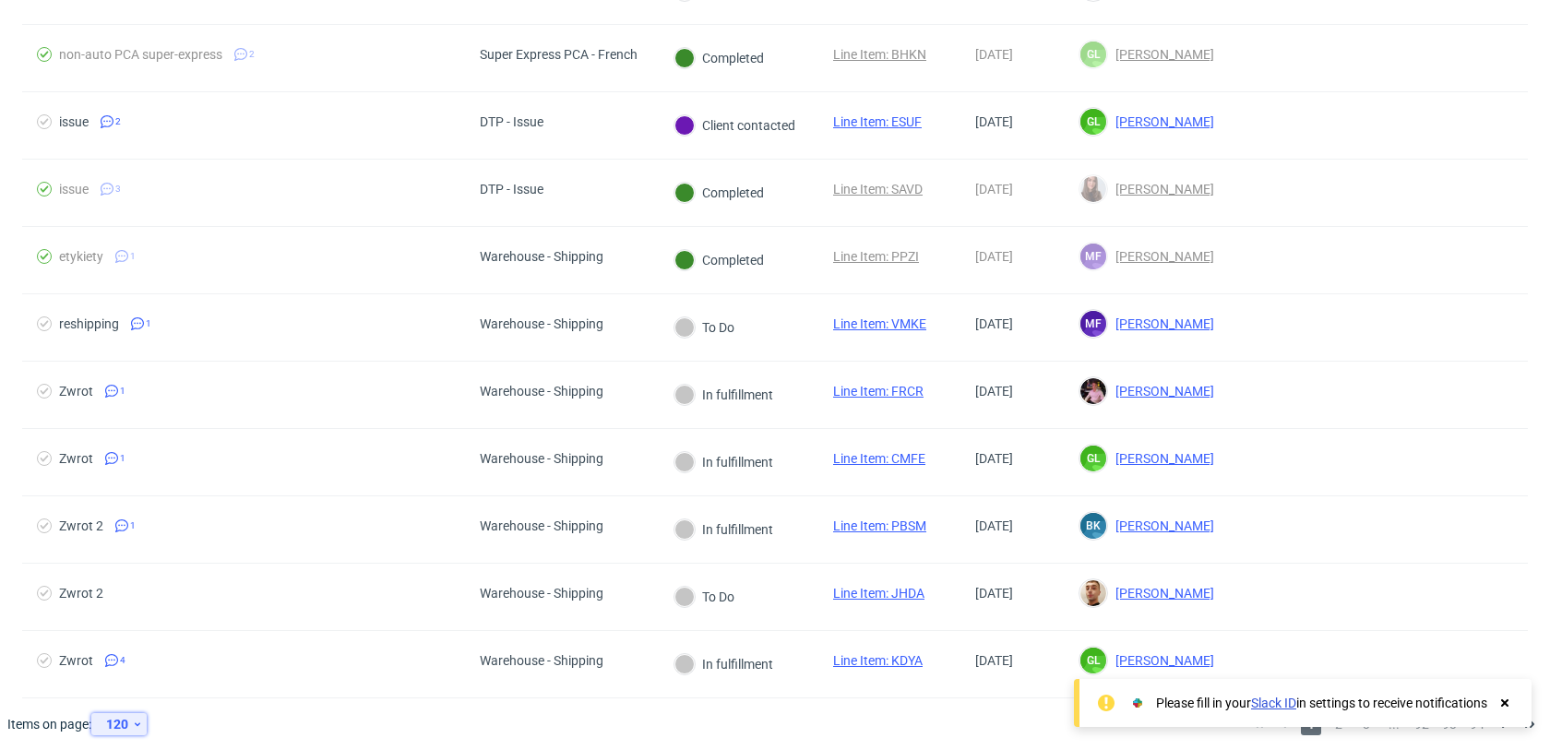
click at [127, 711] on div "120" at bounding box center [115, 724] width 33 height 26
click at [121, 673] on div "300" at bounding box center [125, 675] width 37 height 26
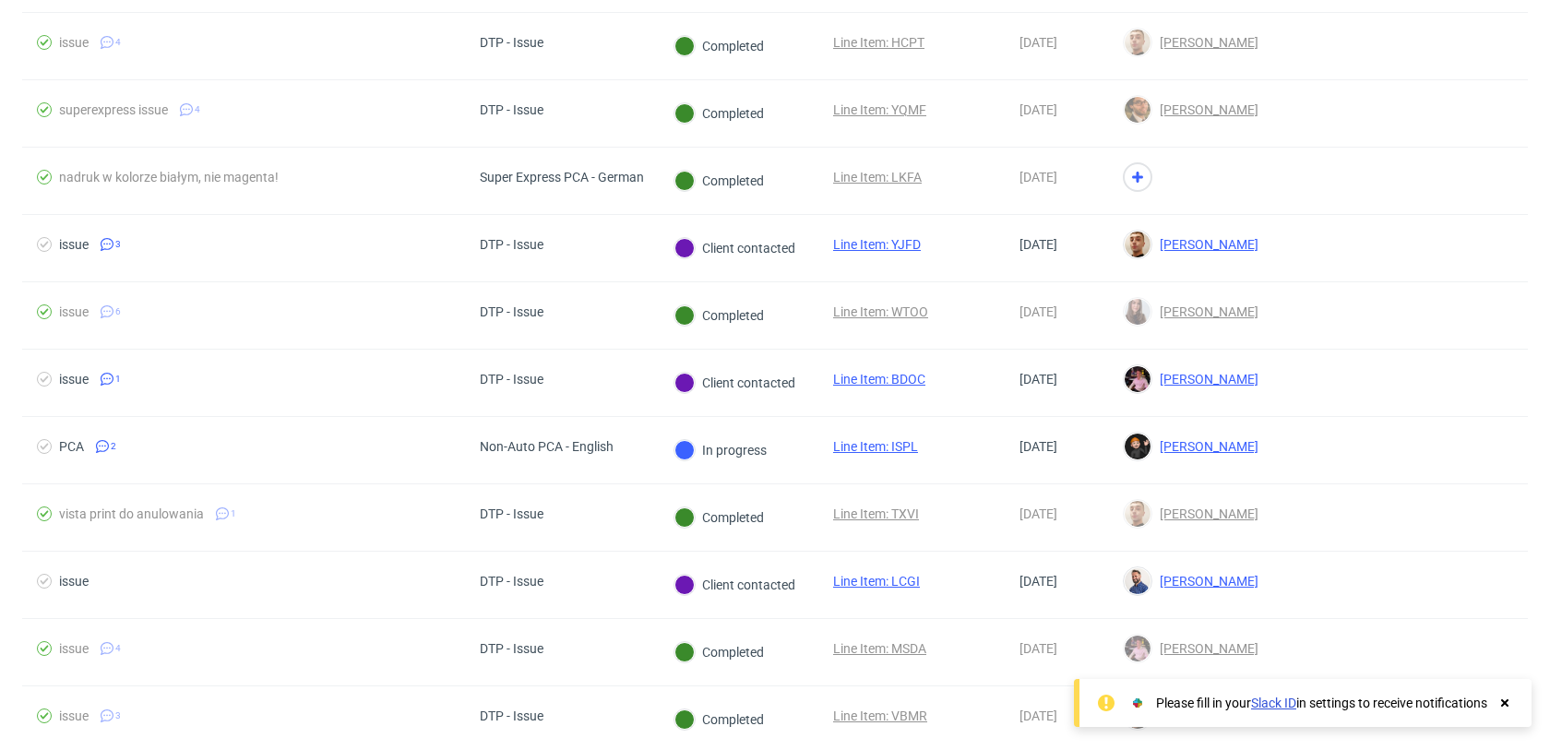
scroll to position [19751, 0]
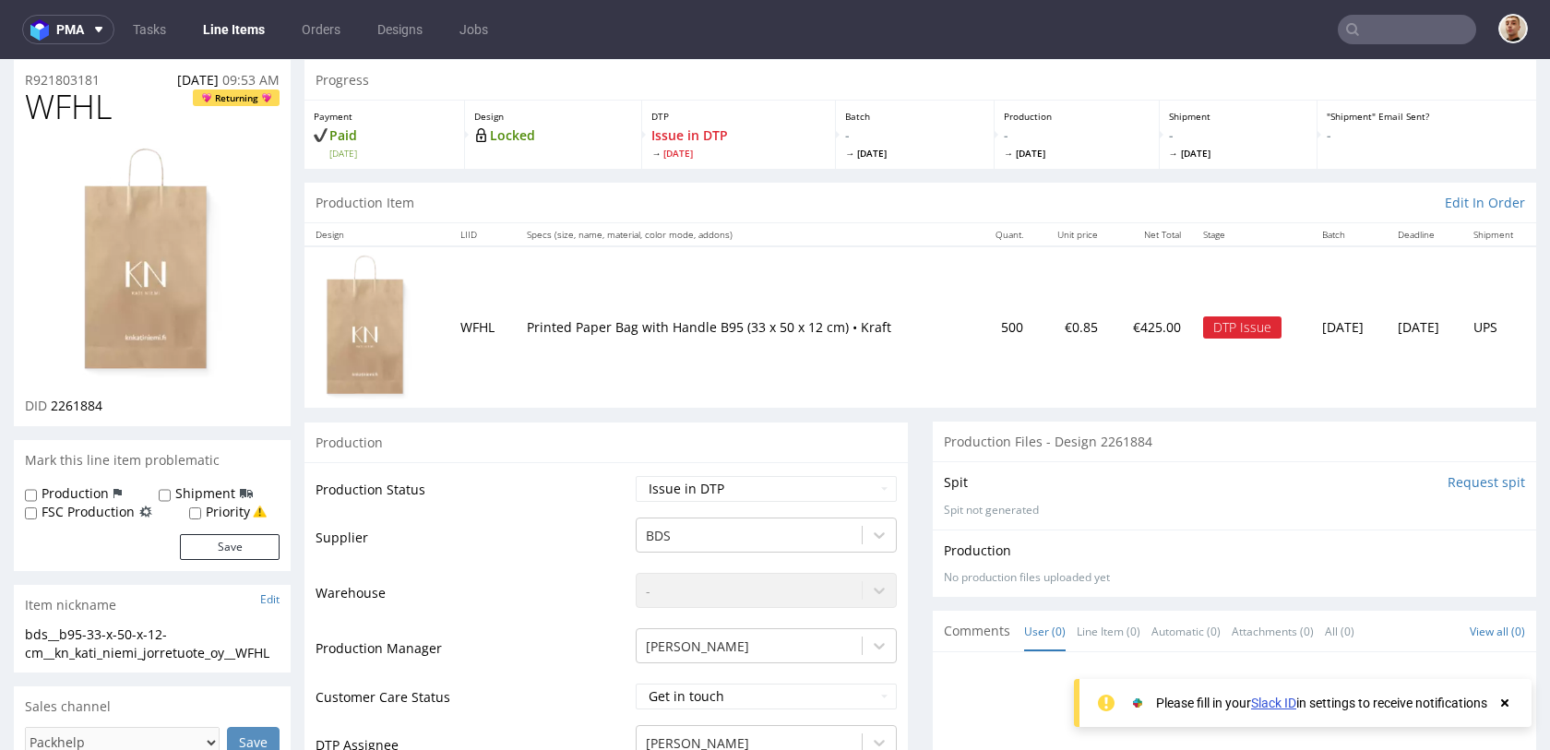
scroll to position [6, 0]
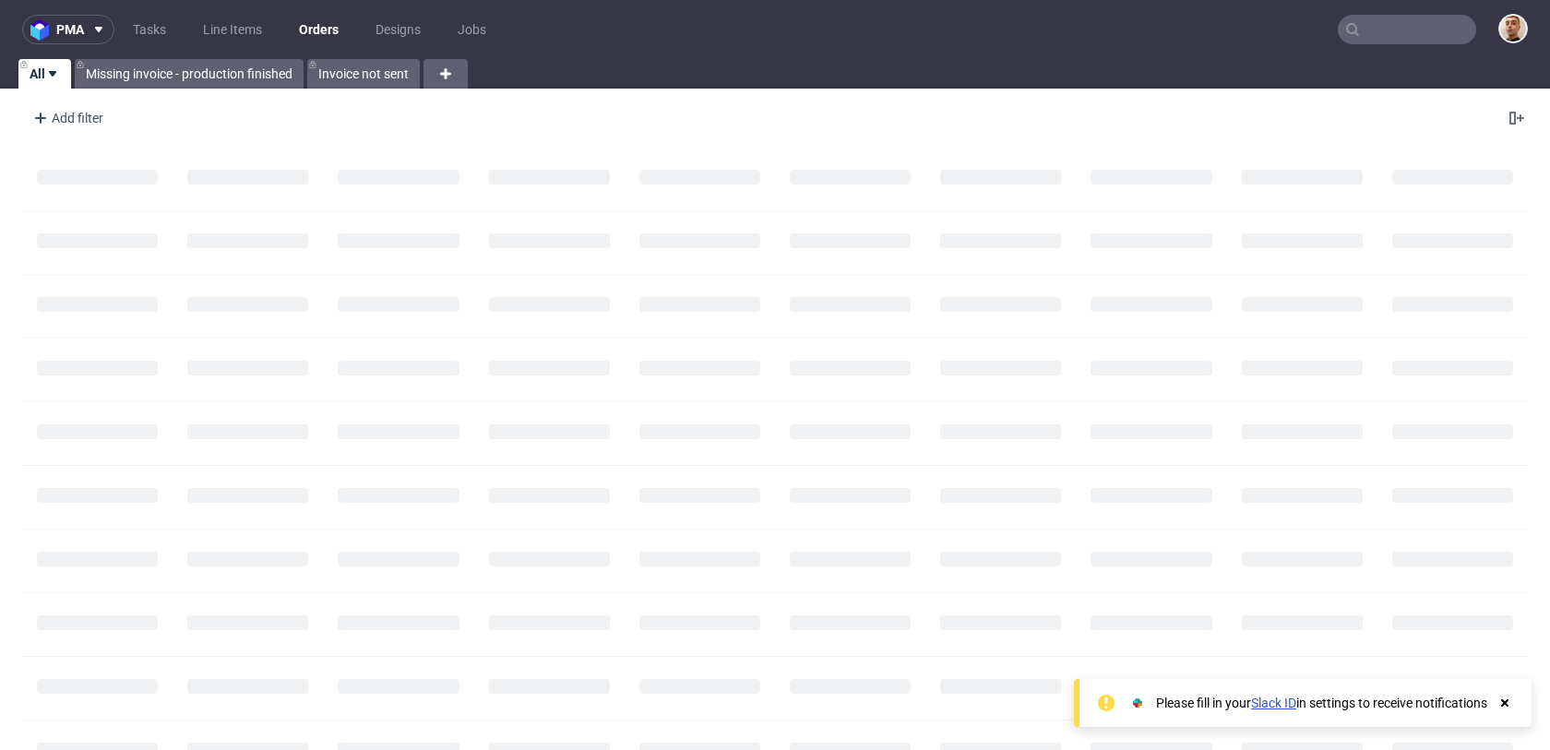
click at [1379, 46] on nav "pma Tasks Line Items Orders Designs Jobs" at bounding box center [775, 29] width 1550 height 59
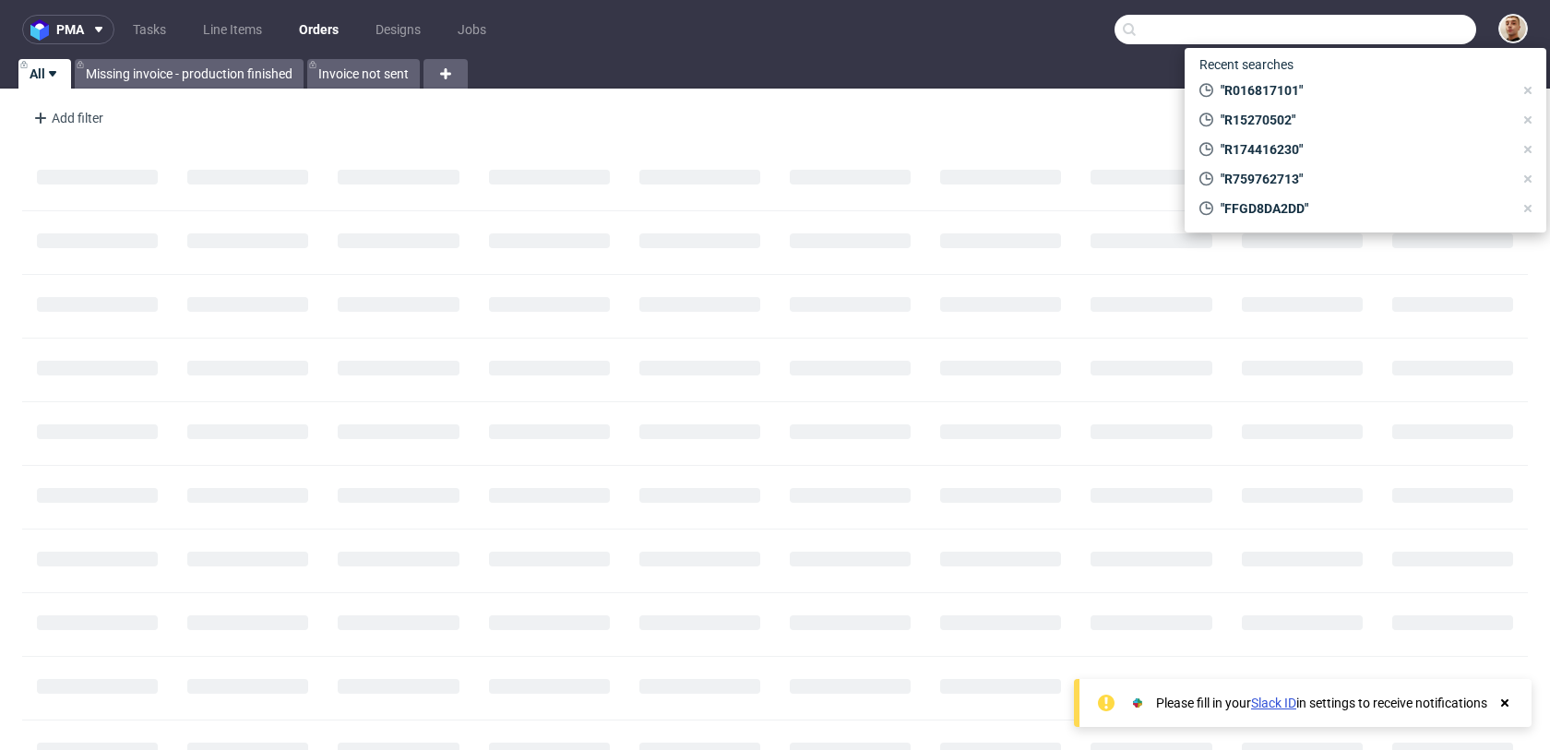
click at [1380, 41] on input "text" at bounding box center [1296, 30] width 362 height 30
paste input "R463327644"
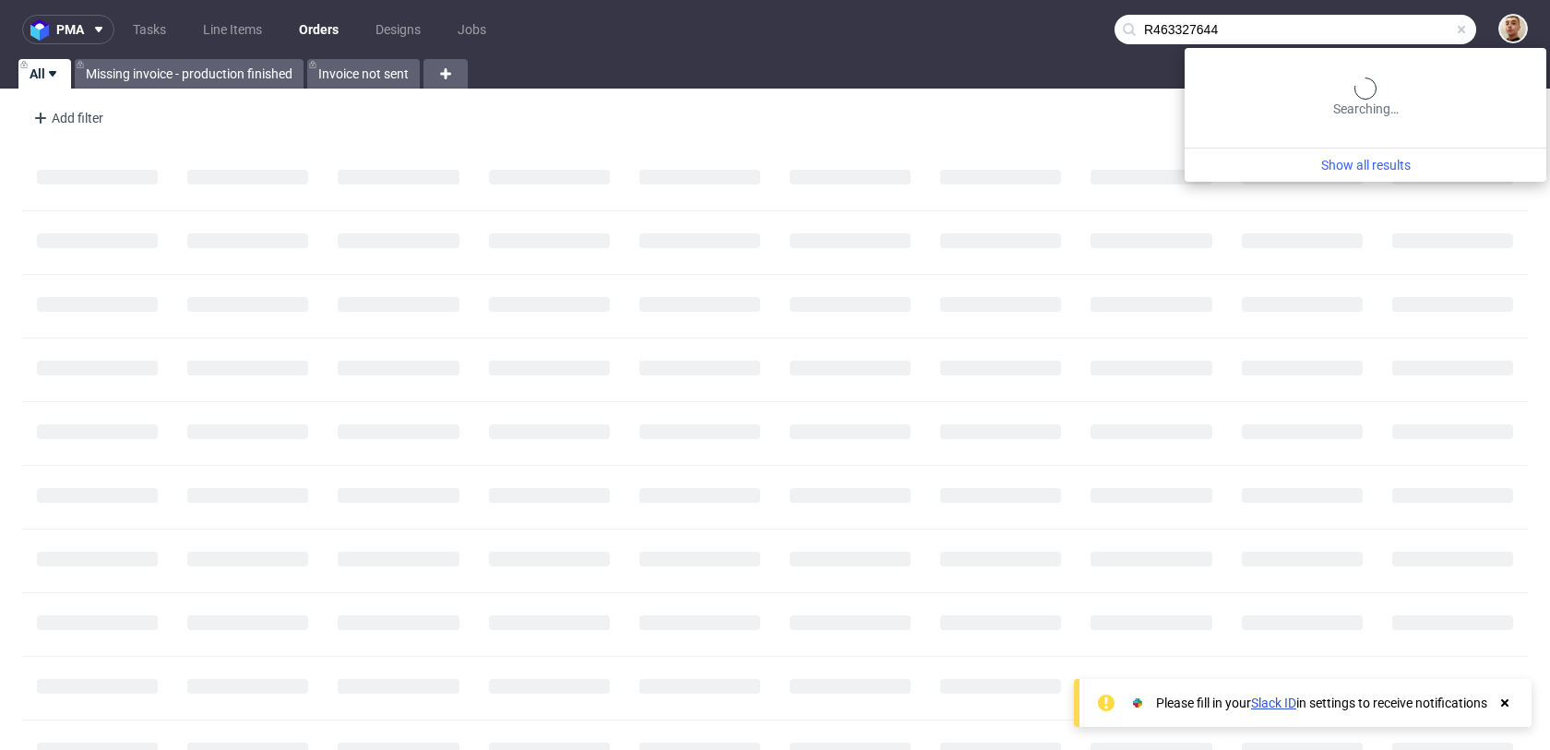
type input "R463327644"
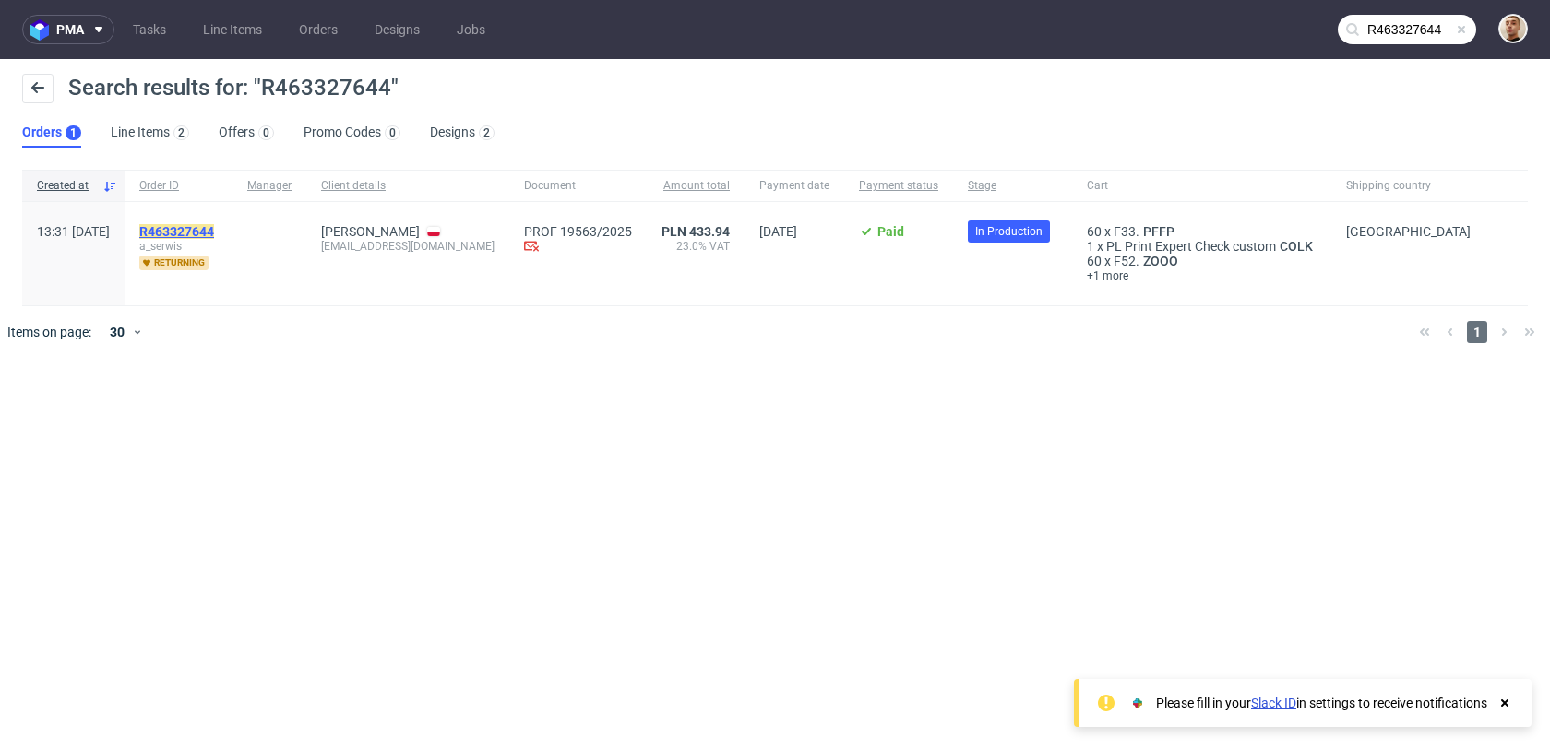
click at [214, 231] on mark "R463327644" at bounding box center [176, 231] width 75 height 15
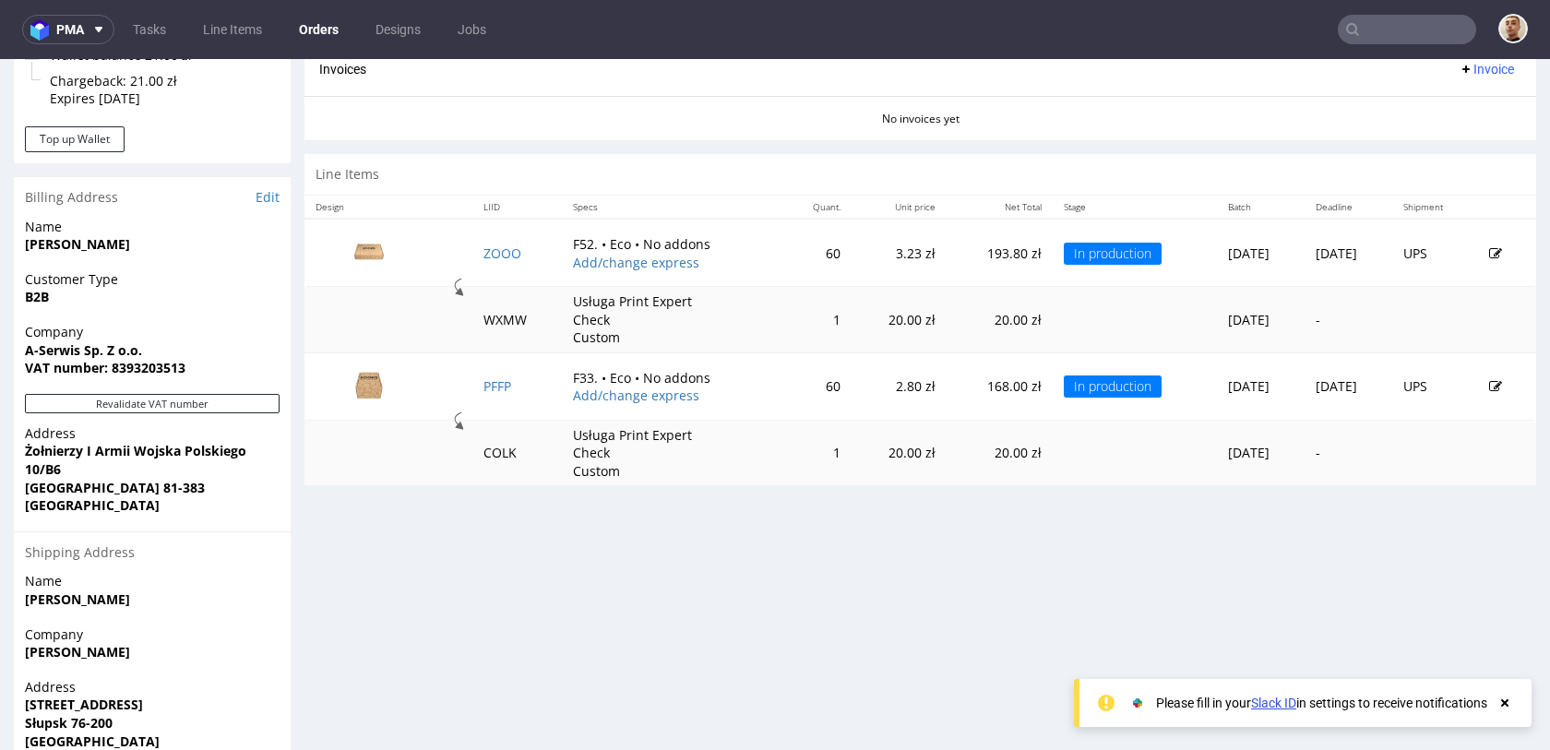
scroll to position [796, 0]
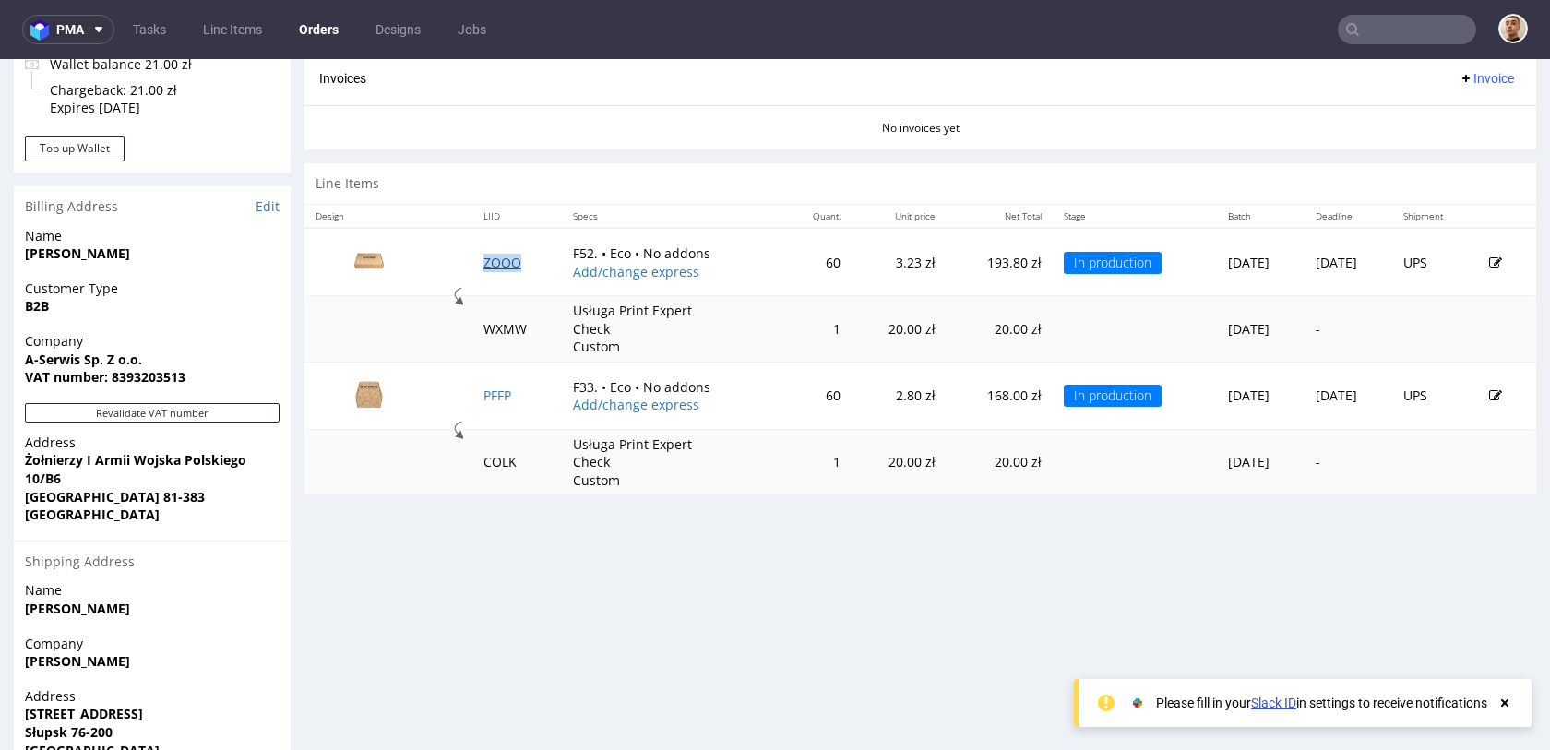
click at [489, 256] on link "ZOOO" at bounding box center [503, 263] width 38 height 18
click at [489, 400] on link "PFFP" at bounding box center [498, 396] width 28 height 18
